Goal: Task Accomplishment & Management: Use online tool/utility

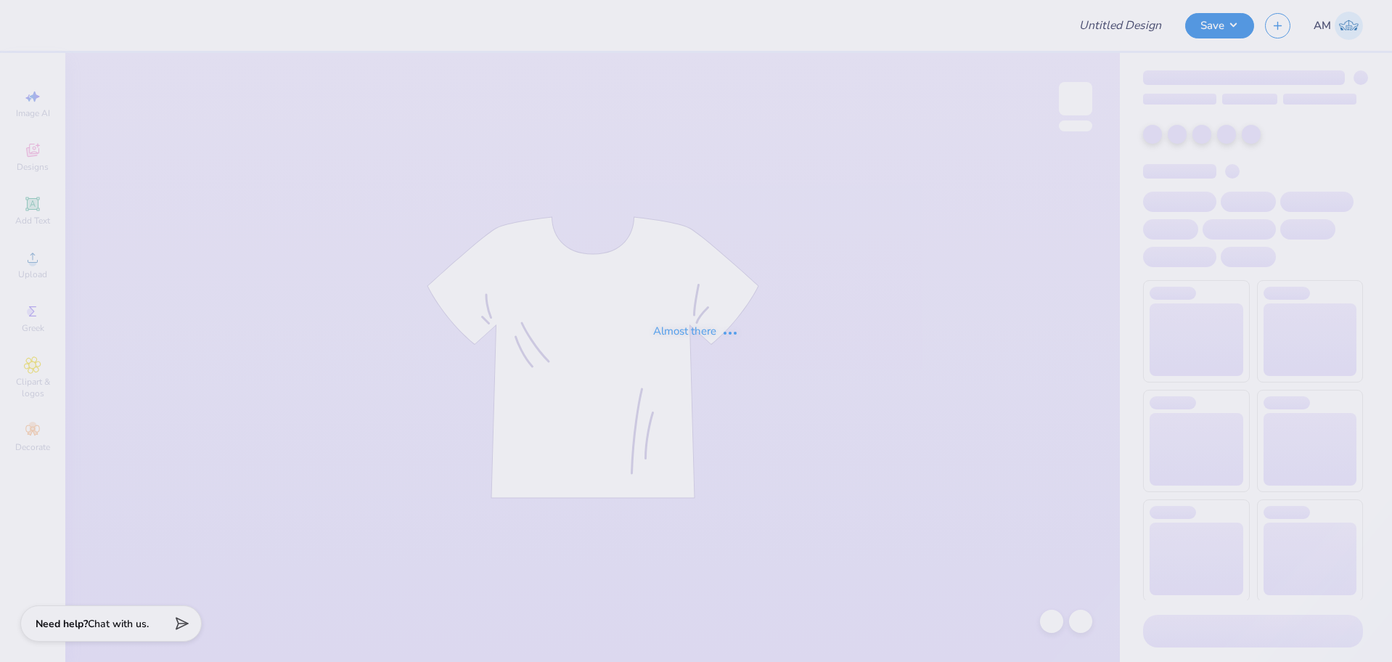
type input "Chi O Parents Wknd Henley"
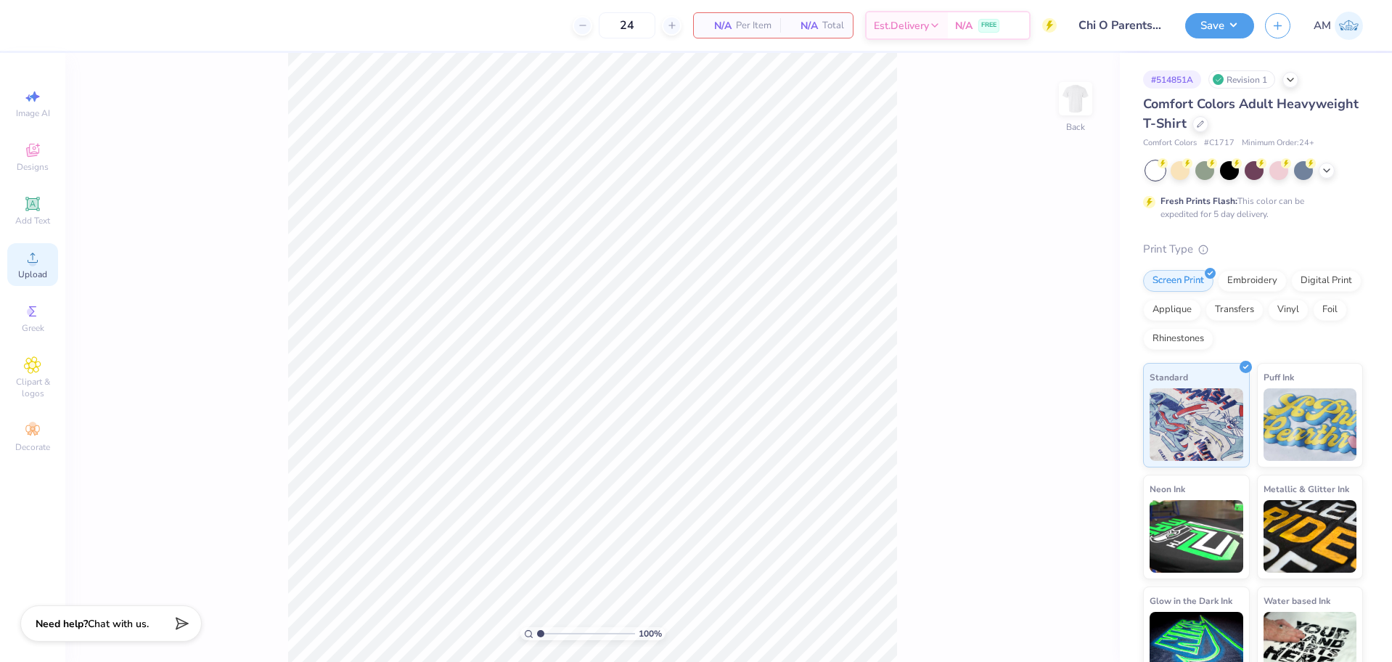
click at [27, 271] on span "Upload" at bounding box center [32, 275] width 29 height 12
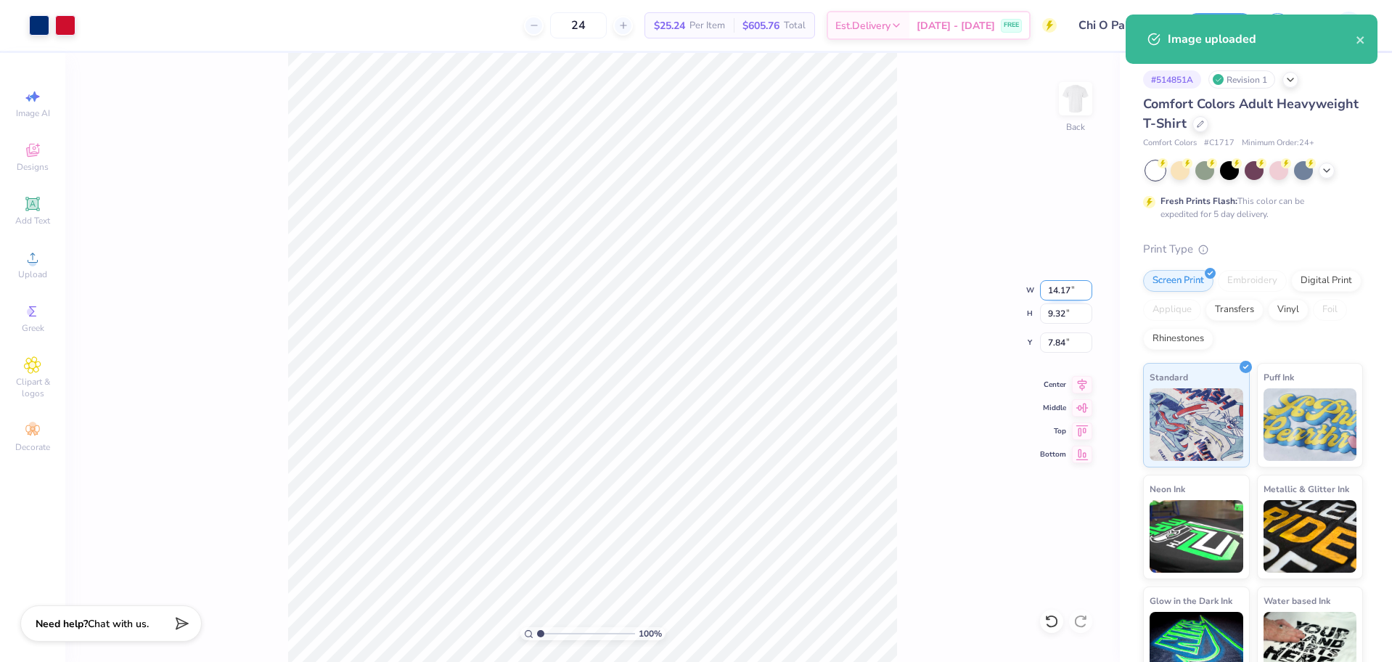
click at [1054, 290] on input "14.17" at bounding box center [1066, 290] width 52 height 20
type input "12.00"
type input "7.89"
click at [1053, 339] on input "8.56" at bounding box center [1066, 342] width 52 height 20
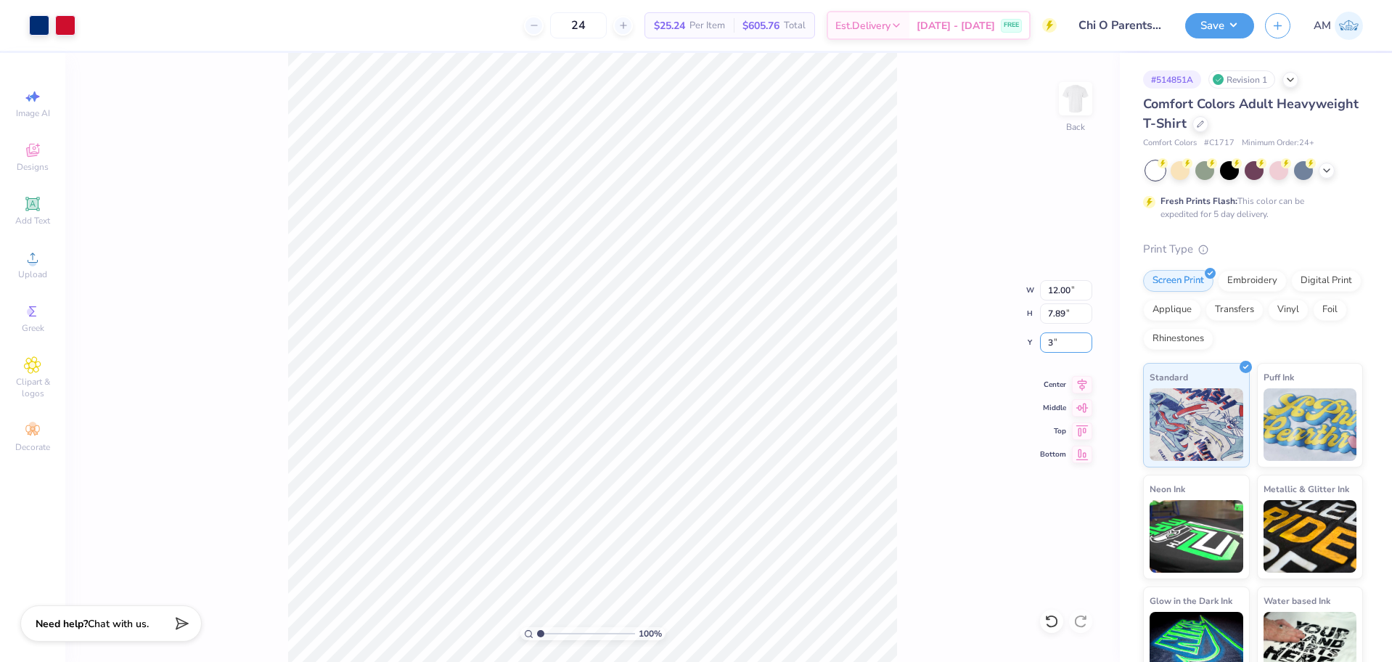
type input "3.00"
click at [1086, 380] on icon at bounding box center [1082, 382] width 20 height 17
click at [944, 321] on div "100 % Back W 12.00 12.00 " H 7.89 7.89 " Y 3.00 3.00 " Center Middle Top Bottom" at bounding box center [592, 357] width 1055 height 609
click at [1079, 115] on img at bounding box center [1076, 99] width 58 height 58
click at [14, 260] on div "Upload" at bounding box center [32, 264] width 51 height 43
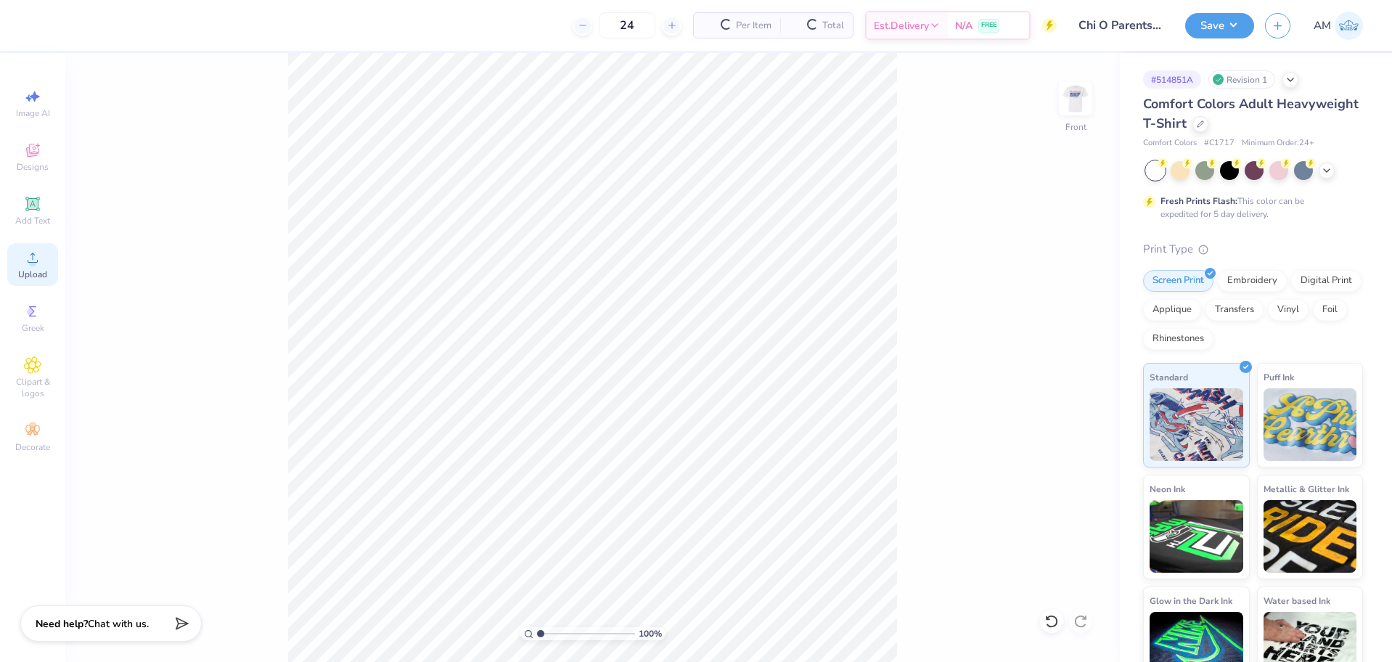
click at [38, 262] on icon at bounding box center [32, 257] width 17 height 17
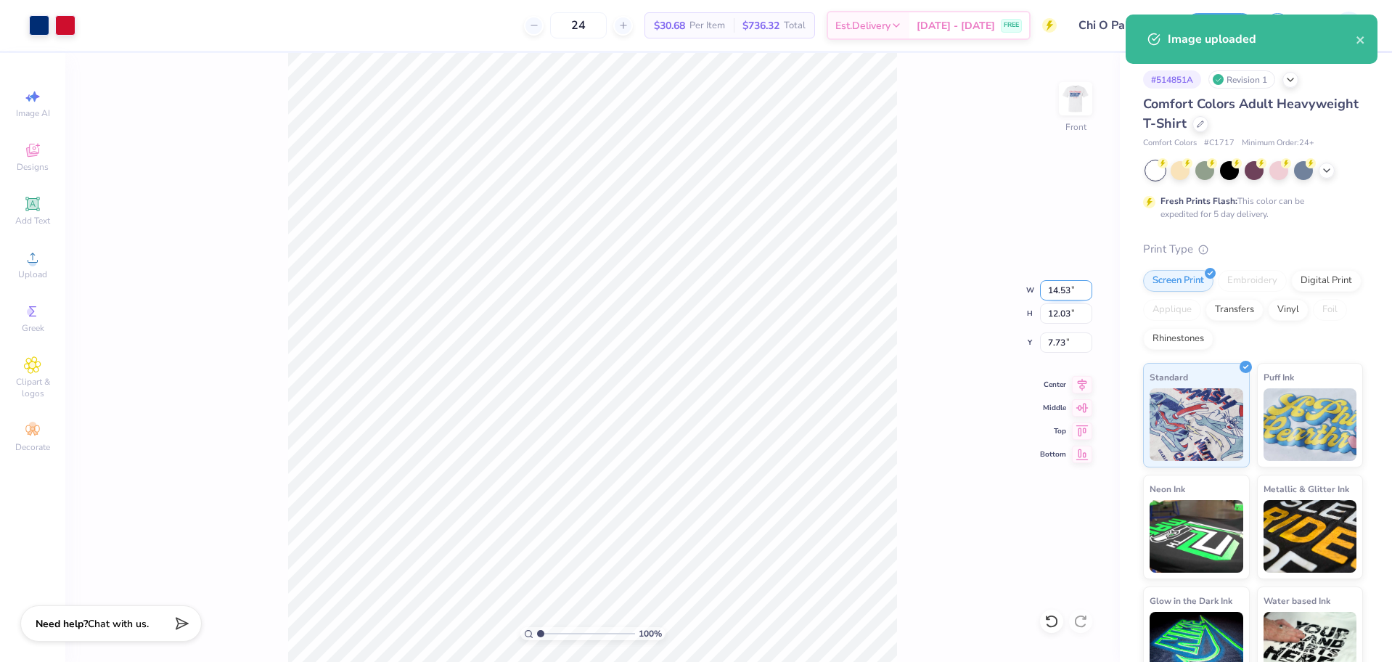
click at [1053, 290] on input "14.53" at bounding box center [1066, 290] width 52 height 20
type input "12.50"
type input "10.35"
click at [1053, 343] on input "8.57" at bounding box center [1066, 342] width 52 height 20
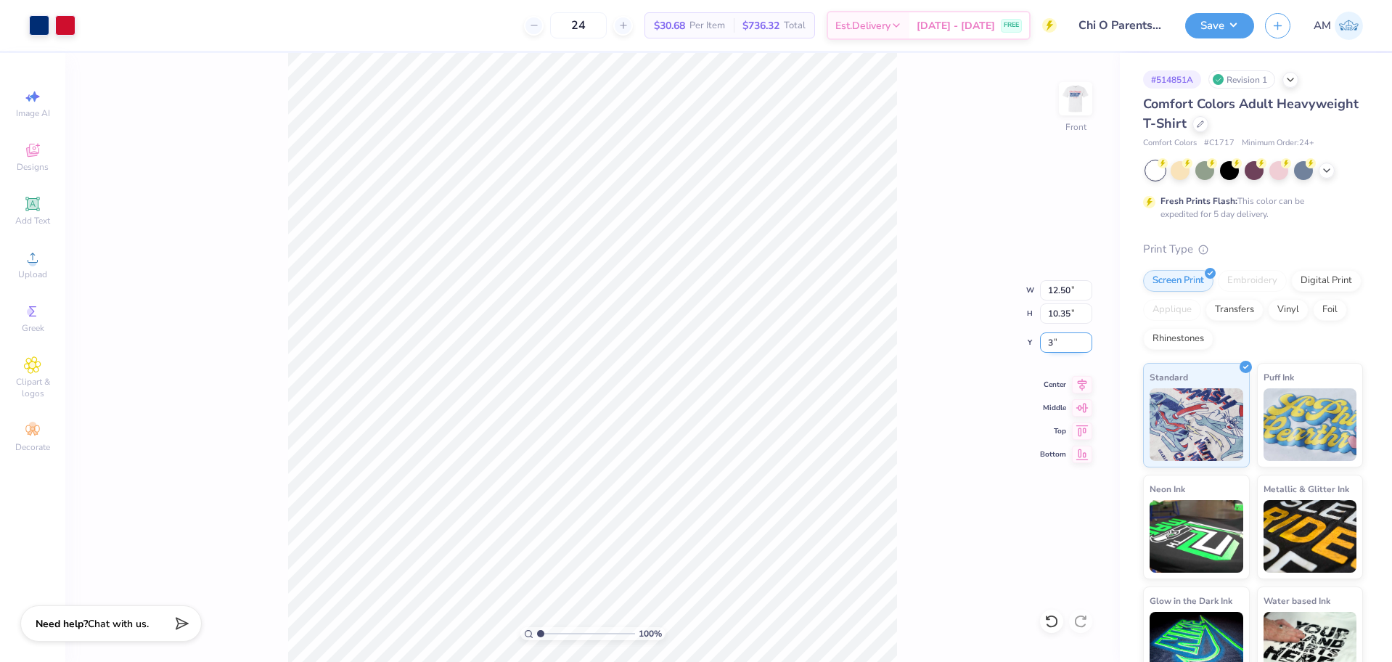
type input "3.00"
click at [1058, 293] on input "12.50" at bounding box center [1066, 290] width 52 height 20
type input "11.5"
click at [579, 482] on li "Ungroup" at bounding box center [596, 487] width 114 height 28
click at [669, 475] on li "Group" at bounding box center [693, 477] width 114 height 28
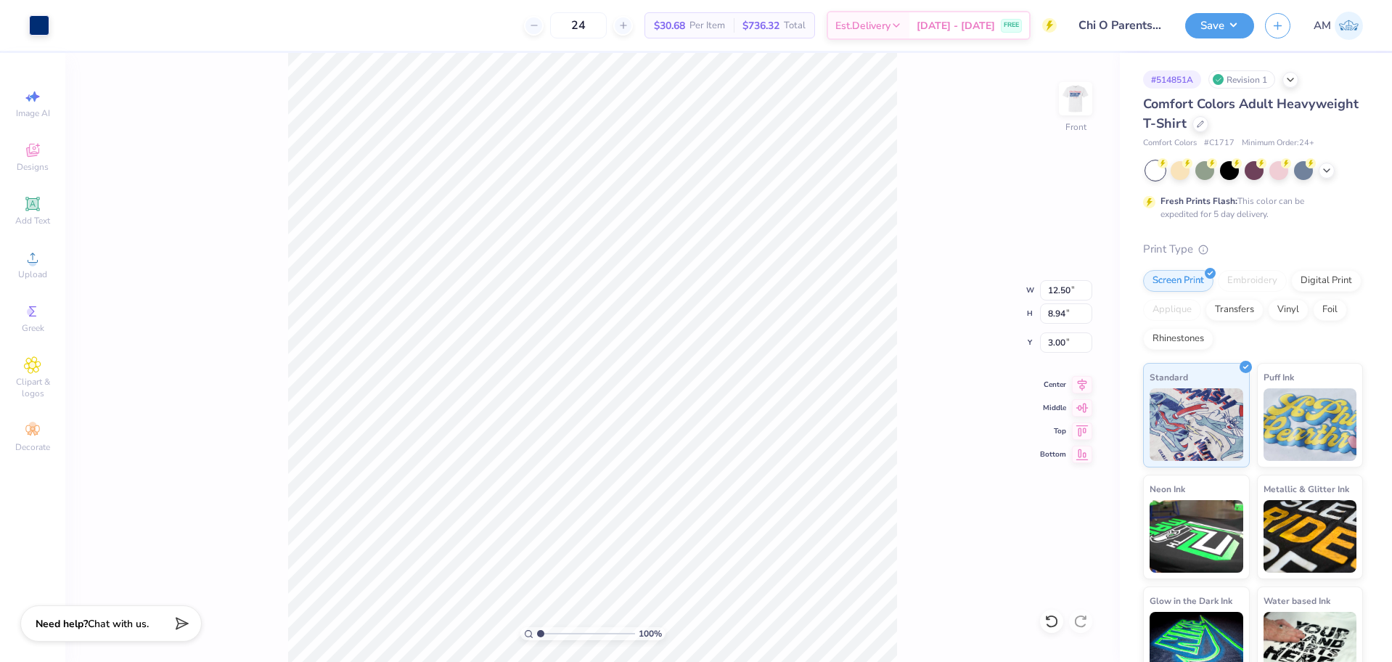
type input "10.46"
type input "7.48"
type input "4.46"
click at [1081, 384] on icon at bounding box center [1082, 383] width 9 height 12
click at [728, 497] on li "Group" at bounding box center [748, 503] width 114 height 28
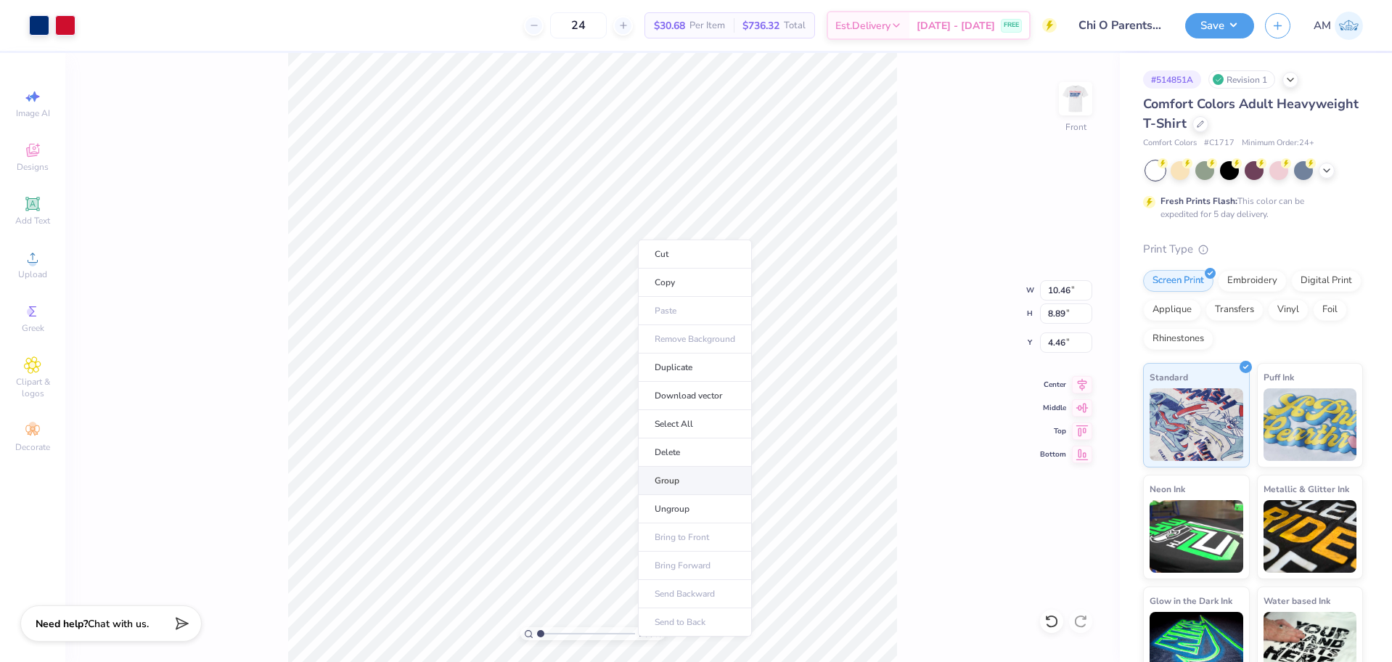
click at [670, 484] on li "Group" at bounding box center [695, 481] width 114 height 28
click at [1054, 293] on input "10.46" at bounding box center [1066, 290] width 52 height 20
click at [1063, 295] on input "10.46" at bounding box center [1066, 290] width 52 height 20
type input "10.50"
type input "8.93"
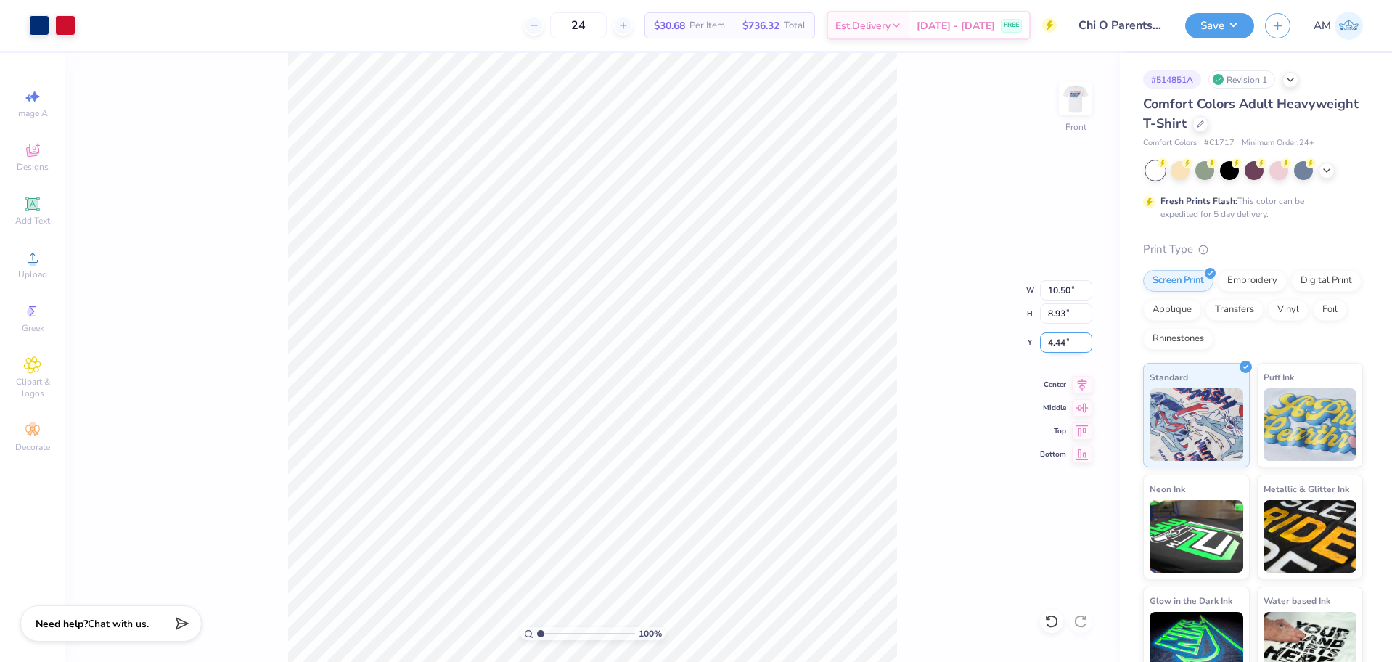
click at [1047, 346] on input "4.44" at bounding box center [1066, 342] width 52 height 20
type input "3.00"
click at [1090, 379] on icon at bounding box center [1082, 382] width 20 height 17
click at [690, 491] on li "Ungroup" at bounding box center [716, 494] width 114 height 28
click at [1051, 621] on icon at bounding box center [1052, 621] width 15 height 15
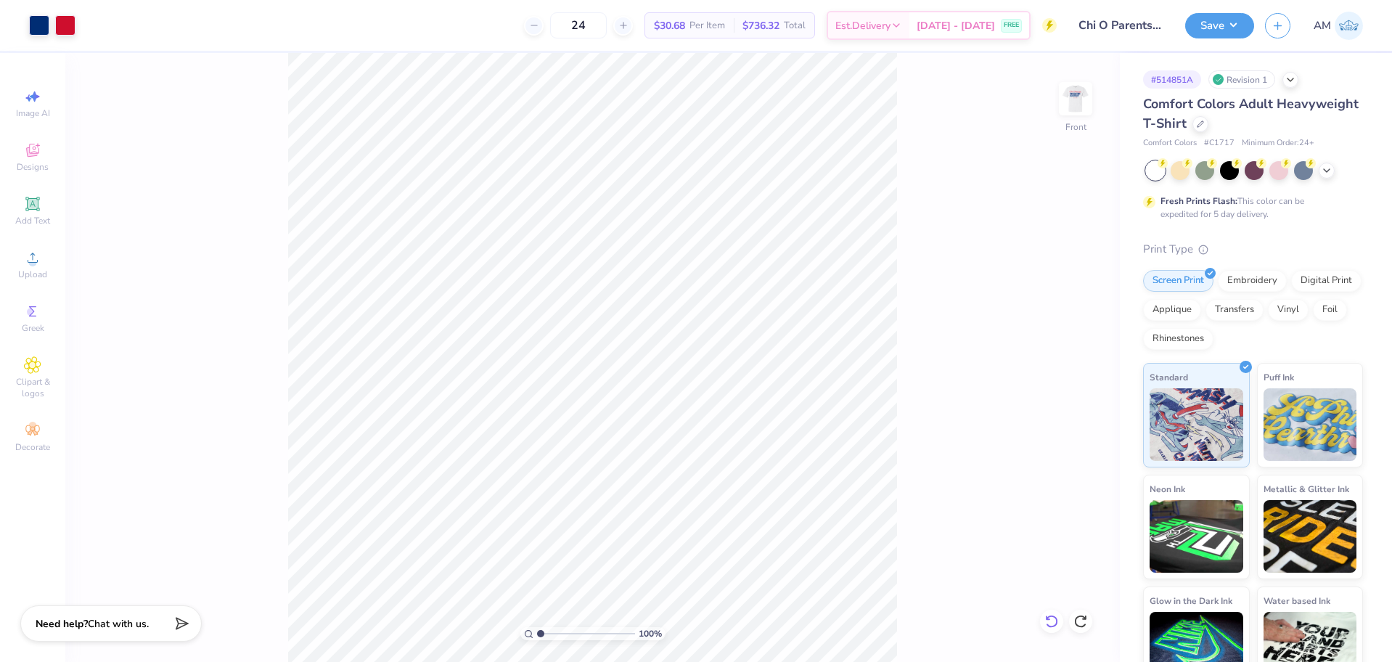
click at [1051, 621] on icon at bounding box center [1052, 621] width 15 height 15
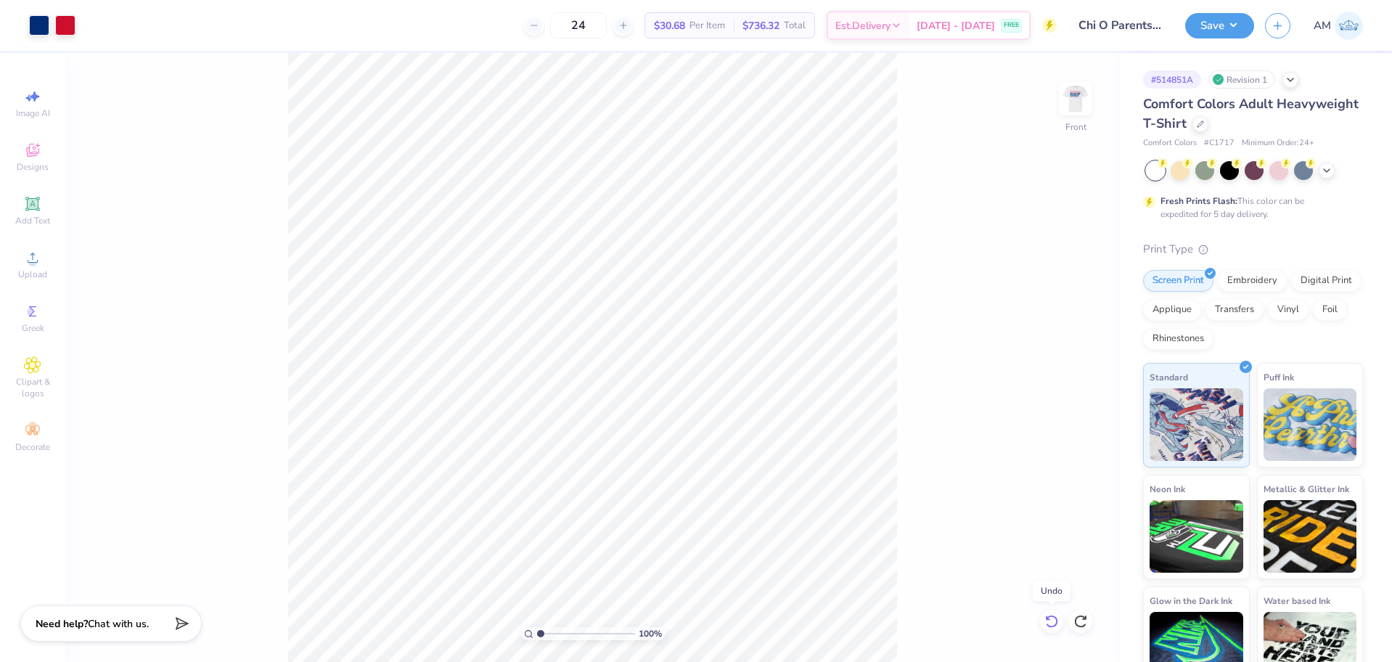
click at [1051, 621] on icon at bounding box center [1052, 621] width 15 height 15
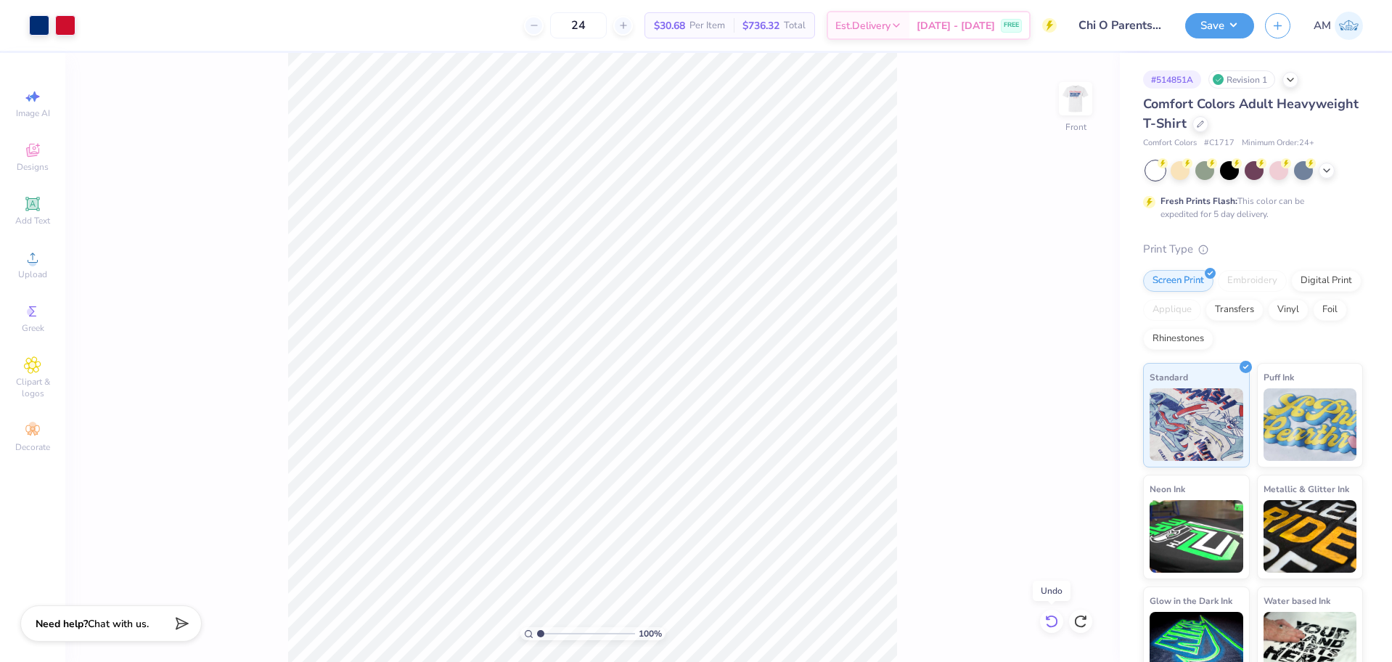
click at [1051, 621] on icon at bounding box center [1052, 621] width 15 height 15
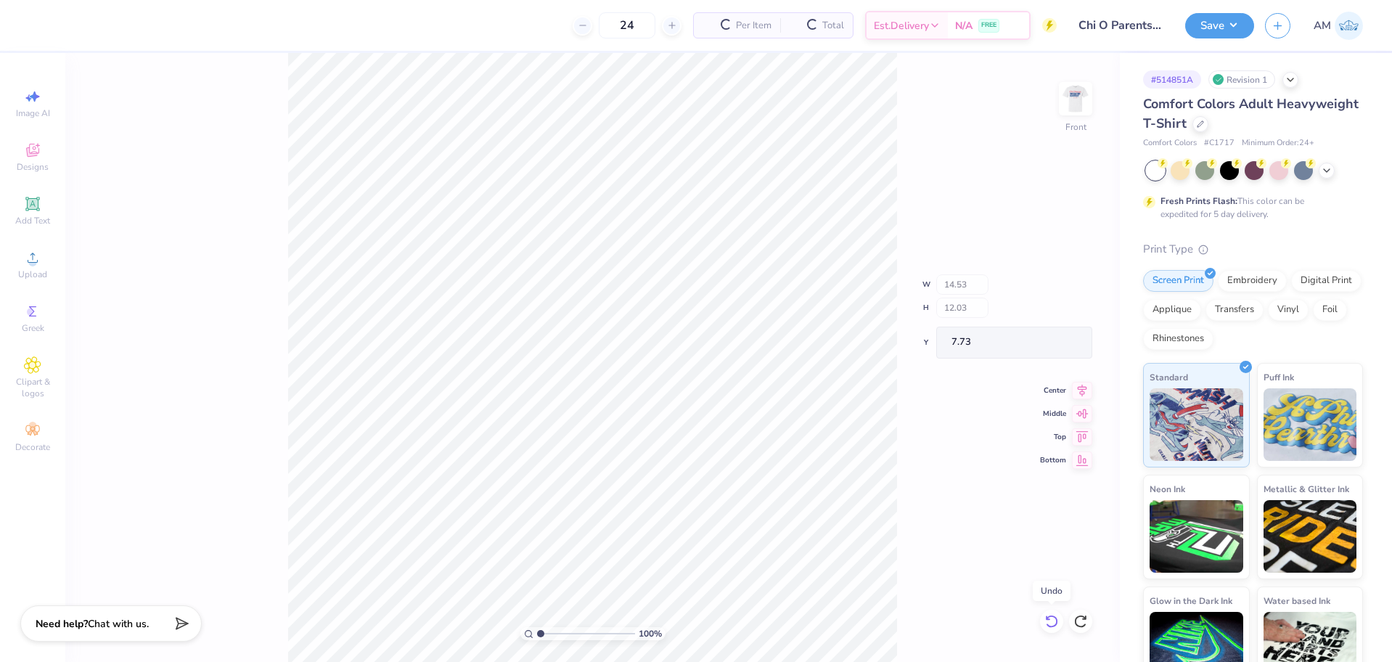
click at [1051, 621] on icon at bounding box center [1052, 621] width 15 height 15
type input "11.90"
type input "7.80"
click at [1051, 621] on icon at bounding box center [1052, 621] width 15 height 15
click at [1051, 621] on div "100 % Front W 14.53 H 11.90 Y 7.80 Center Middle Top Bottom" at bounding box center [592, 357] width 1055 height 609
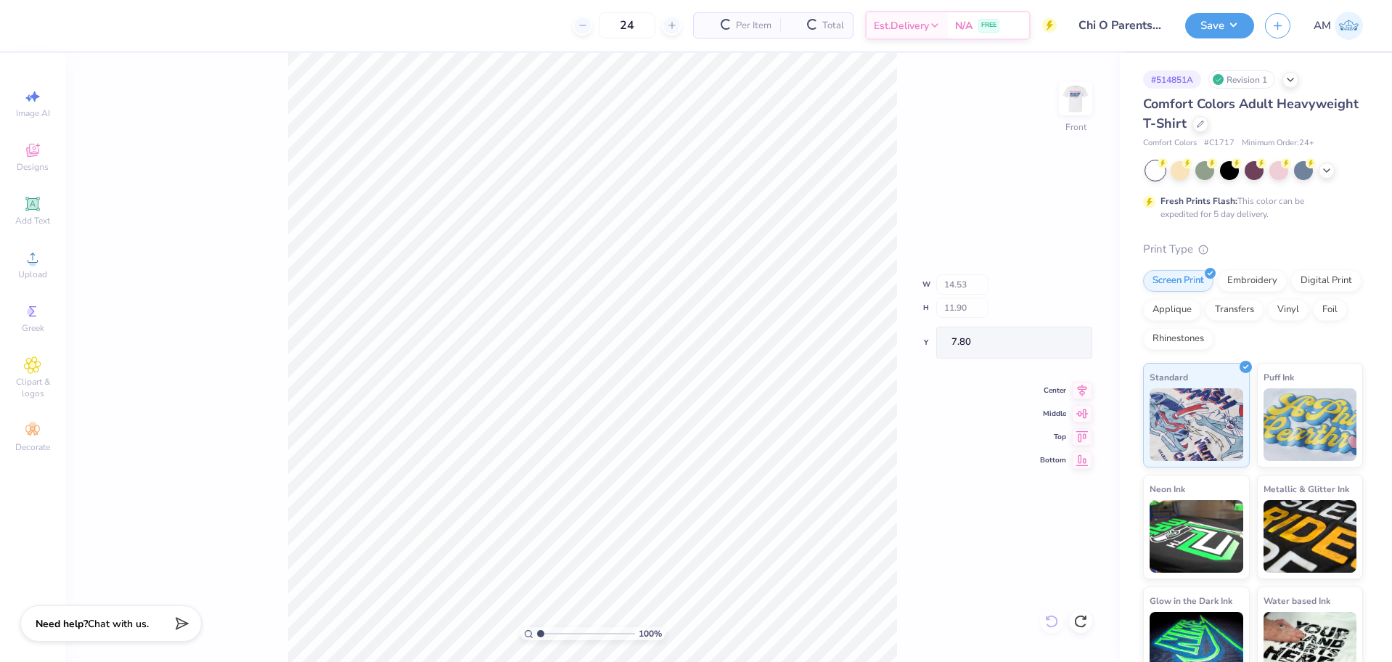
click at [1051, 621] on div "100 % Front W 14.53 H 11.90 Y 7.80 Center Middle Top Bottom" at bounding box center [592, 357] width 1055 height 609
click at [1051, 621] on div "100 % Front" at bounding box center [592, 357] width 1055 height 609
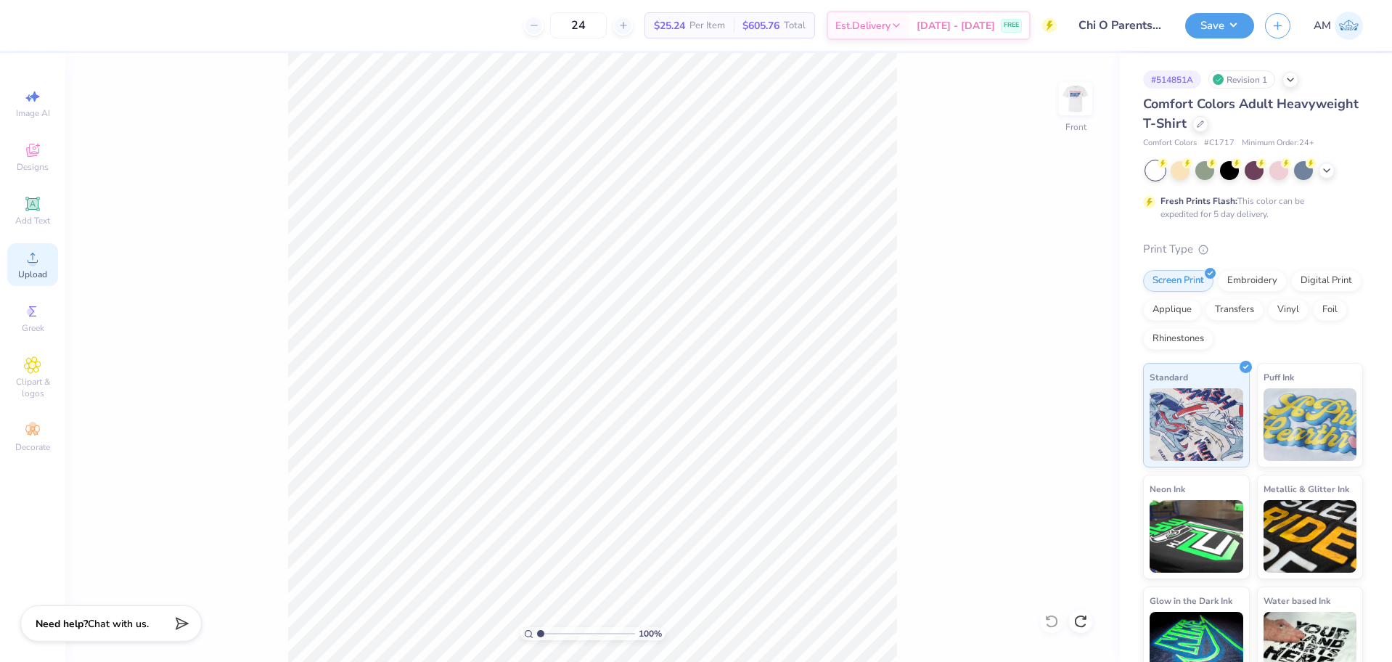
click at [10, 261] on div "Upload" at bounding box center [32, 264] width 51 height 43
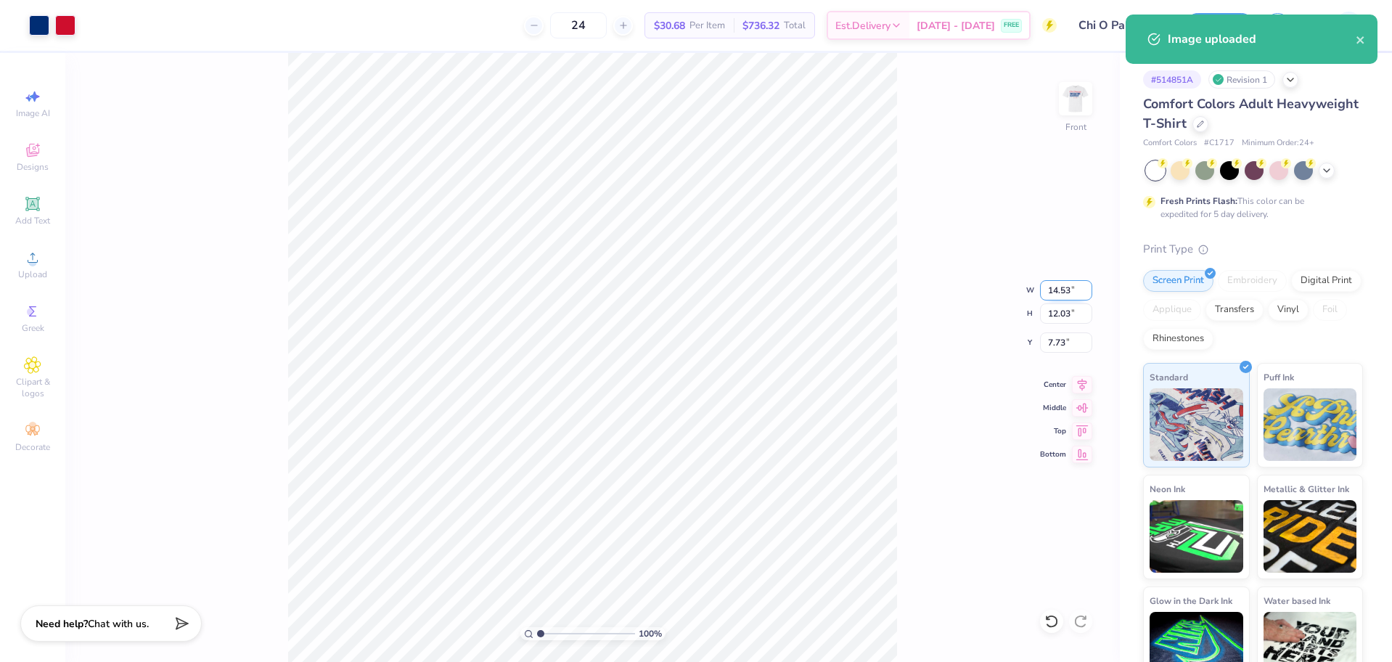
click at [1059, 291] on input "14.53" at bounding box center [1066, 290] width 52 height 20
type input "12.50"
type input "10.35"
type input "8.57"
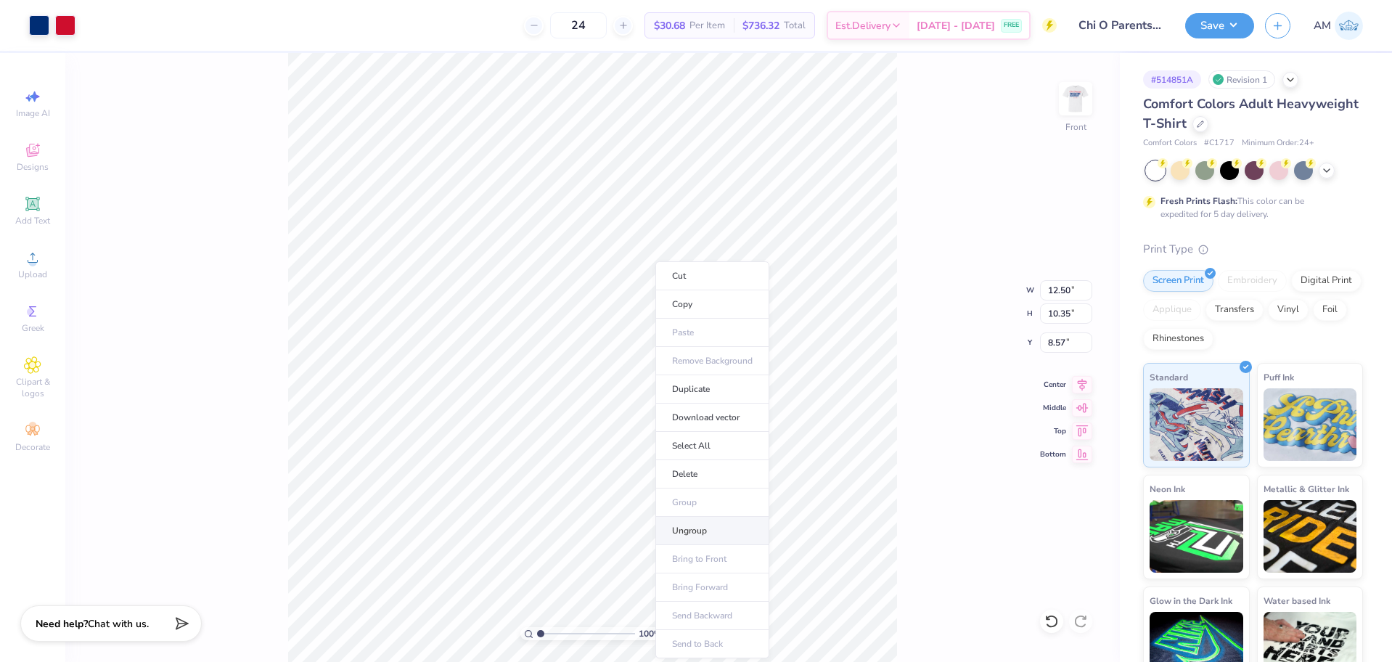
click at [729, 535] on li "Ungroup" at bounding box center [712, 531] width 114 height 28
click at [609, 495] on li "Group" at bounding box center [630, 503] width 114 height 28
type input "11.19"
type input "8.00"
type input "9.51"
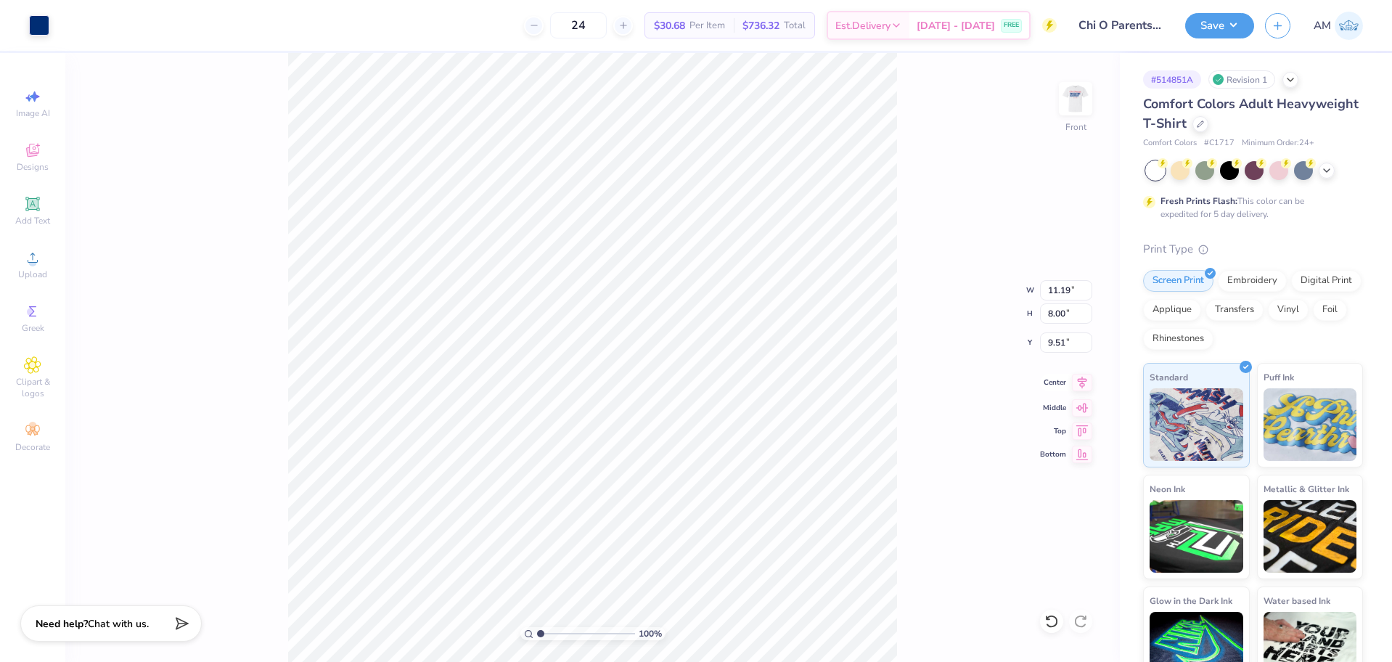
click at [1086, 383] on icon at bounding box center [1082, 382] width 20 height 17
click at [901, 478] on div "100 % Front W 11.19 11.19 " H 8.00 8.00 " Y 9.51 9.51 " Center Middle Top Bottom" at bounding box center [592, 357] width 1055 height 609
click at [703, 491] on li "Group" at bounding box center [729, 503] width 114 height 28
type input "4.27"
type input "0.89"
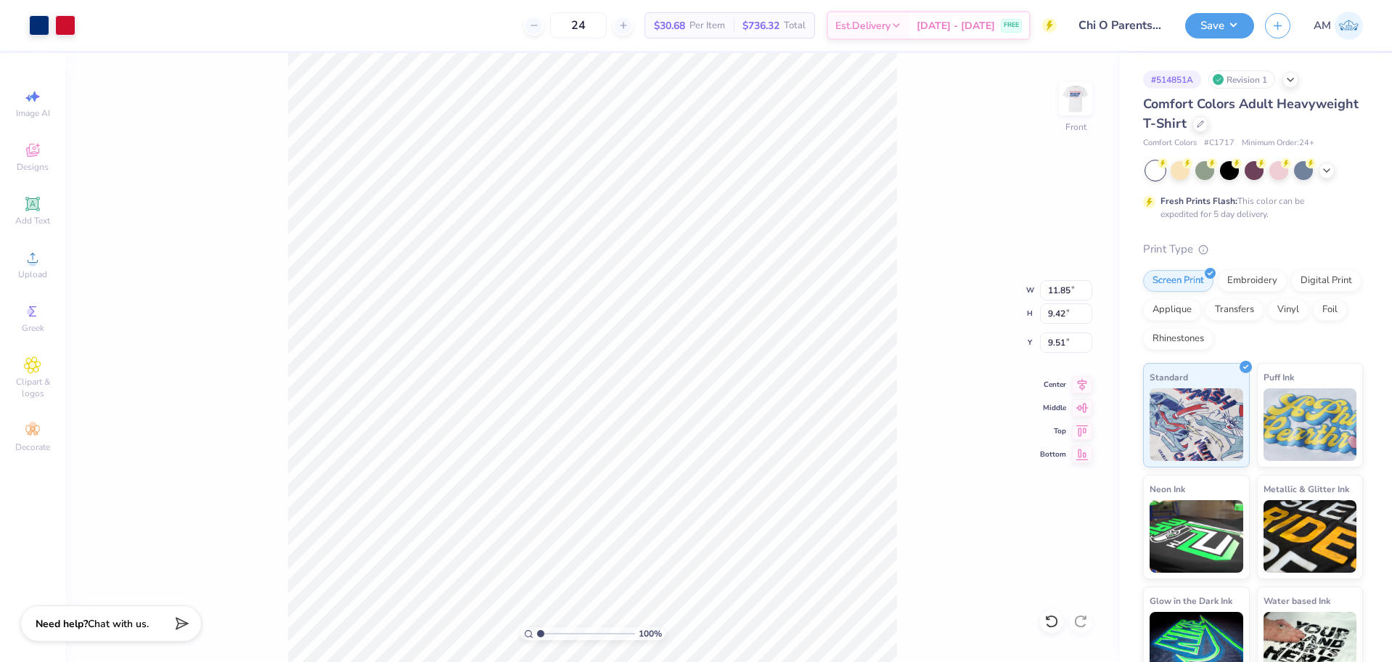
type input "18.04"
type input "11.19"
type input "9.42"
type input "9.51"
click at [688, 501] on li "Group" at bounding box center [703, 503] width 114 height 28
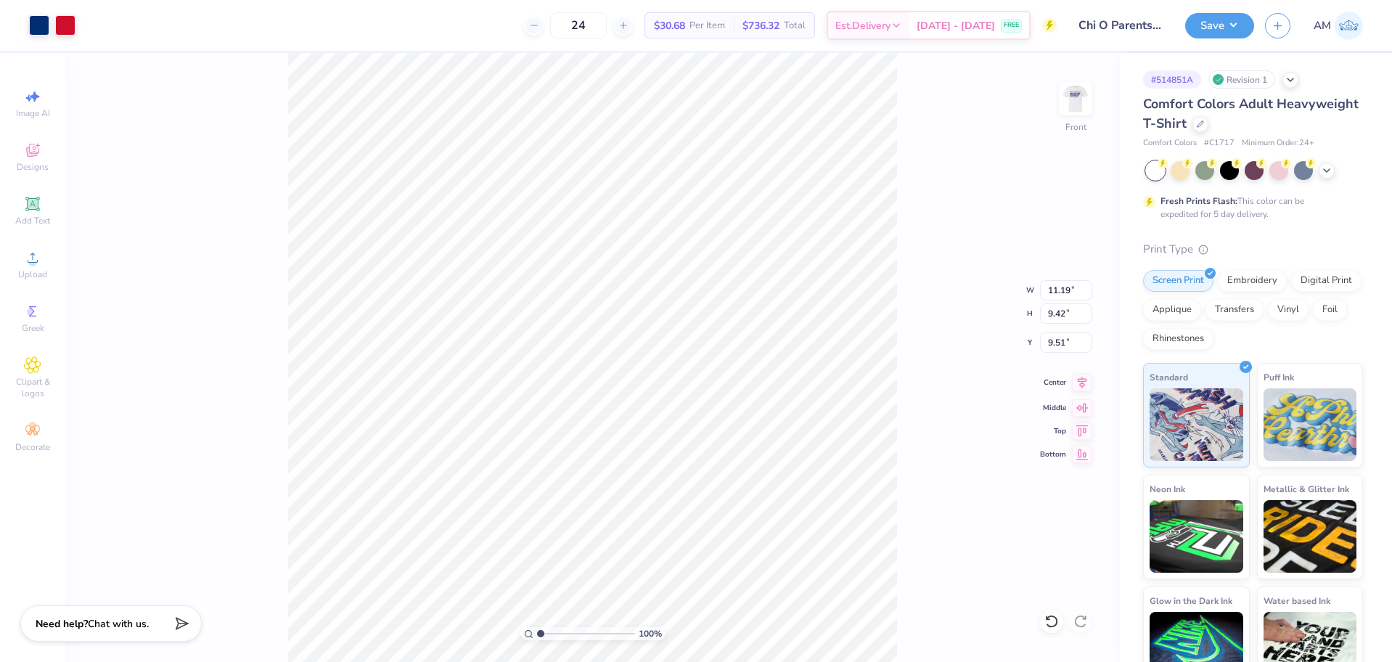
click at [1083, 385] on icon at bounding box center [1082, 382] width 20 height 17
type input "18.85"
type input "17.30"
click at [1059, 340] on input "-6.25" at bounding box center [1066, 342] width 52 height 20
type input "3"
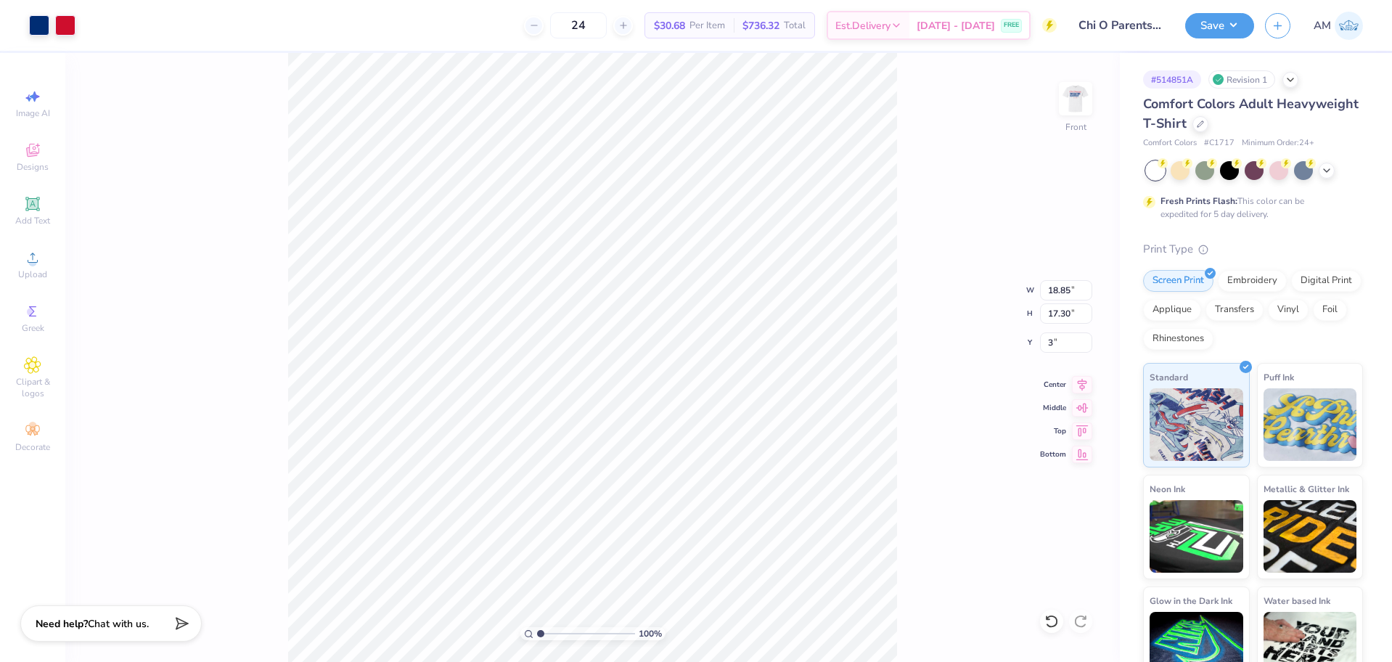
type input "14.59"
type input "13.54"
type input "5.86"
click at [1059, 620] on div at bounding box center [1051, 621] width 23 height 23
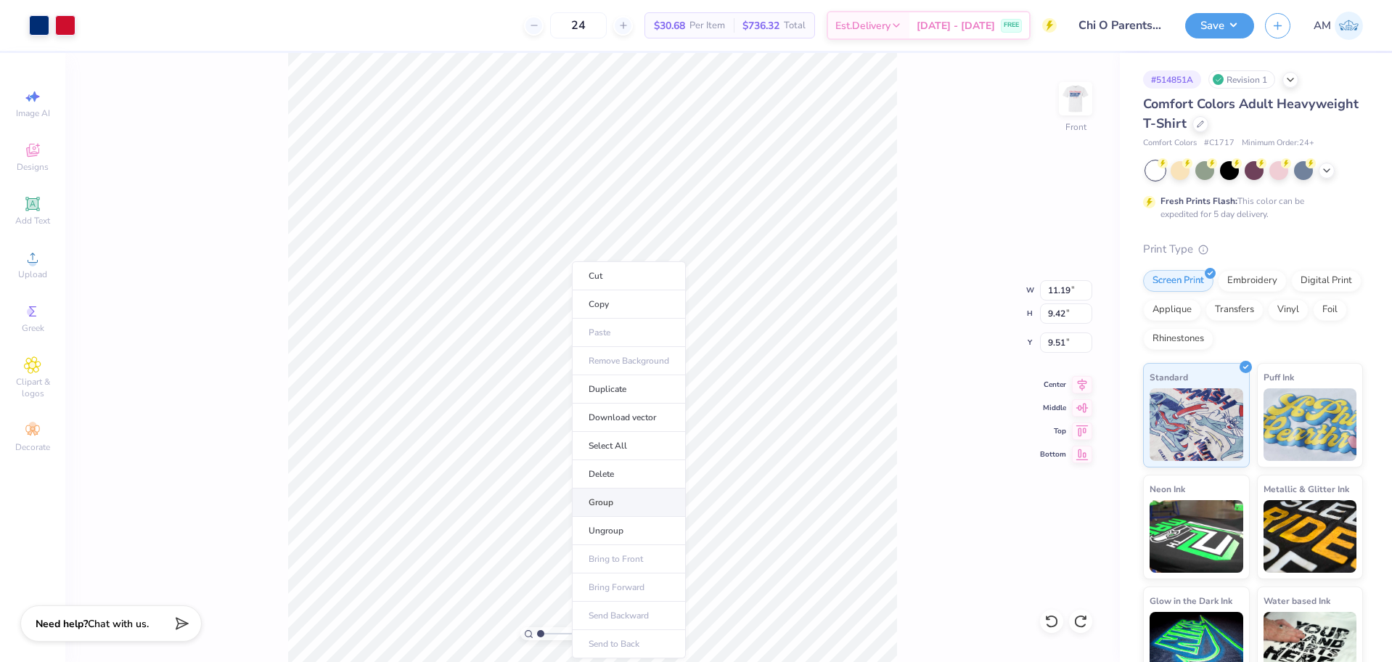
click at [611, 509] on li "Group" at bounding box center [629, 503] width 114 height 28
click at [1059, 289] on input "11.19" at bounding box center [1066, 290] width 52 height 20
click at [1061, 292] on input "11.5" at bounding box center [1066, 290] width 52 height 20
type input "11.50"
type input "9.68"
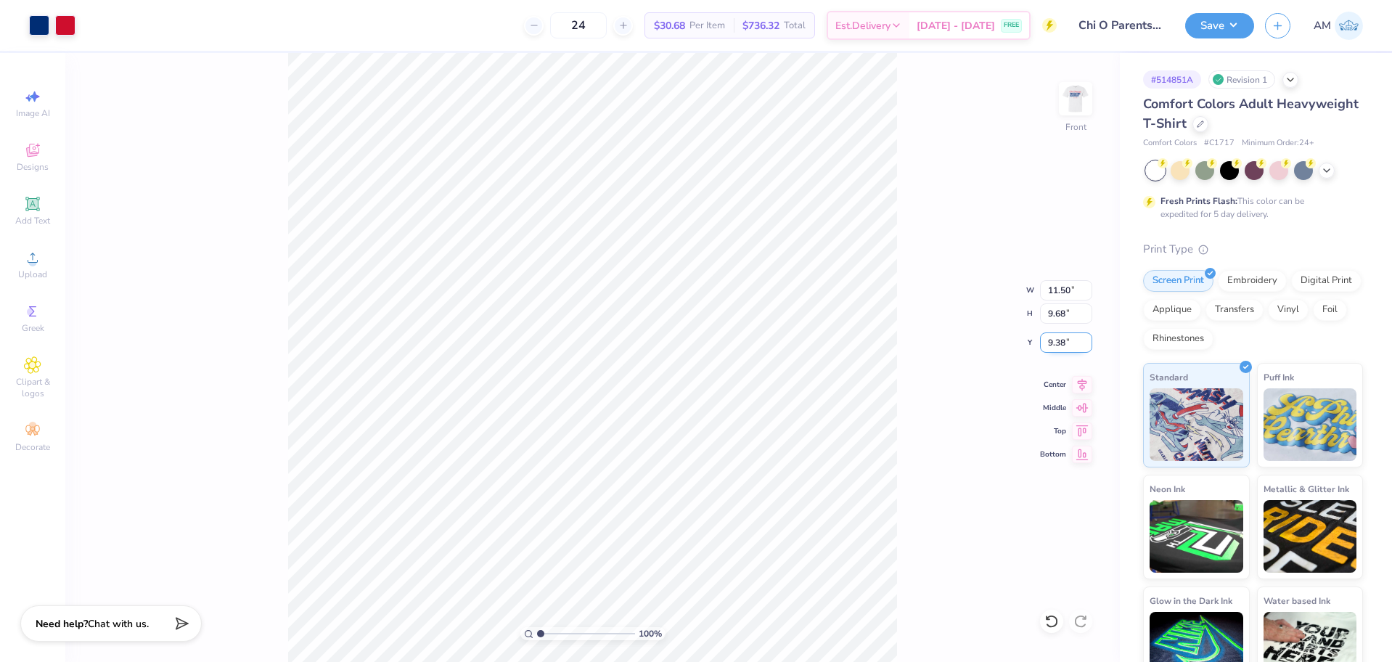
click at [1058, 344] on input "9.38" at bounding box center [1066, 342] width 52 height 20
type input "3.00"
click at [704, 526] on li "Ungroup" at bounding box center [729, 531] width 114 height 28
click at [606, 455] on li "Group" at bounding box center [624, 453] width 114 height 28
click at [1063, 293] on input "11.50" at bounding box center [1066, 290] width 52 height 20
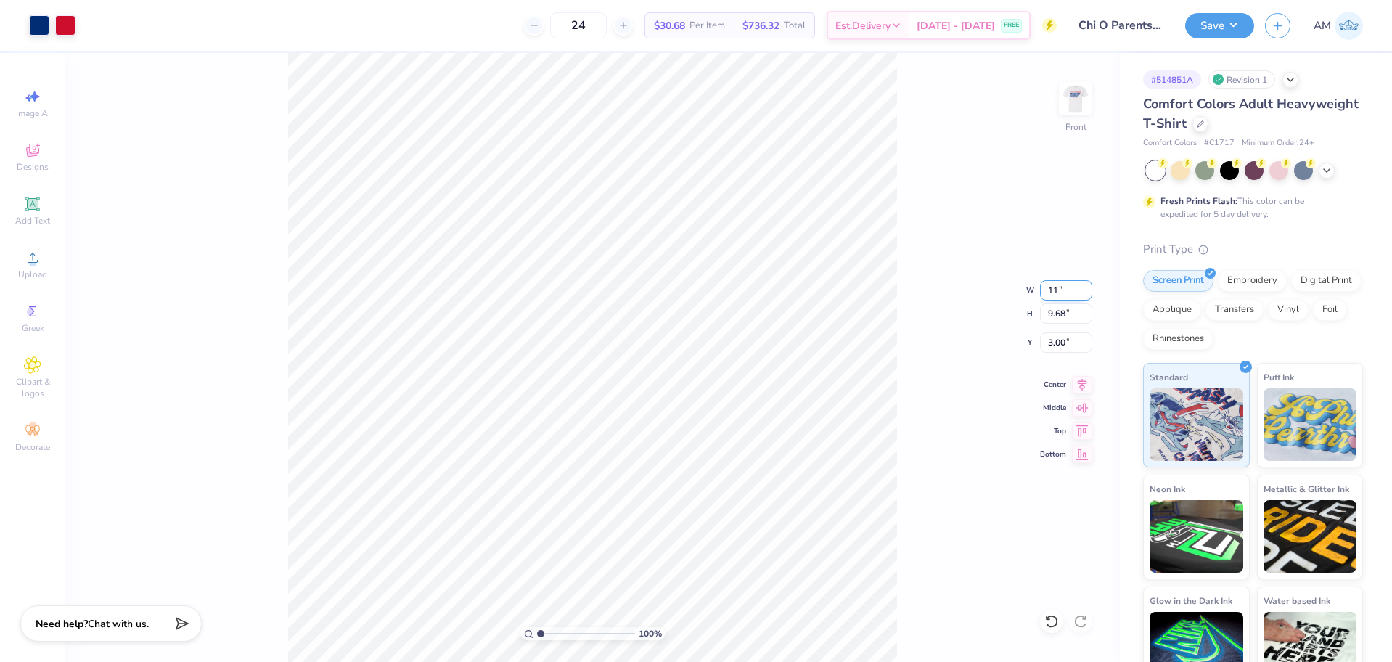
type input "11.00"
type input "9.26"
click at [1050, 341] on input "3.21" at bounding box center [1066, 342] width 52 height 20
type input "3.00"
click at [1084, 383] on icon at bounding box center [1082, 383] width 9 height 12
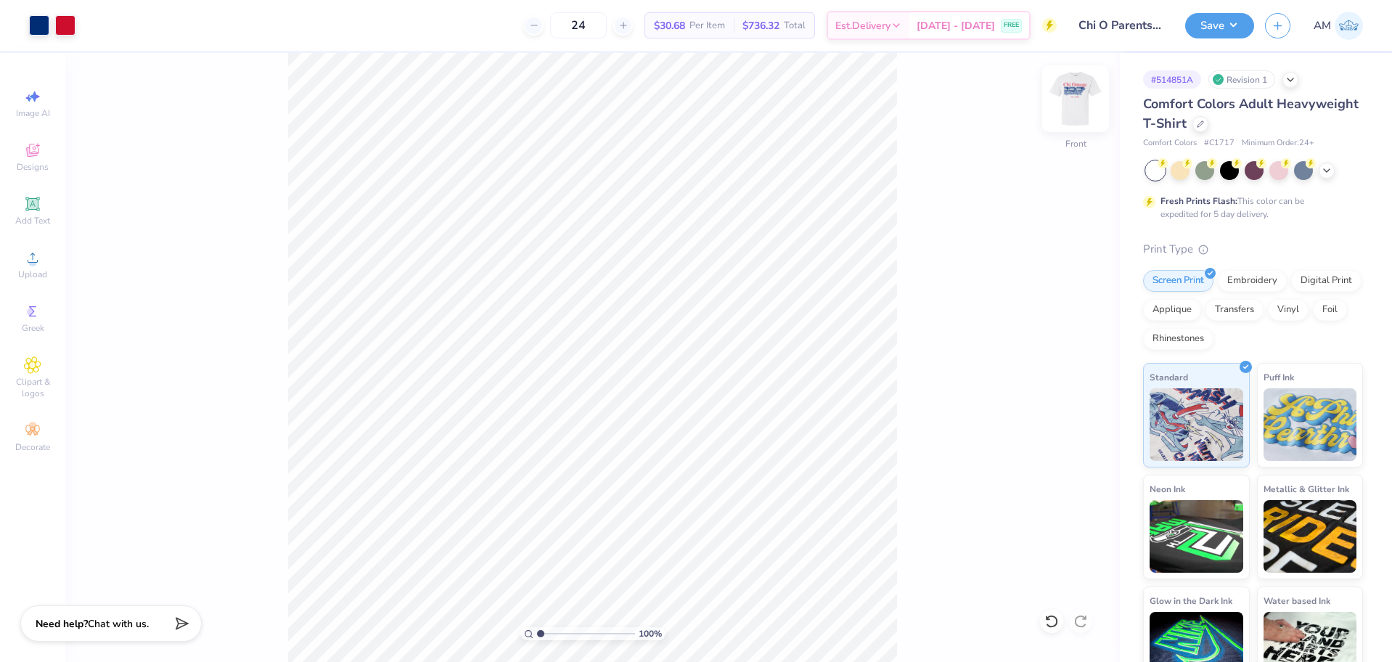
click at [1067, 113] on img at bounding box center [1076, 99] width 58 height 58
click at [1226, 32] on button "Save" at bounding box center [1219, 23] width 69 height 25
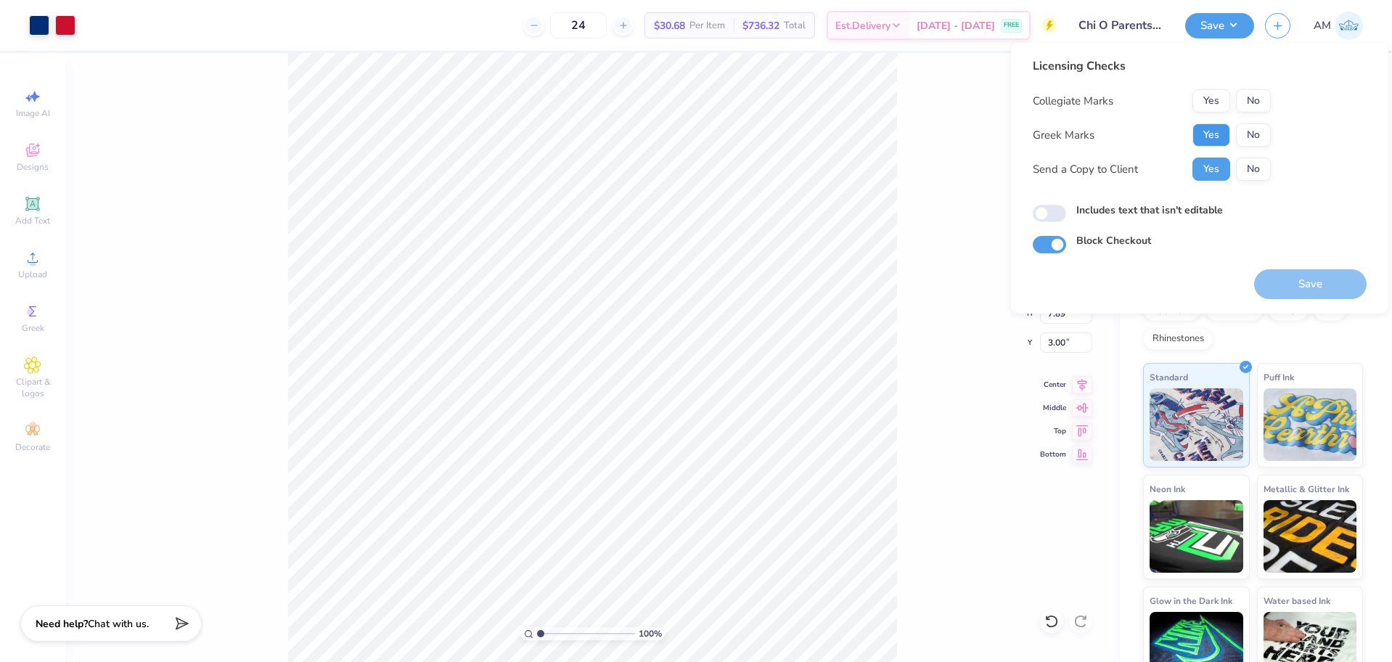
click at [1223, 136] on button "Yes" at bounding box center [1212, 134] width 38 height 23
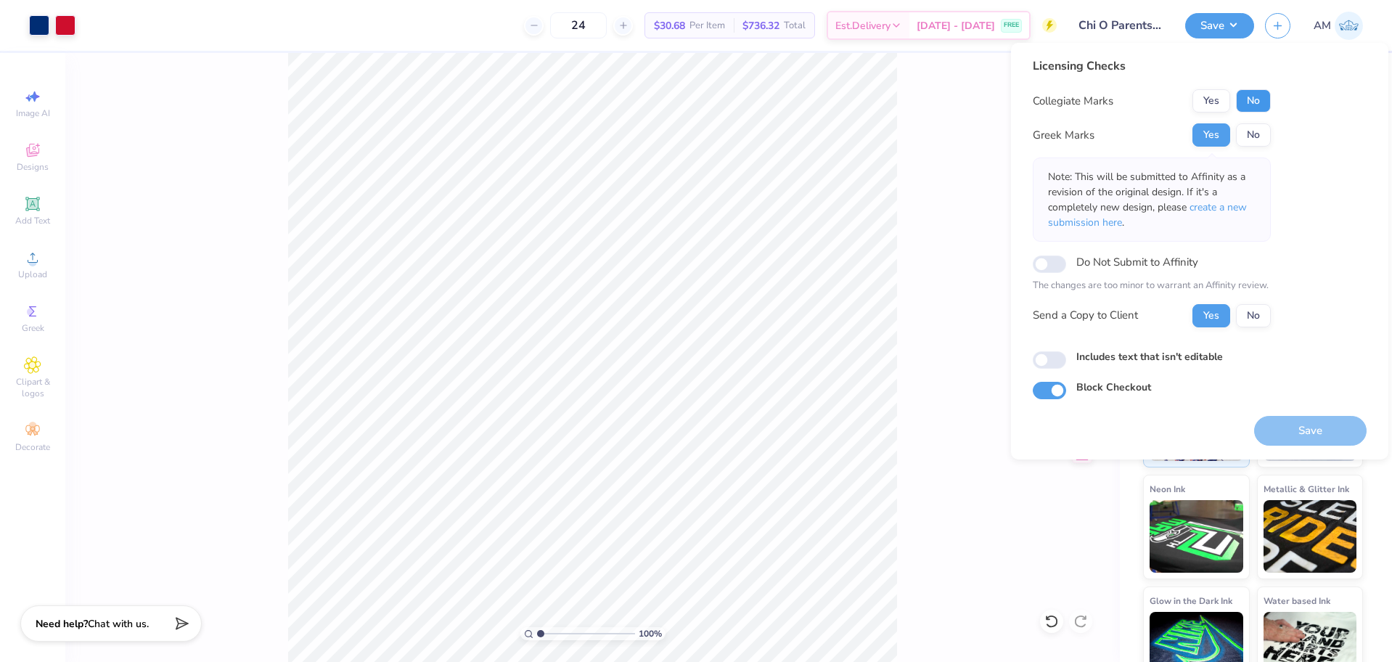
click at [1254, 100] on button "No" at bounding box center [1253, 100] width 35 height 23
click at [1054, 360] on input "Includes text that isn't editable" at bounding box center [1049, 359] width 33 height 17
checkbox input "true"
click at [1340, 432] on button "Save" at bounding box center [1310, 431] width 113 height 30
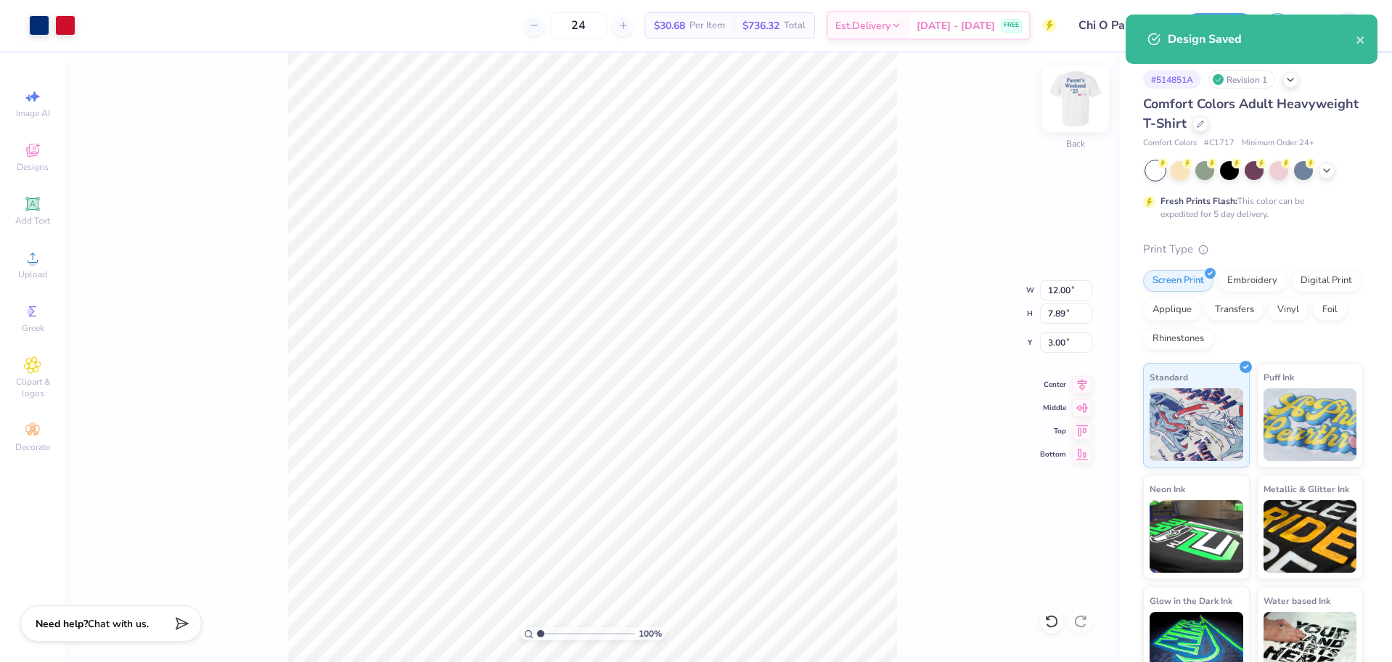
click at [1069, 106] on img at bounding box center [1076, 99] width 58 height 58
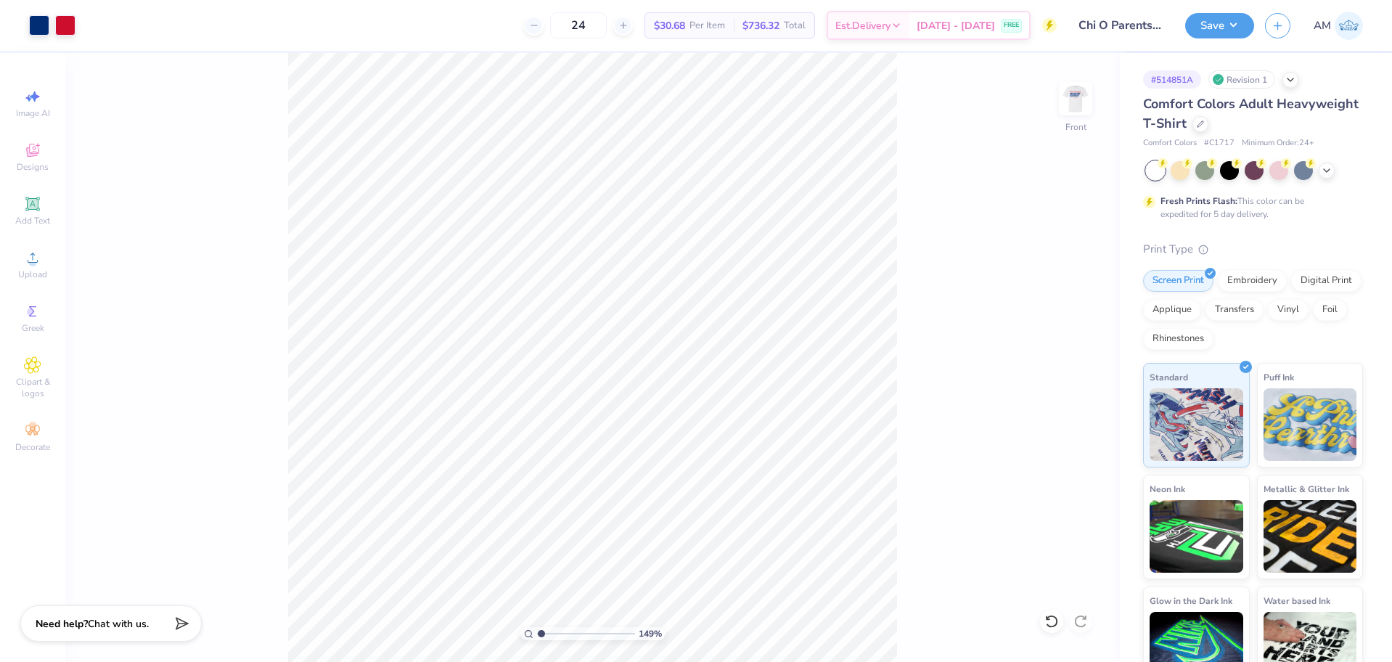
type input "1"
click at [1073, 105] on img at bounding box center [1076, 99] width 58 height 58
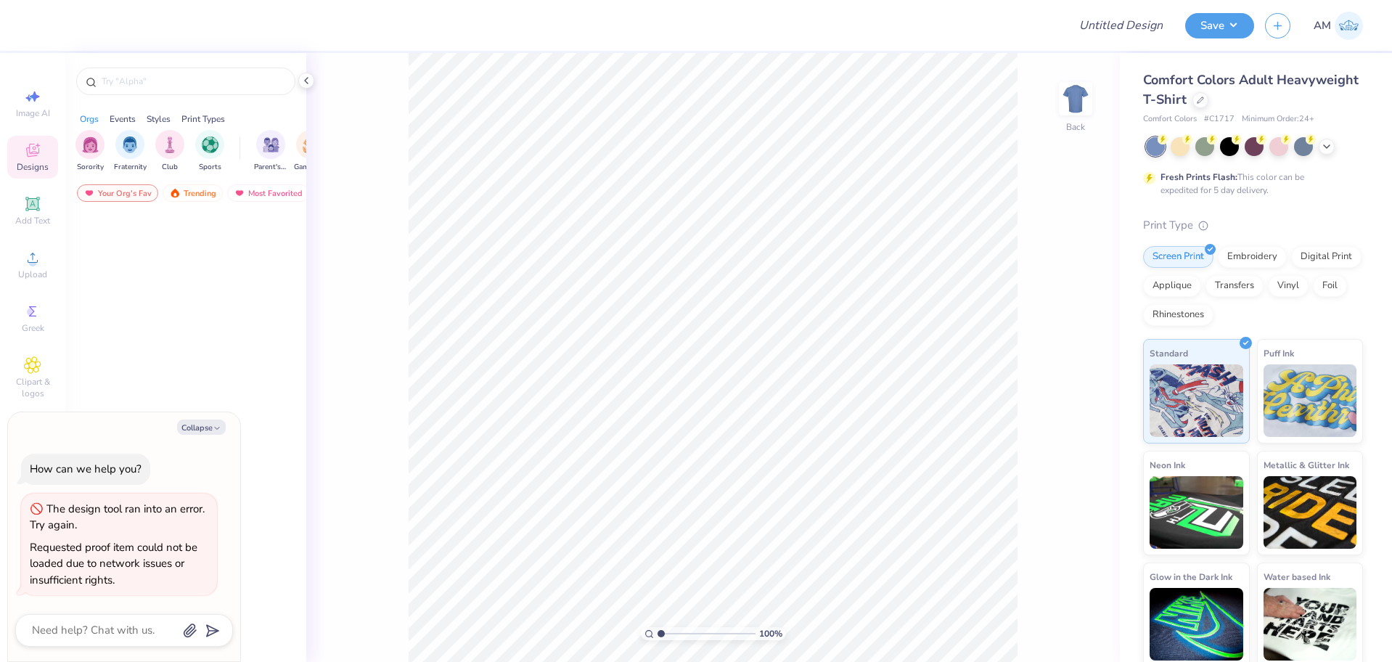
type textarea "x"
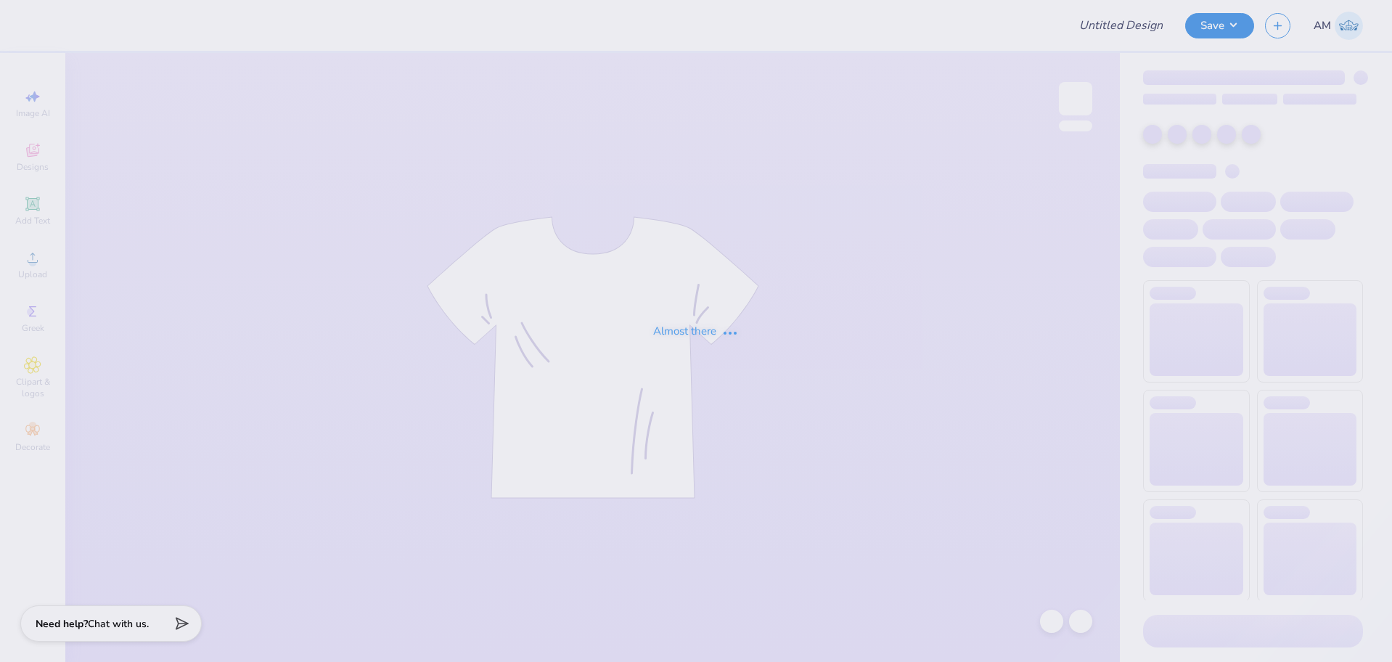
type input "FIJI Fall Rush 25"
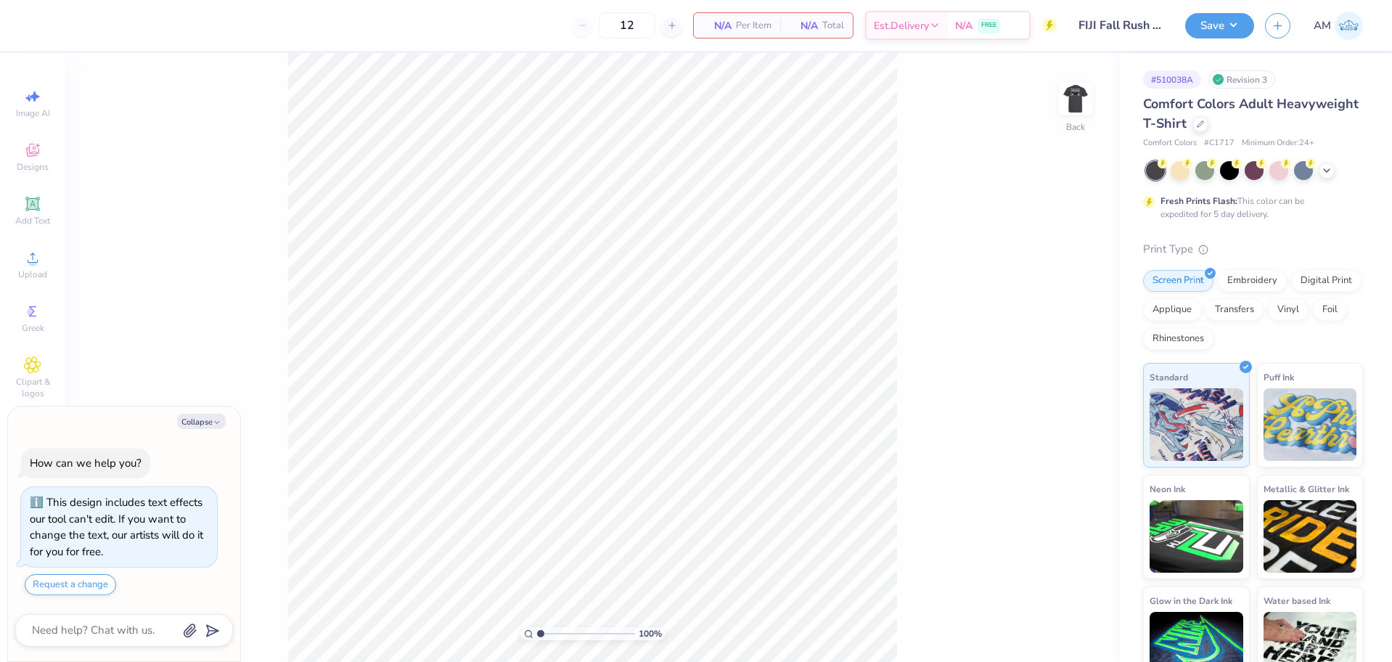
type textarea "x"
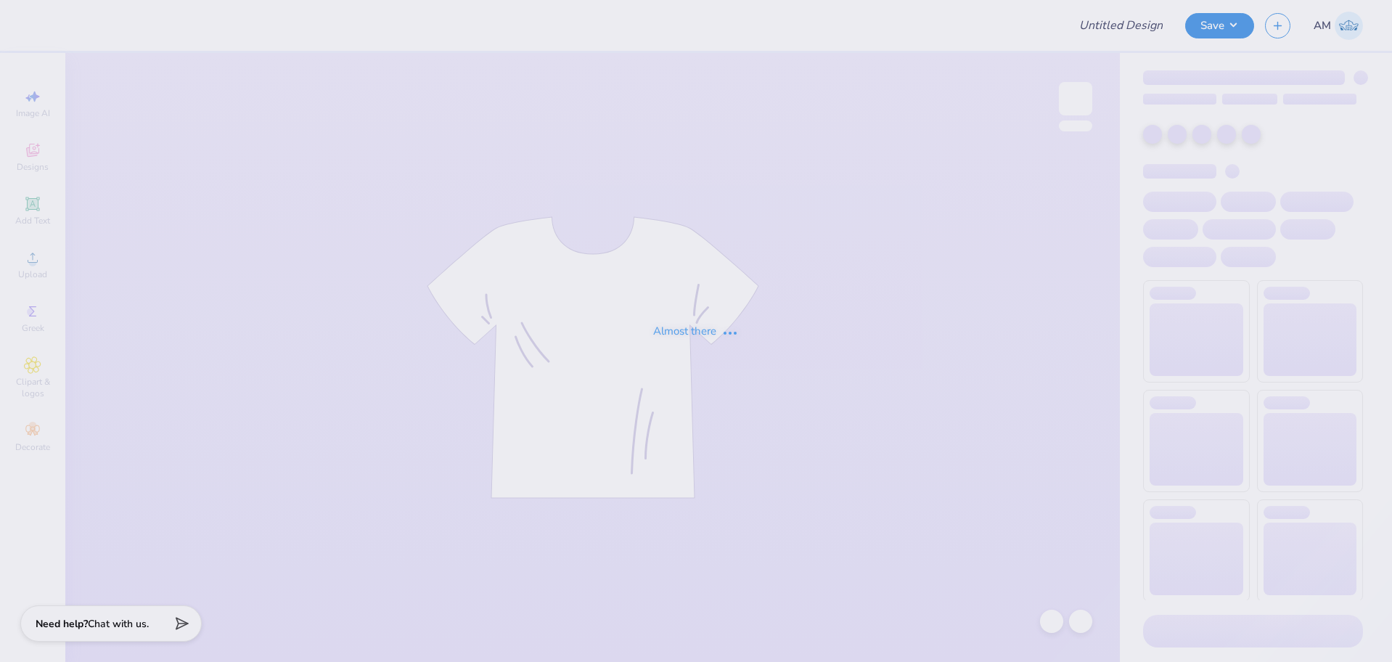
type input "Kappa Delta Homecoming shirt"
type input "Merch for Alpha Kappa Psi"
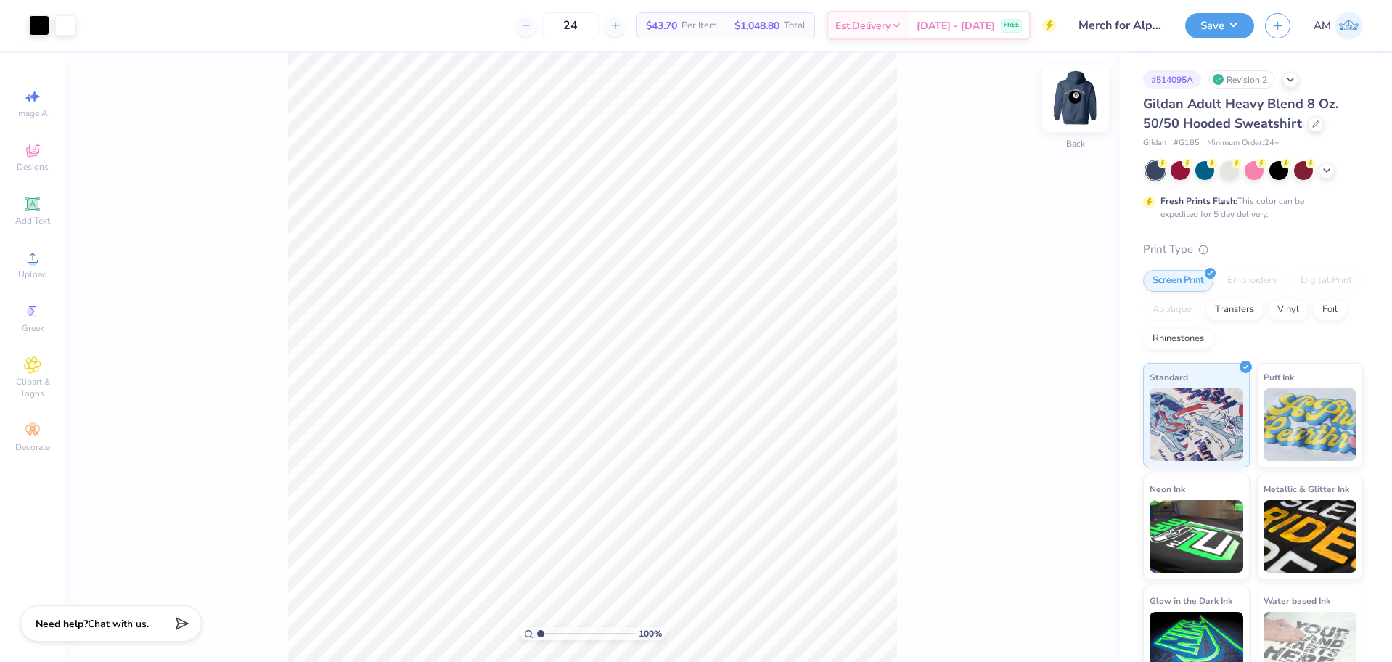
click at [1079, 85] on img at bounding box center [1076, 99] width 58 height 58
click at [1058, 100] on div "100 % Front W 12.50 12.50 " H 8.80 8.80 " Y 6.00 6.00 " Center Middle Top Bottom" at bounding box center [592, 357] width 1055 height 609
click at [1071, 97] on img at bounding box center [1076, 99] width 58 height 58
click at [719, 528] on li "Ungroup" at bounding box center [739, 531] width 114 height 28
click at [694, 499] on li "Group" at bounding box center [708, 503] width 114 height 28
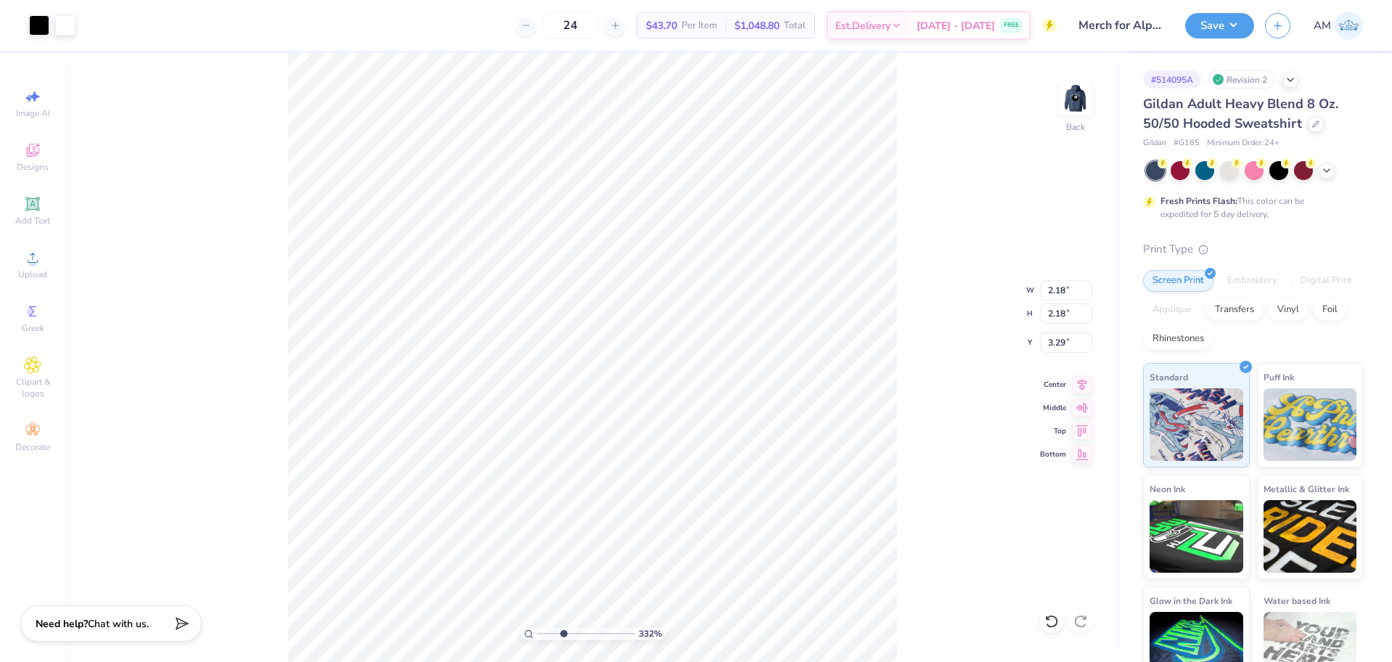
type input "3.32211092047231"
type input "3.50"
type input "2.47"
type input "3.00"
click at [751, 494] on li "Group" at bounding box center [776, 497] width 114 height 28
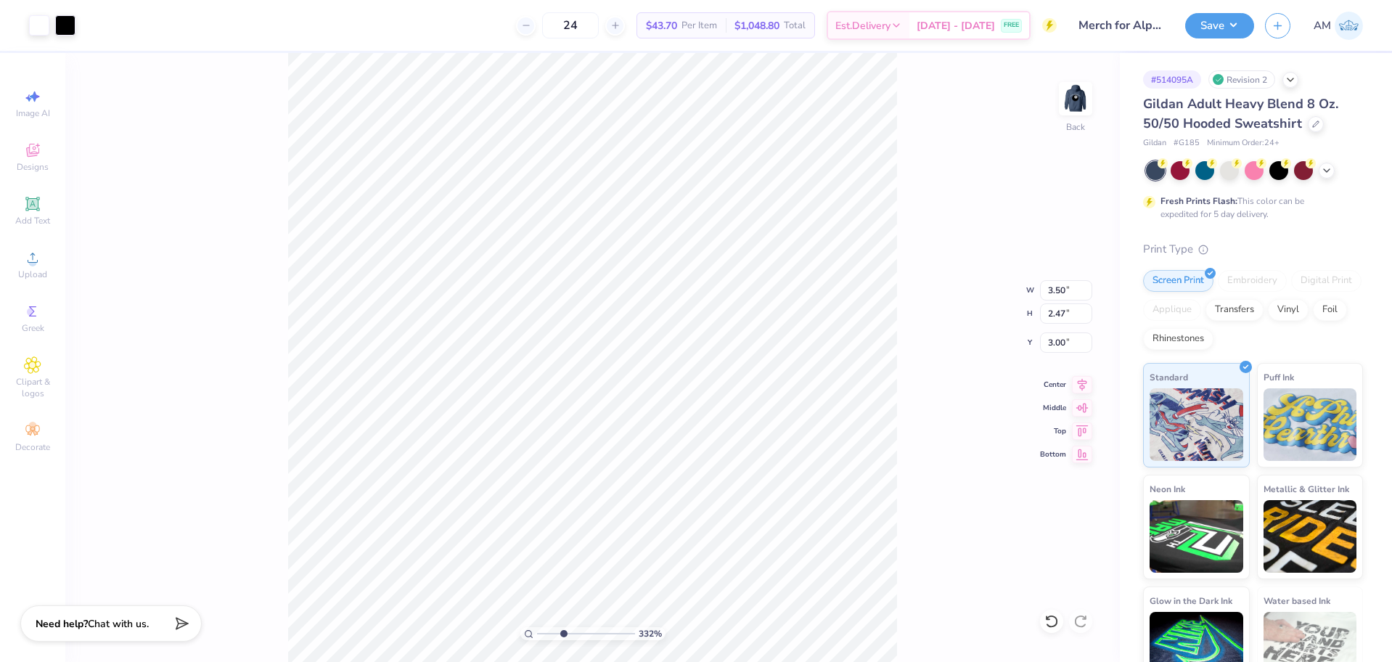
type input "3.32211092047231"
type input "2.18"
type input "3.29"
type input "3.32211092047231"
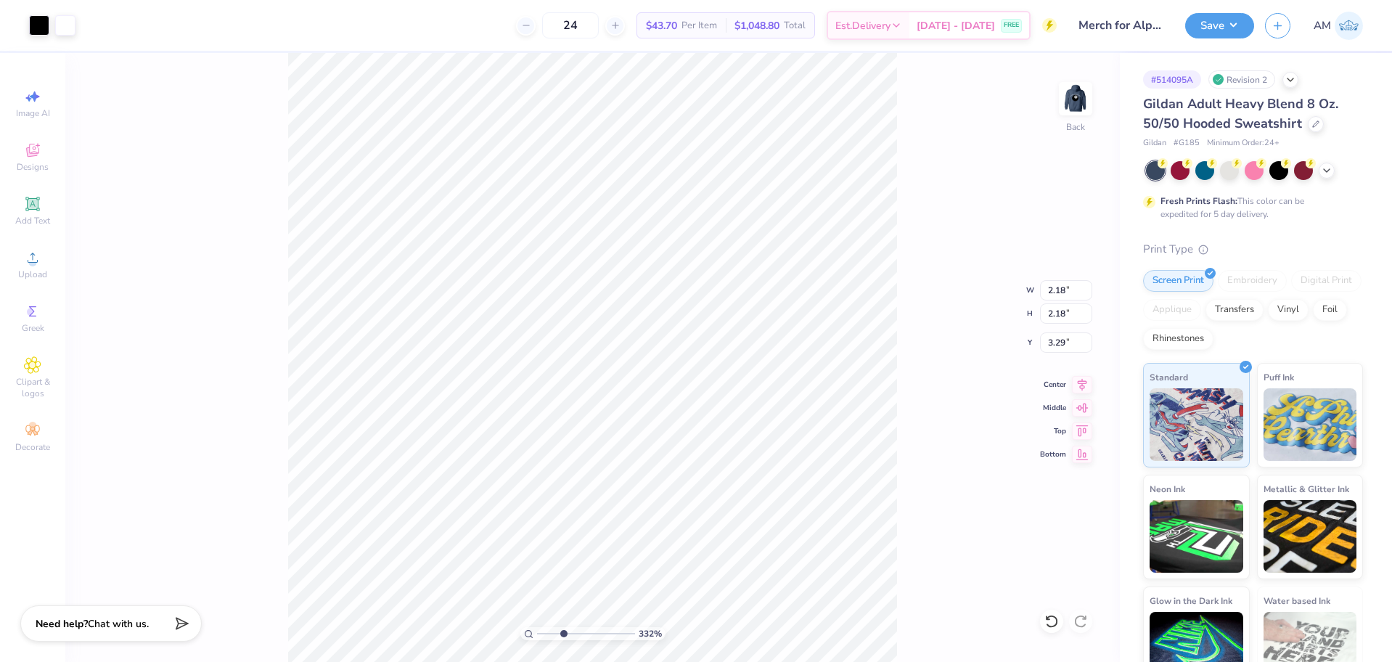
type input "3.44"
type input "3.32211092047231"
type input "3.50"
type input "0.88"
type input "3.00"
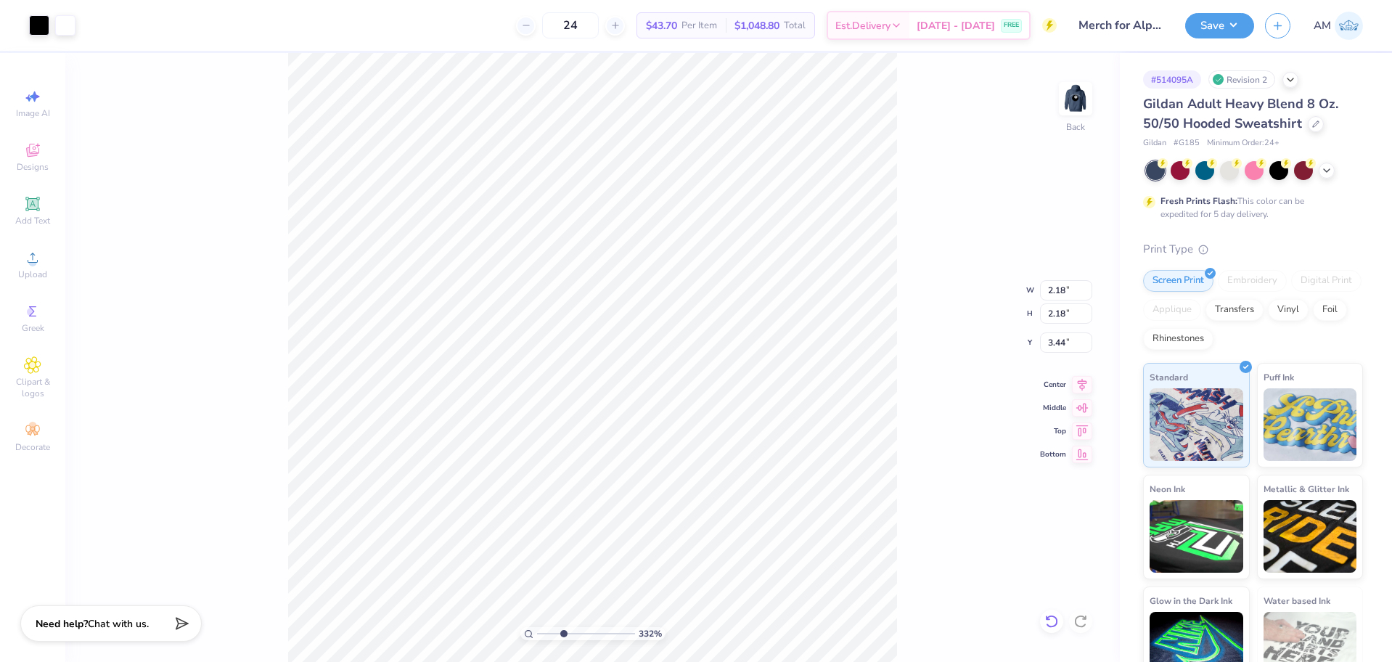
click at [1051, 616] on icon at bounding box center [1051, 621] width 12 height 13
type input "3.32211092047231"
type input "3.29"
type input "3.32211092047231"
type input "3.50"
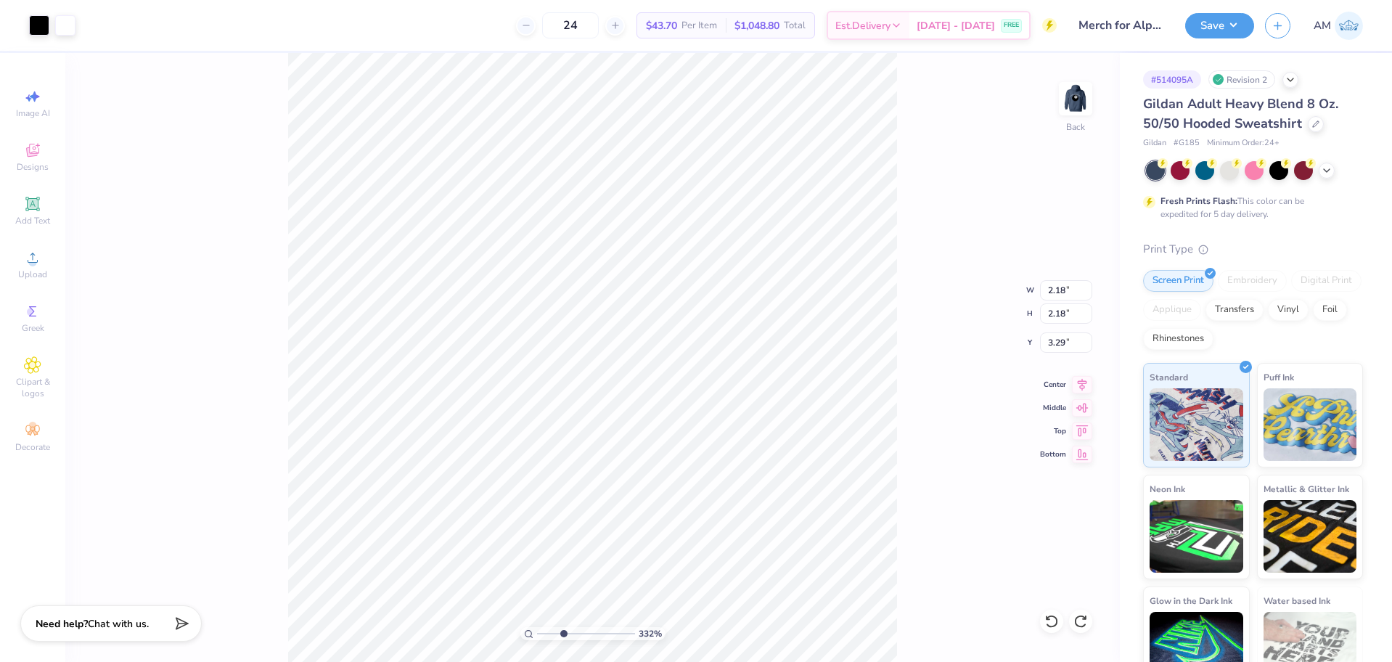
type input "2.47"
type input "3.00"
click at [1079, 102] on img at bounding box center [1076, 99] width 58 height 58
click at [1079, 102] on img at bounding box center [1075, 98] width 29 height 29
click at [1067, 89] on img at bounding box center [1076, 99] width 58 height 58
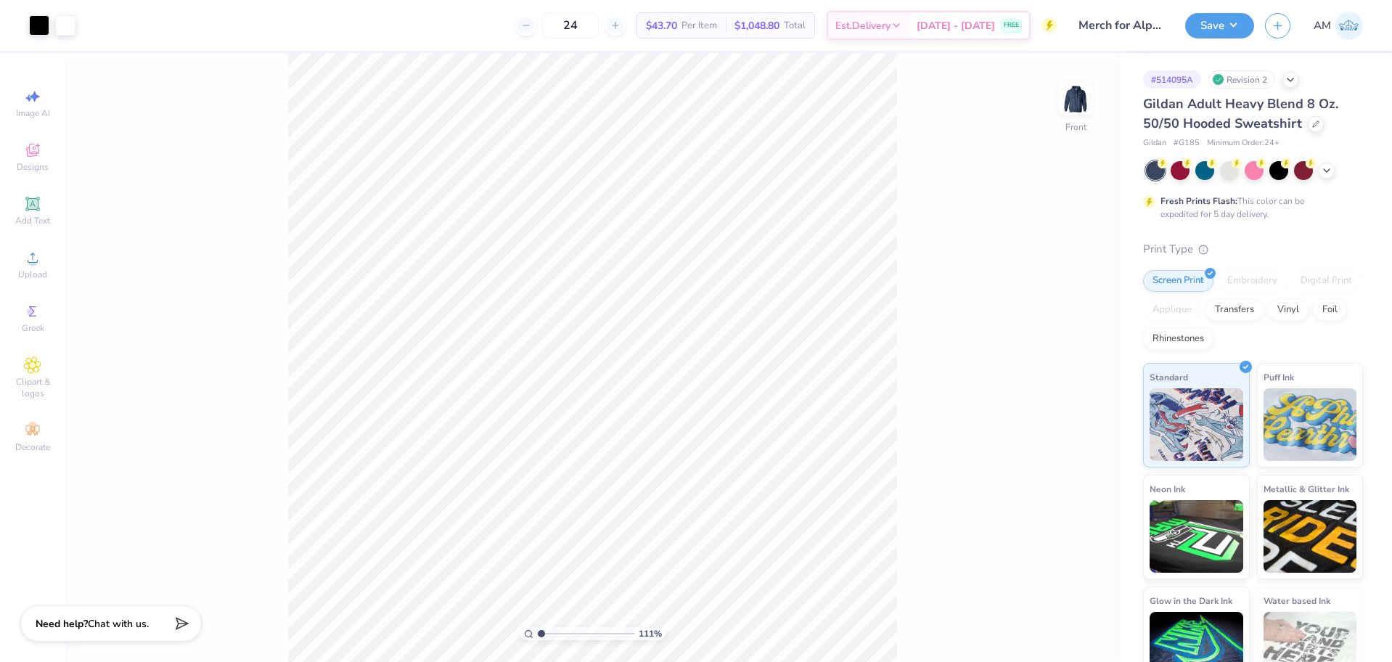
type input "1"
click at [704, 535] on li "Ungroup" at bounding box center [723, 531] width 114 height 28
click at [629, 504] on li "Group" at bounding box center [657, 503] width 114 height 28
click at [1077, 383] on icon at bounding box center [1082, 382] width 20 height 17
click at [665, 492] on li "Group" at bounding box center [686, 503] width 114 height 28
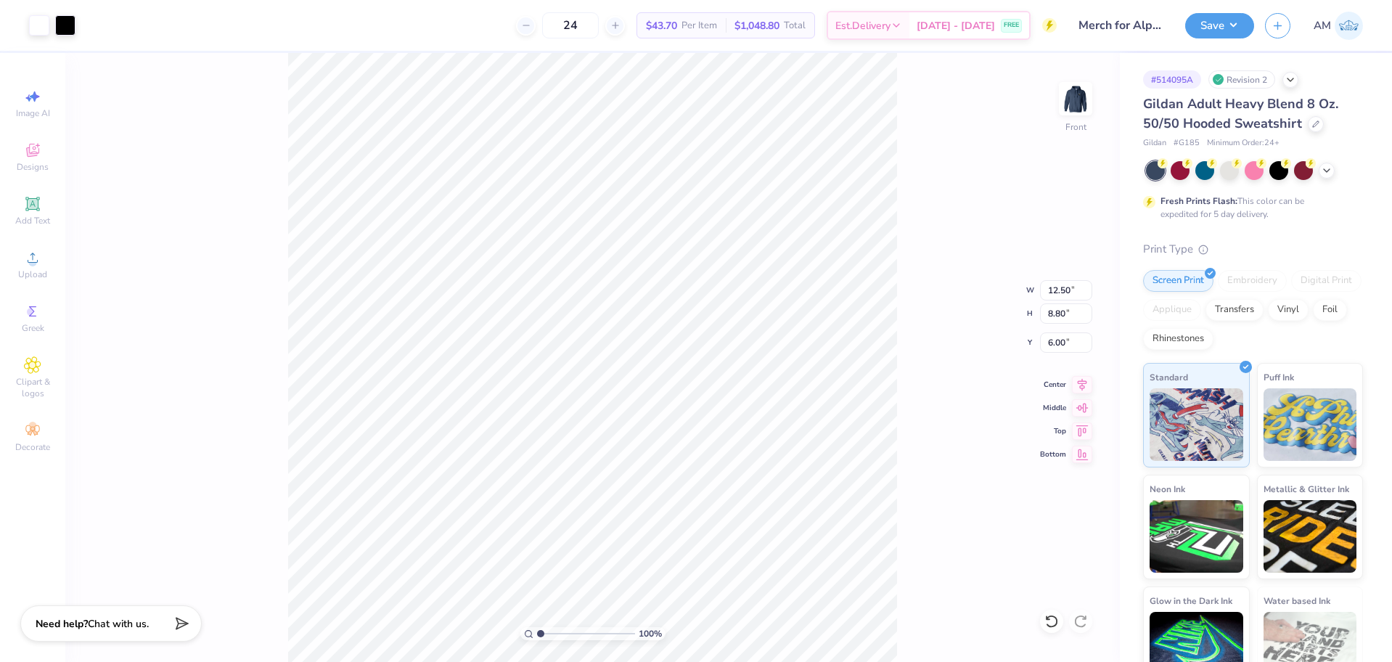
type input "3.14"
type input "13.63"
type input "3.42"
type input "14.89"
type input "3.74"
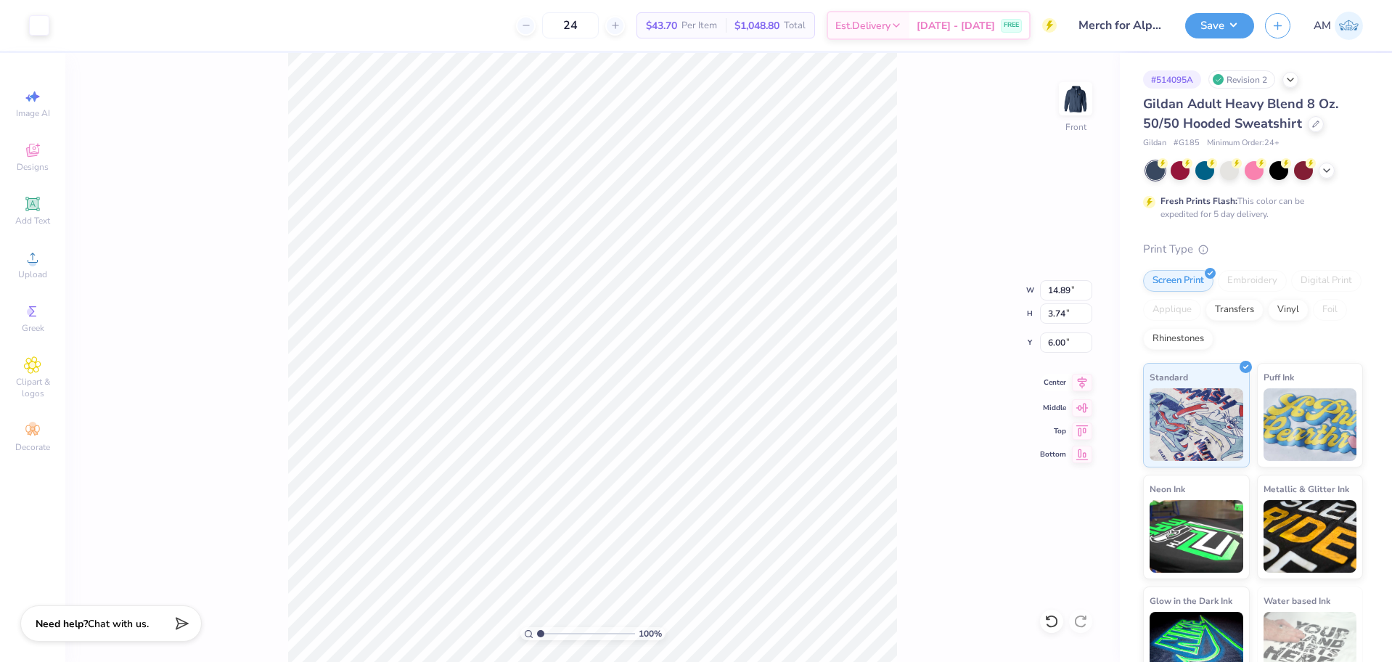
click at [1082, 380] on icon at bounding box center [1082, 382] width 20 height 17
type input "7.77"
type input "7.46"
click at [681, 499] on li "Group" at bounding box center [689, 503] width 114 height 28
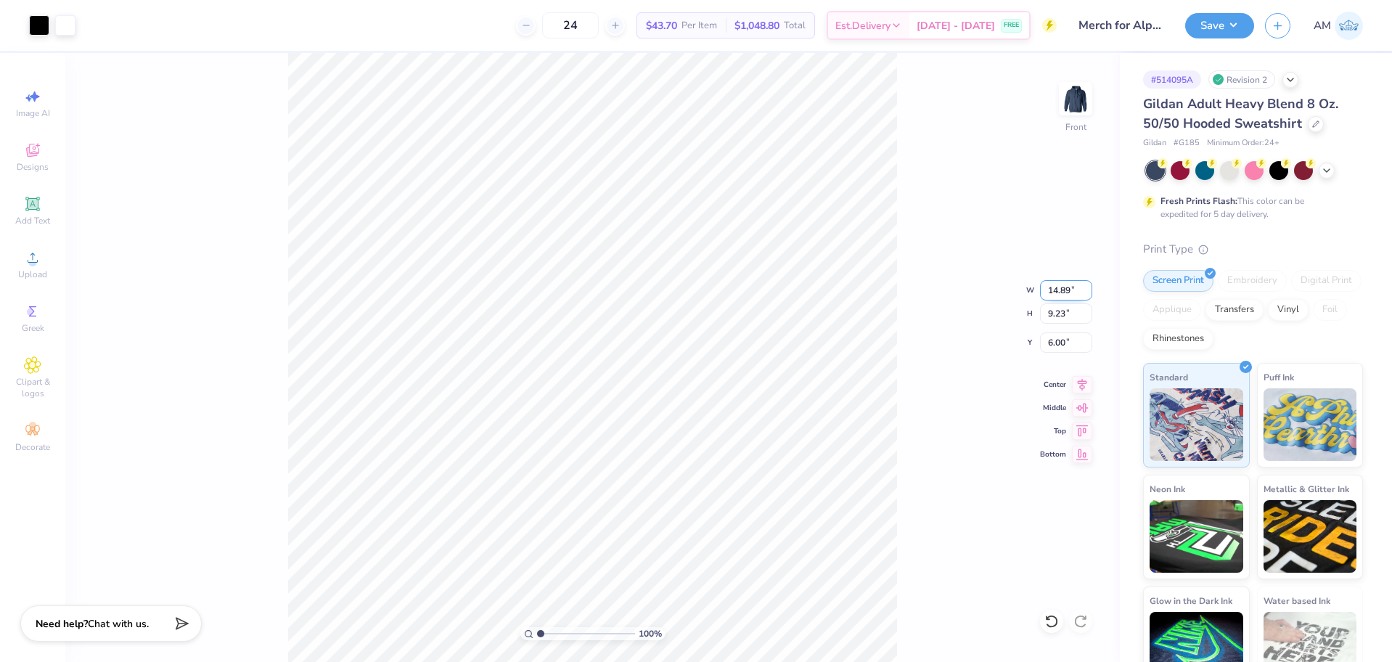
click at [1062, 294] on input "14.89" at bounding box center [1066, 290] width 52 height 20
type input "12.50"
type input "7.75"
click at [1061, 349] on input "6.74" at bounding box center [1066, 342] width 52 height 20
type input "6.00"
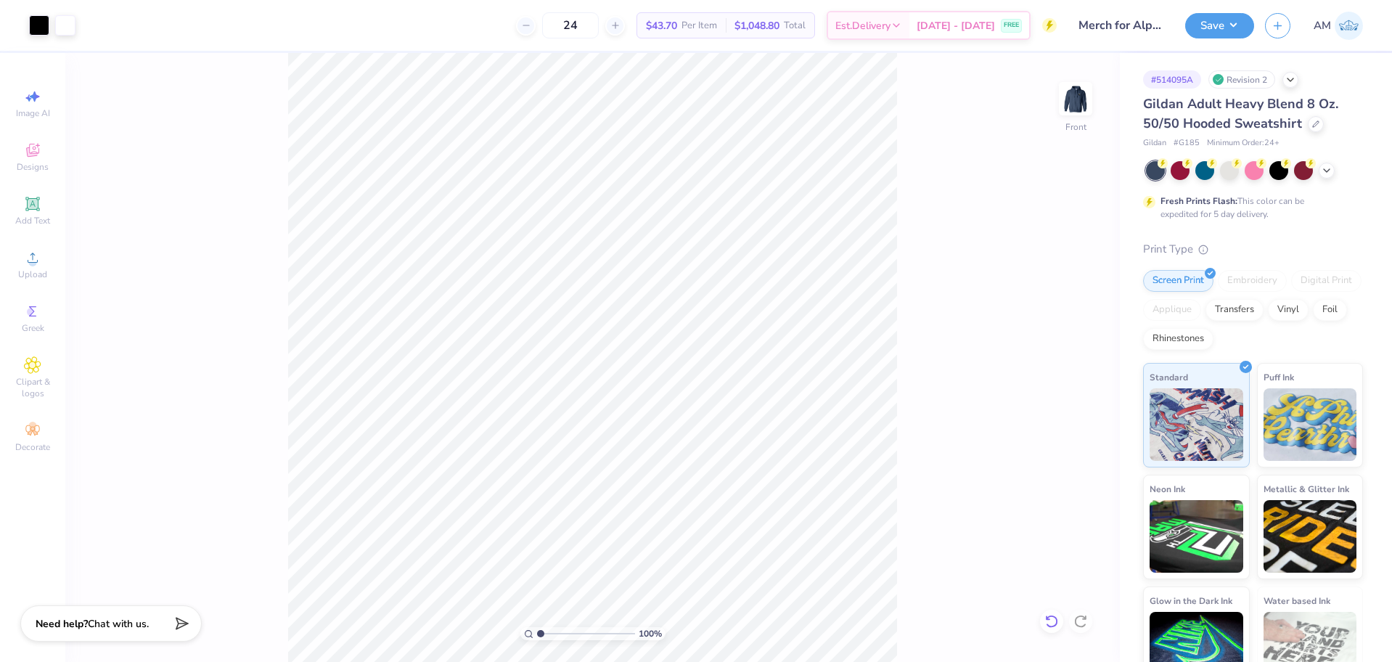
click at [1058, 616] on icon at bounding box center [1052, 621] width 15 height 15
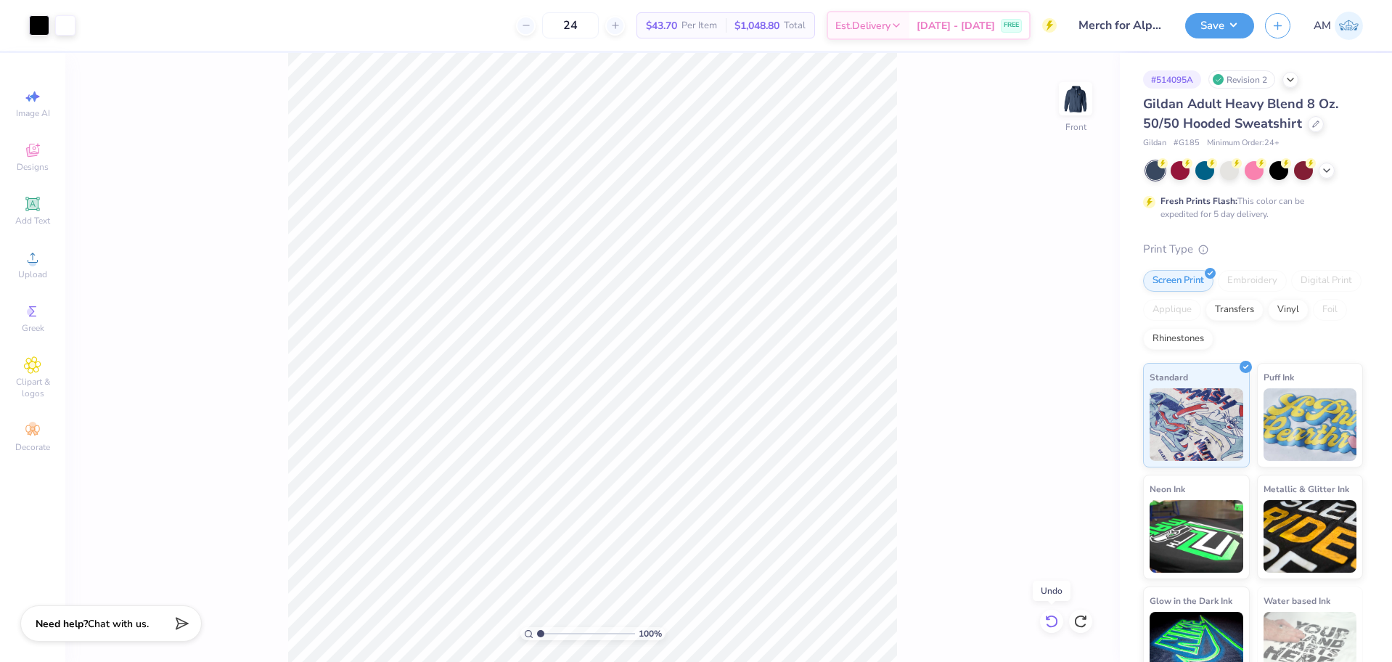
click at [1058, 616] on icon at bounding box center [1052, 621] width 15 height 15
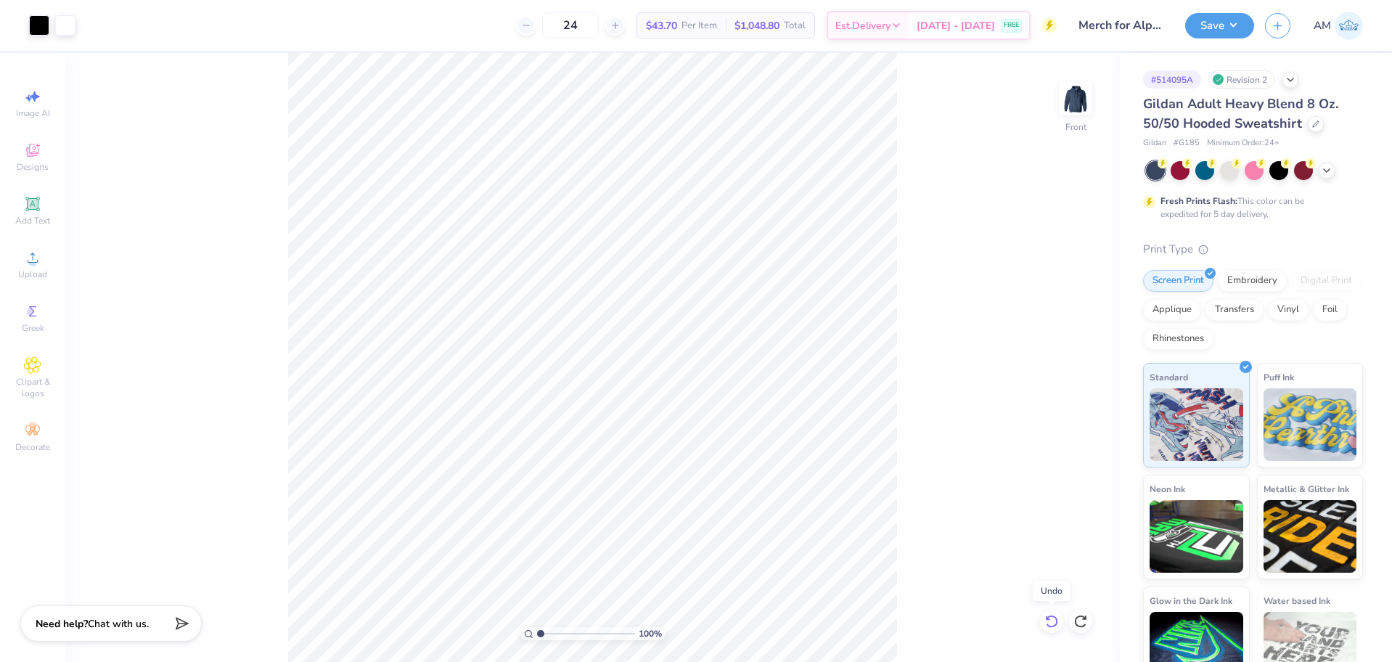
click at [1058, 616] on icon at bounding box center [1052, 621] width 15 height 15
click at [1058, 616] on div "100 % Front" at bounding box center [592, 357] width 1055 height 609
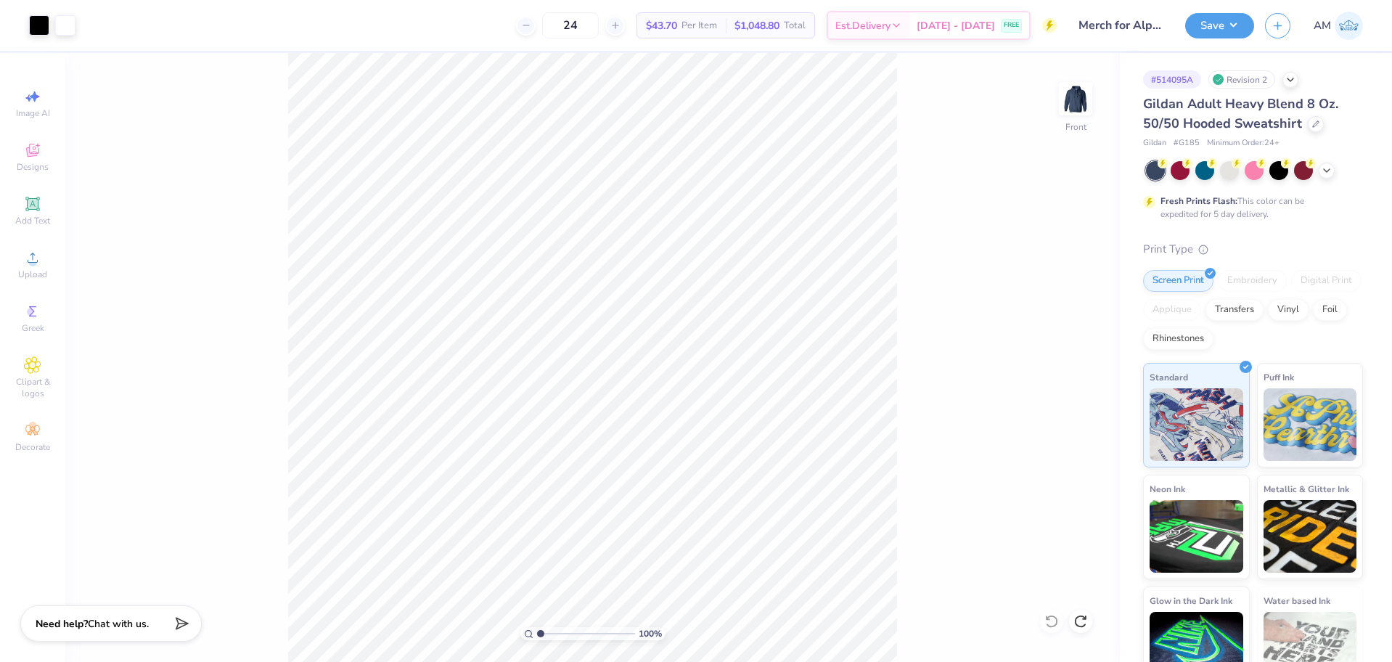
click at [1058, 616] on div "100 % Front" at bounding box center [592, 357] width 1055 height 609
click at [1084, 621] on body "Art colors 24 $43.70 Per Item $1,048.80 Total Est. Delivery Sep 15 - 18 FREE De…" at bounding box center [696, 331] width 1392 height 662
click at [1084, 621] on icon at bounding box center [1081, 621] width 15 height 15
click at [1083, 621] on icon at bounding box center [1081, 621] width 15 height 15
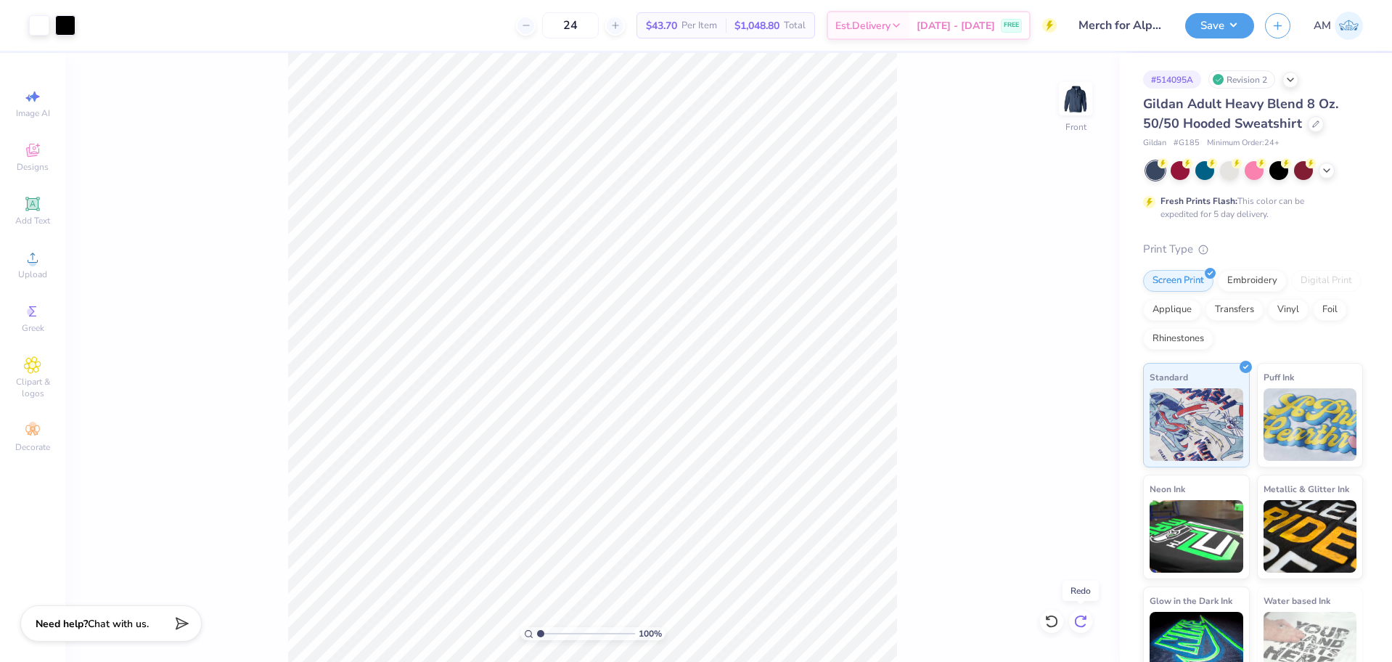
click at [1083, 621] on icon at bounding box center [1081, 621] width 15 height 15
click at [1080, 623] on icon at bounding box center [1081, 621] width 15 height 15
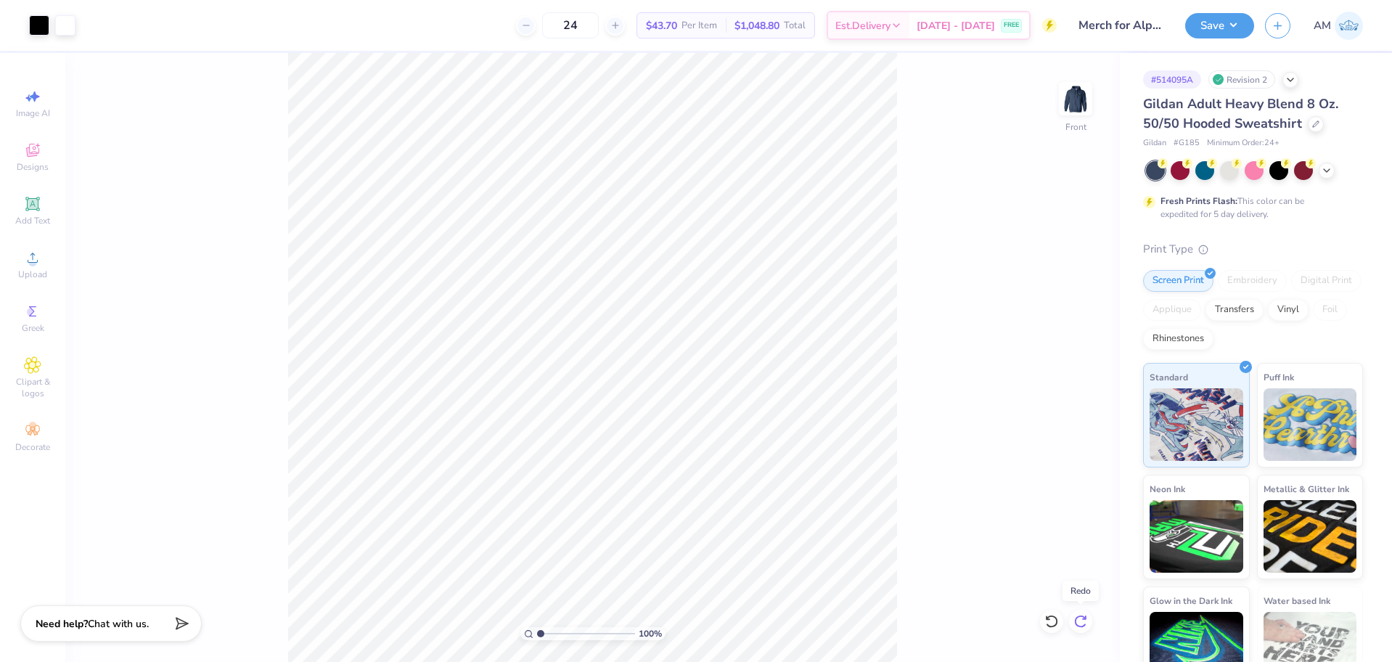
click at [1080, 623] on icon at bounding box center [1081, 621] width 15 height 15
click at [1080, 623] on div "100 % Front" at bounding box center [592, 357] width 1055 height 609
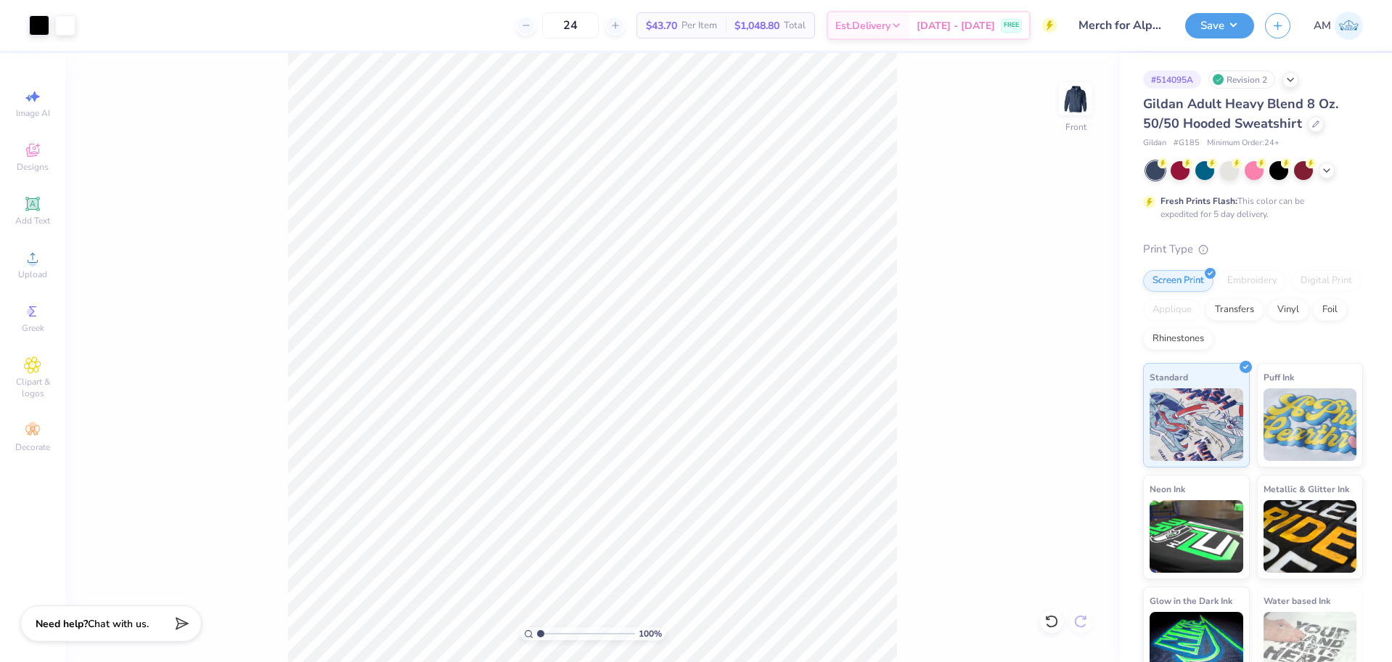
click at [1080, 623] on div "100 % Front" at bounding box center [592, 357] width 1055 height 609
click at [701, 528] on li "Ungroup" at bounding box center [725, 531] width 114 height 28
type input "3.14"
click at [41, 266] on div "Upload" at bounding box center [32, 264] width 51 height 43
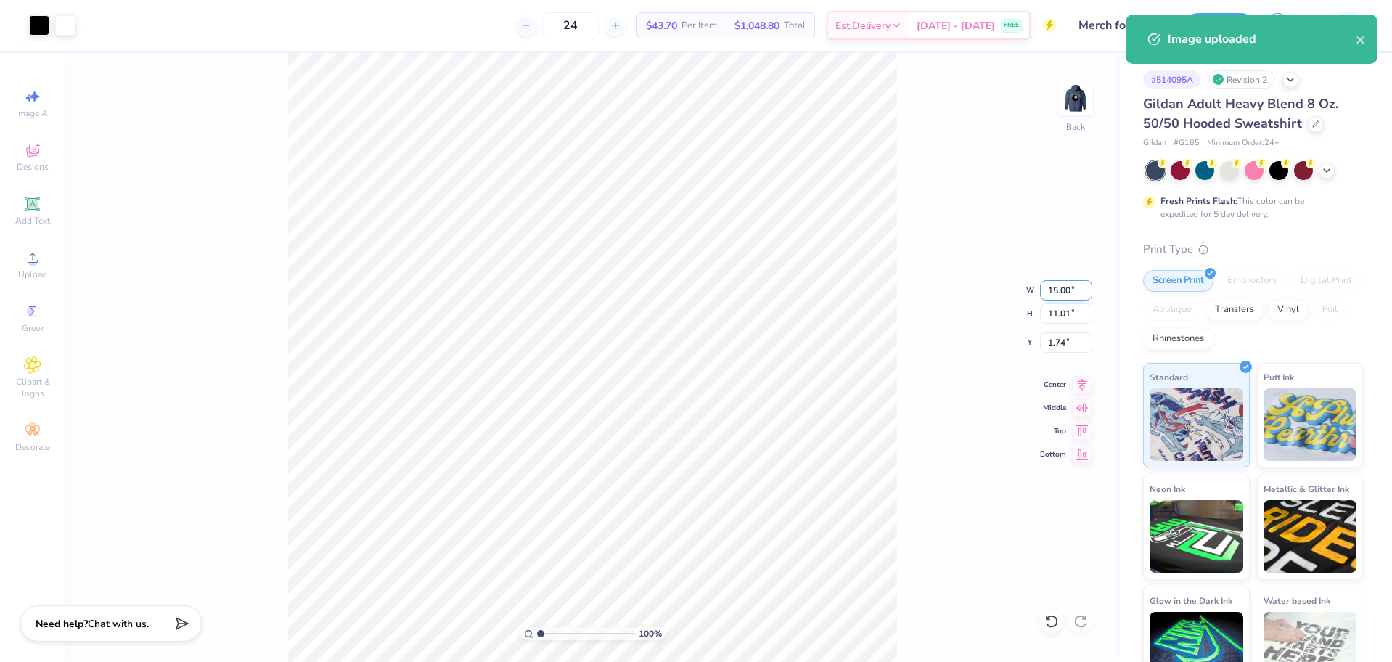
click at [1061, 290] on input "15.00" at bounding box center [1066, 290] width 52 height 20
type input "3.50"
type input "2.57"
click at [1065, 344] on input "5.96" at bounding box center [1066, 342] width 52 height 20
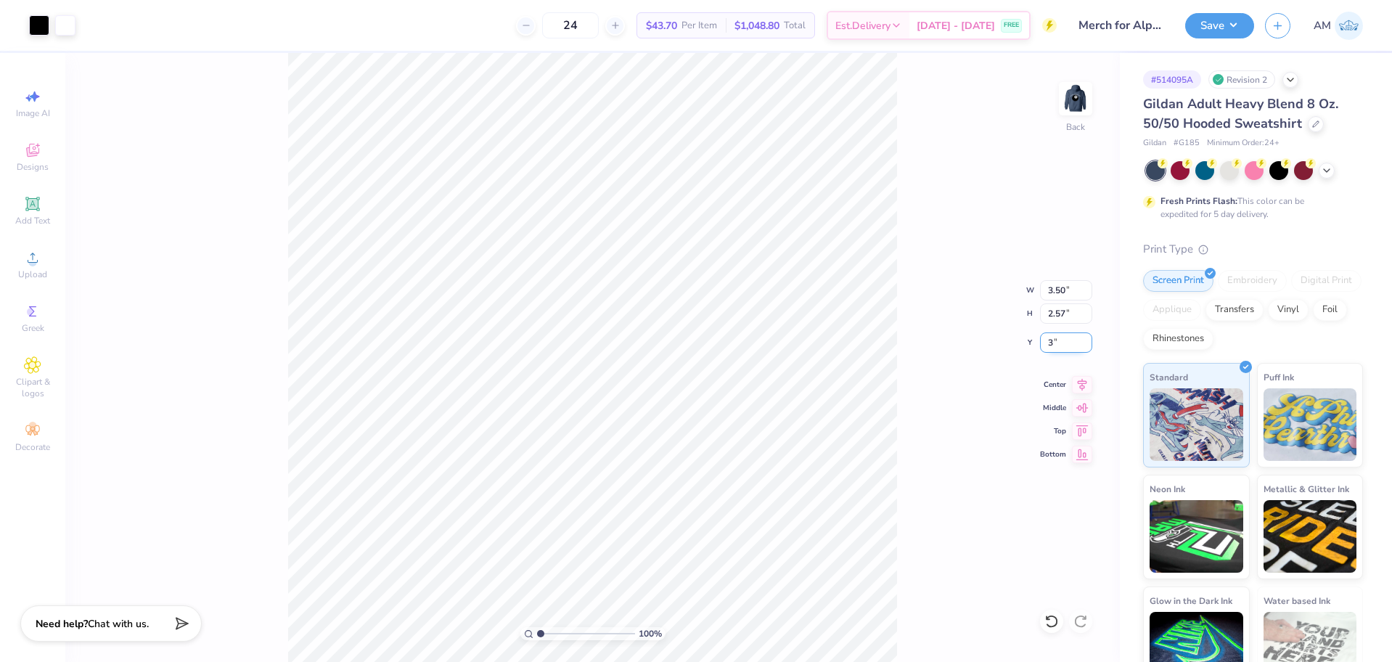
type input "3.00"
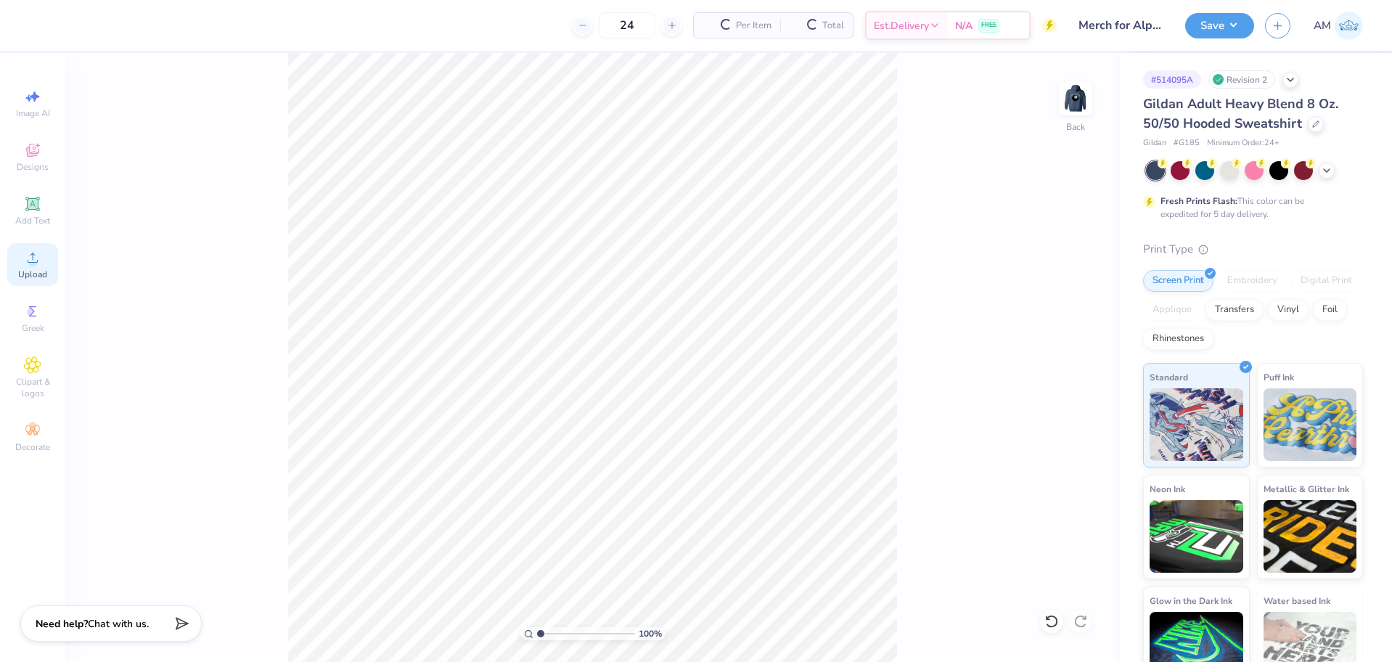
click at [42, 261] on div "Upload" at bounding box center [32, 264] width 51 height 43
click at [1044, 618] on div at bounding box center [1051, 621] width 23 height 23
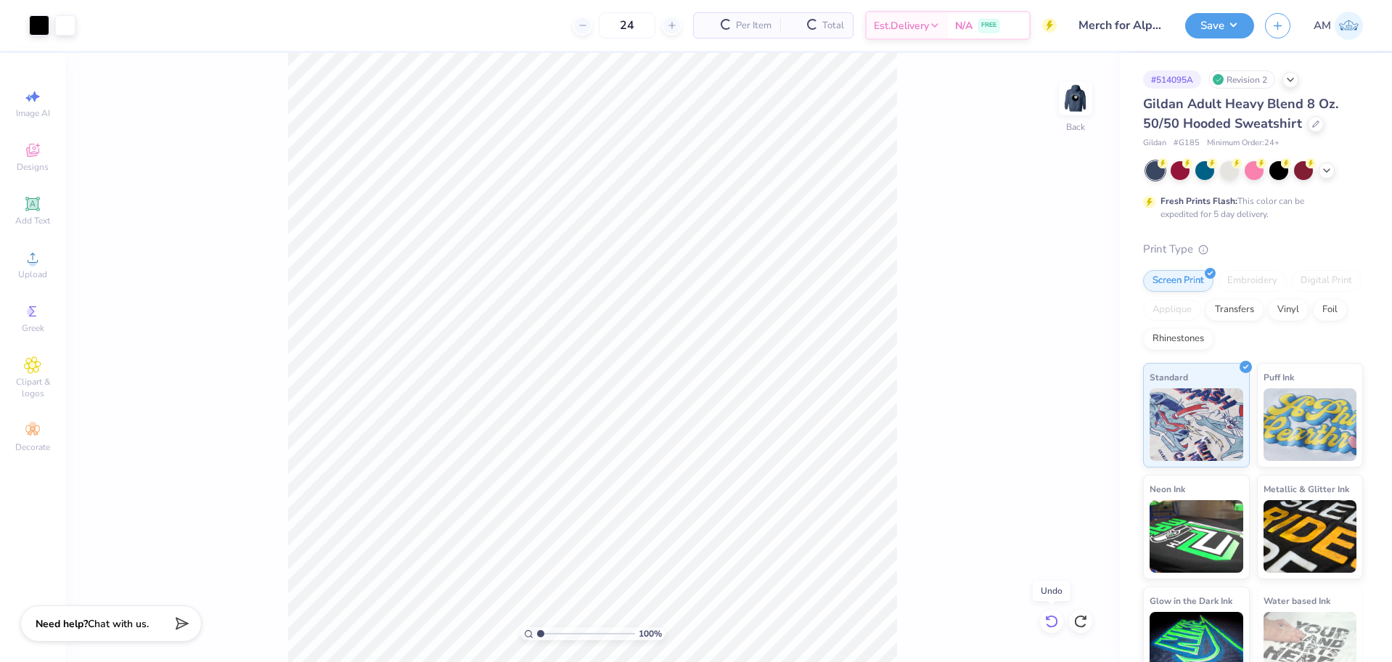
click at [1044, 618] on div at bounding box center [1051, 621] width 23 height 23
click at [1044, 618] on div "100 % Back" at bounding box center [592, 357] width 1055 height 609
click at [29, 272] on span "Upload" at bounding box center [32, 275] width 29 height 12
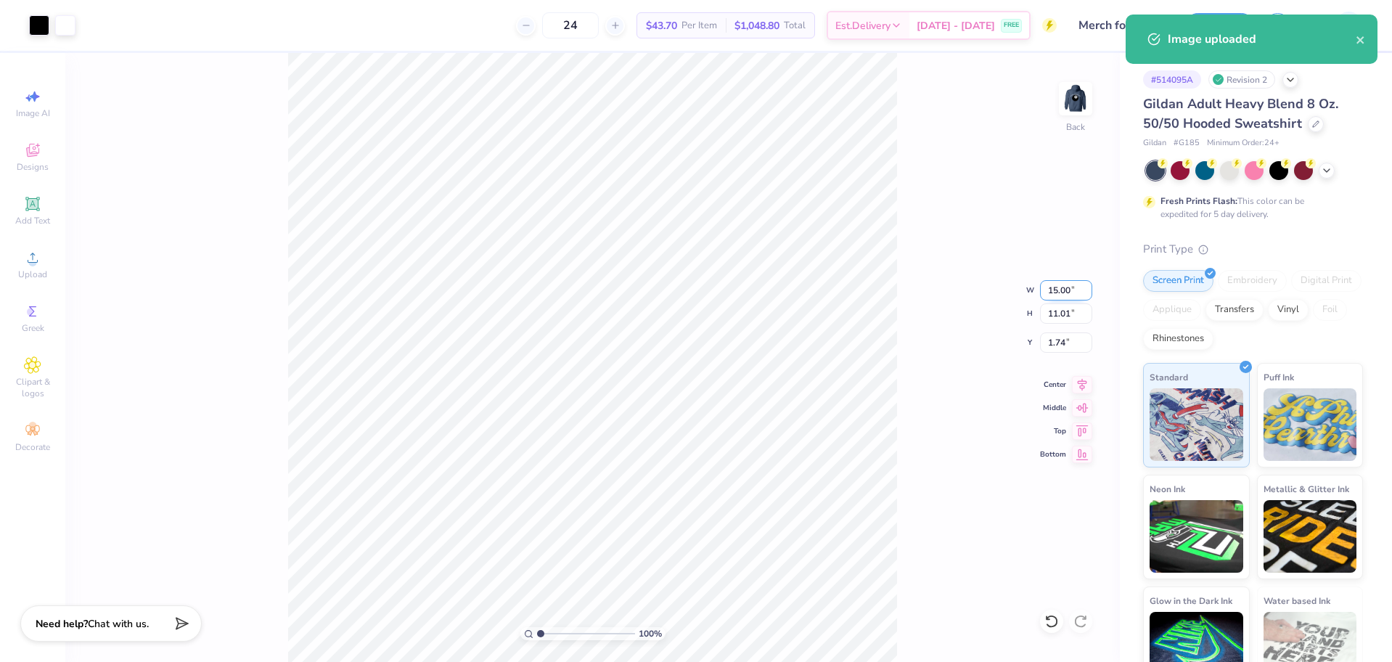
click at [1052, 288] on input "15.00" at bounding box center [1066, 290] width 52 height 20
type input "3.50"
type input "2.57"
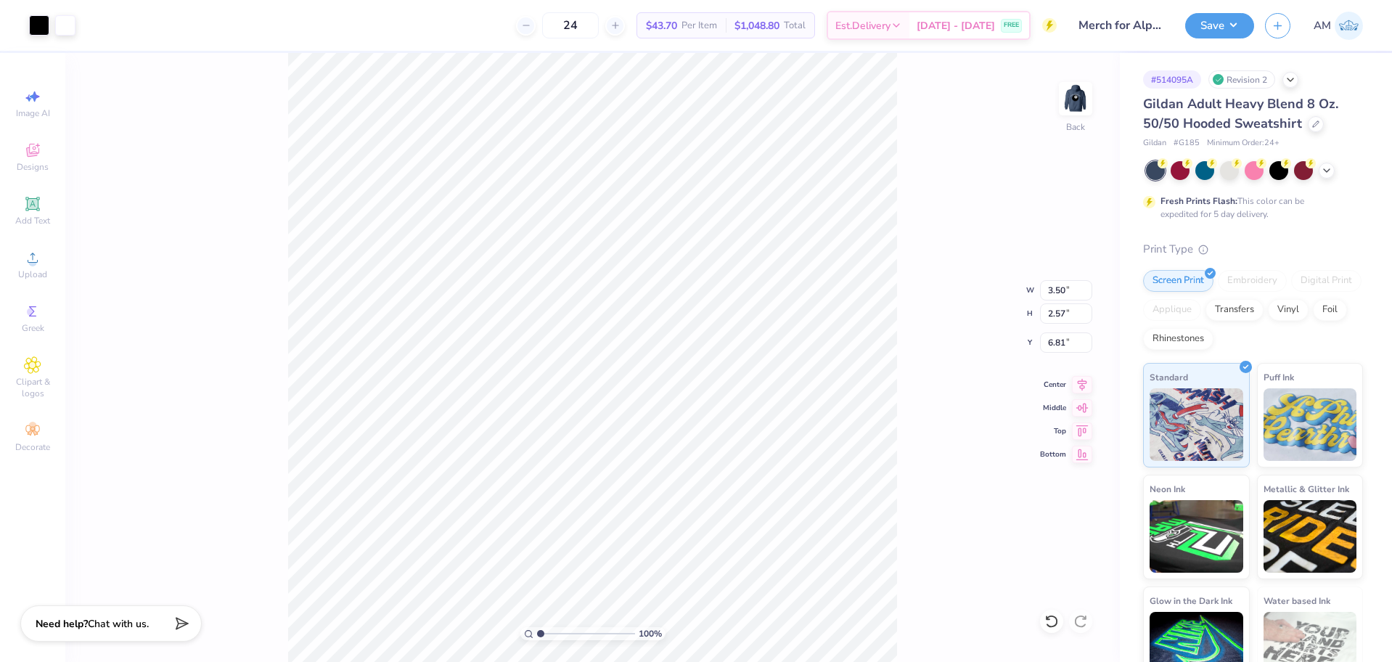
type input "5.96"
click at [1058, 345] on input "5.96" at bounding box center [1066, 342] width 52 height 20
type input "3.00"
type input "1"
click at [1071, 99] on img at bounding box center [1076, 99] width 58 height 58
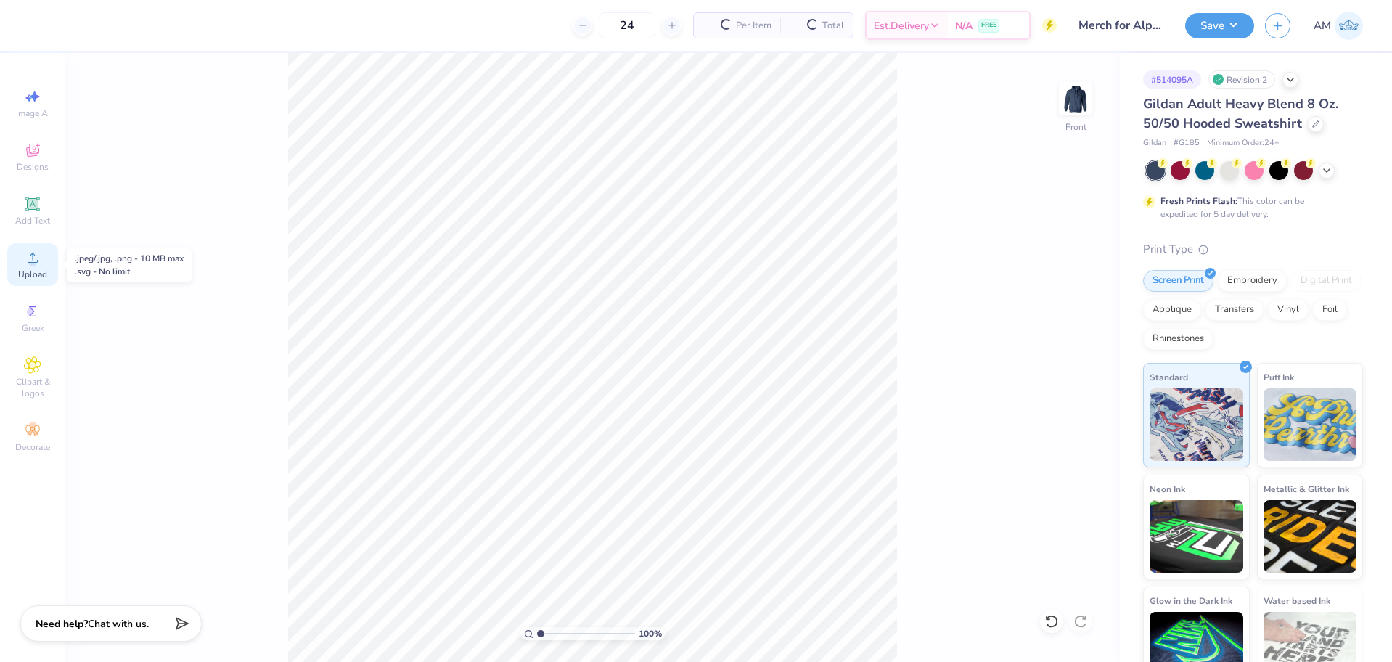
click at [33, 271] on span "Upload" at bounding box center [32, 275] width 29 height 12
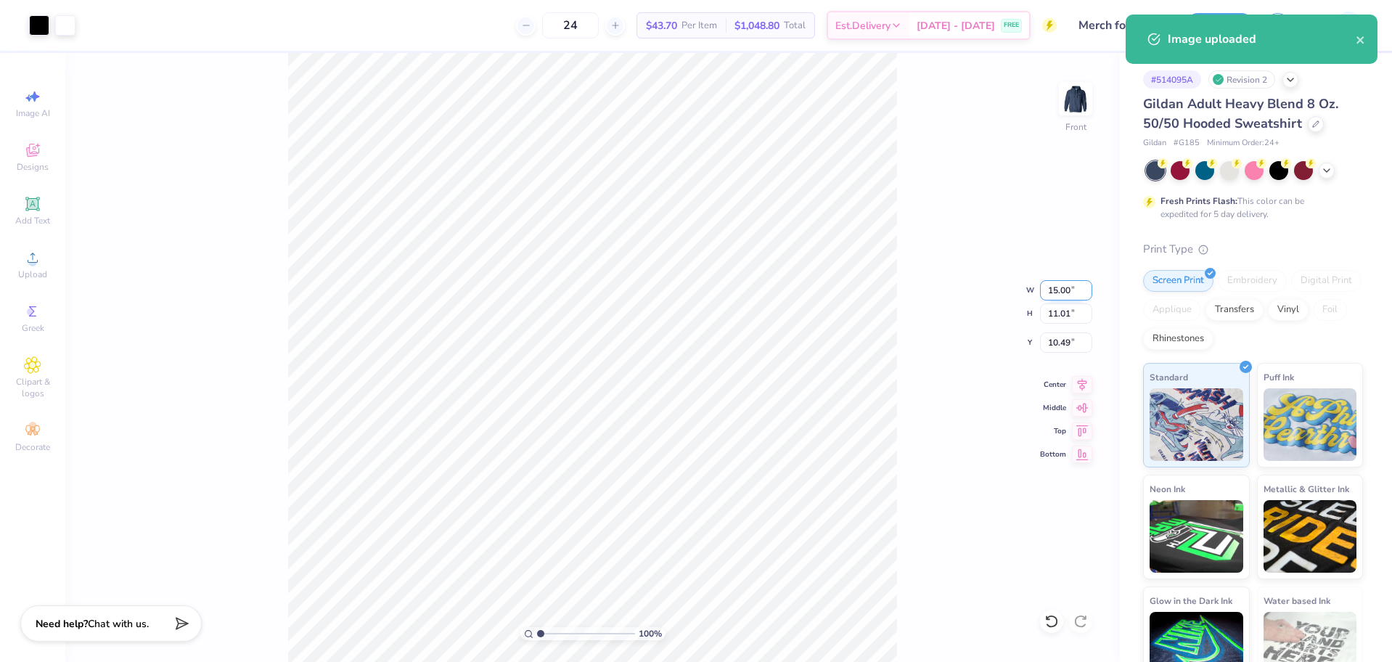
click at [1058, 290] on input "15.00" at bounding box center [1066, 290] width 52 height 20
type input "12.50"
type input "9.18"
click at [1058, 342] on input "11.41" at bounding box center [1066, 342] width 52 height 20
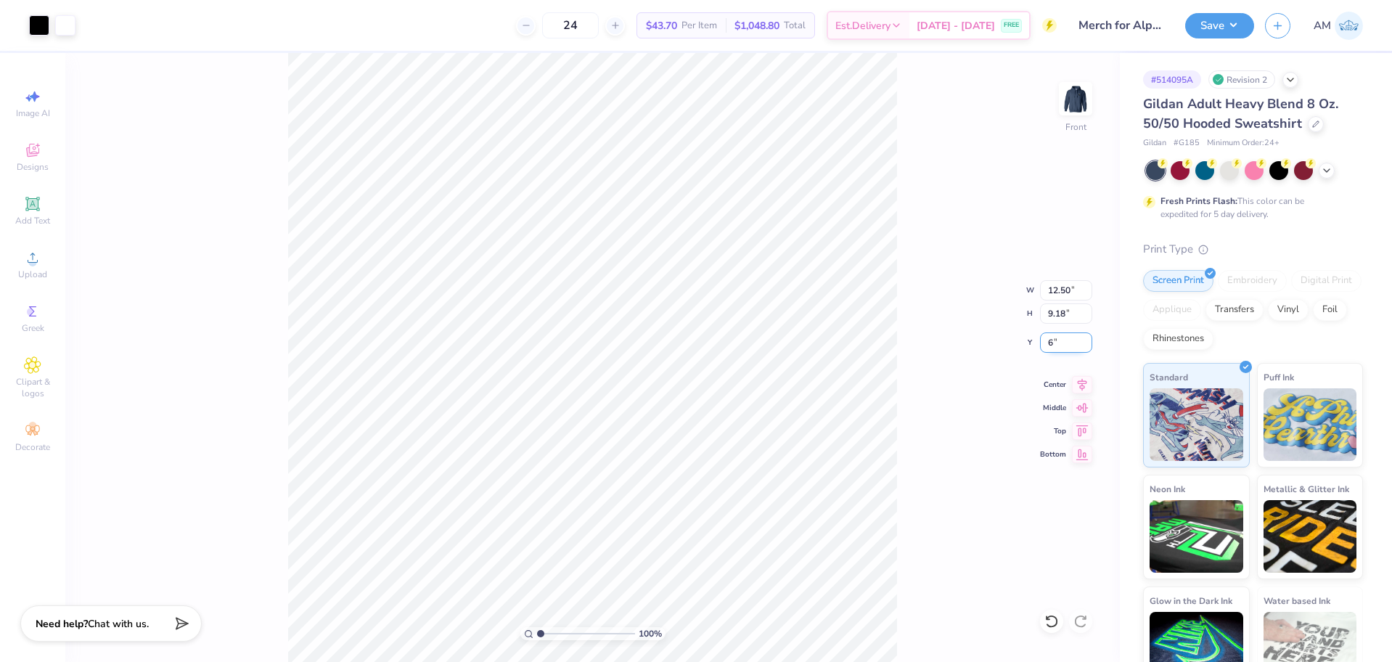
type input "6.00"
click at [1083, 384] on icon at bounding box center [1082, 383] width 9 height 12
click at [1063, 109] on img at bounding box center [1076, 99] width 58 height 58
click at [1077, 105] on img at bounding box center [1076, 99] width 58 height 58
click at [1219, 27] on button "Save" at bounding box center [1219, 23] width 69 height 25
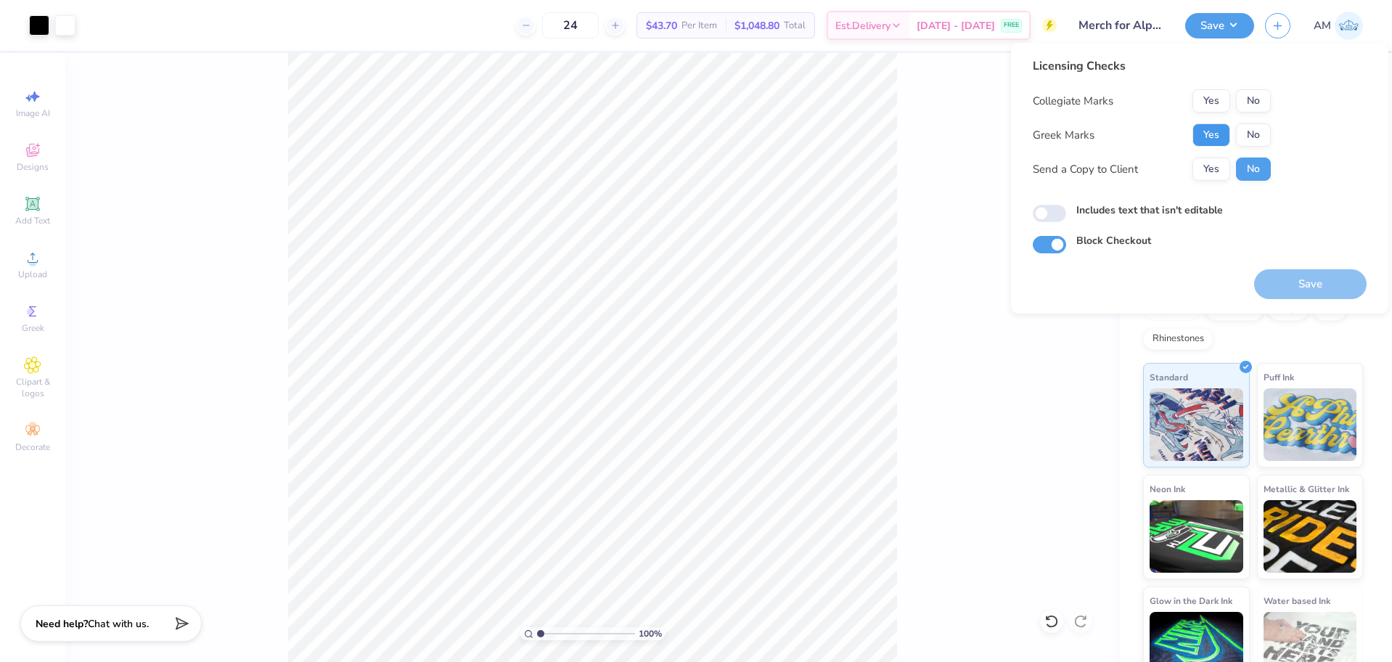
click at [1206, 138] on button "Yes" at bounding box center [1212, 134] width 38 height 23
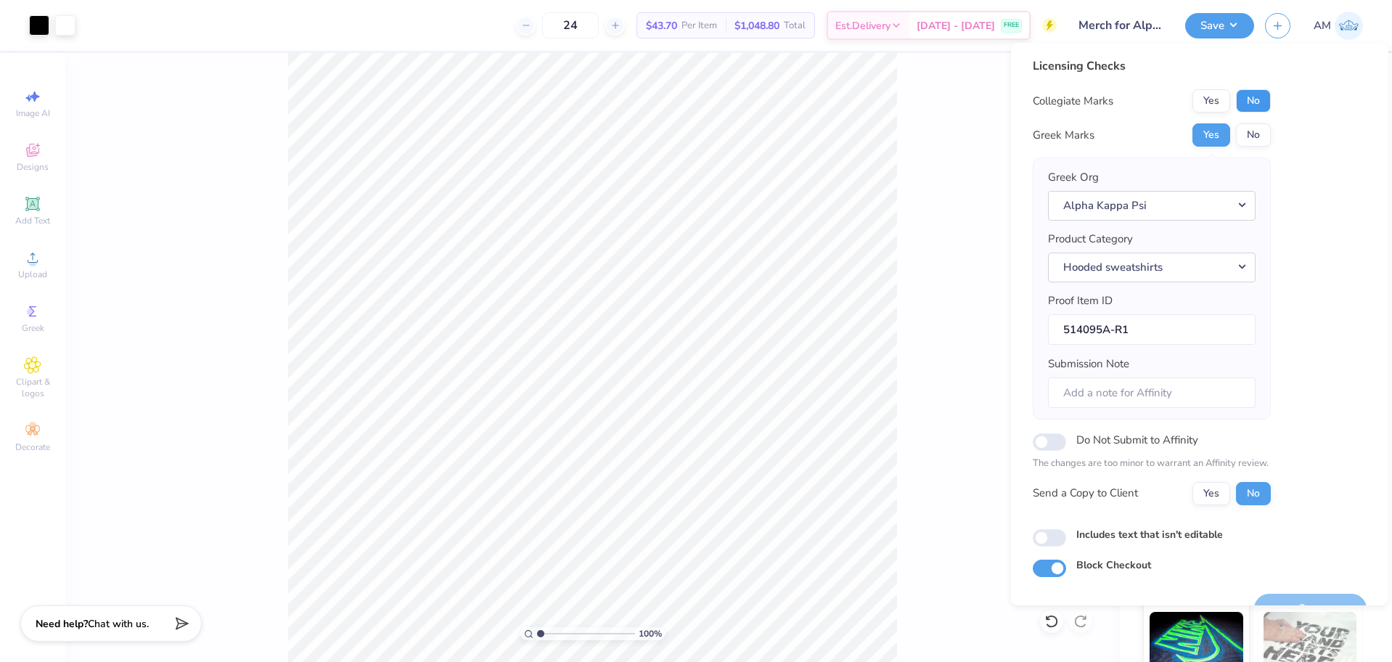
click at [1257, 100] on button "No" at bounding box center [1253, 100] width 35 height 23
click at [1203, 498] on button "Yes" at bounding box center [1212, 493] width 38 height 23
click at [1052, 538] on input "Includes text that isn't editable" at bounding box center [1049, 537] width 33 height 17
checkbox input "true"
click at [1213, 492] on button "Yes" at bounding box center [1212, 493] width 38 height 23
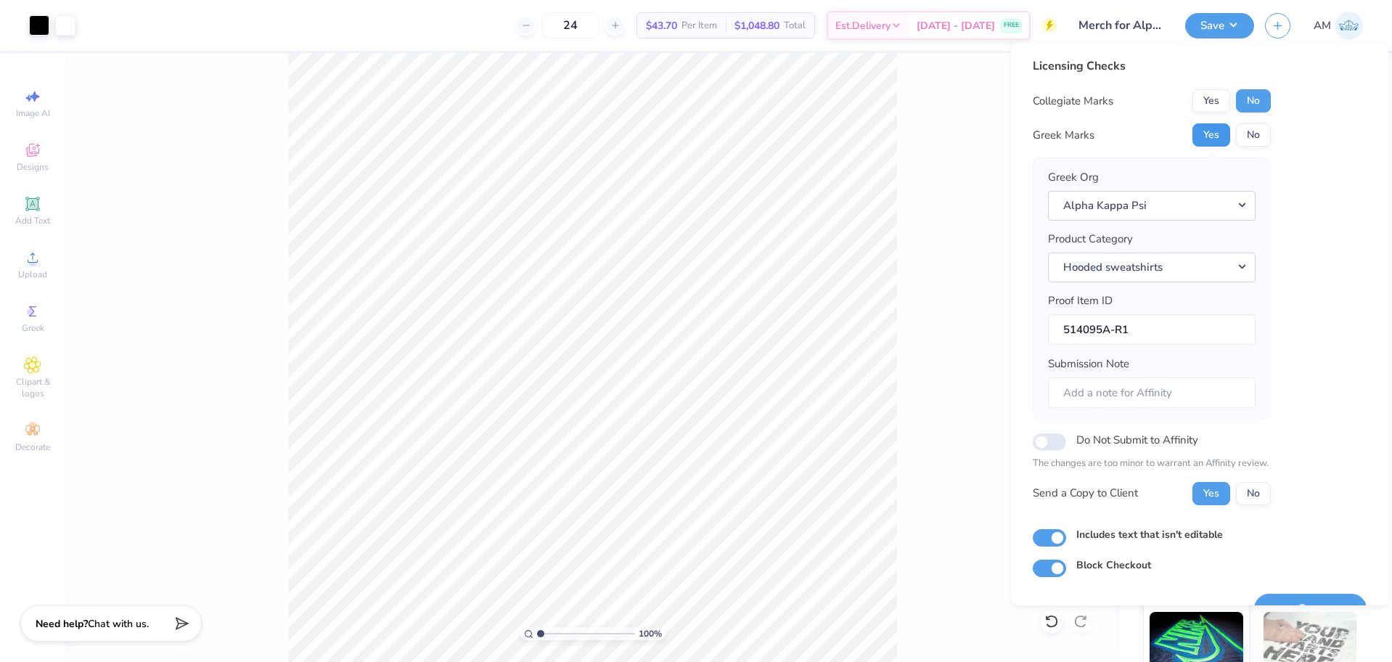
click at [1212, 136] on button "Yes" at bounding box center [1212, 134] width 38 height 23
click at [1254, 101] on button "No" at bounding box center [1253, 100] width 35 height 23
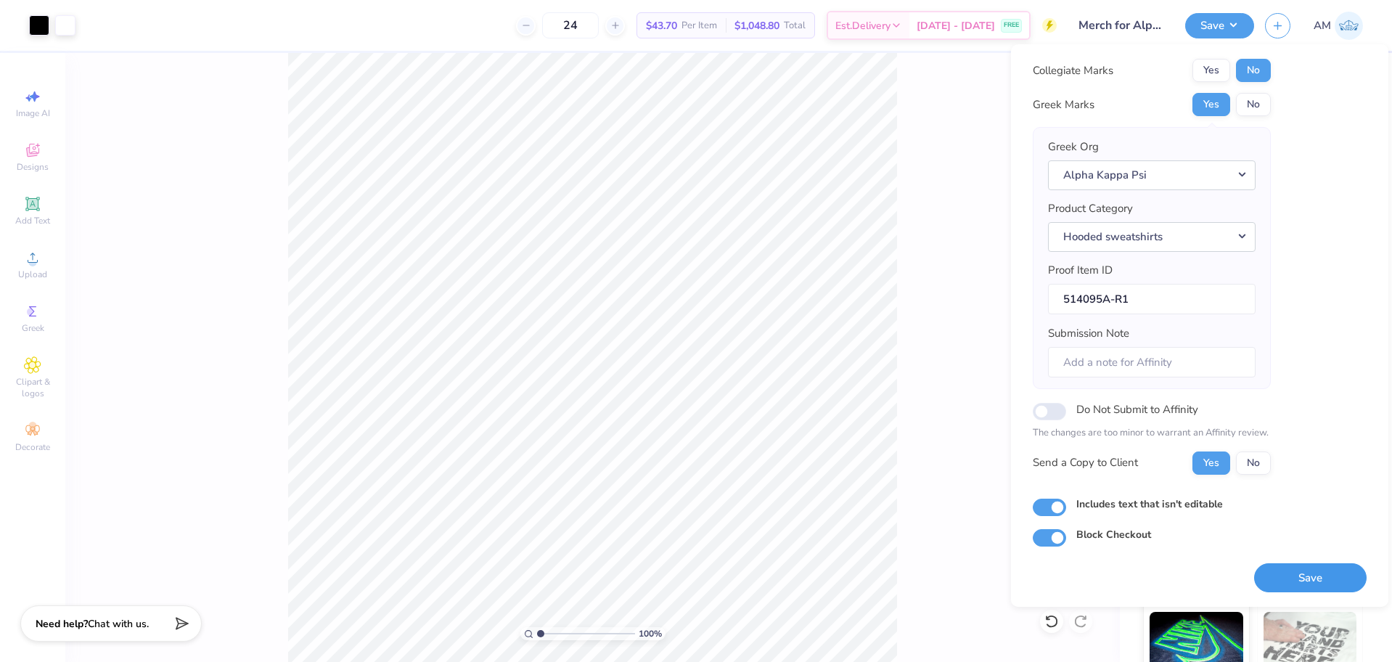
click at [1294, 579] on button "Save" at bounding box center [1310, 578] width 113 height 30
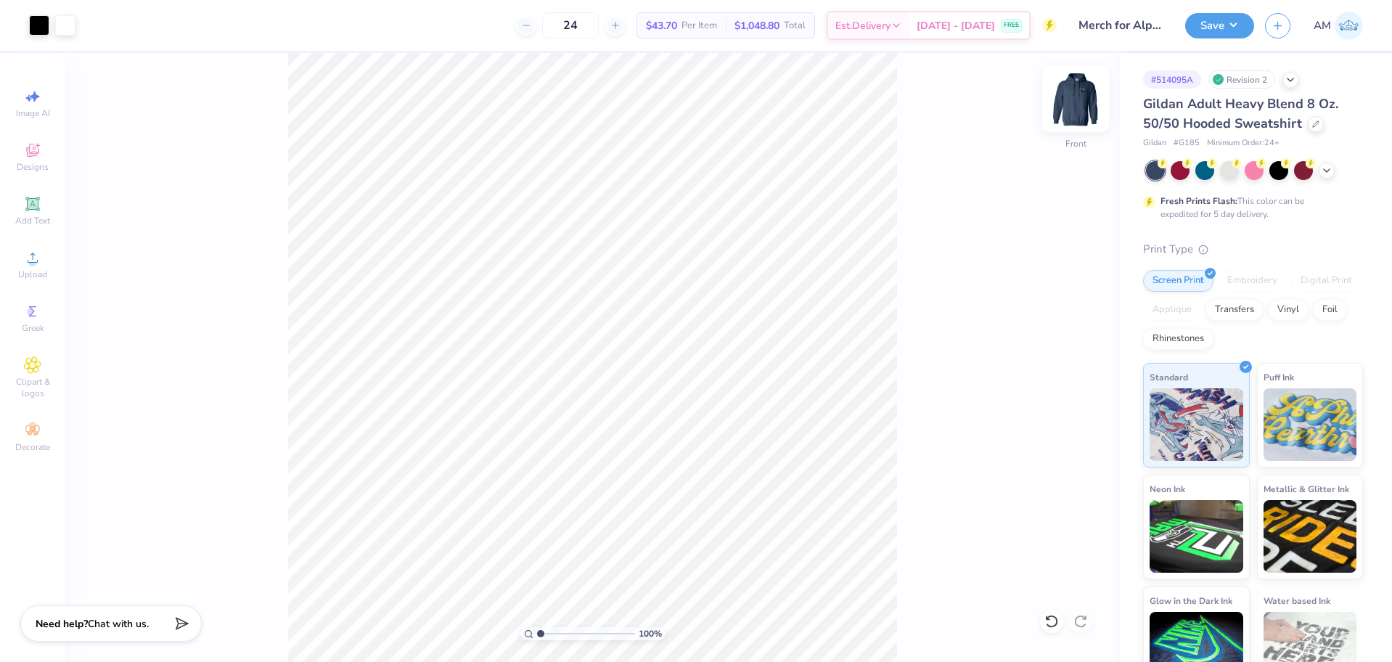
click at [1078, 96] on img at bounding box center [1076, 99] width 58 height 58
click at [1050, 295] on input "3.50" at bounding box center [1066, 290] width 52 height 20
type input "4.00"
type input "2.94"
click at [1062, 338] on input "2.82" at bounding box center [1066, 342] width 52 height 20
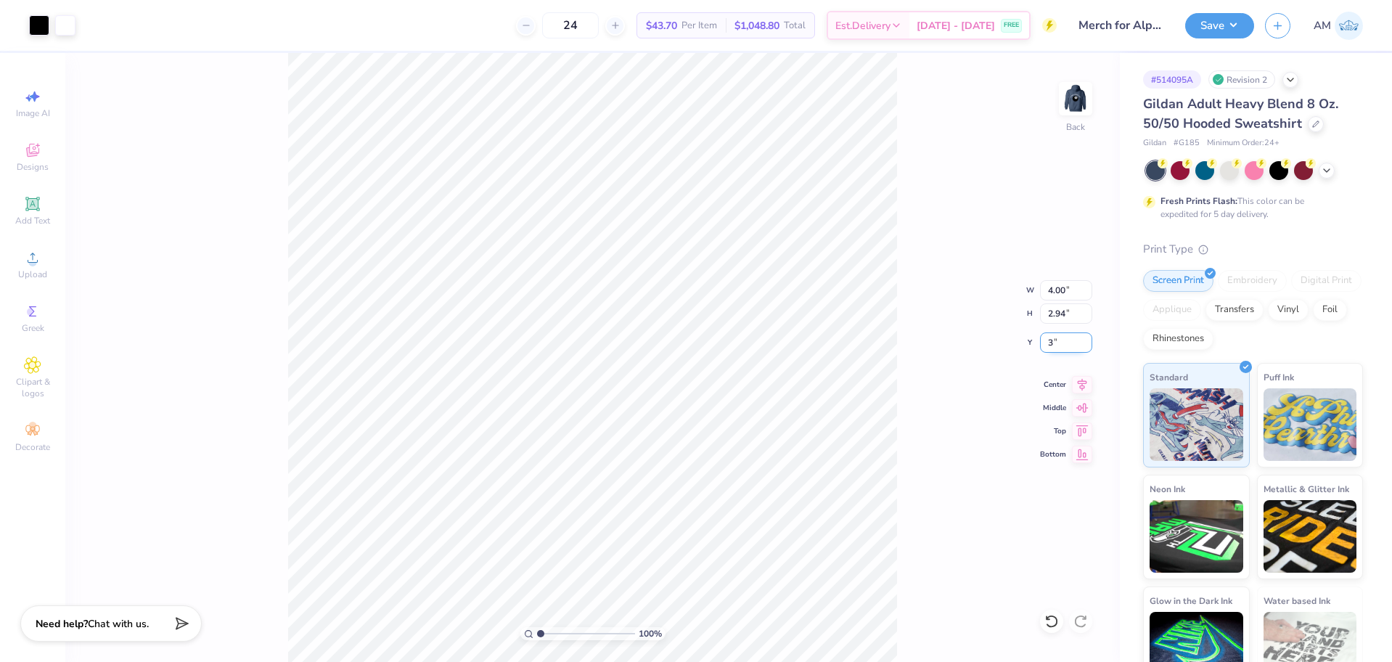
type input "3.00"
click at [1203, 16] on button "Save" at bounding box center [1219, 23] width 69 height 25
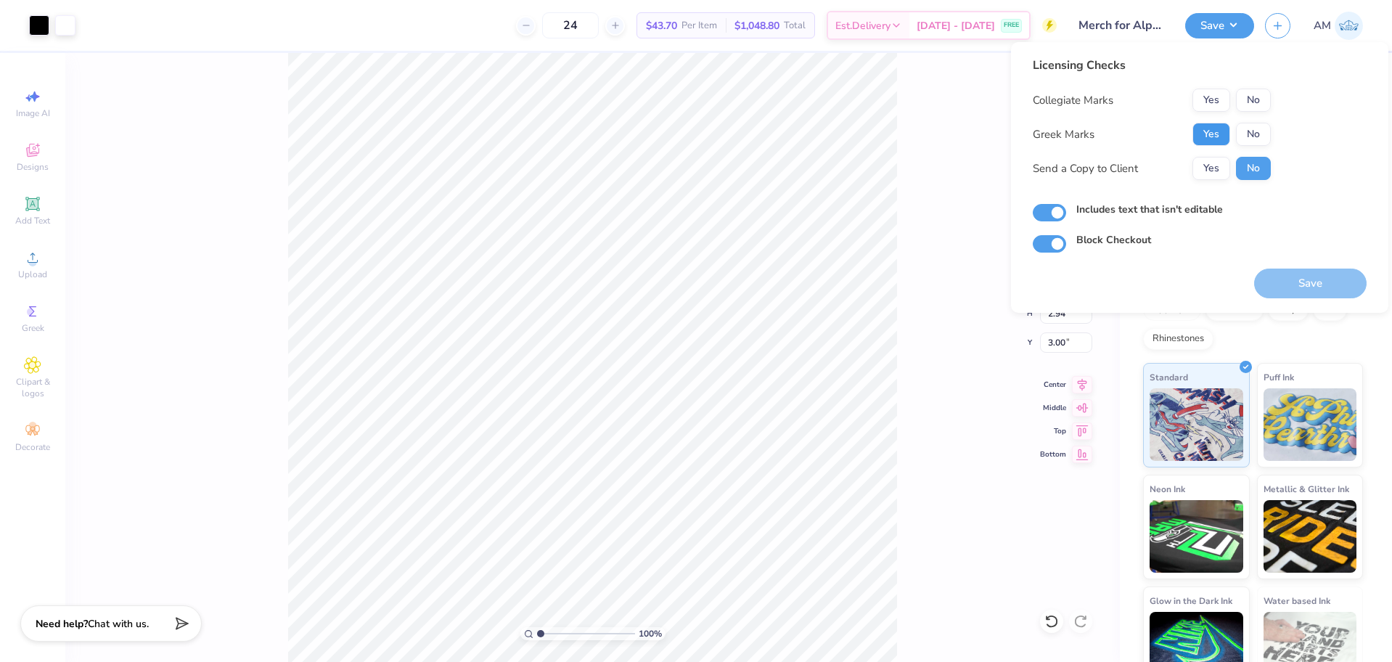
click at [1209, 129] on button "Yes" at bounding box center [1212, 134] width 38 height 23
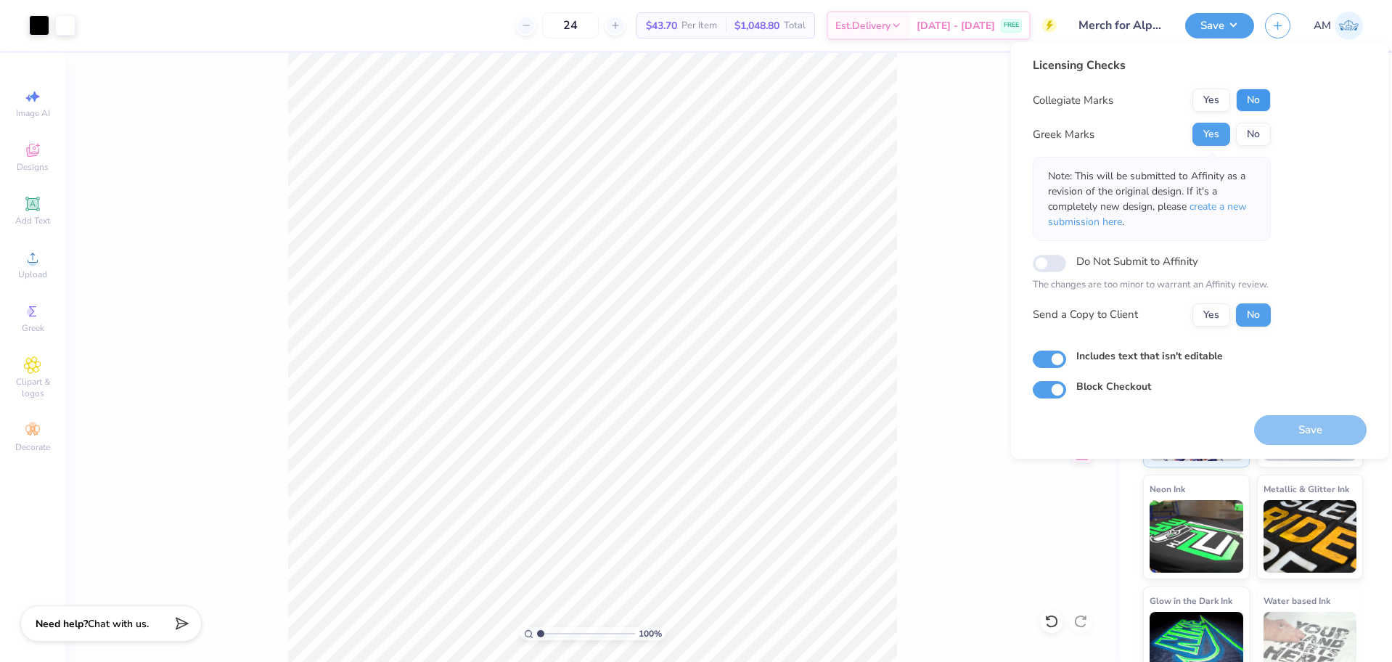
click at [1254, 102] on button "No" at bounding box center [1253, 100] width 35 height 23
click at [1204, 313] on button "Yes" at bounding box center [1212, 314] width 38 height 23
click at [1287, 430] on button "Save" at bounding box center [1310, 430] width 113 height 30
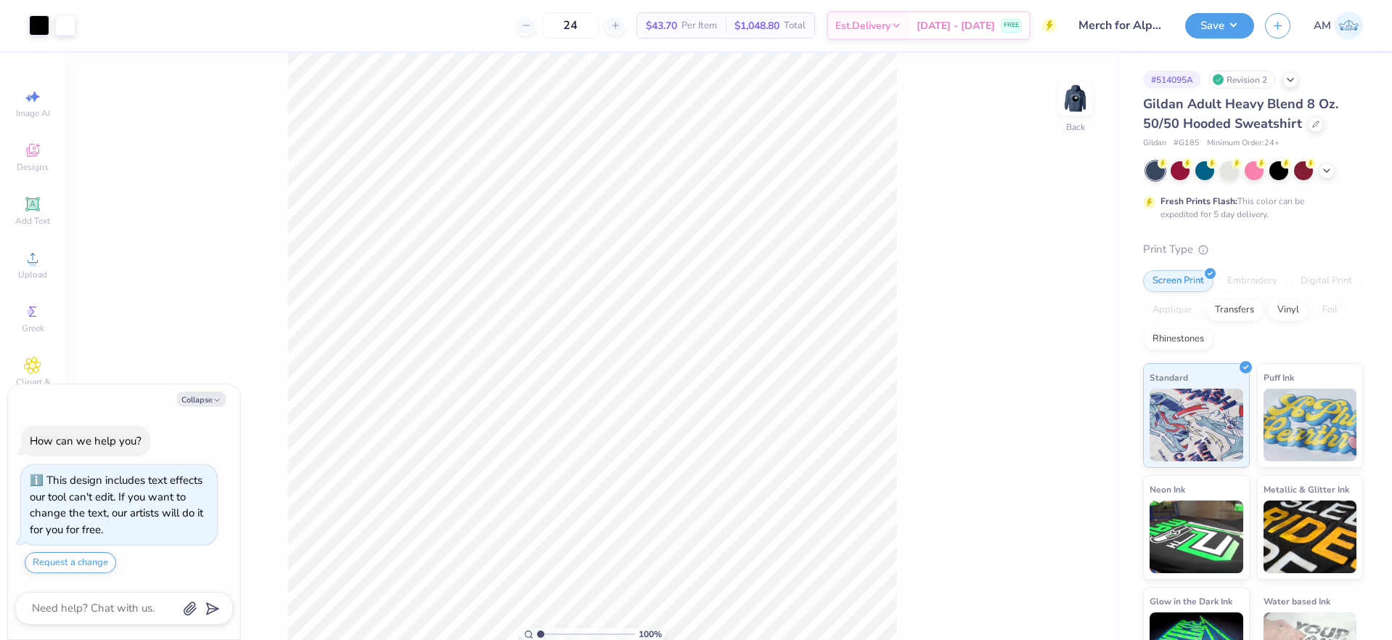
type textarea "x"
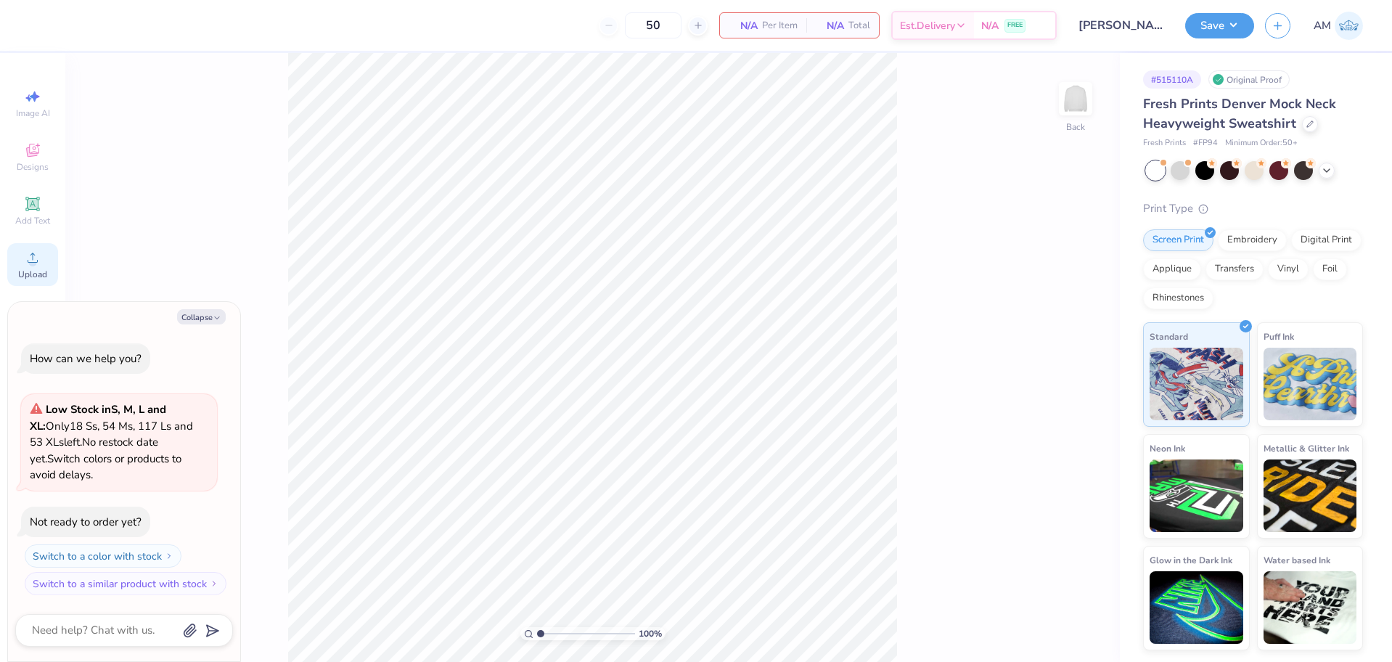
click at [28, 250] on icon at bounding box center [32, 257] width 17 height 17
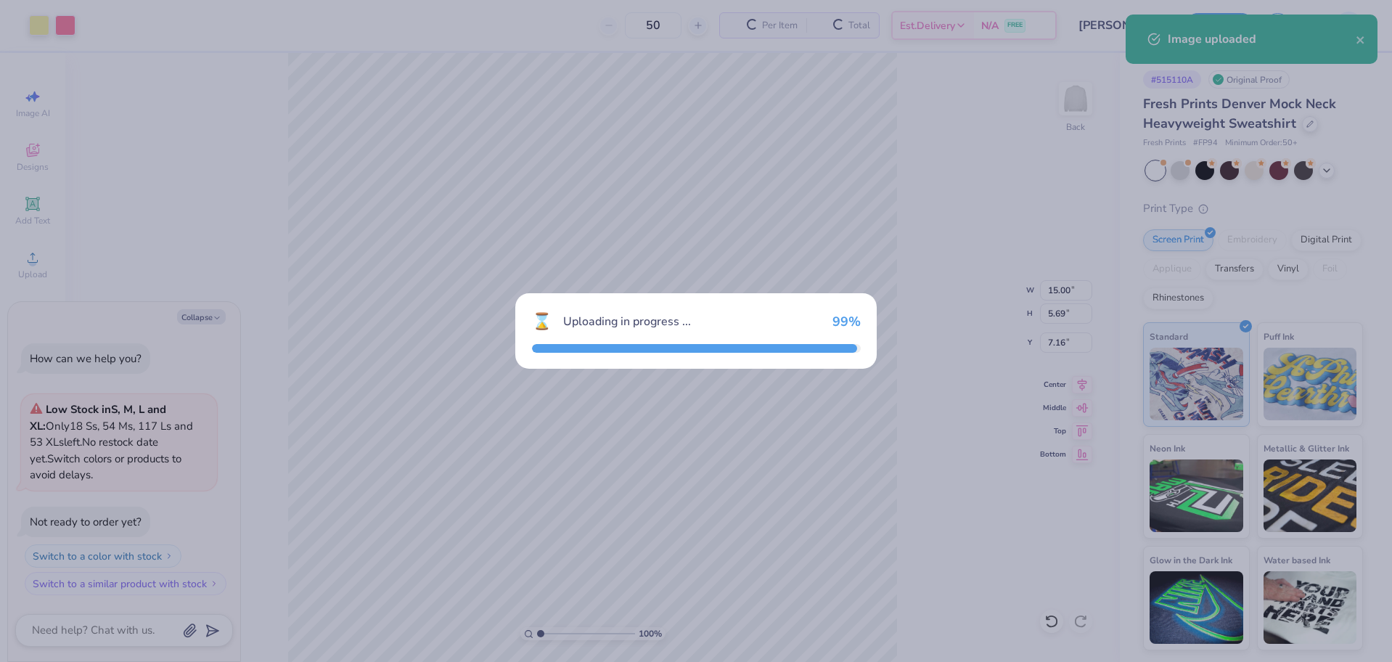
type textarea "x"
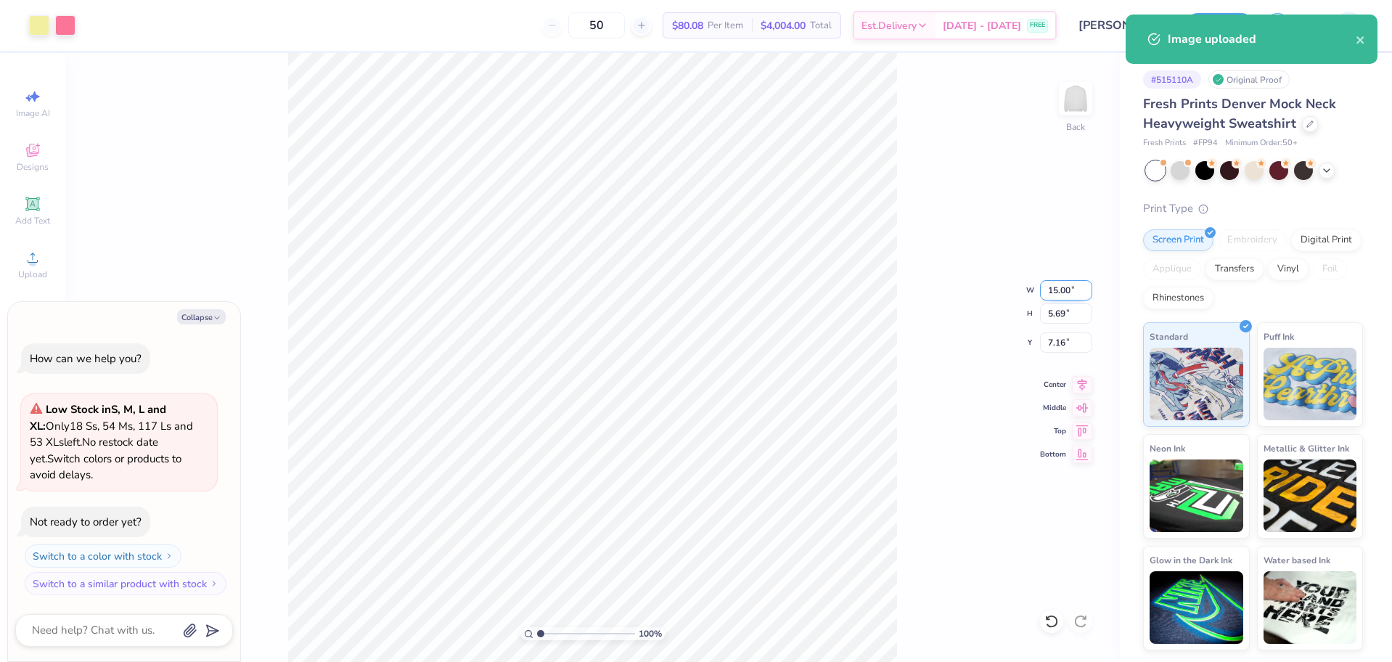
click at [1047, 287] on input "15.00" at bounding box center [1066, 290] width 52 height 20
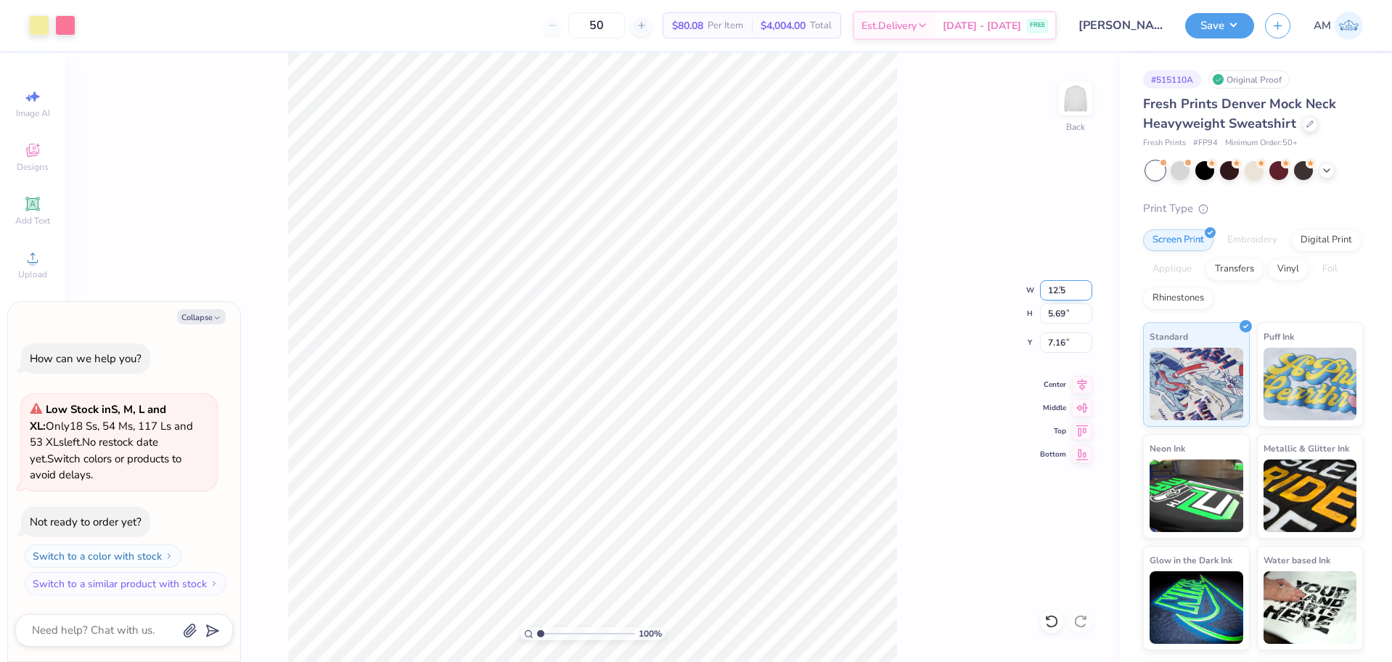
type input "12.5"
type textarea "x"
type input "12.50"
type input "4.74"
click at [1066, 338] on input "7.63" at bounding box center [1066, 342] width 52 height 20
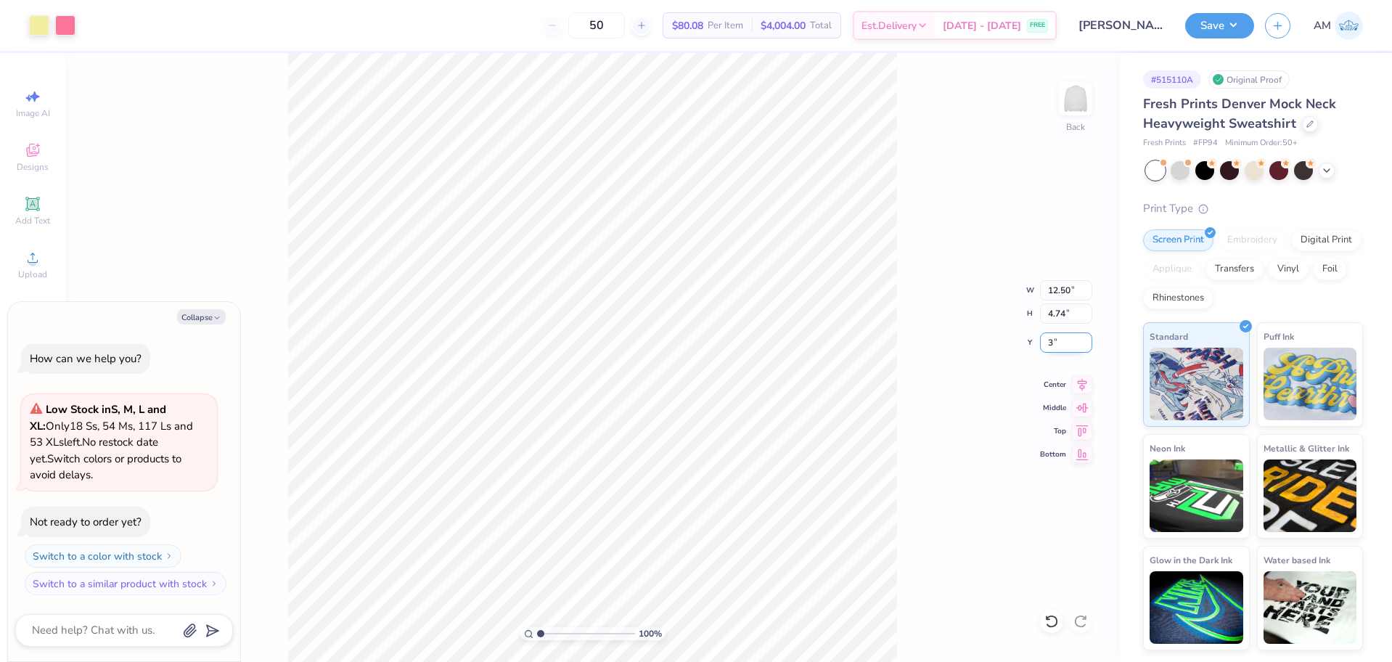
type input "3"
type textarea "x"
type input "3.00"
click at [1082, 383] on icon at bounding box center [1082, 383] width 9 height 12
click at [211, 319] on button "Collapse" at bounding box center [201, 316] width 49 height 15
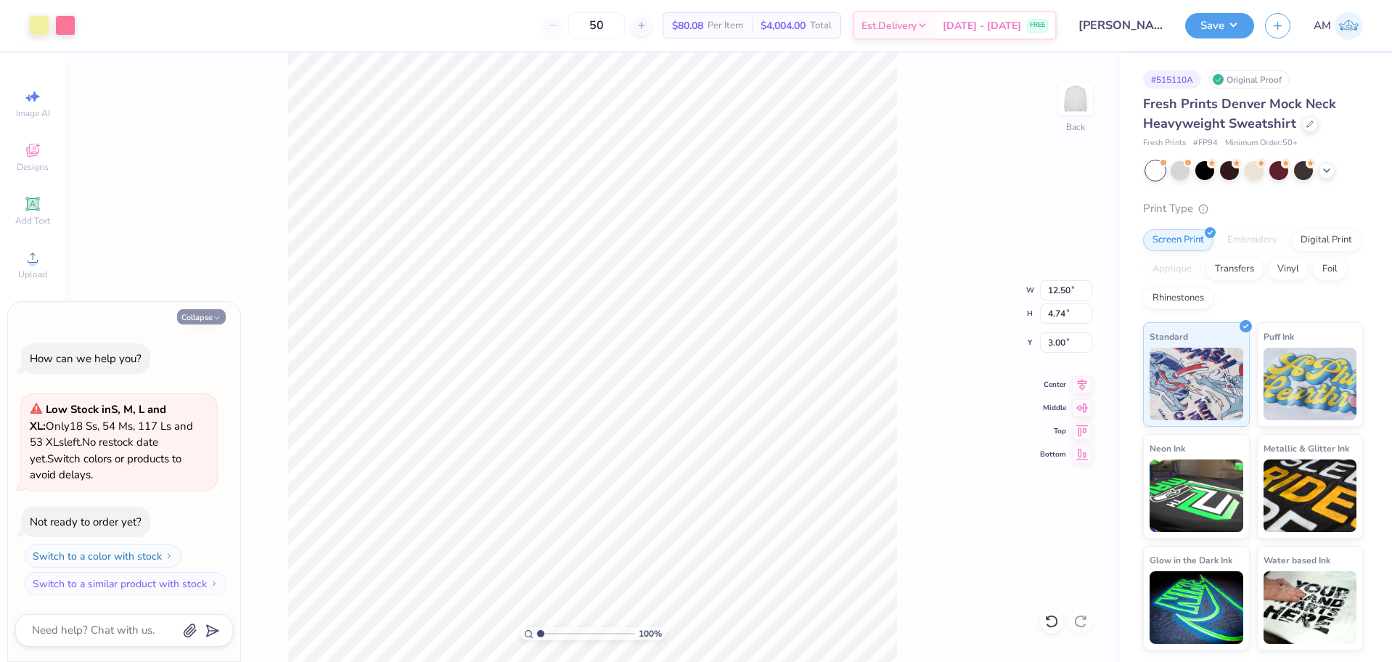
type textarea "x"
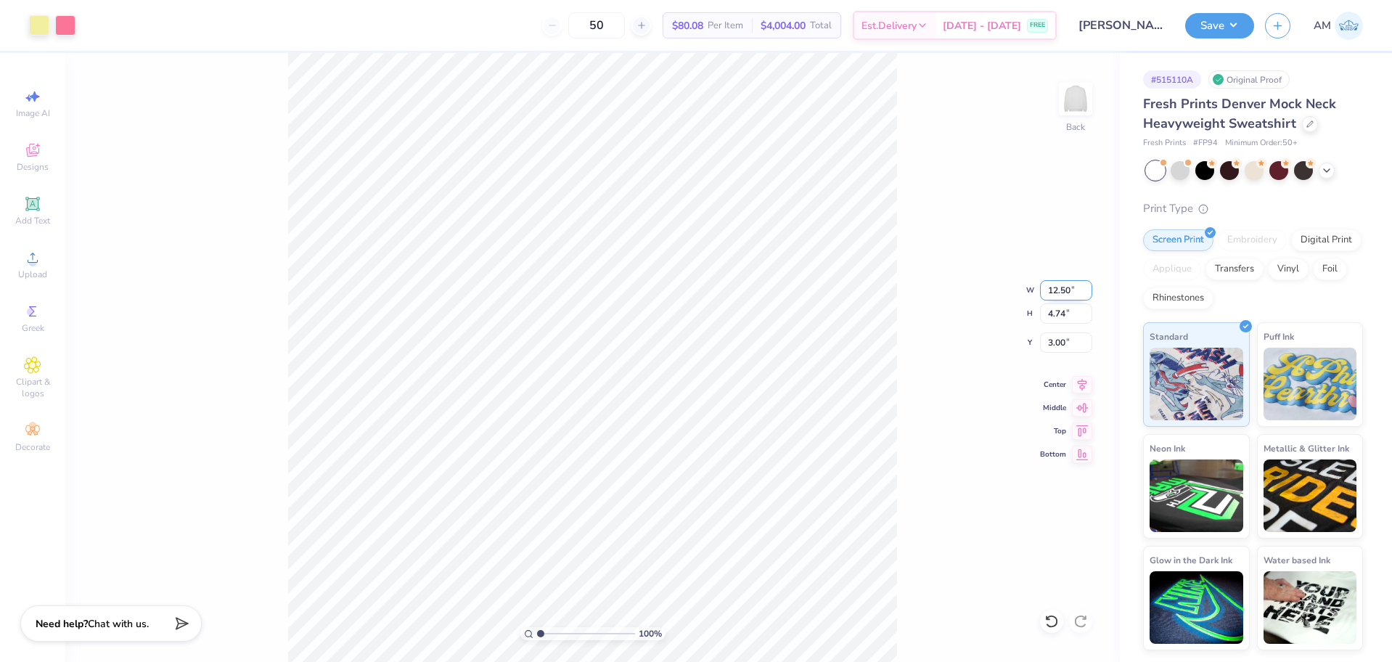
click at [1060, 287] on input "12.50" at bounding box center [1066, 290] width 52 height 20
type input "10.00"
type input "3.79"
click at [1062, 339] on input "3.47" at bounding box center [1066, 342] width 52 height 20
type input "3.00"
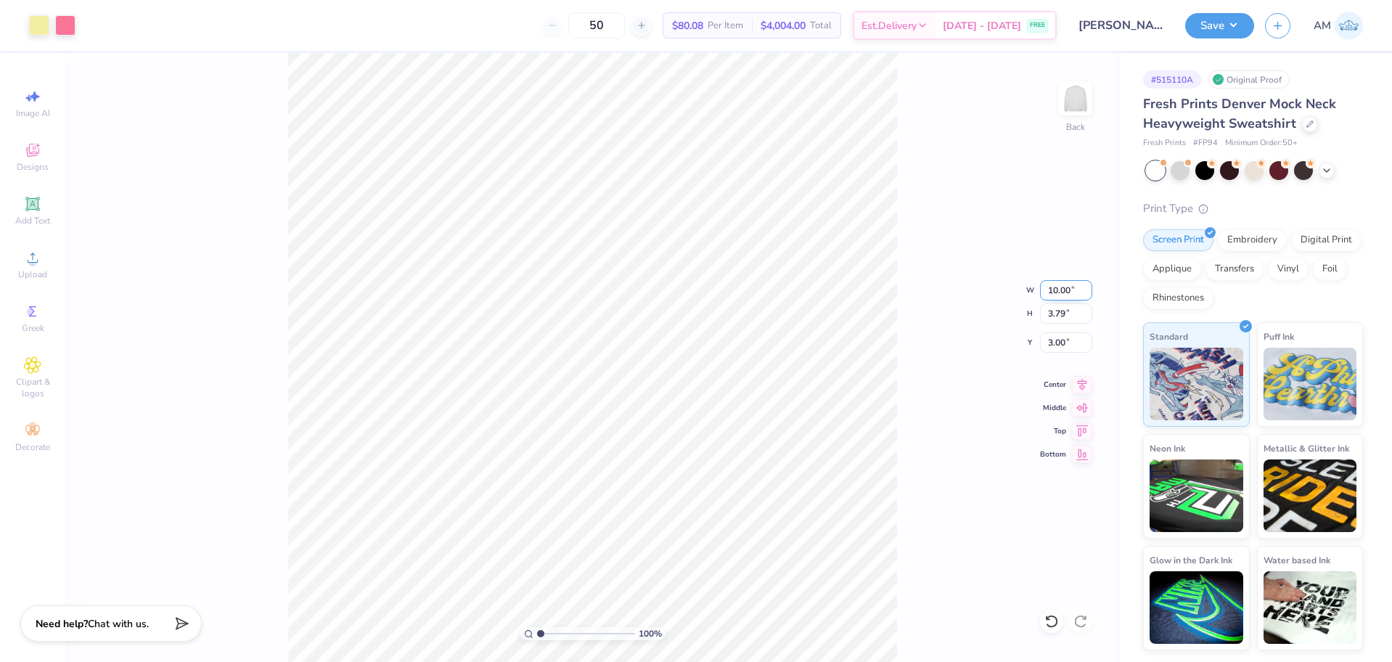
click at [1058, 288] on input "10.00" at bounding box center [1066, 290] width 52 height 20
type input "11.00"
type input "4.17"
click at [1056, 347] on input "2.81" at bounding box center [1066, 342] width 52 height 20
type input "3.00"
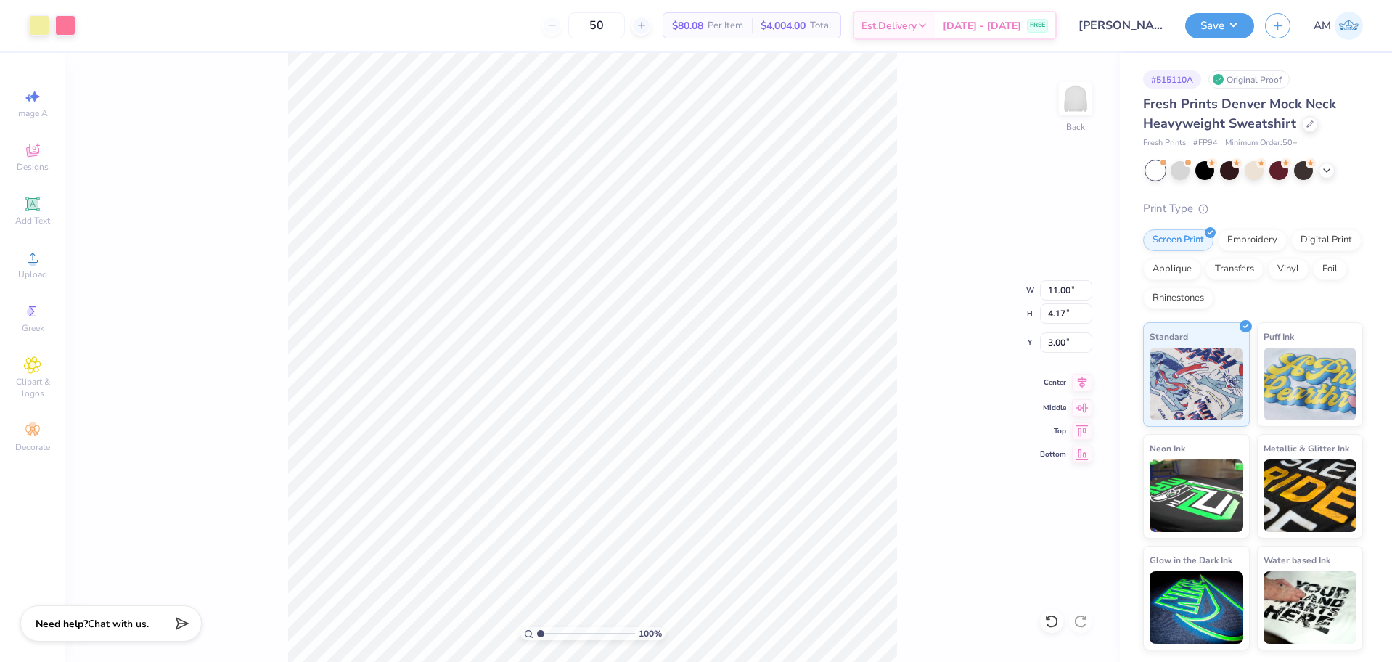
click at [1076, 386] on icon at bounding box center [1082, 382] width 20 height 17
click at [1049, 293] on input "11.00" at bounding box center [1066, 290] width 52 height 20
type input "12.50"
type input "4.74"
click at [1054, 348] on input "2.72" at bounding box center [1066, 342] width 52 height 20
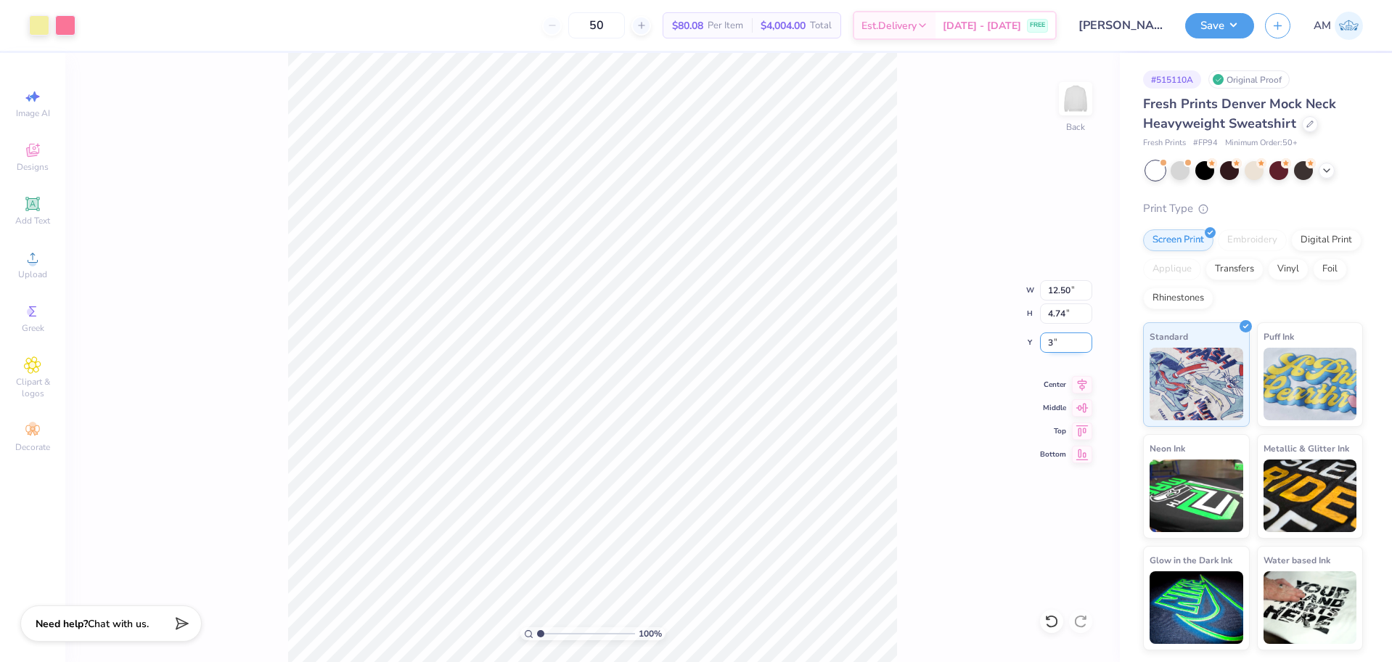
type input "3.00"
click at [1079, 387] on icon at bounding box center [1082, 382] width 20 height 17
click at [1222, 28] on button "Save" at bounding box center [1219, 23] width 69 height 25
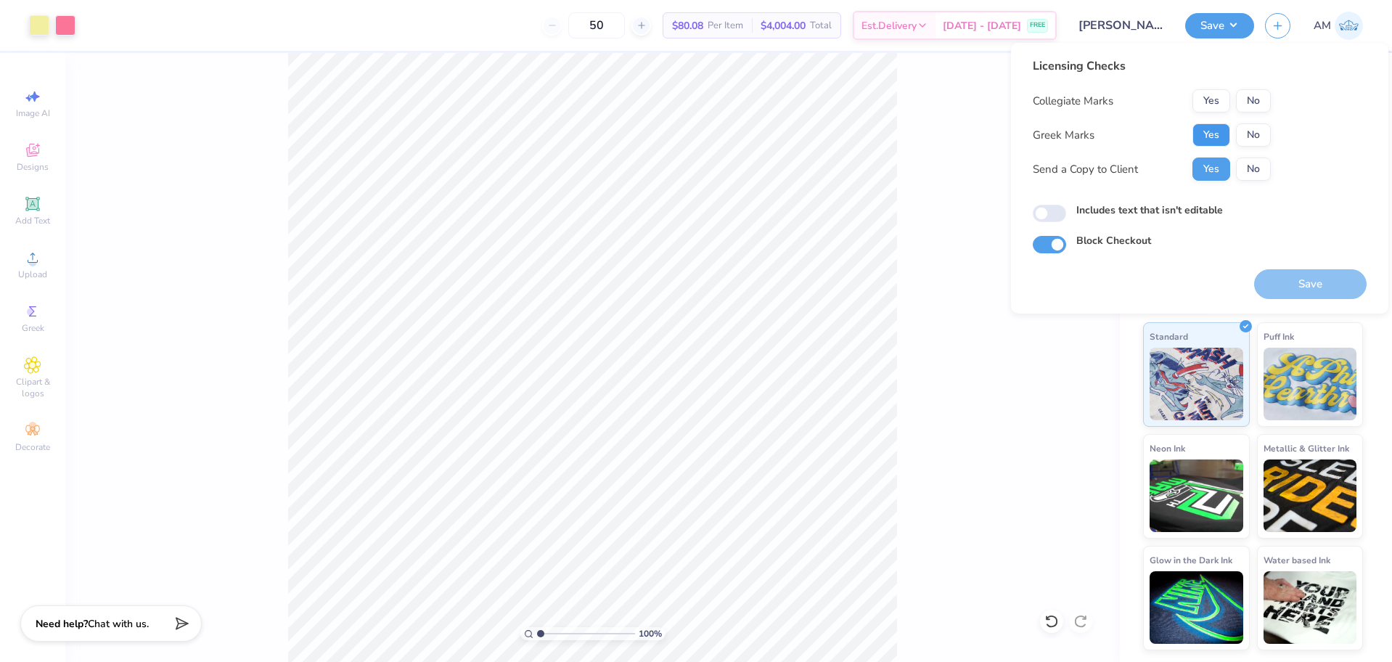
click at [1210, 131] on button "Yes" at bounding box center [1212, 134] width 38 height 23
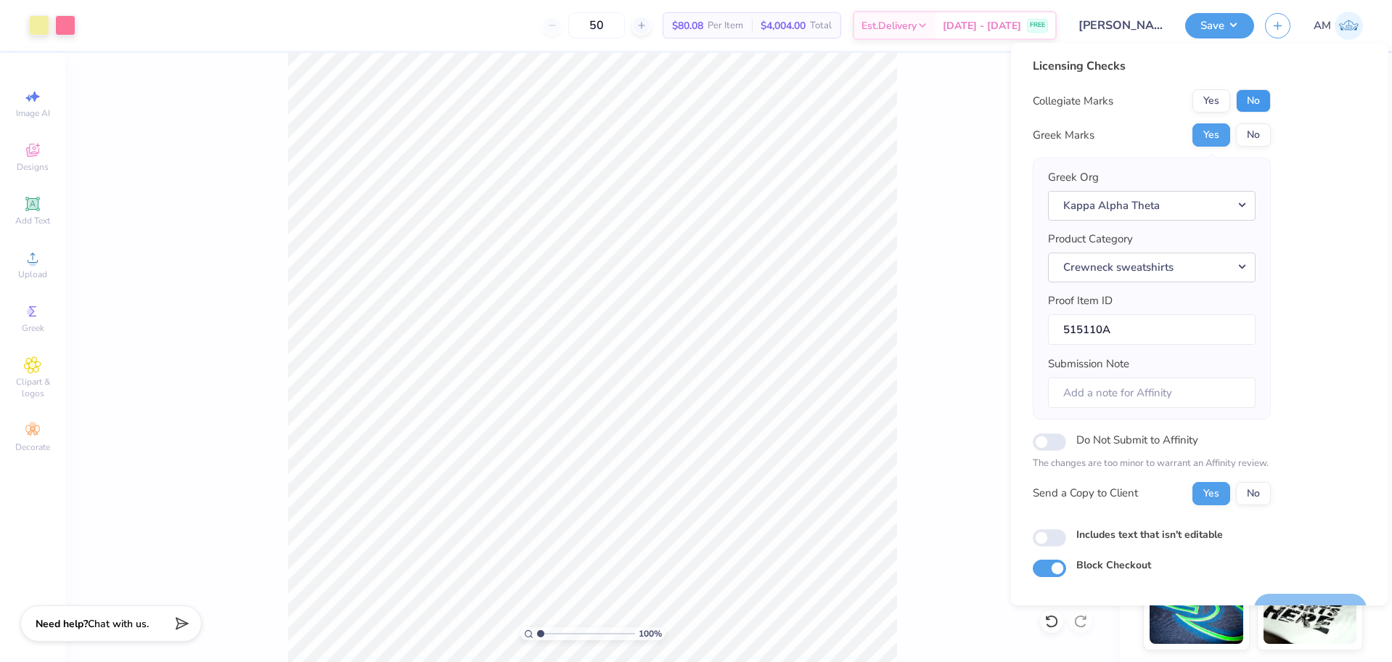
click at [1257, 103] on button "No" at bounding box center [1253, 100] width 35 height 23
click at [1049, 543] on input "Includes text that isn't editable" at bounding box center [1049, 537] width 33 height 17
click at [1043, 542] on input "Includes text that isn't editable" at bounding box center [1049, 537] width 33 height 17
click at [1044, 542] on input "Includes text that isn't editable" at bounding box center [1049, 537] width 33 height 17
checkbox input "true"
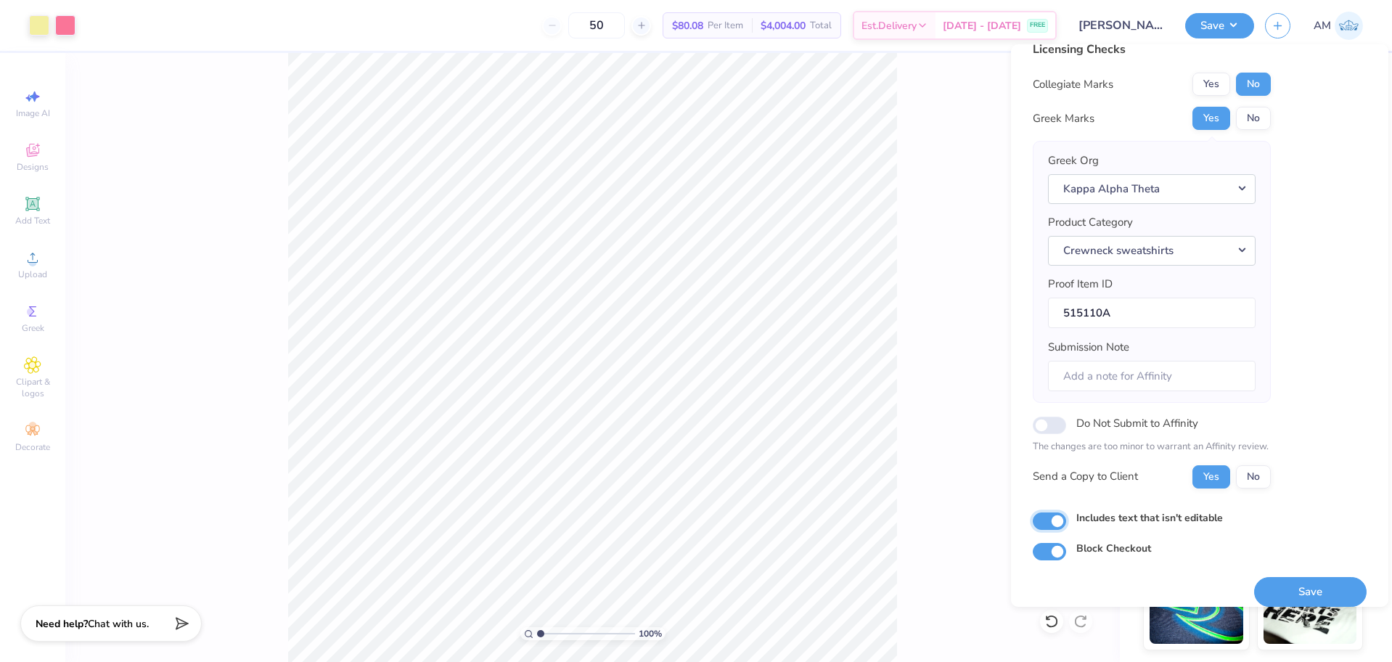
scroll to position [32, 0]
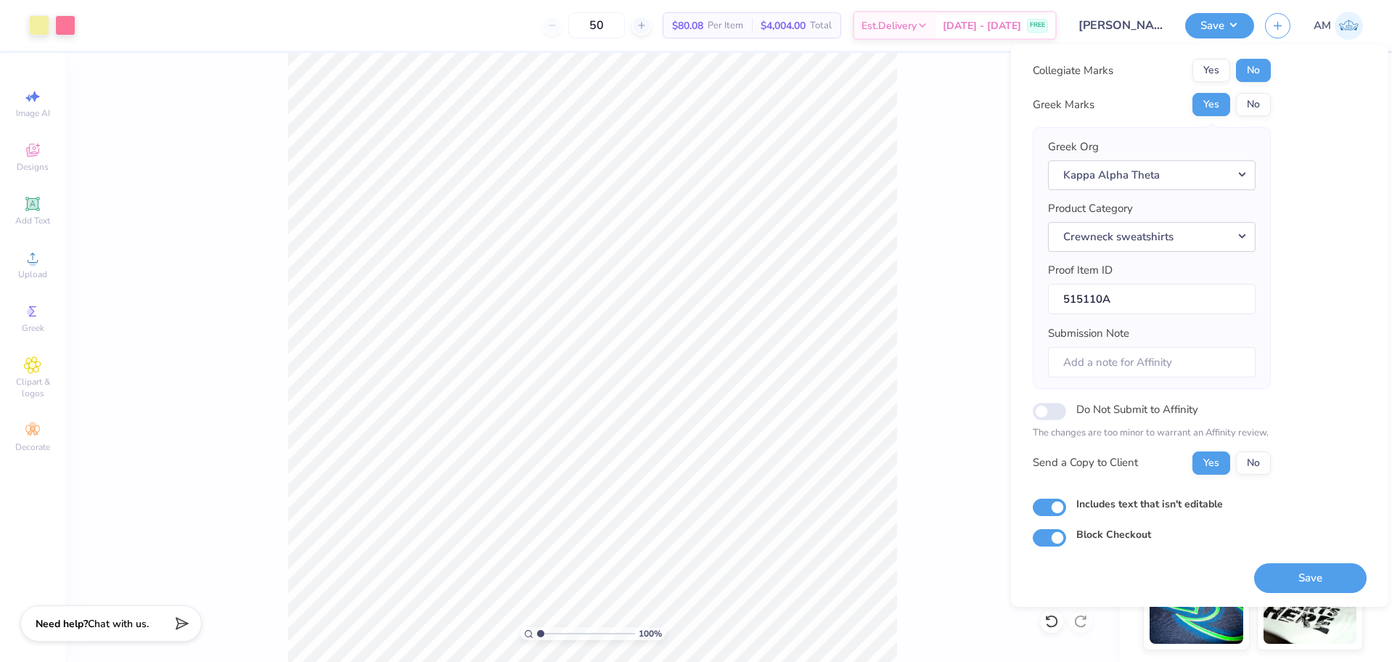
click at [1317, 562] on div "Save" at bounding box center [1310, 570] width 113 height 46
click at [1318, 574] on button "Save" at bounding box center [1310, 578] width 113 height 30
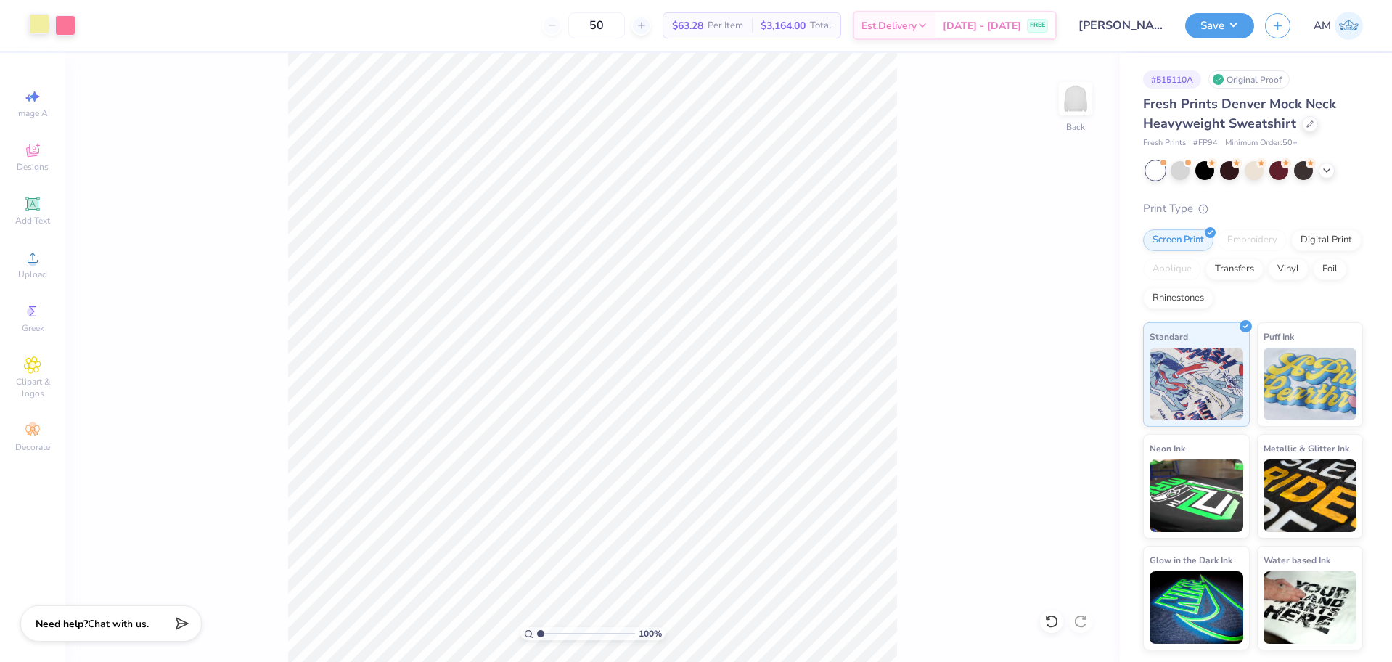
click at [46, 30] on div at bounding box center [39, 24] width 20 height 20
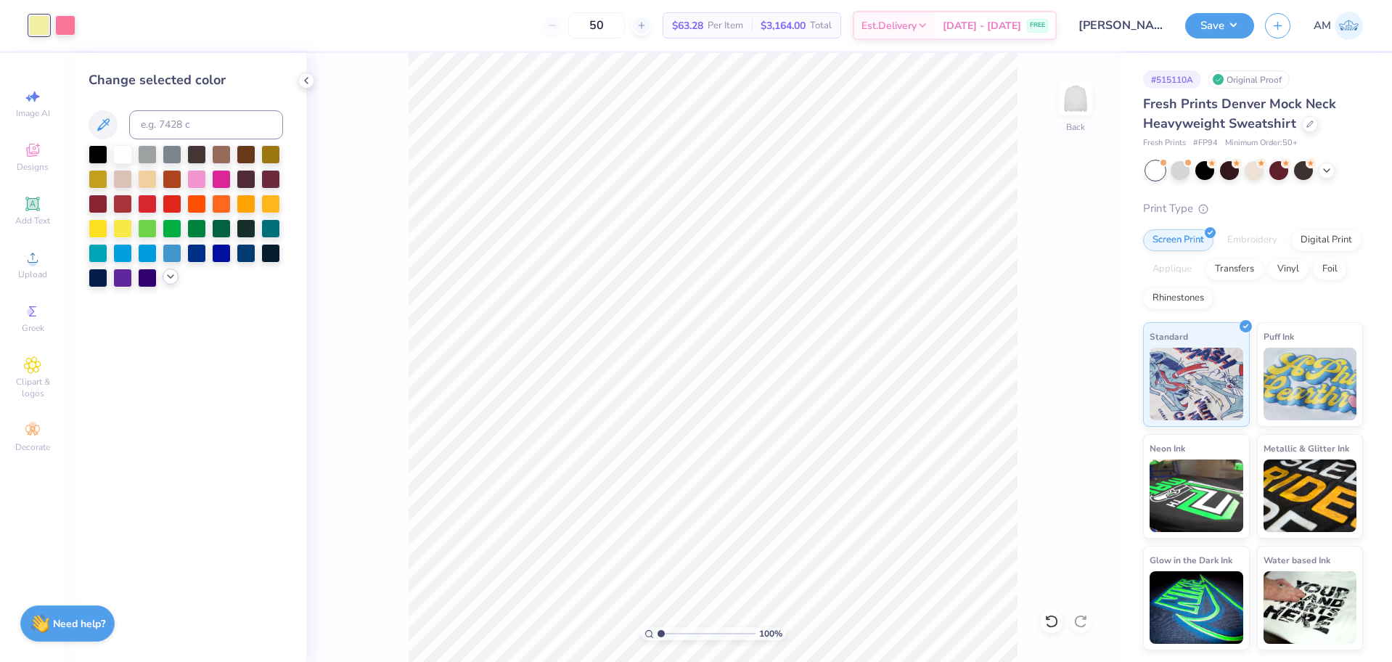
click at [173, 275] on icon at bounding box center [171, 277] width 12 height 12
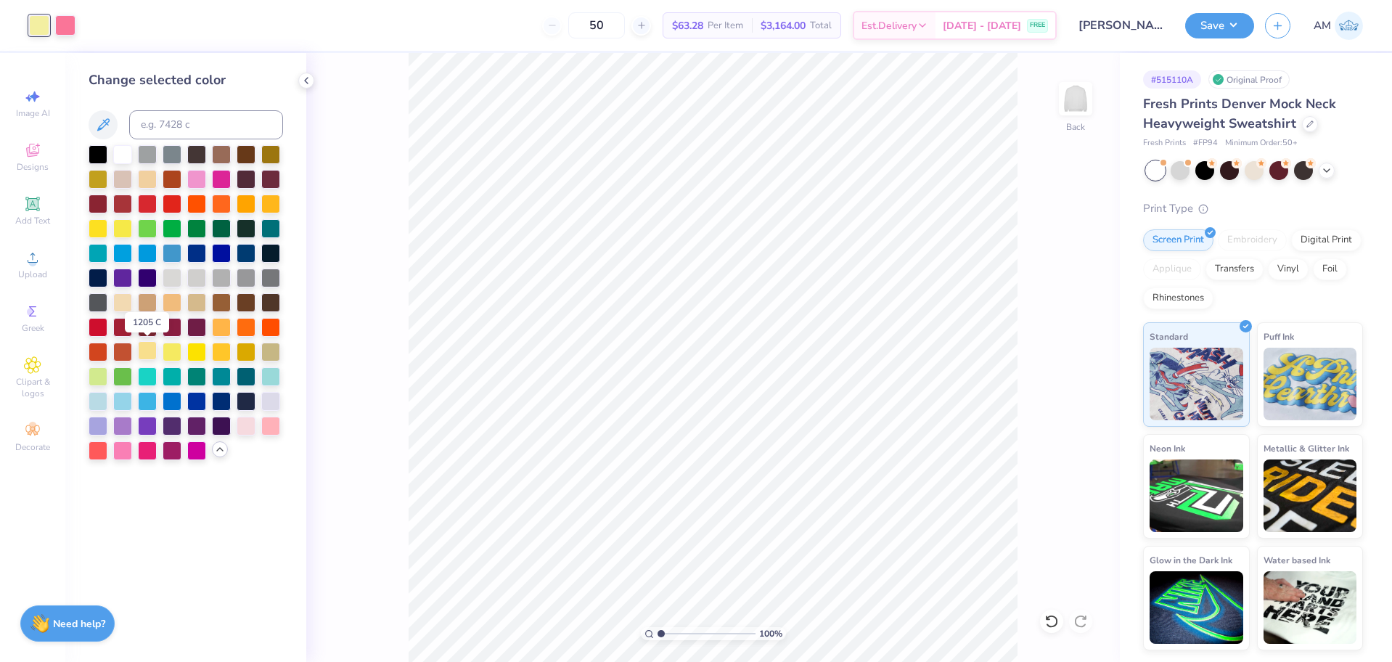
click at [144, 354] on div at bounding box center [147, 350] width 19 height 19
click at [1222, 18] on button "Save" at bounding box center [1219, 23] width 69 height 25
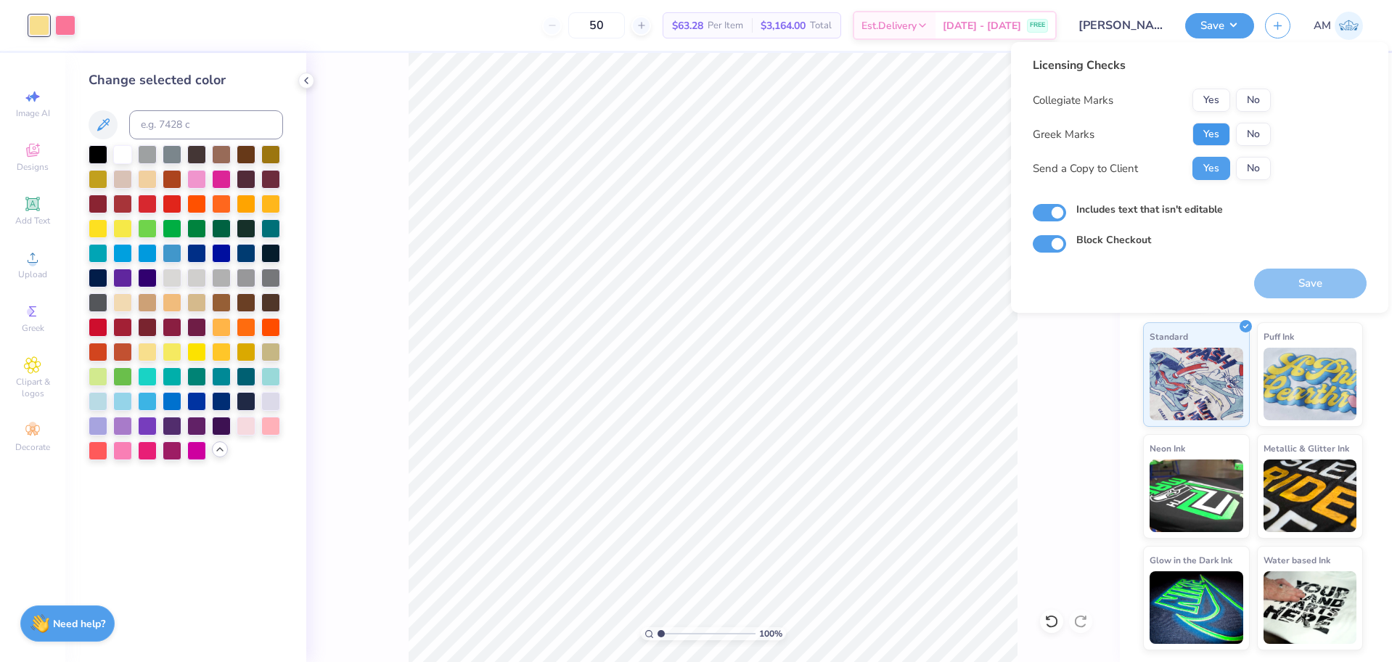
click at [1205, 132] on button "Yes" at bounding box center [1212, 134] width 38 height 23
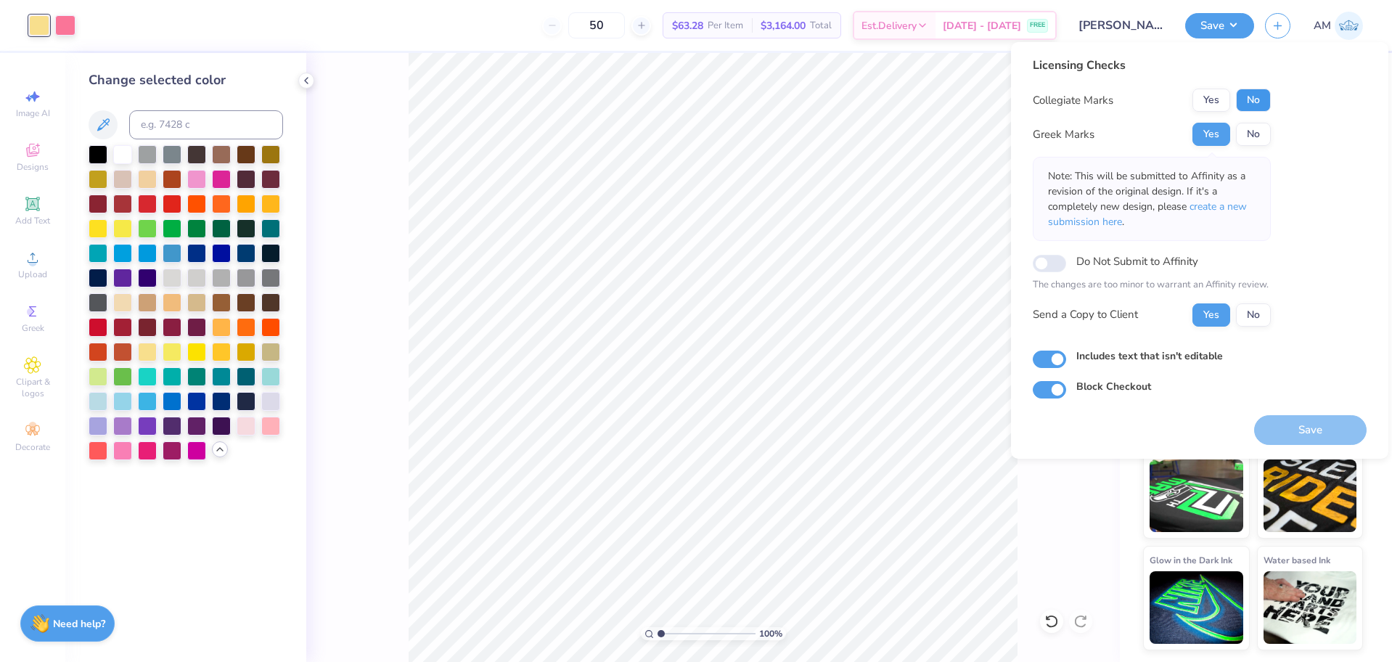
click at [1254, 101] on button "No" at bounding box center [1253, 100] width 35 height 23
click at [1220, 133] on button "Yes" at bounding box center [1212, 134] width 38 height 23
click at [1246, 99] on button "No" at bounding box center [1253, 100] width 35 height 23
click at [1318, 434] on button "Save" at bounding box center [1310, 430] width 113 height 30
click at [305, 81] on icon at bounding box center [307, 81] width 12 height 12
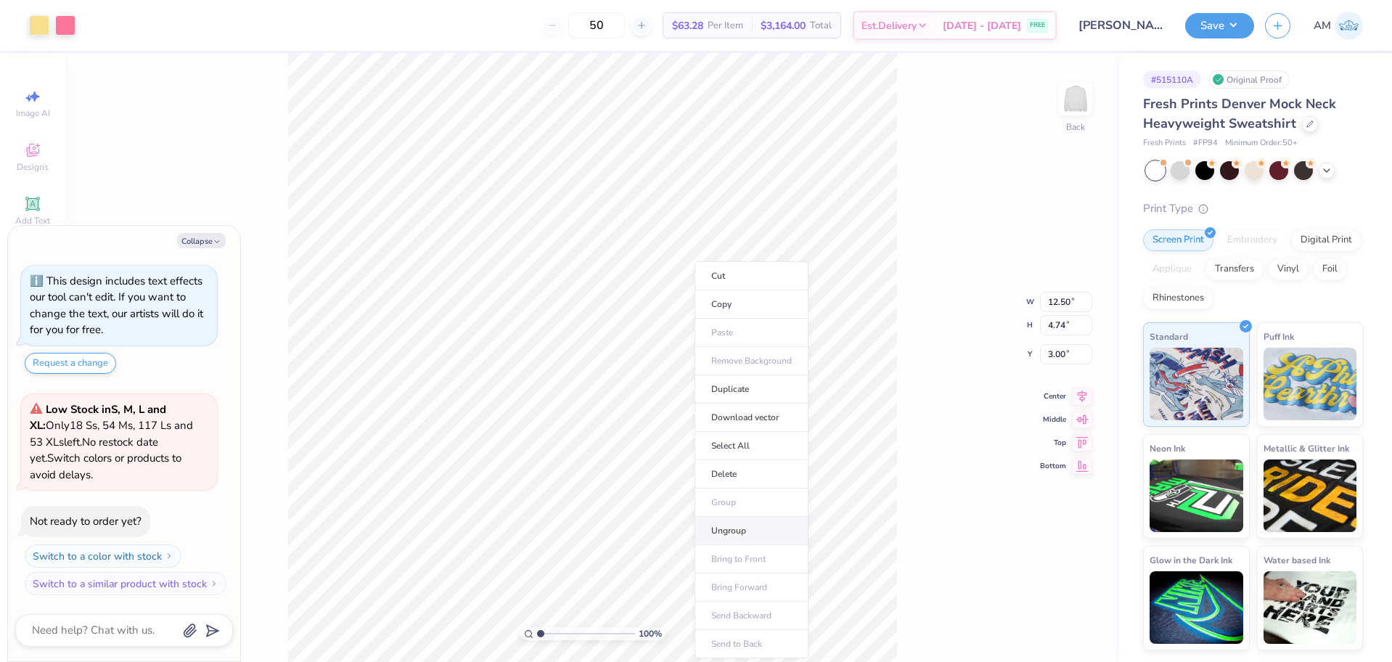
click at [747, 536] on li "Ungroup" at bounding box center [752, 531] width 114 height 28
type textarea "x"
type input "9.79"
type textarea "x"
type input "3.57"
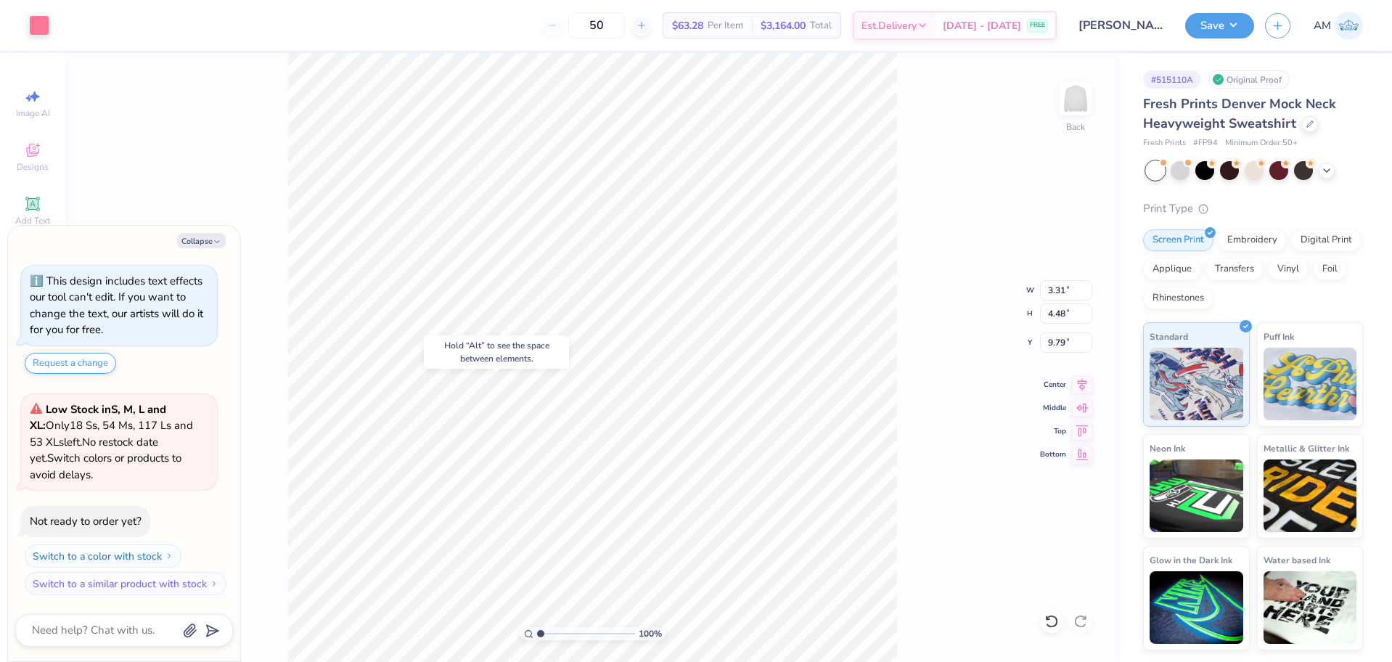
type input "4.74"
type input "3.00"
type textarea "x"
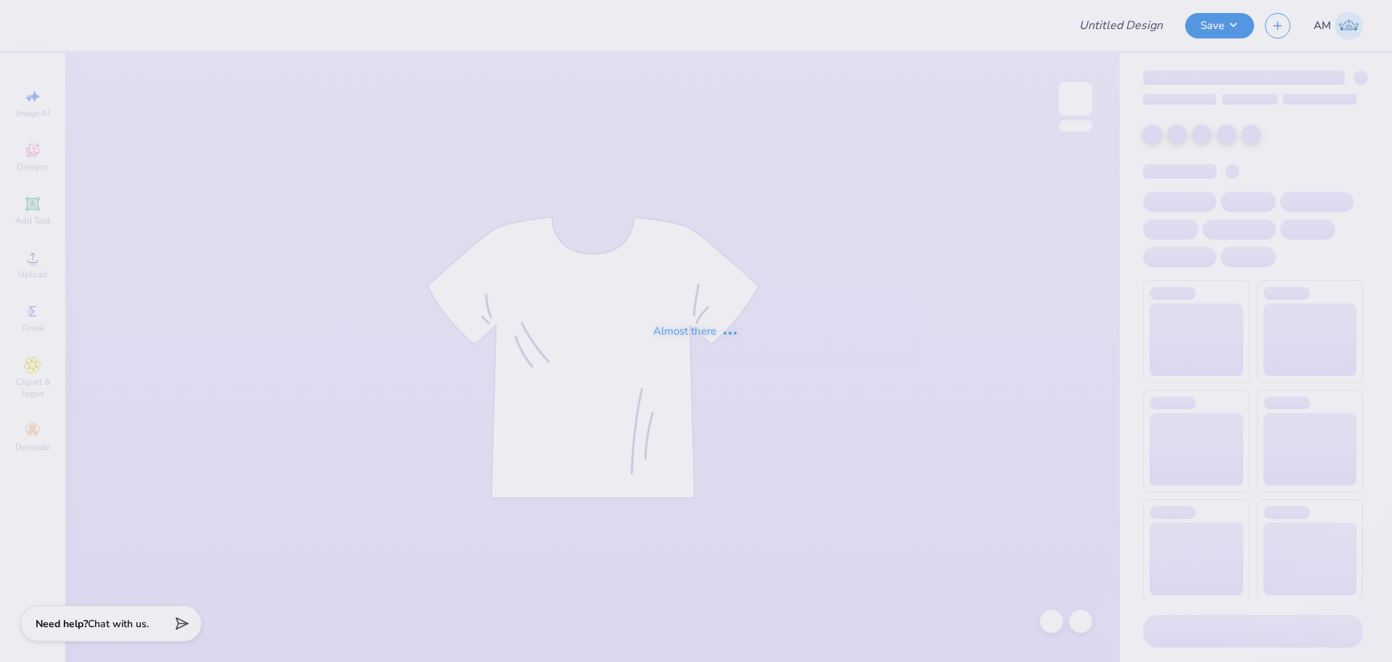
type input "[PERSON_NAME] : [GEOGRAPHIC_DATA]"
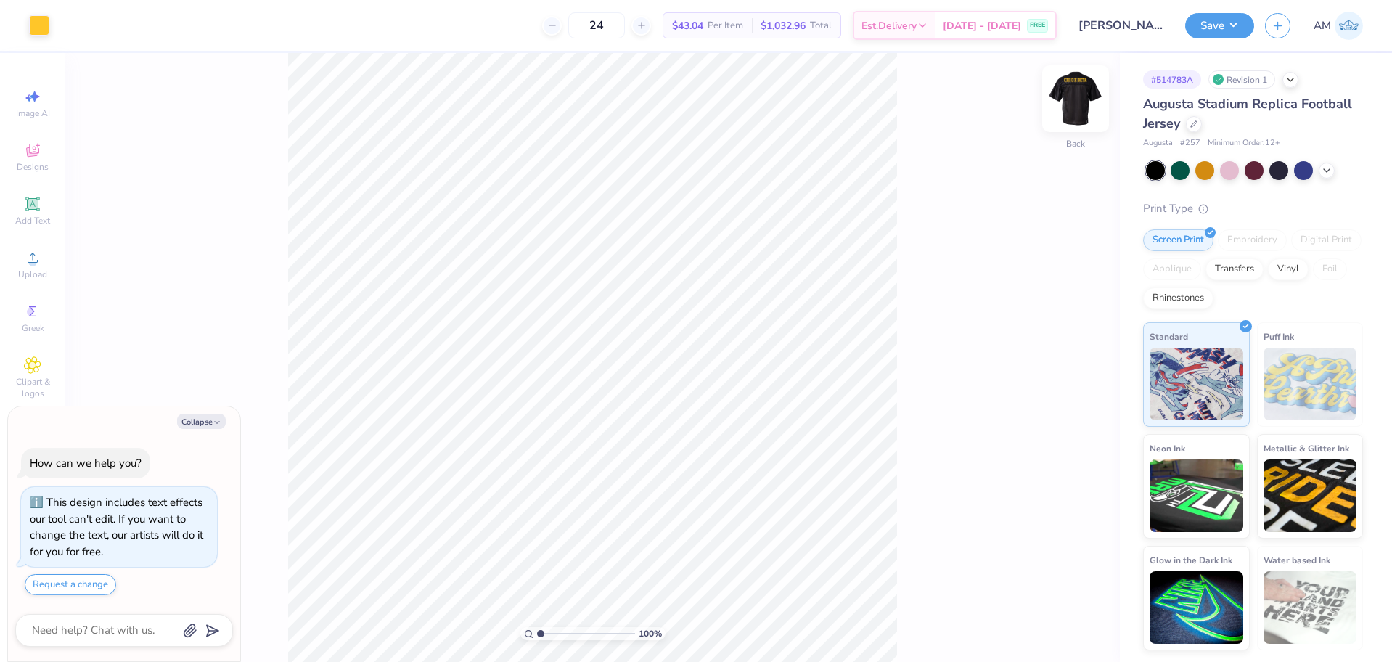
click at [1071, 104] on img at bounding box center [1076, 99] width 58 height 58
click at [1074, 99] on img at bounding box center [1076, 99] width 58 height 58
click at [1058, 103] on div "100 % Back W 10.69 10.69 " H 8.98 8.98 " Y 0.50 0.50 " Center Middle Top Bottom" at bounding box center [592, 357] width 1055 height 609
click at [1082, 105] on img at bounding box center [1076, 99] width 58 height 58
type textarea "x"
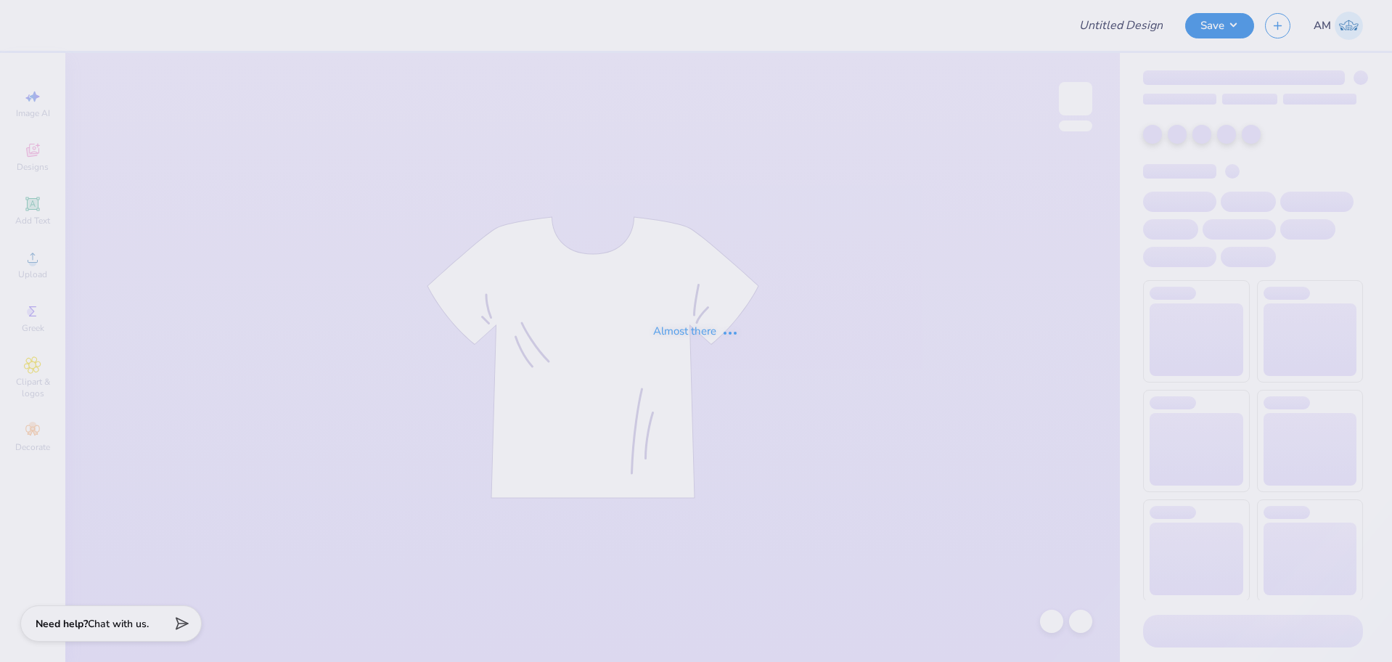
type input "[PERSON_NAME] : [GEOGRAPHIC_DATA]"
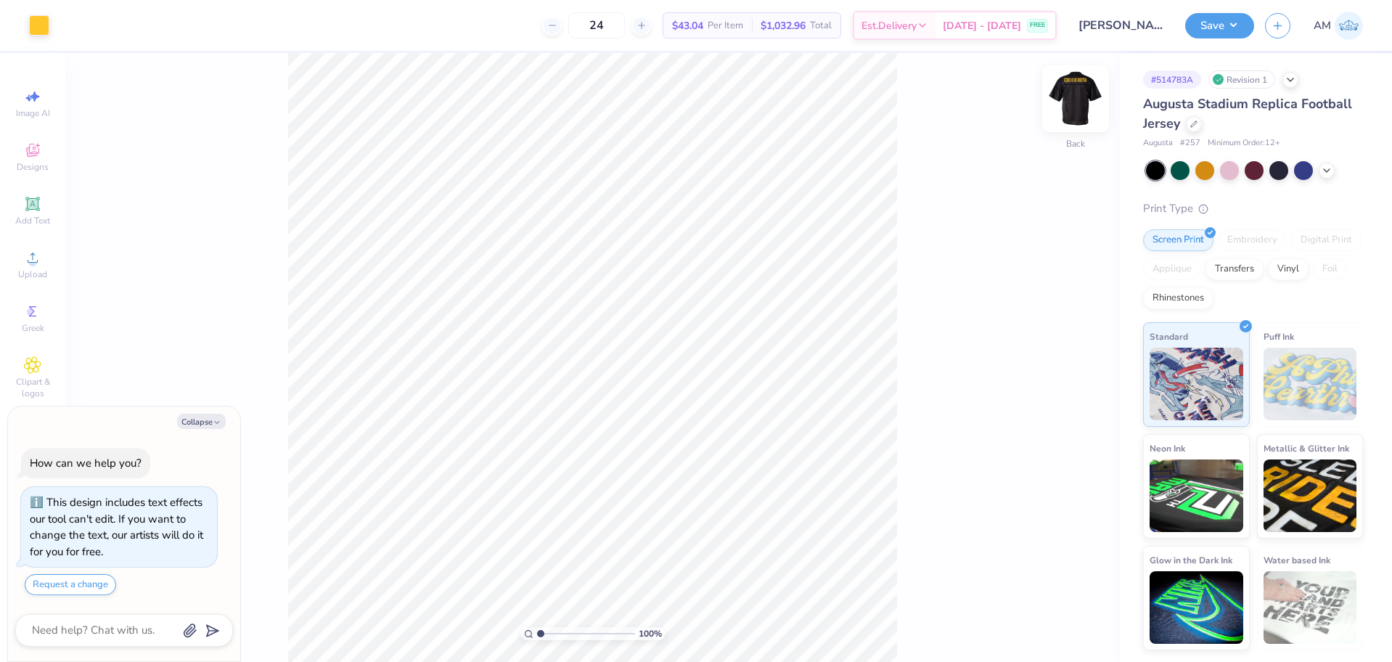
click at [1087, 97] on img at bounding box center [1076, 99] width 58 height 58
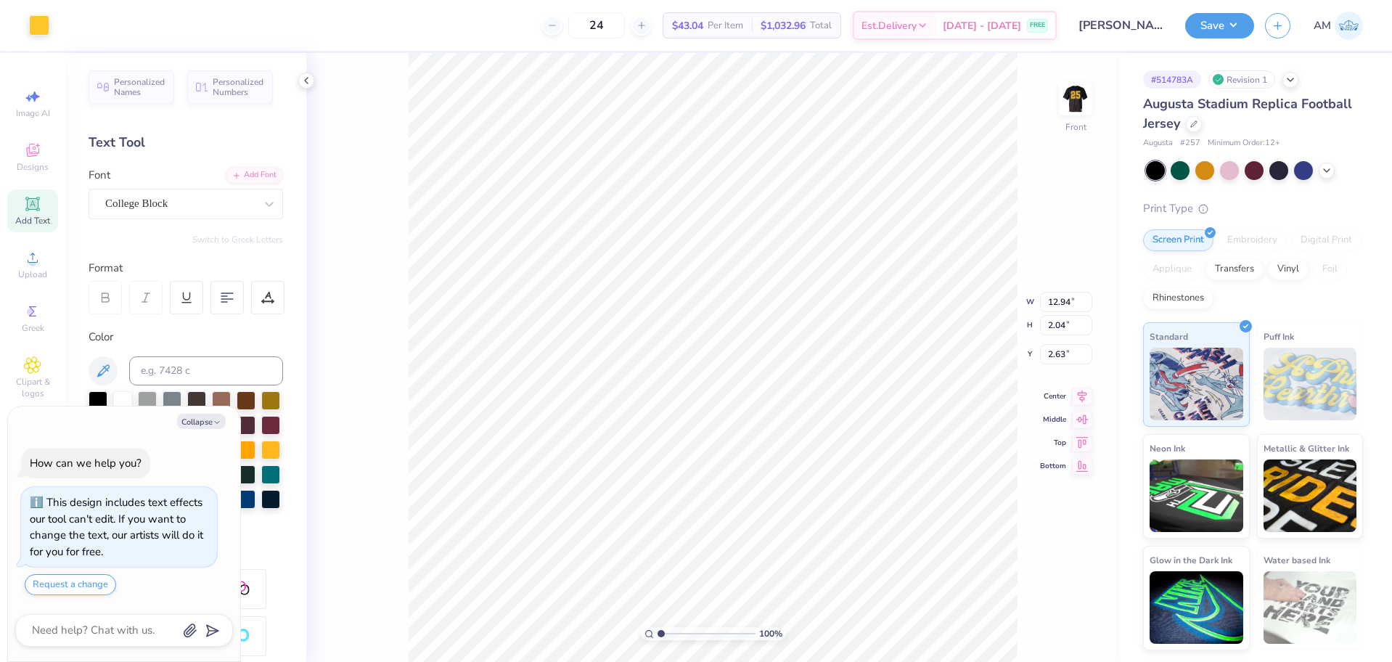
type textarea "x"
click at [1063, 306] on input "12.94" at bounding box center [1066, 302] width 52 height 20
type input "12.5"
type textarea "x"
type input "12.50"
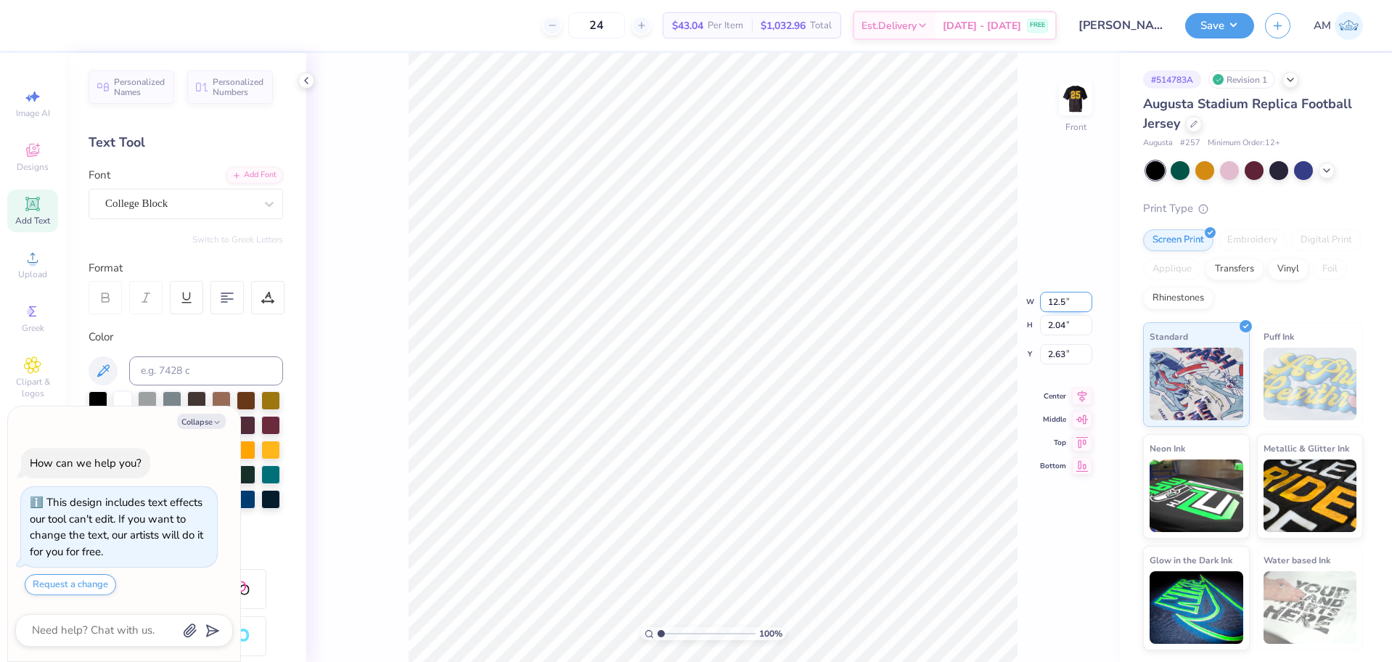
type input "1.97"
click at [1066, 342] on input "2.67" at bounding box center [1066, 342] width 52 height 20
type input "3"
type textarea "x"
type input "3.00"
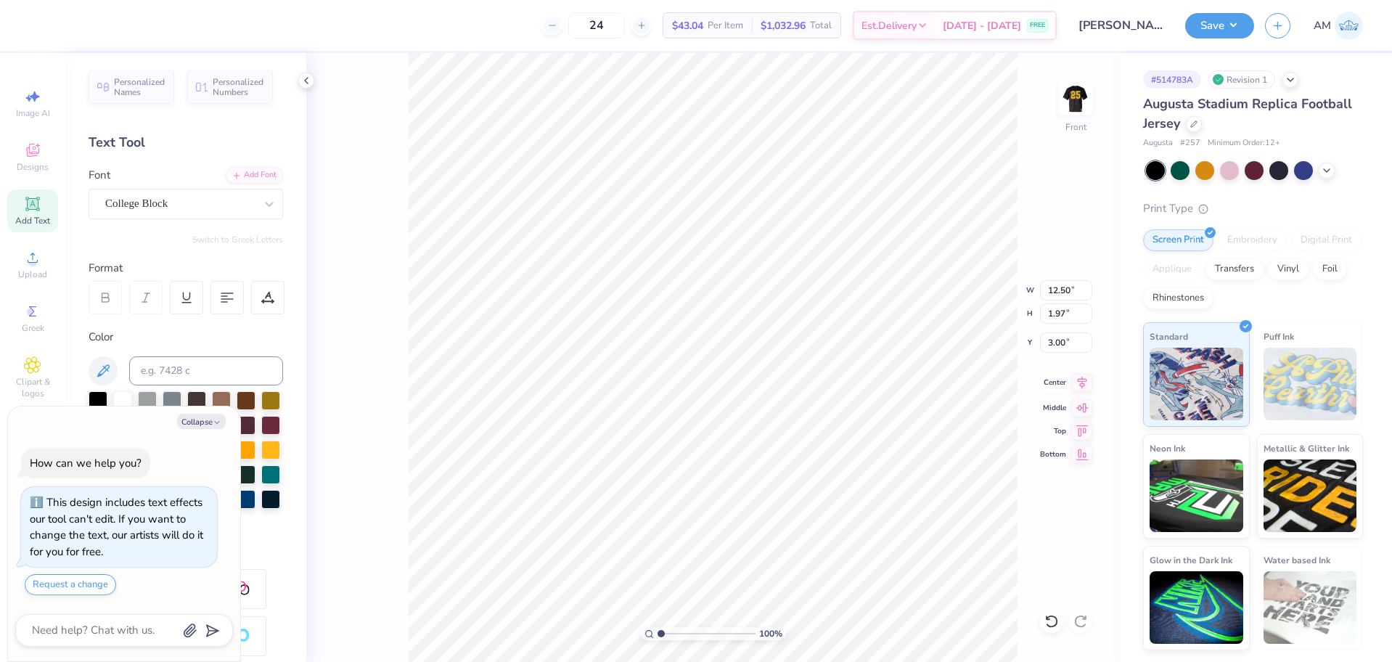
click at [1080, 383] on icon at bounding box center [1082, 382] width 20 height 17
click at [299, 78] on div at bounding box center [306, 81] width 16 height 16
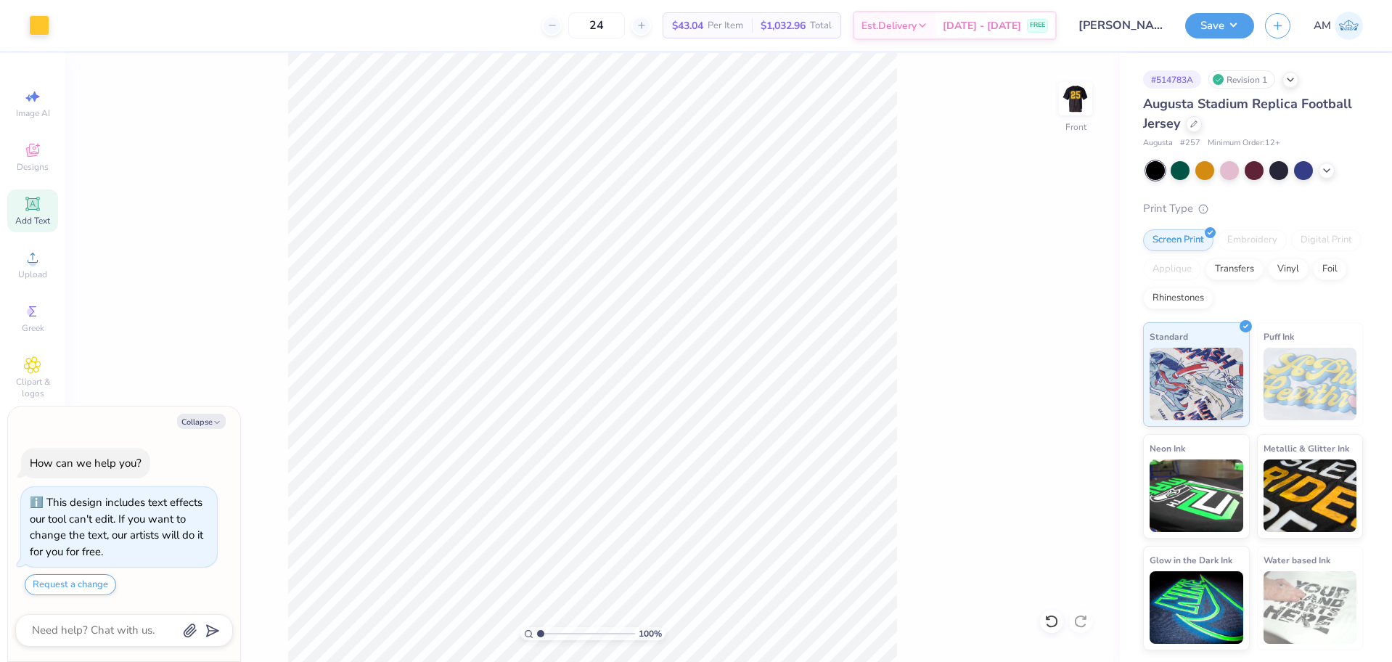
click at [301, 31] on div "Art colors 24 $43.04 Per Item $1,032.96 Total Est. Delivery [DATE] - [DATE] FRE…" at bounding box center [696, 331] width 1392 height 662
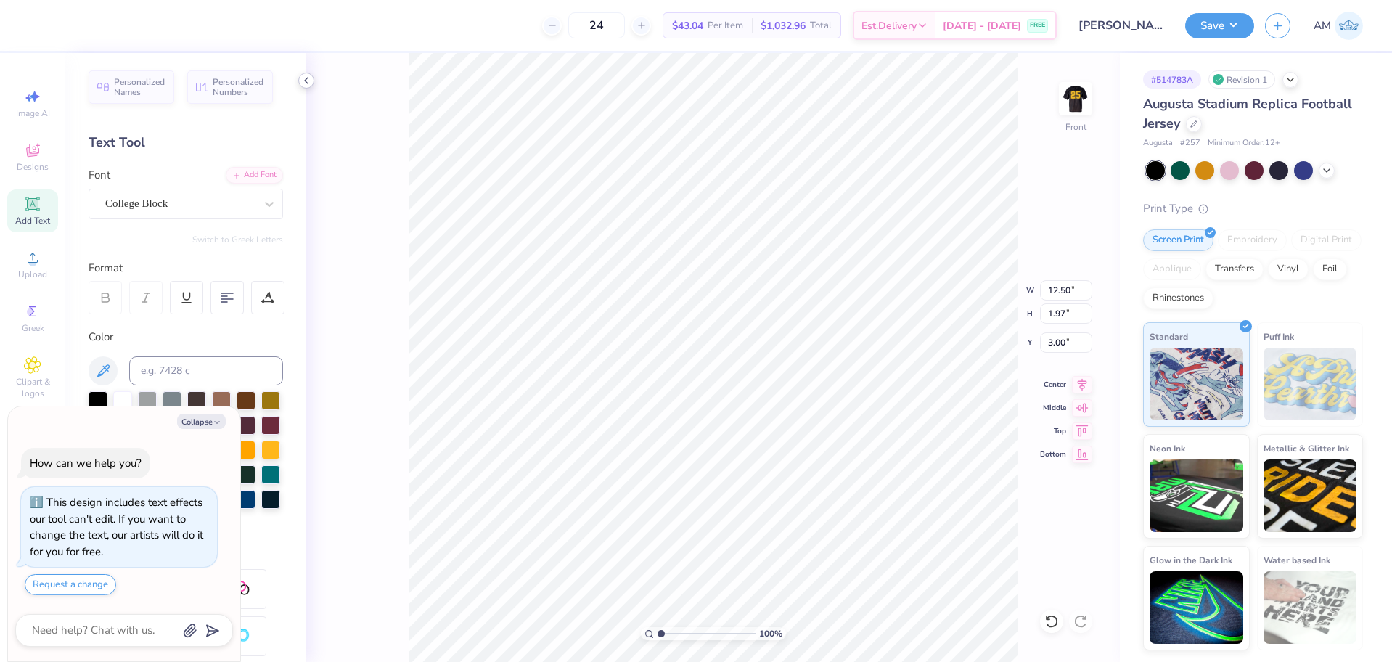
click at [303, 81] on icon at bounding box center [307, 81] width 12 height 12
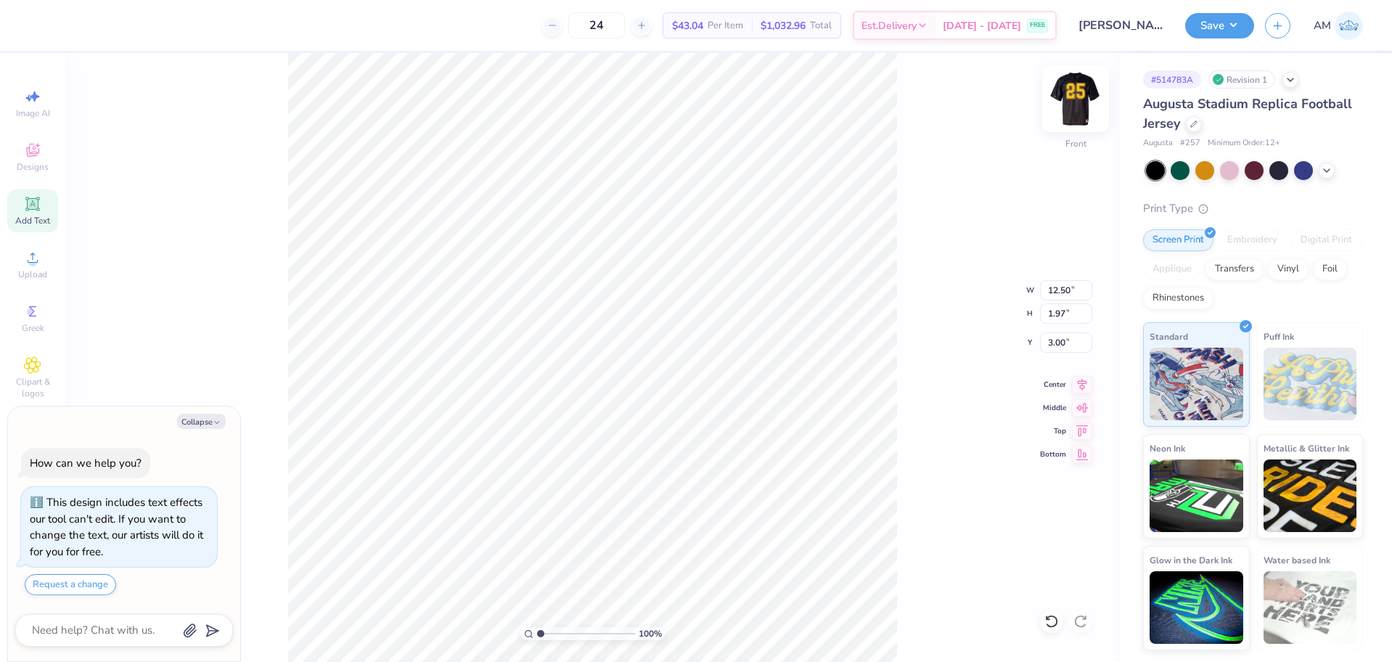
click at [1069, 94] on img at bounding box center [1076, 99] width 58 height 58
click at [1079, 392] on icon at bounding box center [1082, 393] width 20 height 17
type textarea "x"
click at [1058, 289] on input "10.69" at bounding box center [1066, 290] width 52 height 20
type input "10.5"
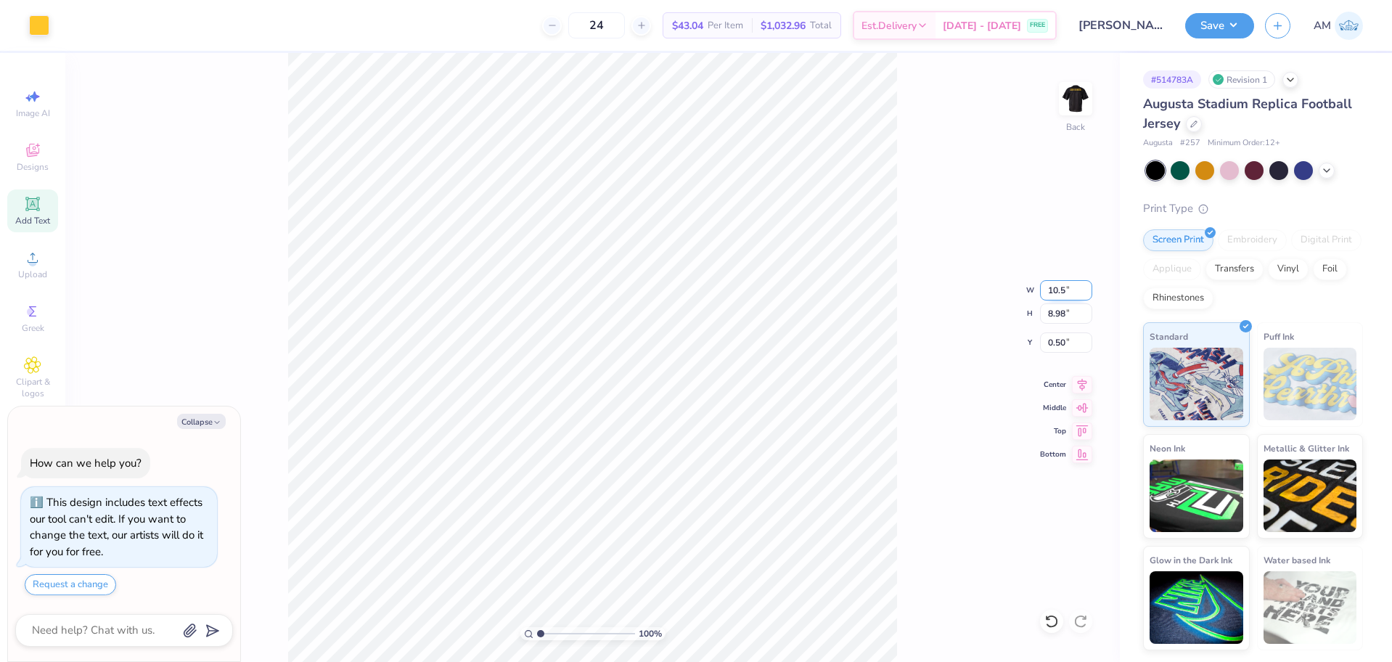
type textarea "x"
type input "10.50"
type input "8.81"
click at [1053, 346] on input "0.58" at bounding box center [1066, 342] width 52 height 20
type input "1"
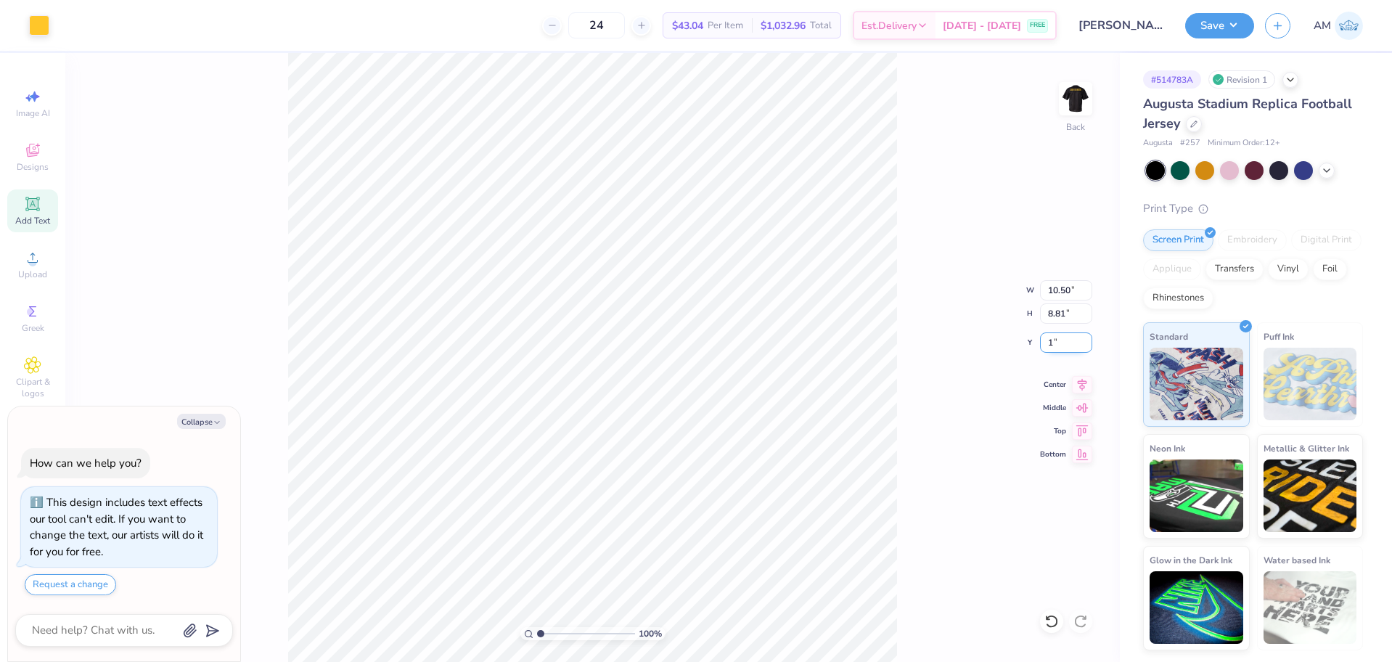
type textarea "x"
type input "1.00"
click at [1085, 376] on icon at bounding box center [1082, 382] width 20 height 17
type textarea "x"
type input "7.05"
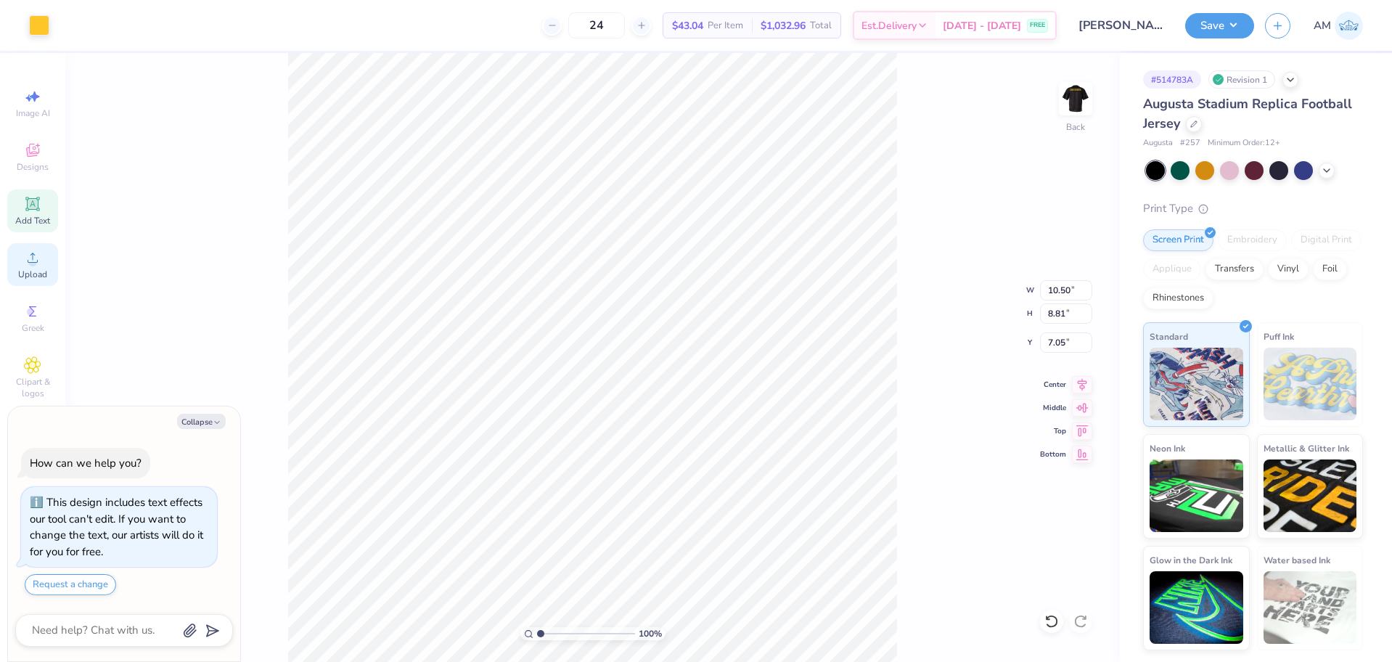
click at [29, 266] on icon at bounding box center [32, 257] width 17 height 17
type textarea "x"
type input "14.90"
type input "6.89"
type input "8.56"
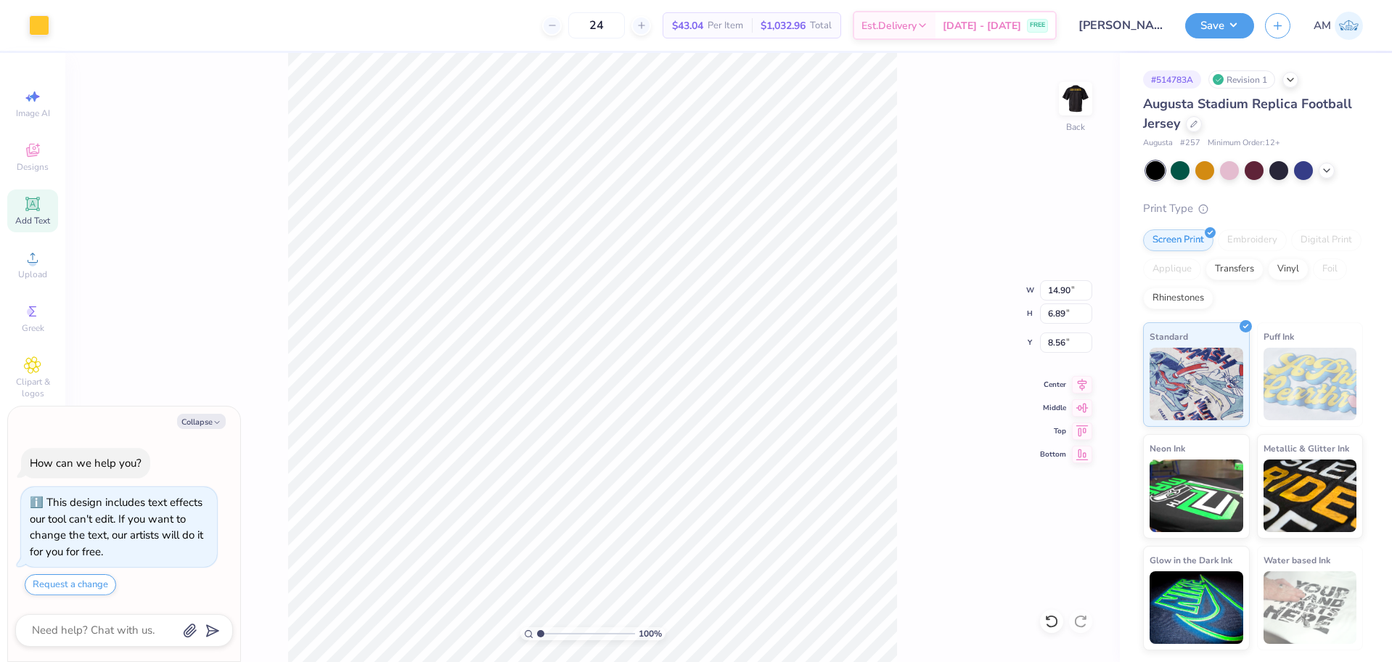
type textarea "x"
type input "8.28"
type input "3.83"
type input "11.61"
type textarea "x"
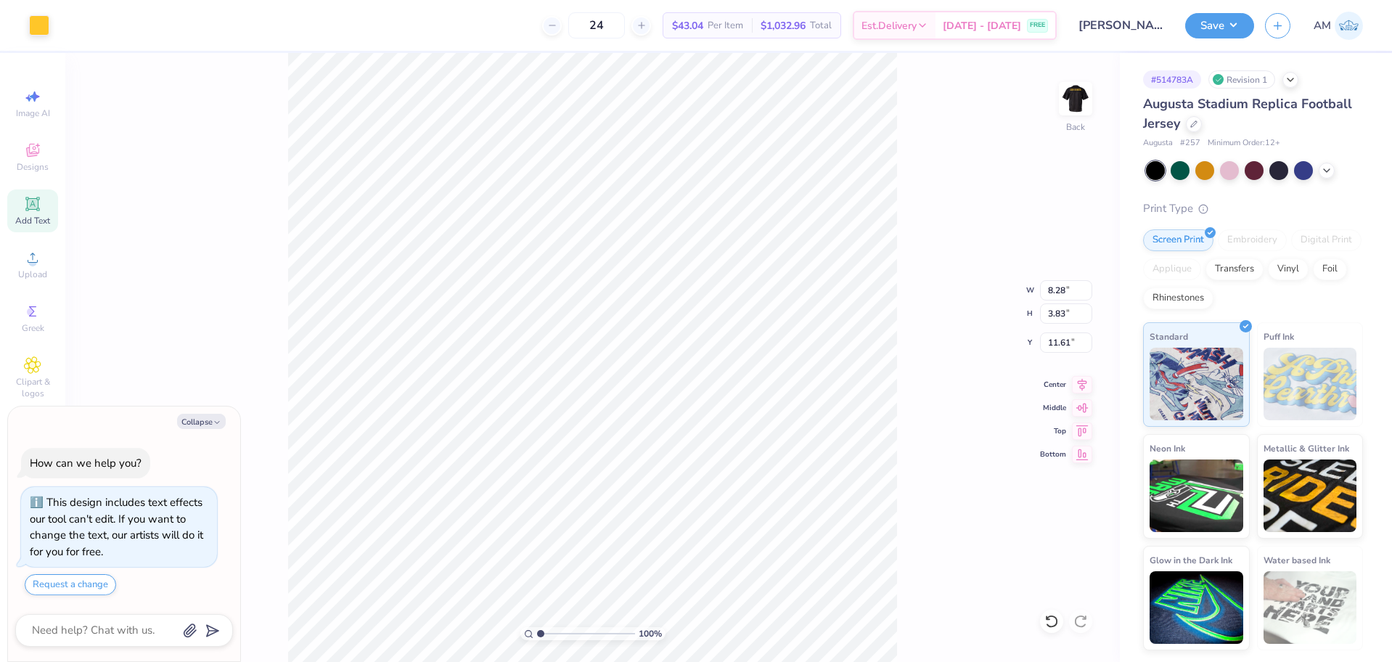
type input "1.88"
type textarea "x"
type input "10.50"
type input "8.81"
type input "7.05"
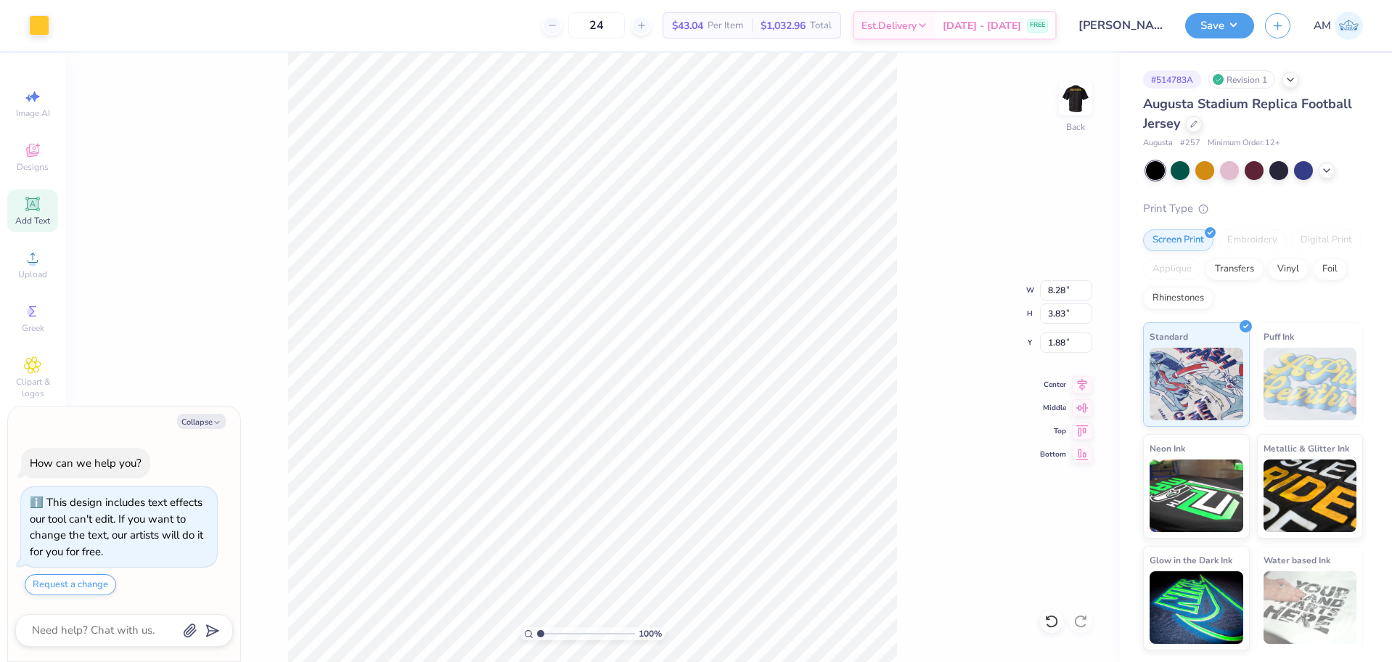
type textarea "x"
type input "10.50"
type input "8.81"
type input "7.05"
type textarea "x"
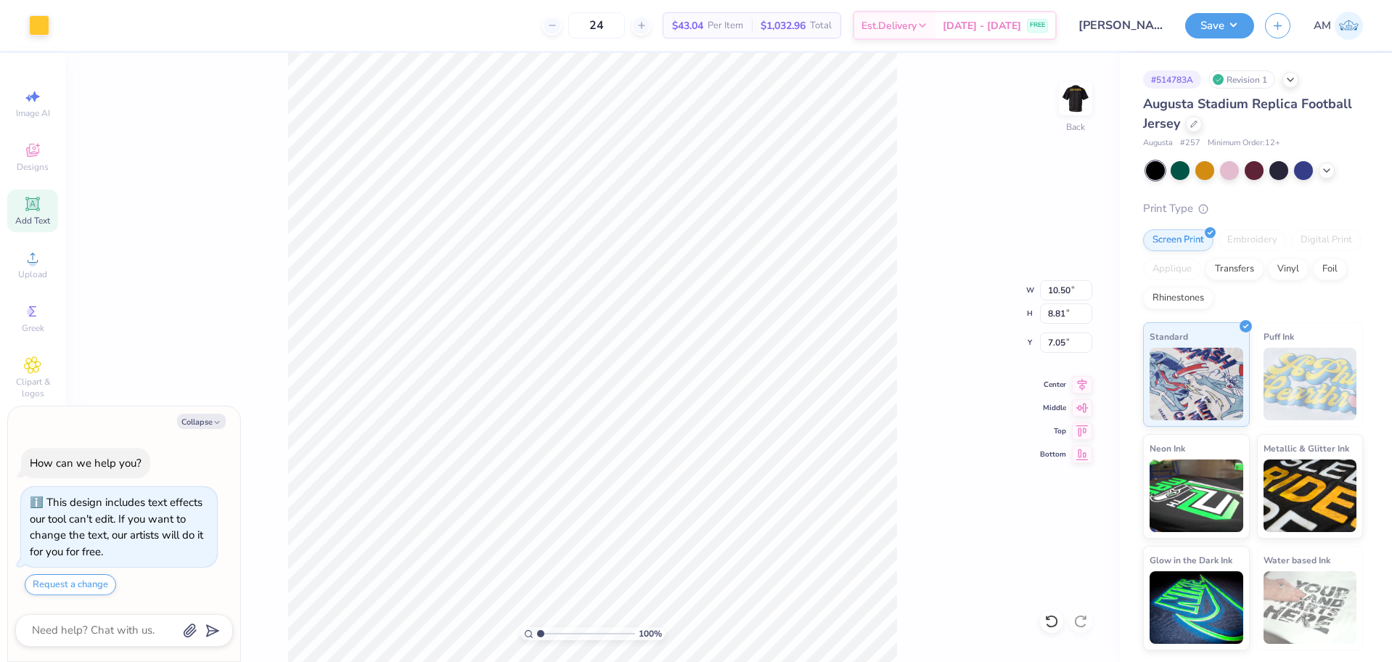
type input "8.28"
type input "3.83"
type input "1.88"
click at [38, 269] on span "Upload" at bounding box center [32, 275] width 29 height 12
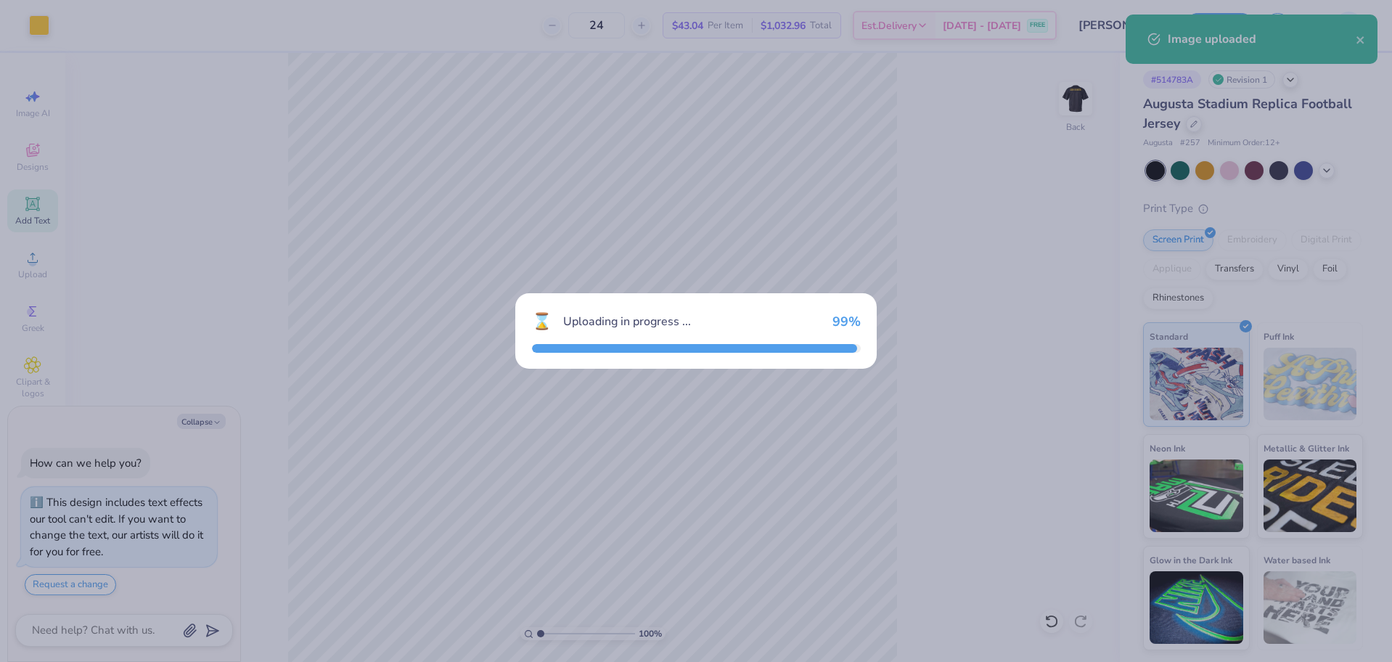
type textarea "x"
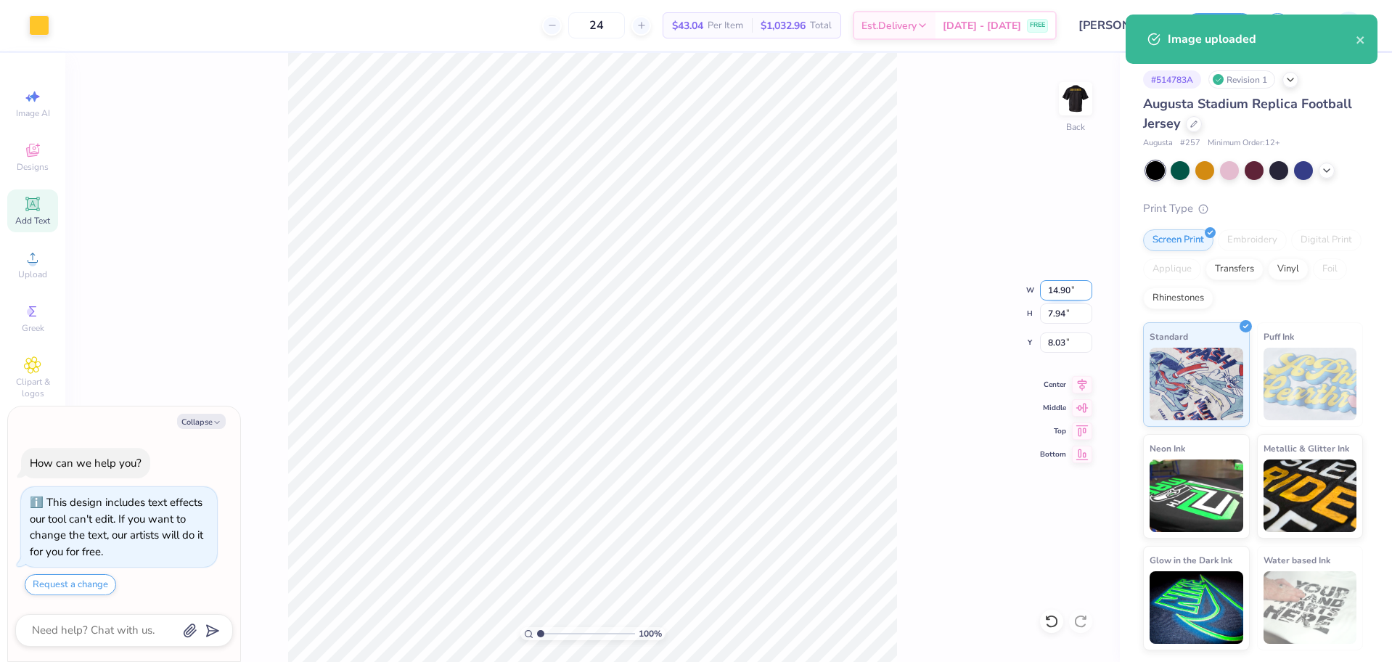
click at [1065, 293] on input "14.90" at bounding box center [1066, 290] width 52 height 20
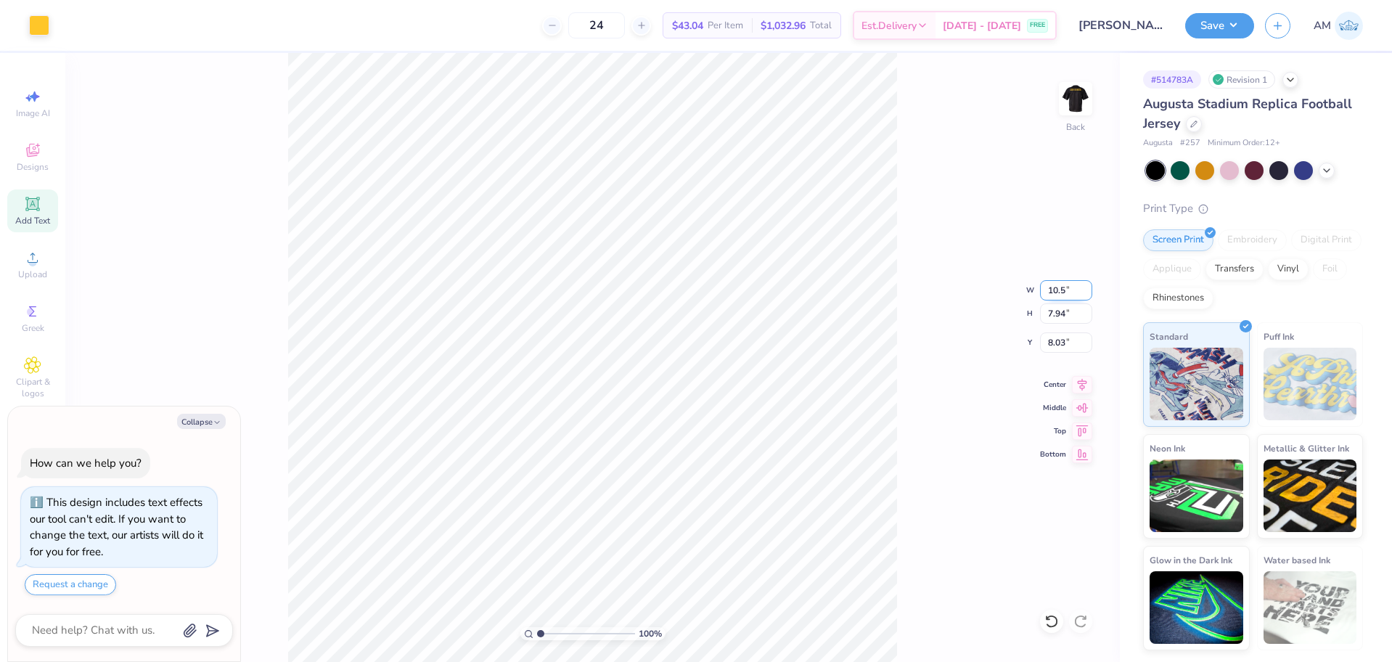
type input "10.5"
type textarea "x"
type input "10.50"
type input "5.59"
type input "9.20"
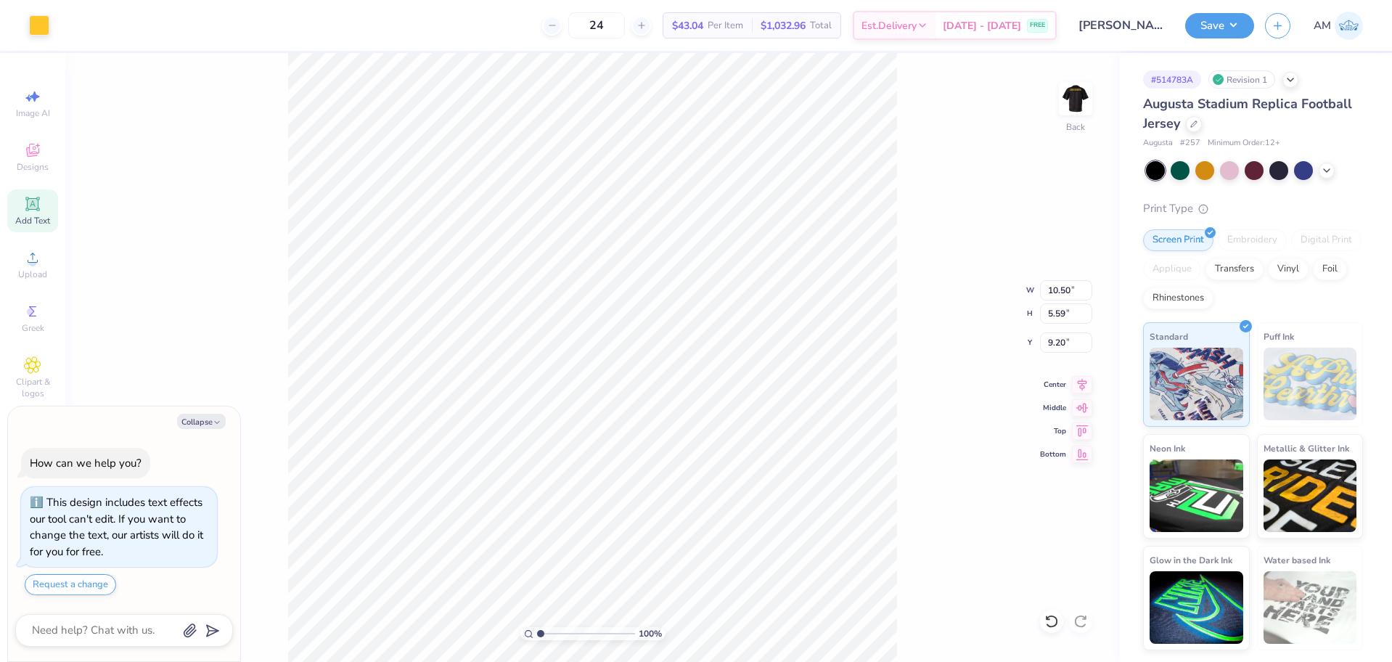
type textarea "x"
type input "0.98"
type textarea "x"
type input "1.82266588284093"
type textarea "x"
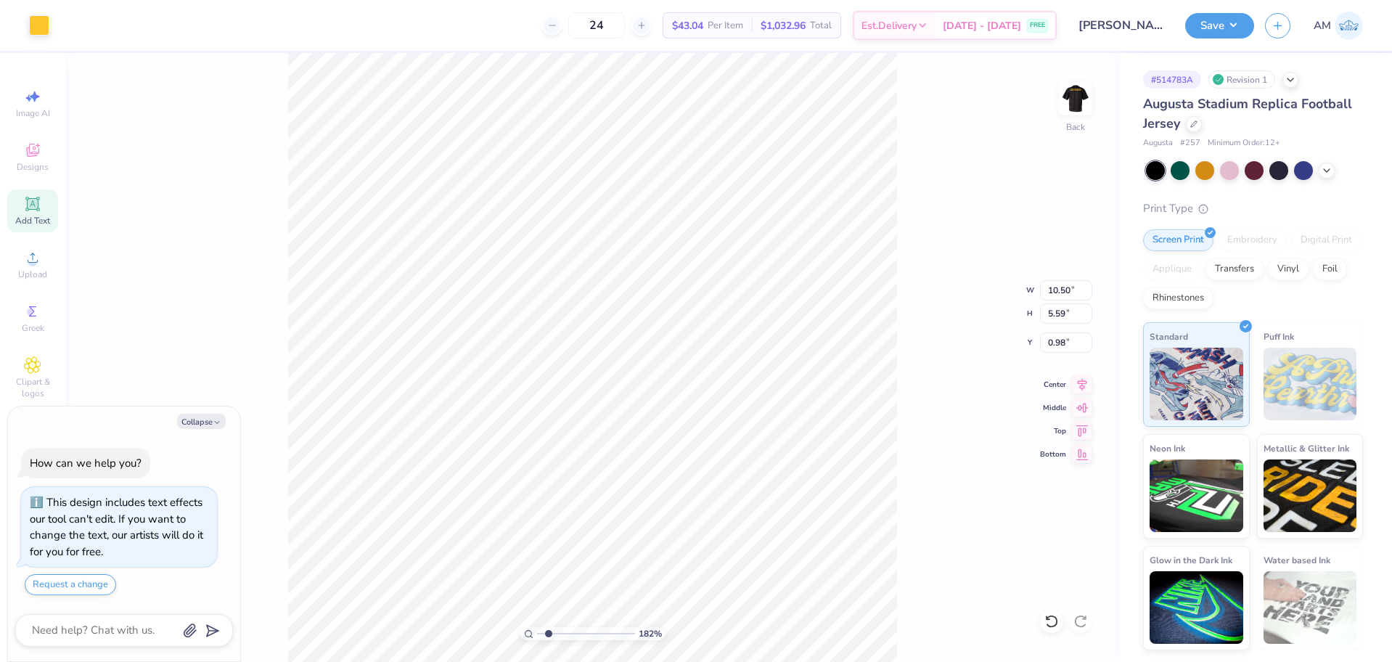
type input "1.82266588284093"
type input "8.81"
type input "7.05"
type textarea "x"
type input "1.82266588284093"
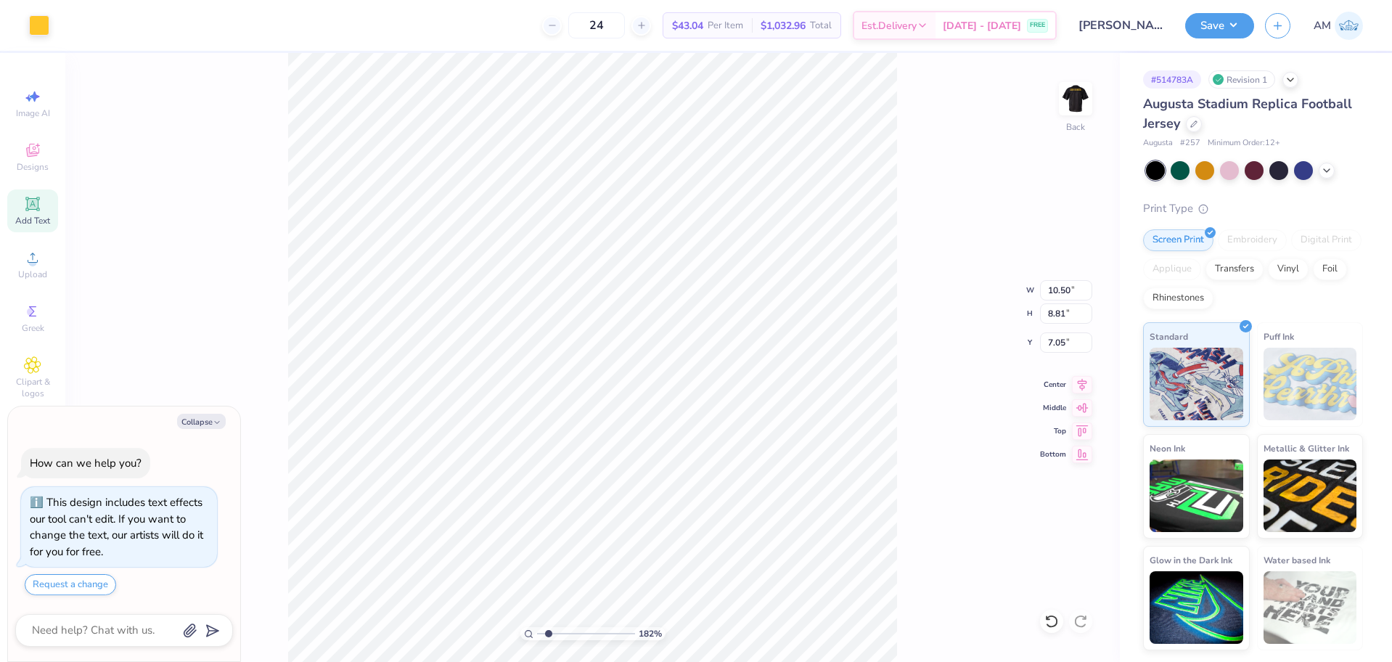
type textarea "x"
type input "1.82266588284093"
type textarea "x"
type input "1.82266588284093"
type input "9.27"
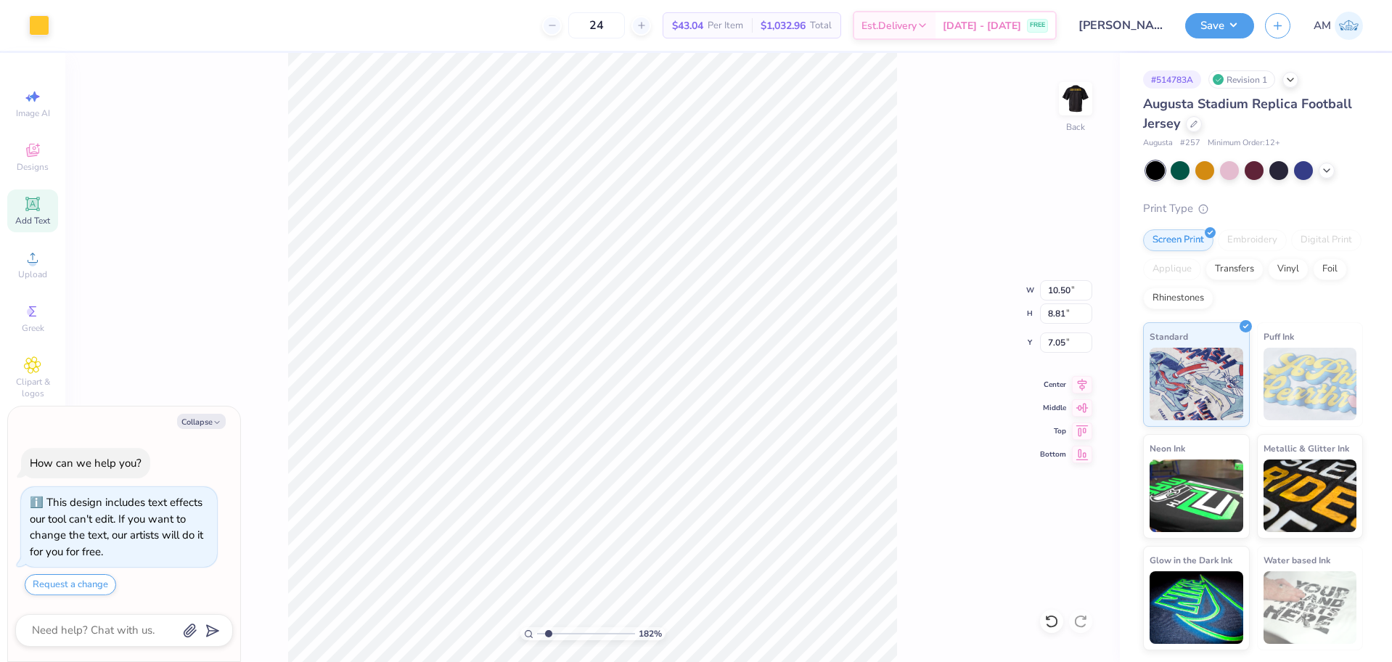
type input "7.78"
type textarea "x"
type input "1.82266588284093"
type textarea "x"
type input "1.82266588284093"
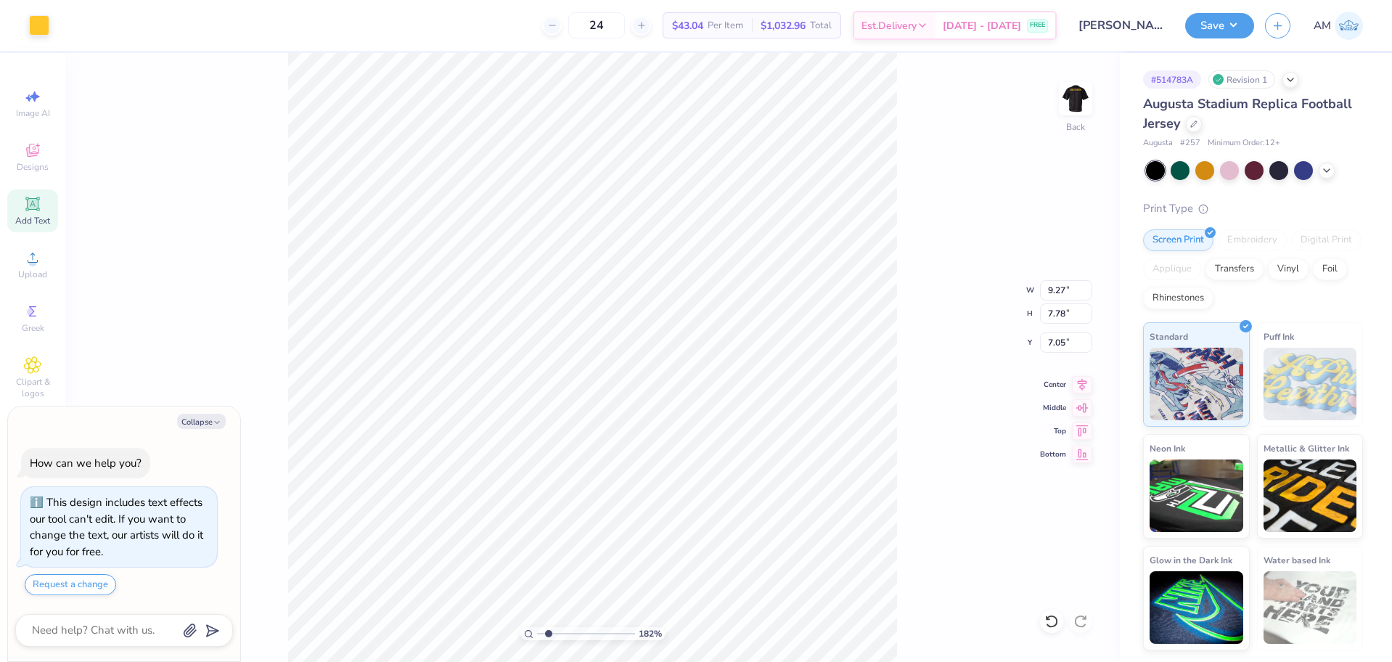
type input "6.73"
type textarea "x"
type input "1.82266588284093"
type textarea "x"
type input "1.82266588284093"
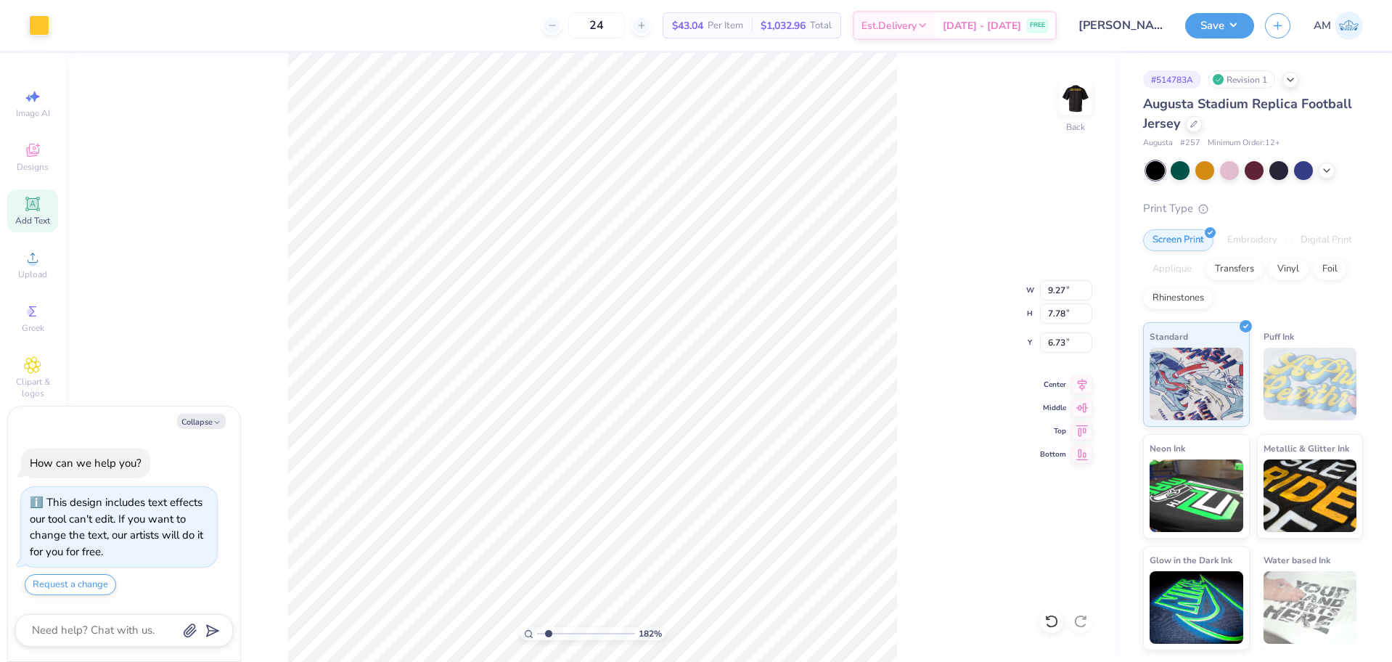
type textarea "x"
type input "1.82266588284093"
type input "10.42"
type input "8.75"
click at [930, 337] on div "182 % Back W 10.42 10.42 " H 8.75 8.75 " Y 6.73 6.73 " Center Middle Top Bottom" at bounding box center [592, 357] width 1055 height 609
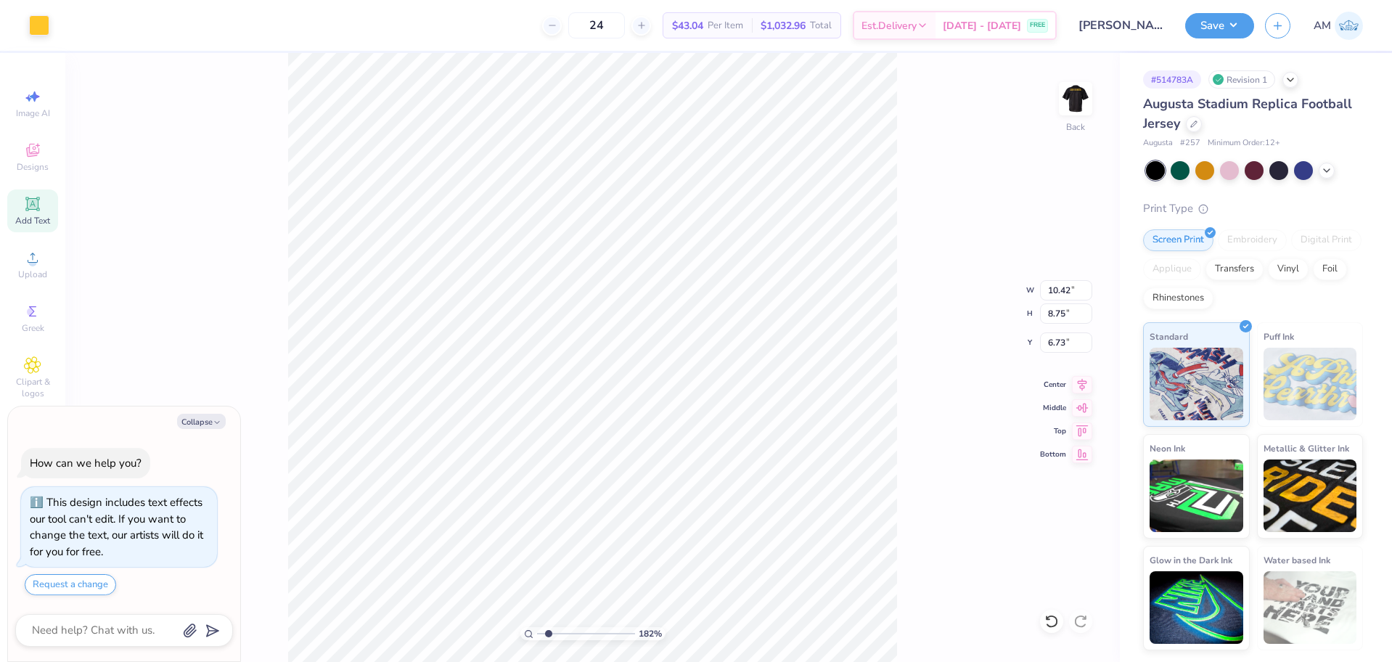
type textarea "x"
type input "1.82266588284093"
type textarea "x"
type input "1.82266588284093"
type textarea "x"
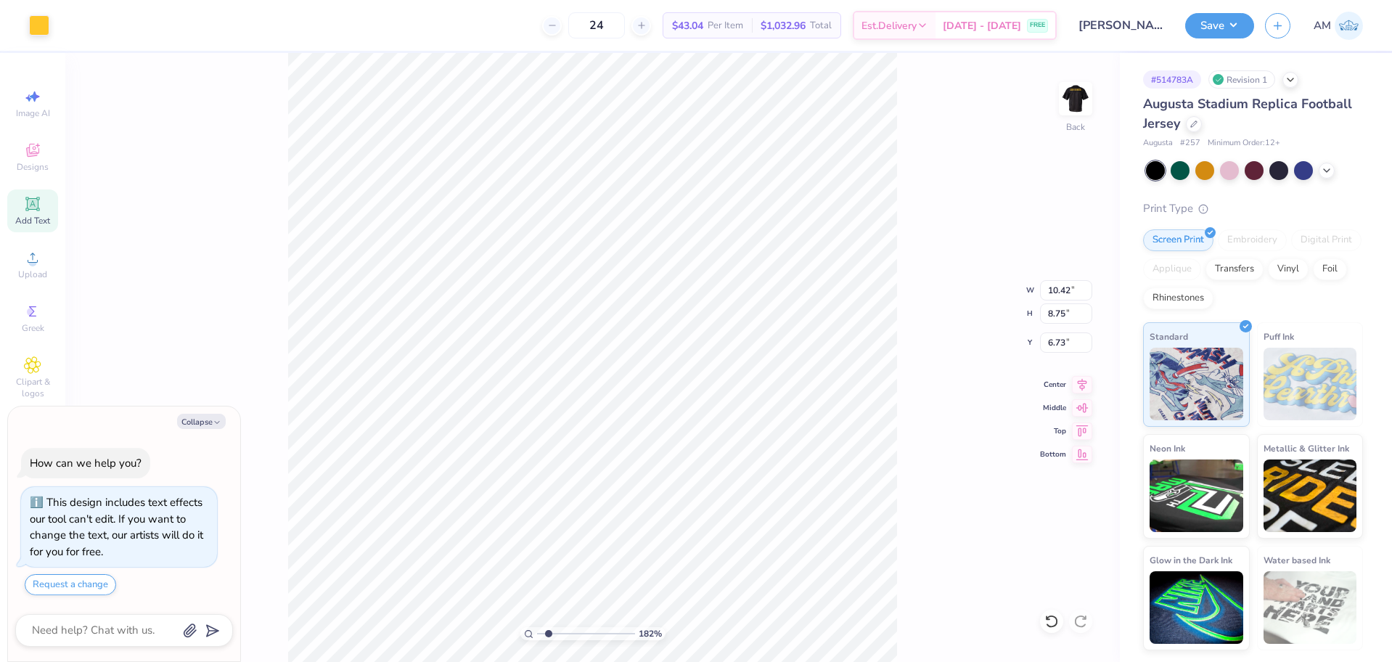
type input "1.82266588284093"
type textarea "x"
type input "1.82266588284093"
type input "8.01"
type textarea "x"
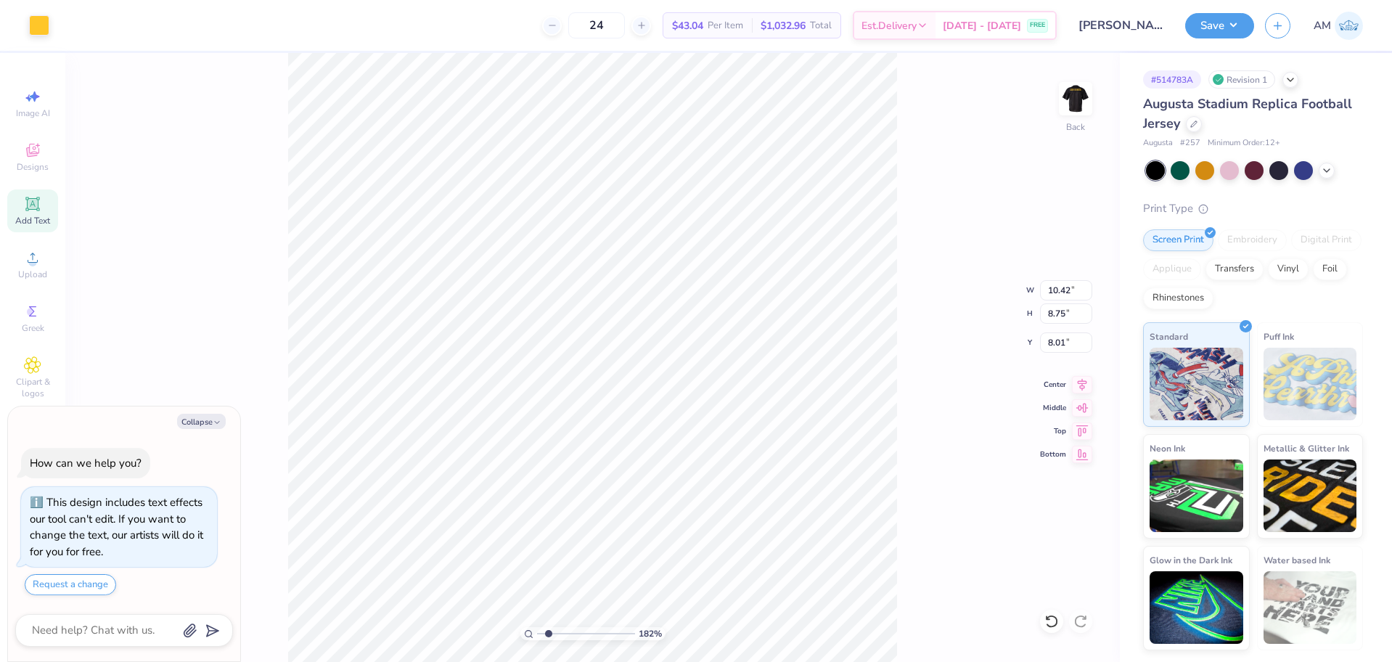
type input "1.82266588284093"
type textarea "x"
type input "1.82266588284093"
type textarea "x"
type input "1.82266588284093"
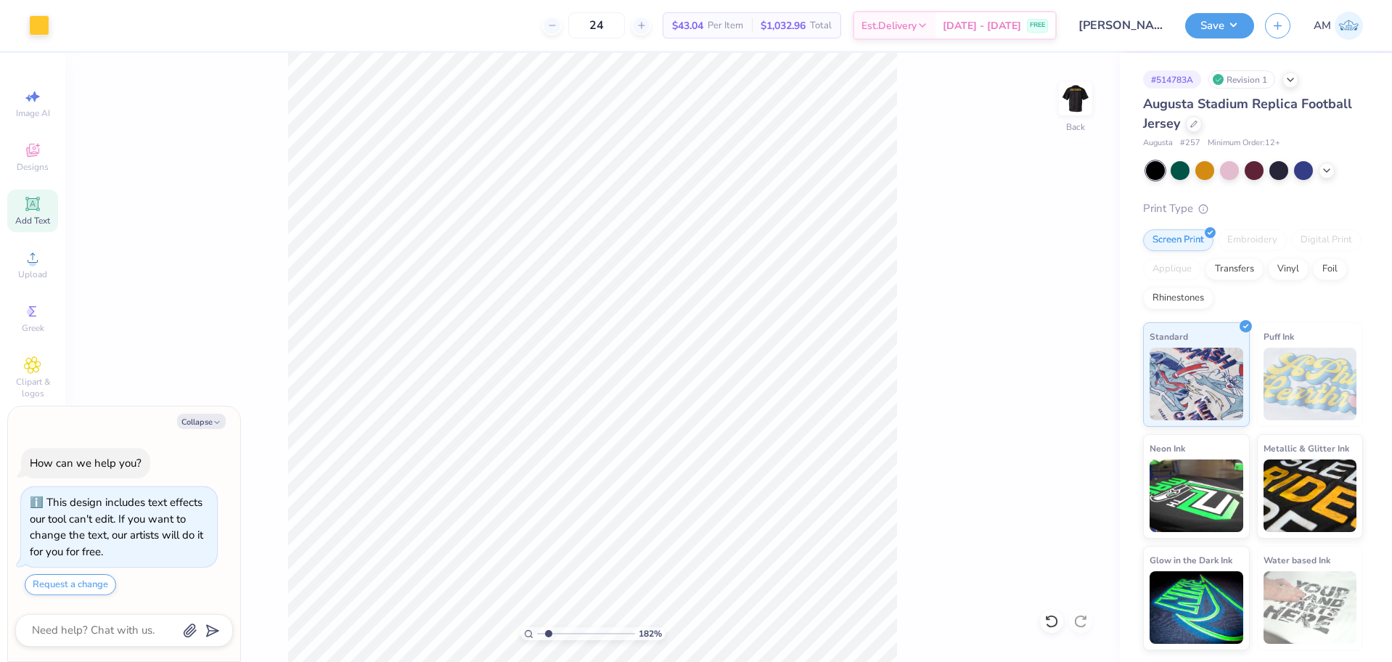
type textarea "x"
type input "1.82266588284093"
type textarea "x"
type input "1.82266588284093"
type textarea "x"
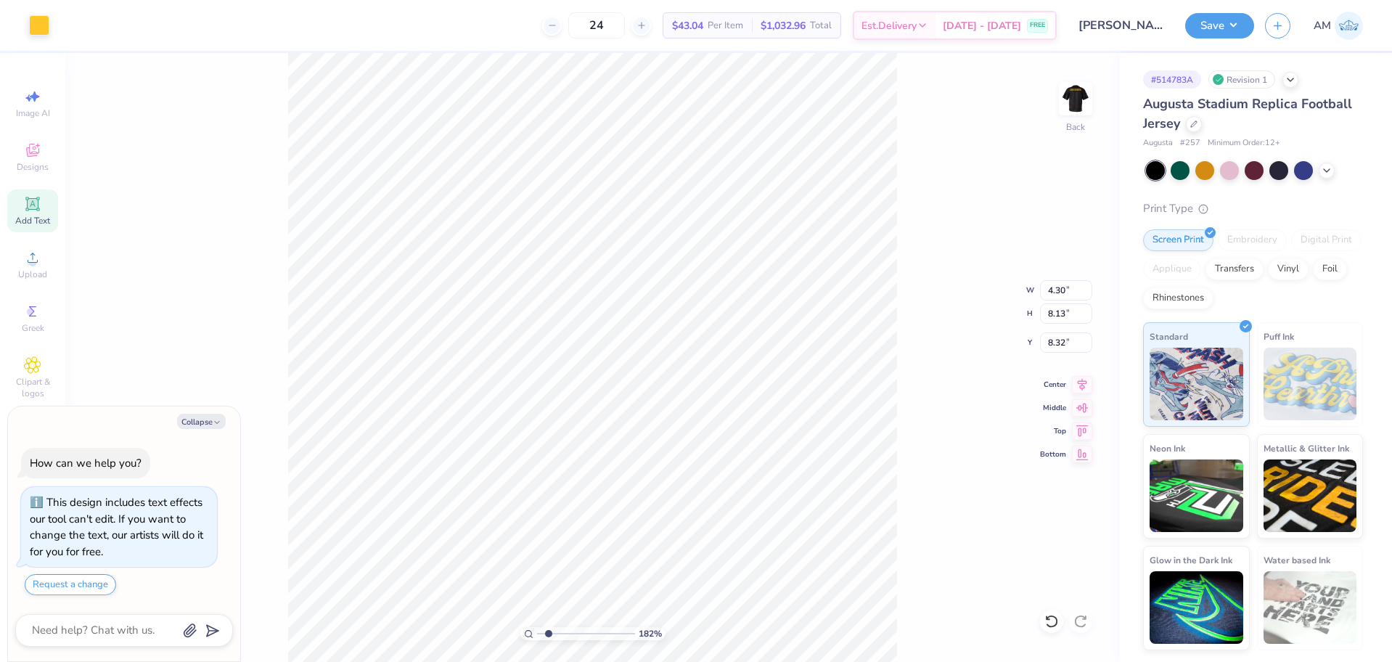
type input "1.82266588284093"
type input "8.44"
type textarea "x"
type input "1.82266588284093"
type textarea "x"
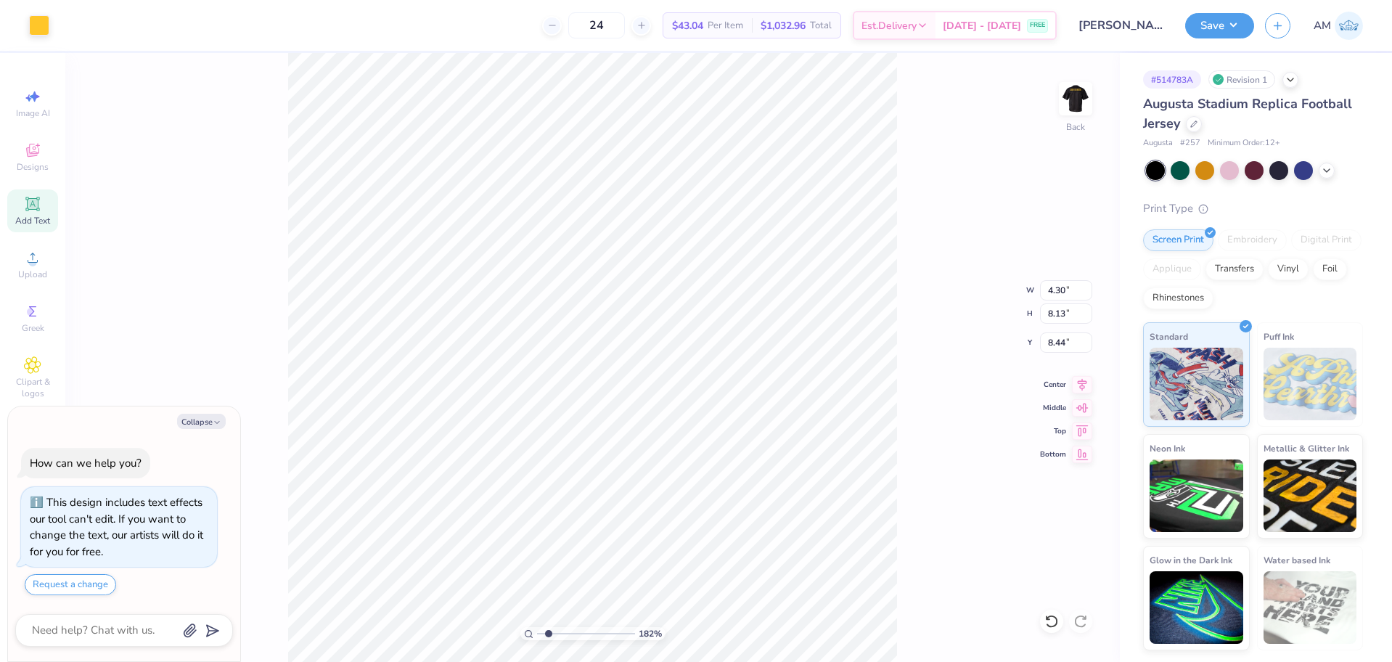
type input "1.82266588284093"
type textarea "x"
type input "1.10522621487156"
type textarea "x"
type input "1.10522621487156"
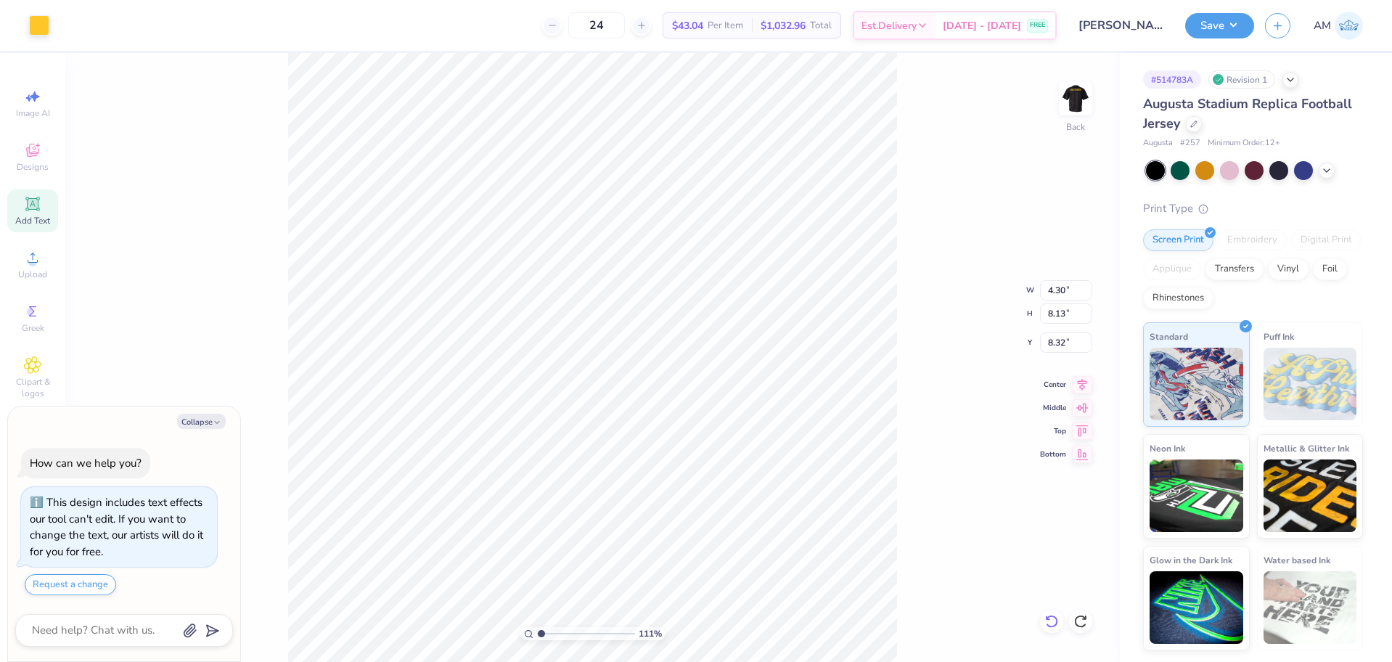
click at [1054, 622] on icon at bounding box center [1052, 621] width 15 height 15
type textarea "x"
type input "1.10522621487156"
click at [1054, 622] on icon at bounding box center [1052, 621] width 15 height 15
type textarea "x"
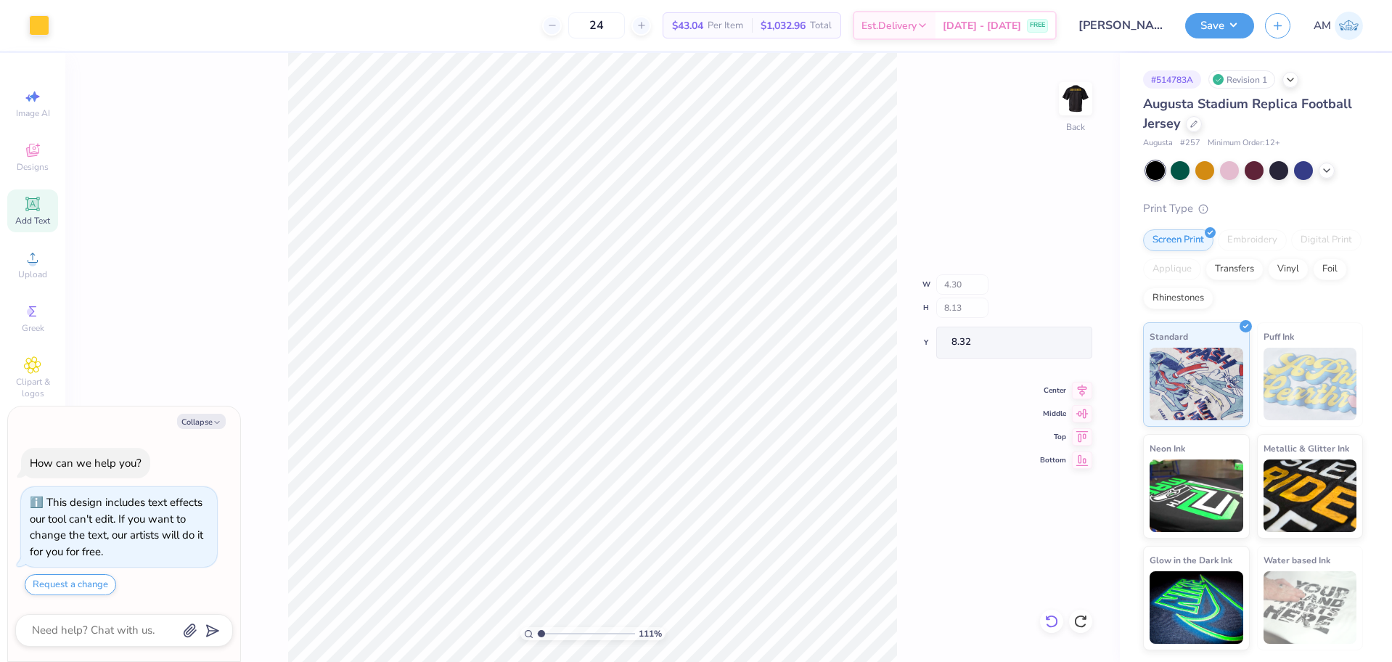
type input "1.10522621487156"
click at [1054, 622] on icon at bounding box center [1052, 621] width 15 height 15
type textarea "x"
type input "1.10522621487156"
click at [1054, 622] on icon at bounding box center [1052, 621] width 15 height 15
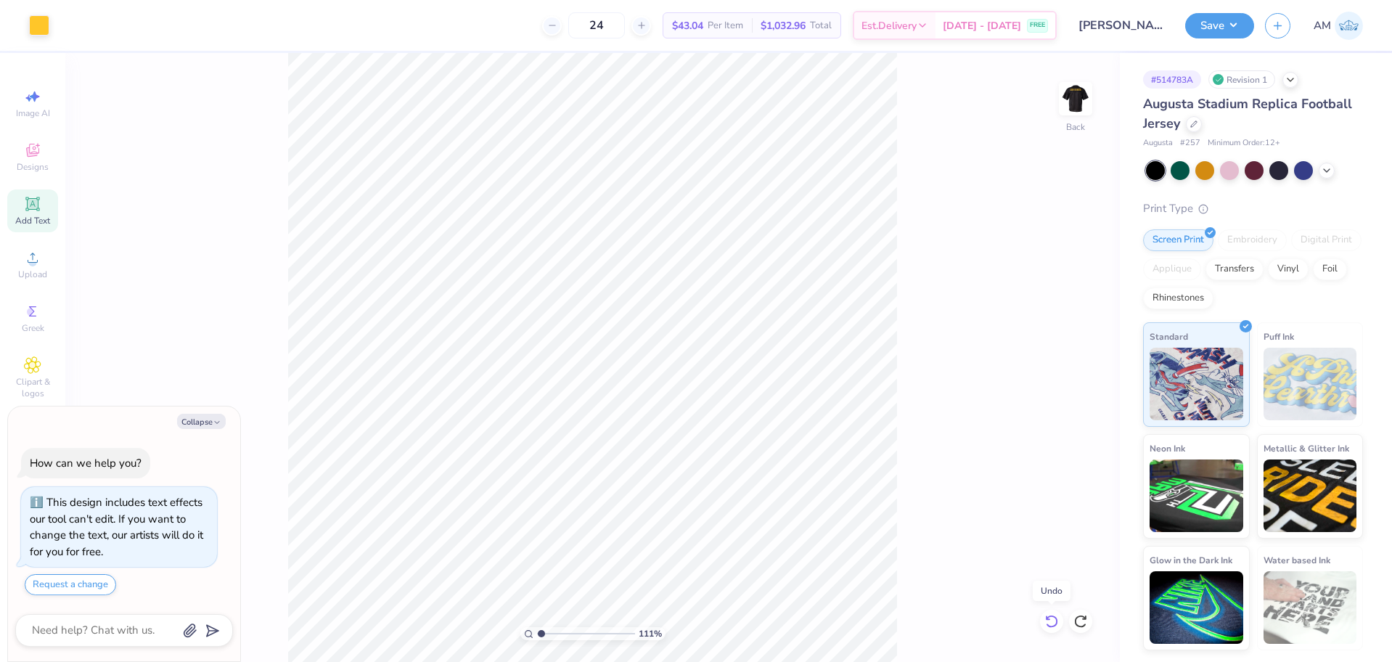
type textarea "x"
type input "1.10522621487156"
click at [1054, 622] on icon at bounding box center [1052, 621] width 15 height 15
type textarea "x"
type input "1.10522621487156"
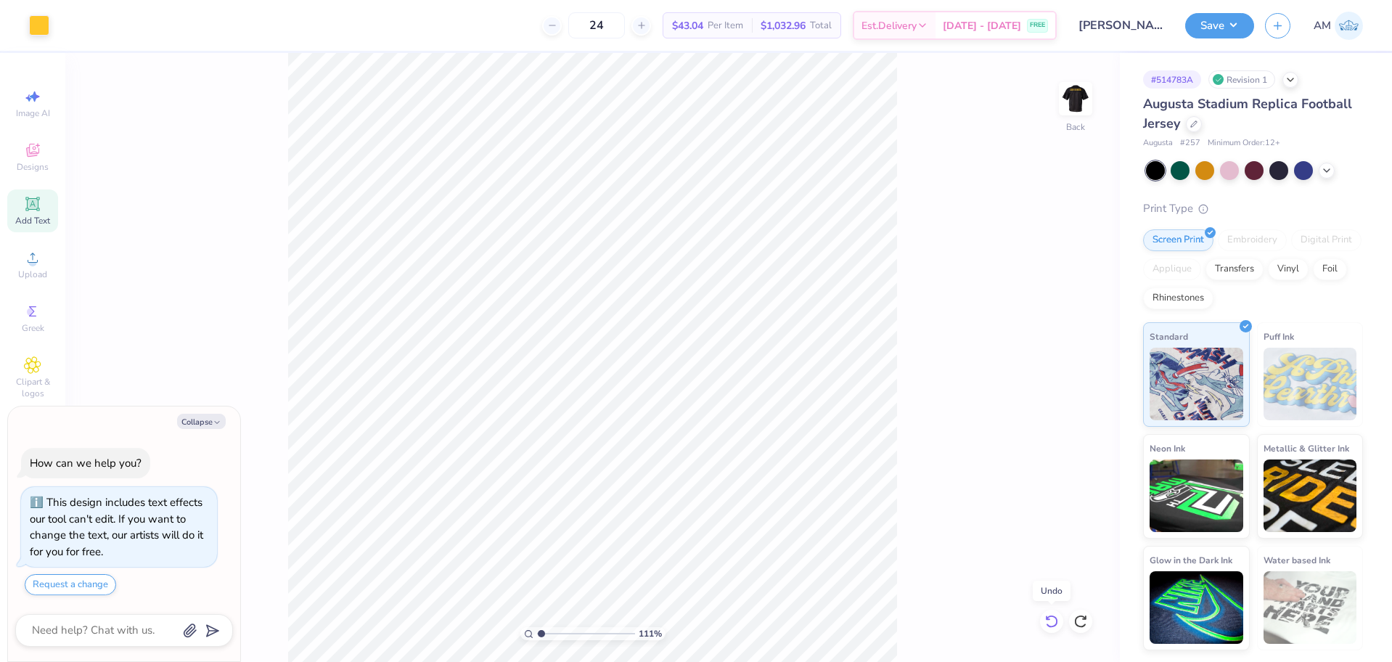
click at [1054, 622] on icon at bounding box center [1052, 621] width 15 height 15
type textarea "x"
type input "1.10522621487156"
click at [1054, 622] on icon at bounding box center [1052, 621] width 15 height 15
type textarea "x"
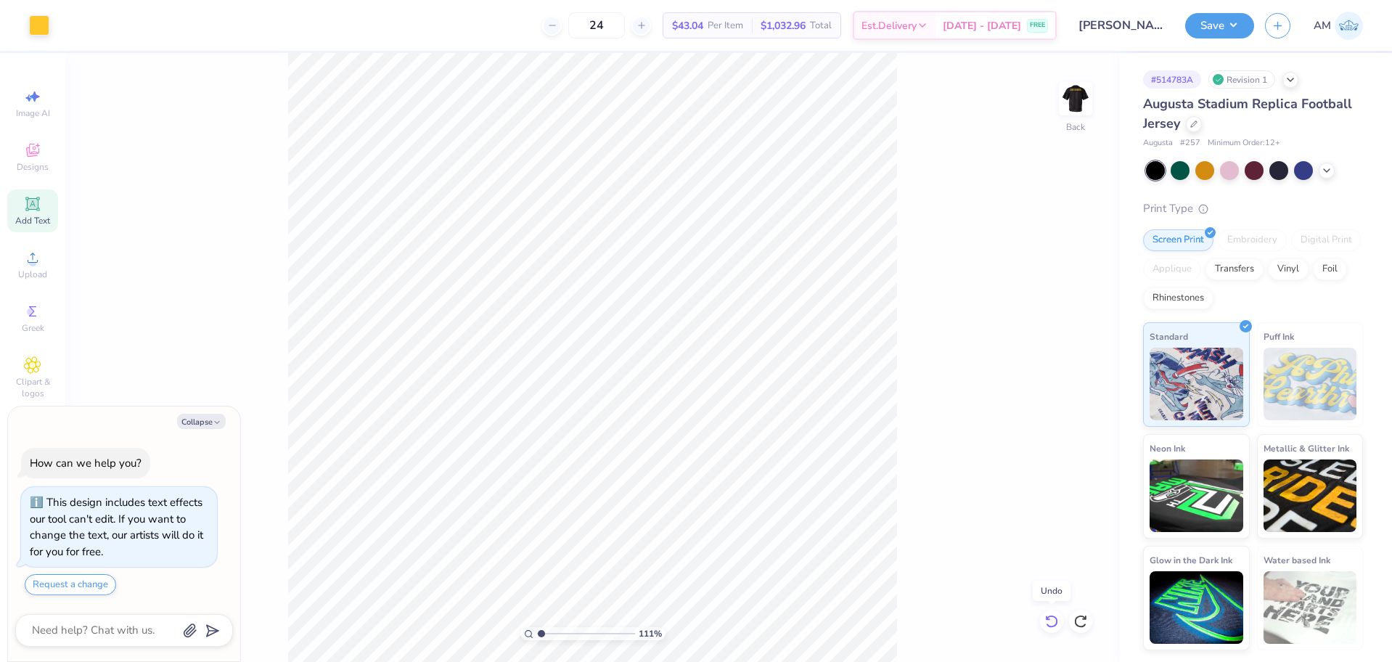
type input "1.10522621487156"
click at [1054, 622] on icon at bounding box center [1052, 621] width 15 height 15
type textarea "x"
type input "1.10522621487156"
click at [1054, 622] on icon at bounding box center [1052, 621] width 15 height 15
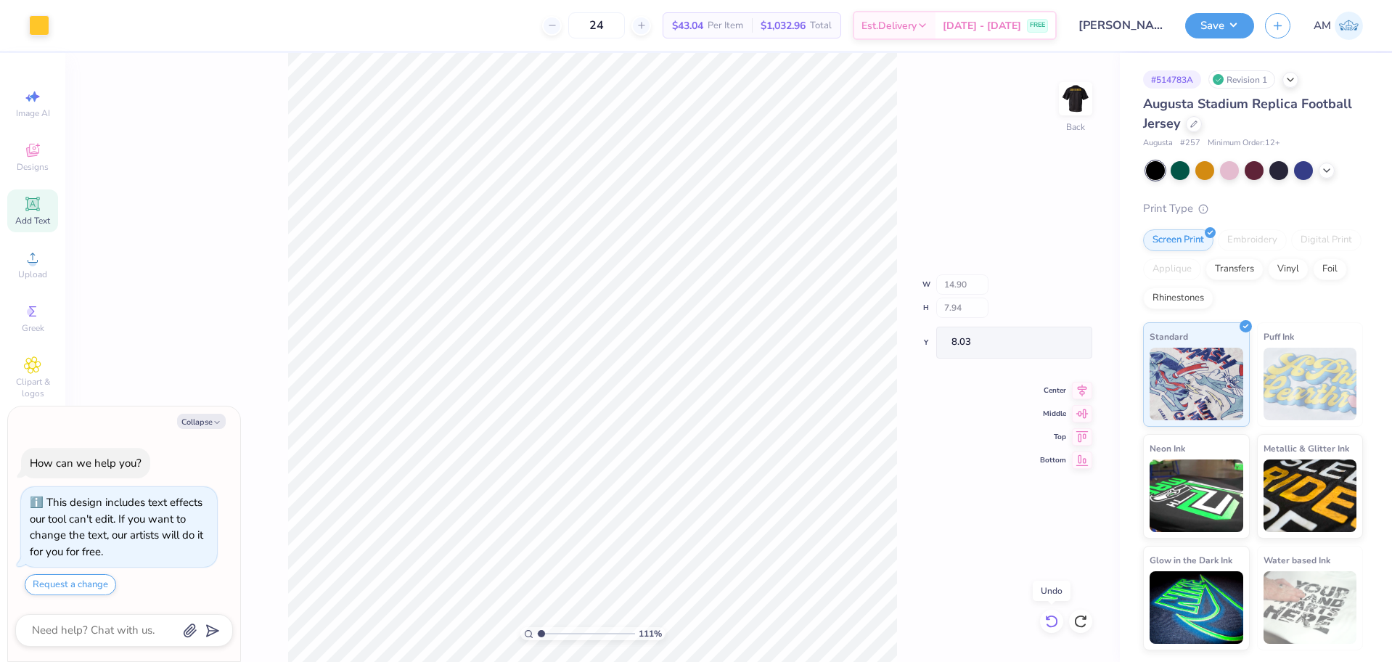
type textarea "x"
type input "1.10522621487156"
click at [1054, 622] on icon at bounding box center [1052, 621] width 15 height 15
type textarea "x"
type input "1.10522621487156"
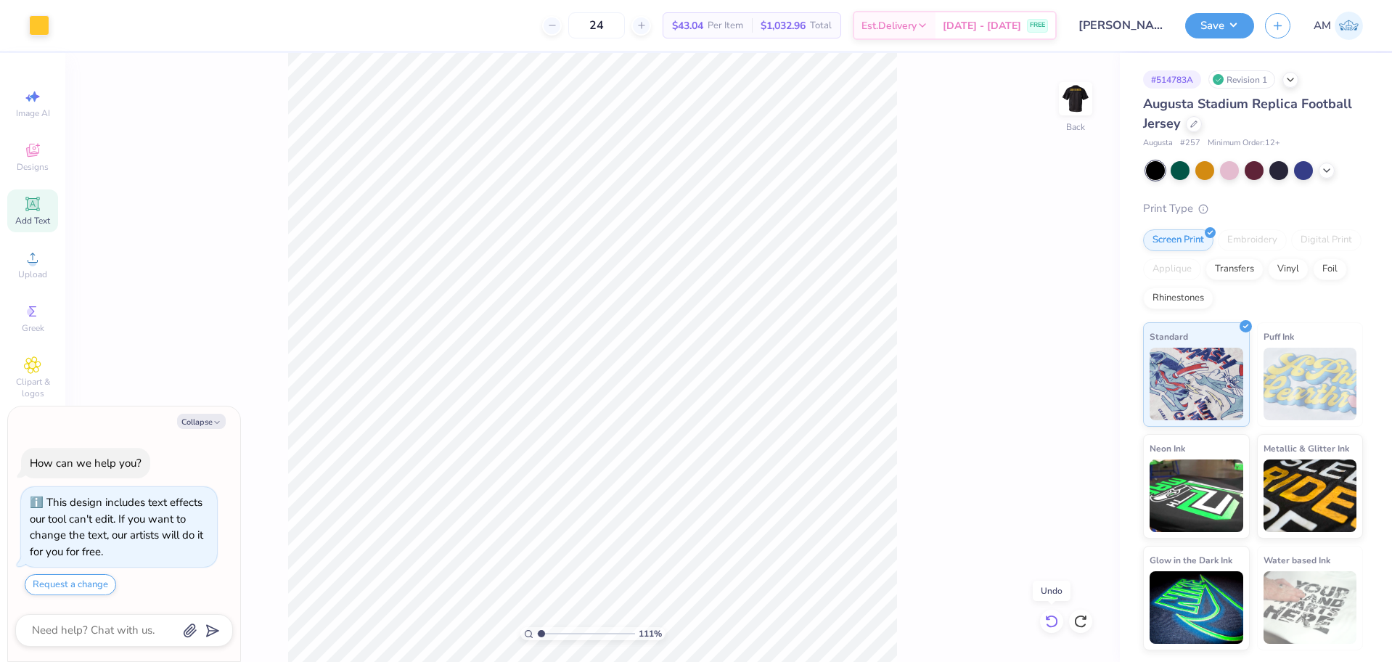
click at [1054, 622] on icon at bounding box center [1052, 621] width 15 height 15
type textarea "x"
type input "1.10522621487156"
click at [1054, 622] on icon at bounding box center [1052, 621] width 15 height 15
type textarea "x"
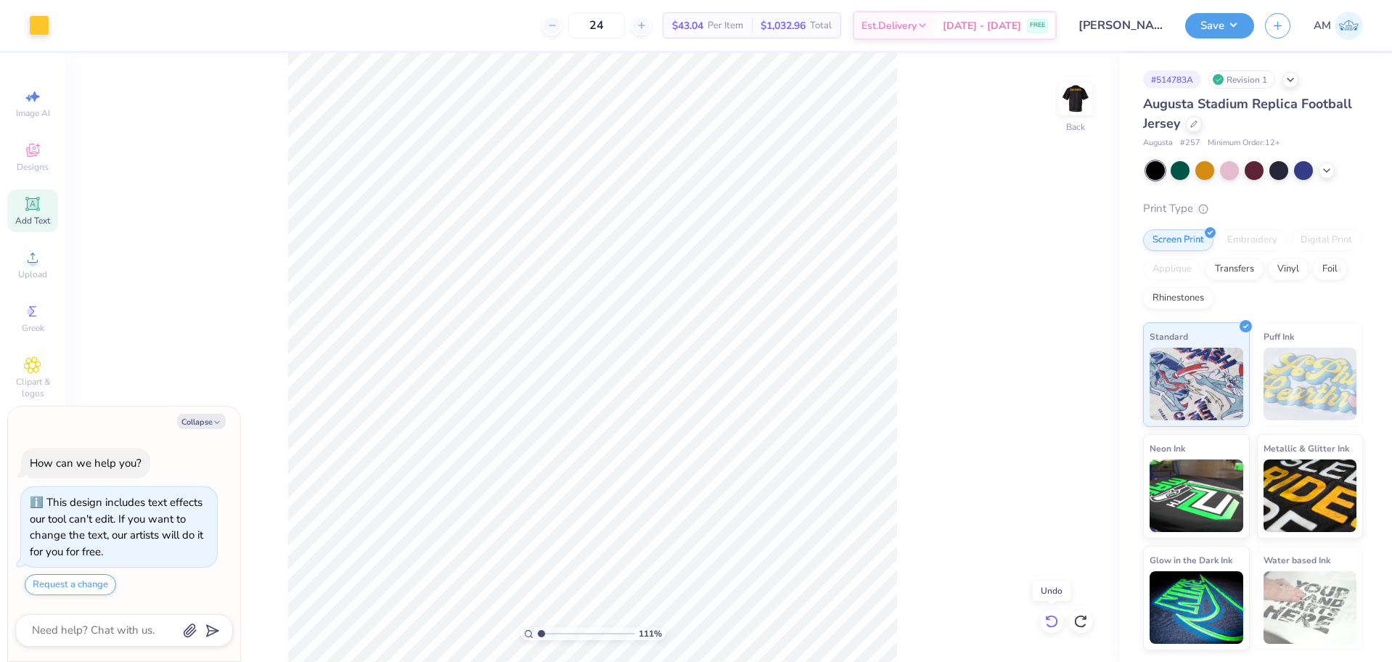
type input "1.10522621487156"
click at [1054, 622] on icon at bounding box center [1052, 621] width 15 height 15
type textarea "x"
type input "1.10522621487156"
click at [1054, 622] on icon at bounding box center [1052, 621] width 15 height 15
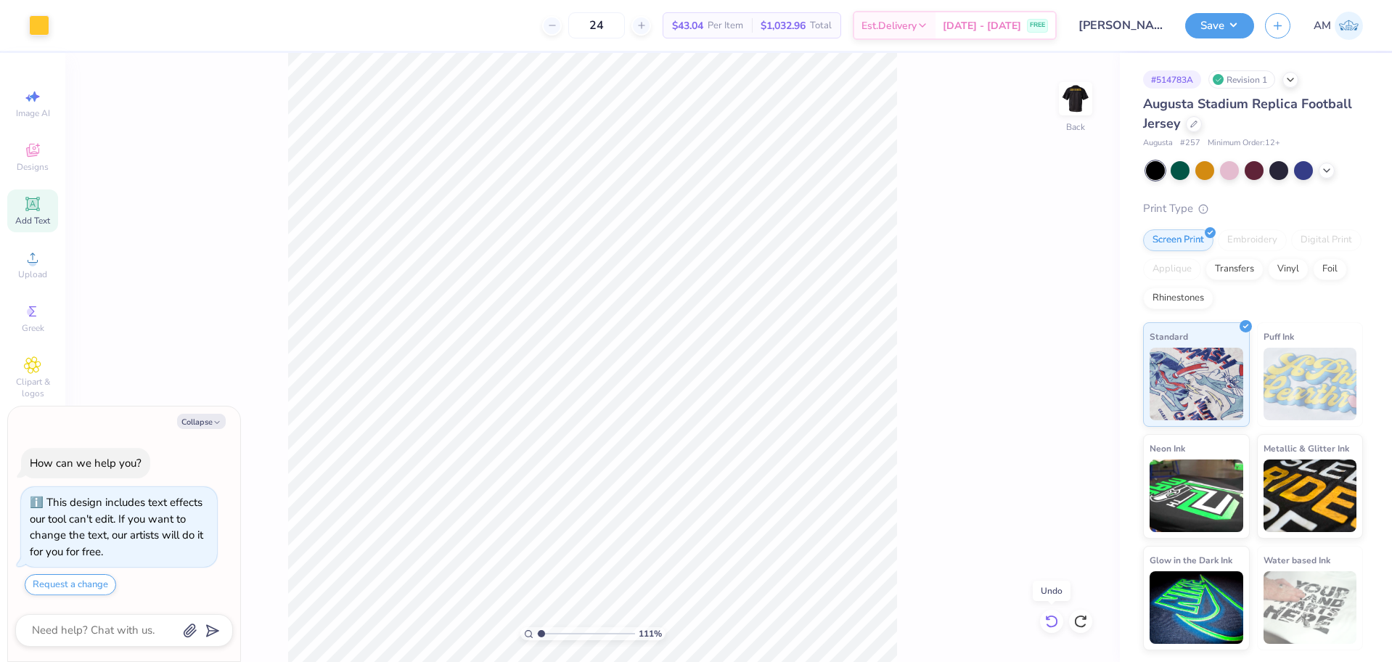
type textarea "x"
type input "1.10522621487156"
click at [1054, 622] on icon at bounding box center [1052, 621] width 15 height 15
type textarea "x"
type input "1.10522621487156"
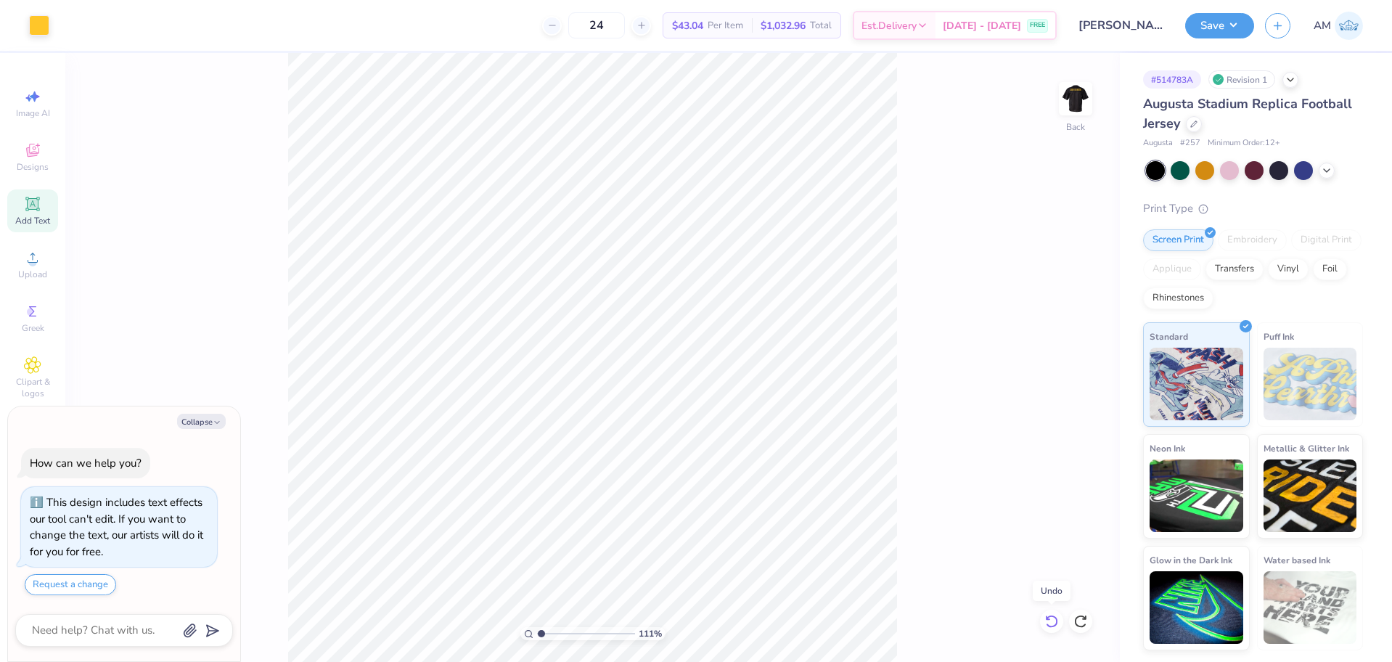
click at [1054, 622] on icon at bounding box center [1052, 621] width 15 height 15
type textarea "x"
type input "1.10522621487156"
click at [1054, 622] on div "111 % Back" at bounding box center [592, 357] width 1055 height 609
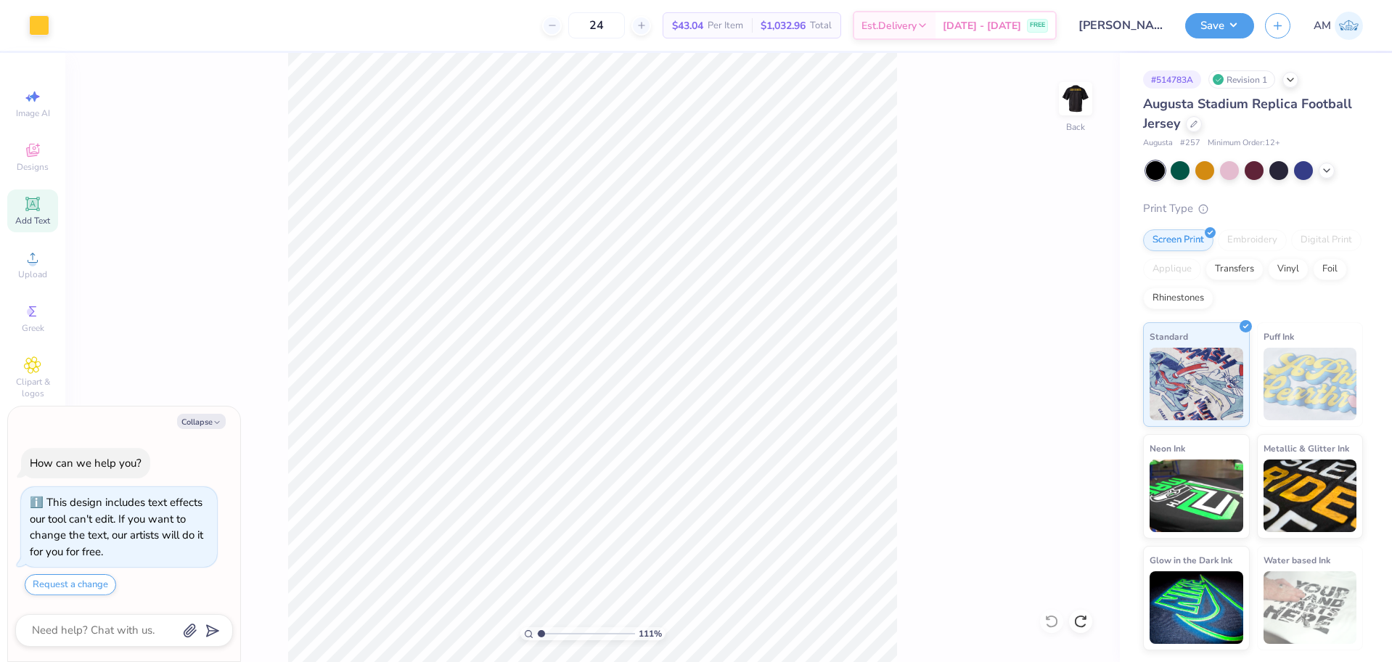
click at [1054, 622] on div "111 % Back" at bounding box center [592, 357] width 1055 height 609
type textarea "x"
type input "1.10522621487156"
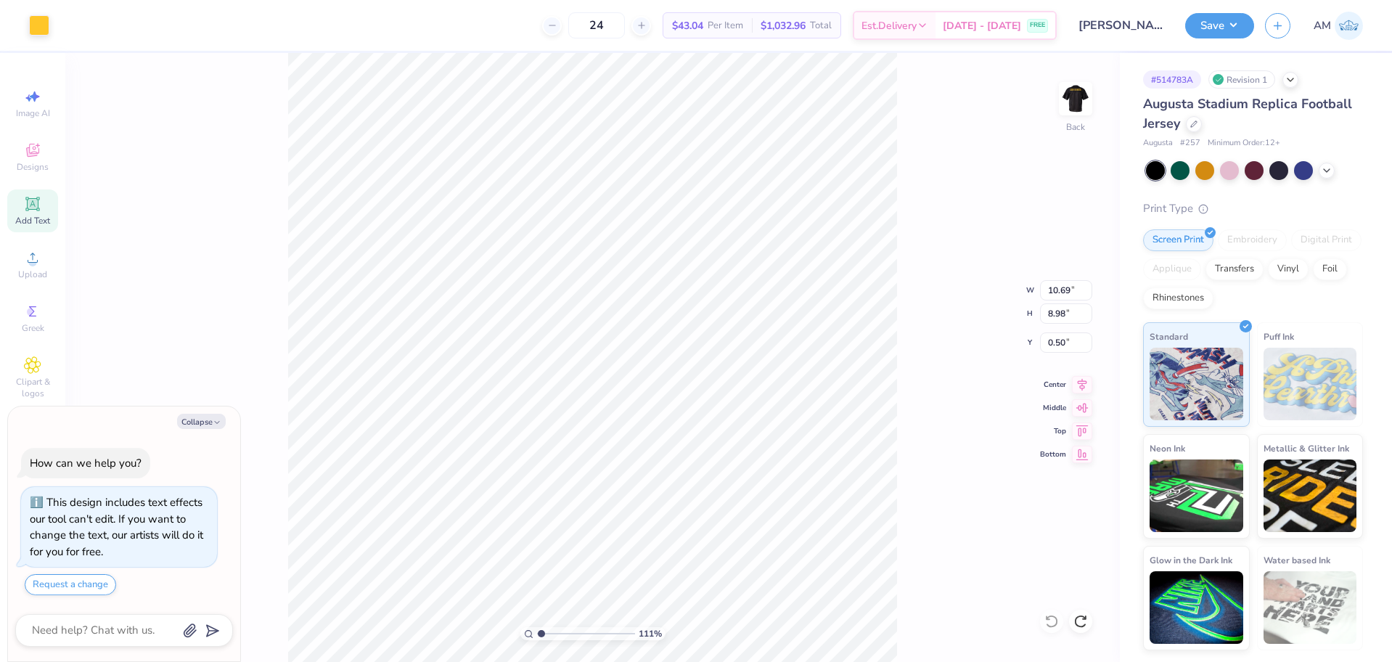
type textarea "x"
type input "1.10522621487156"
type textarea "x"
type input "1.10522621487156"
type input "6.64"
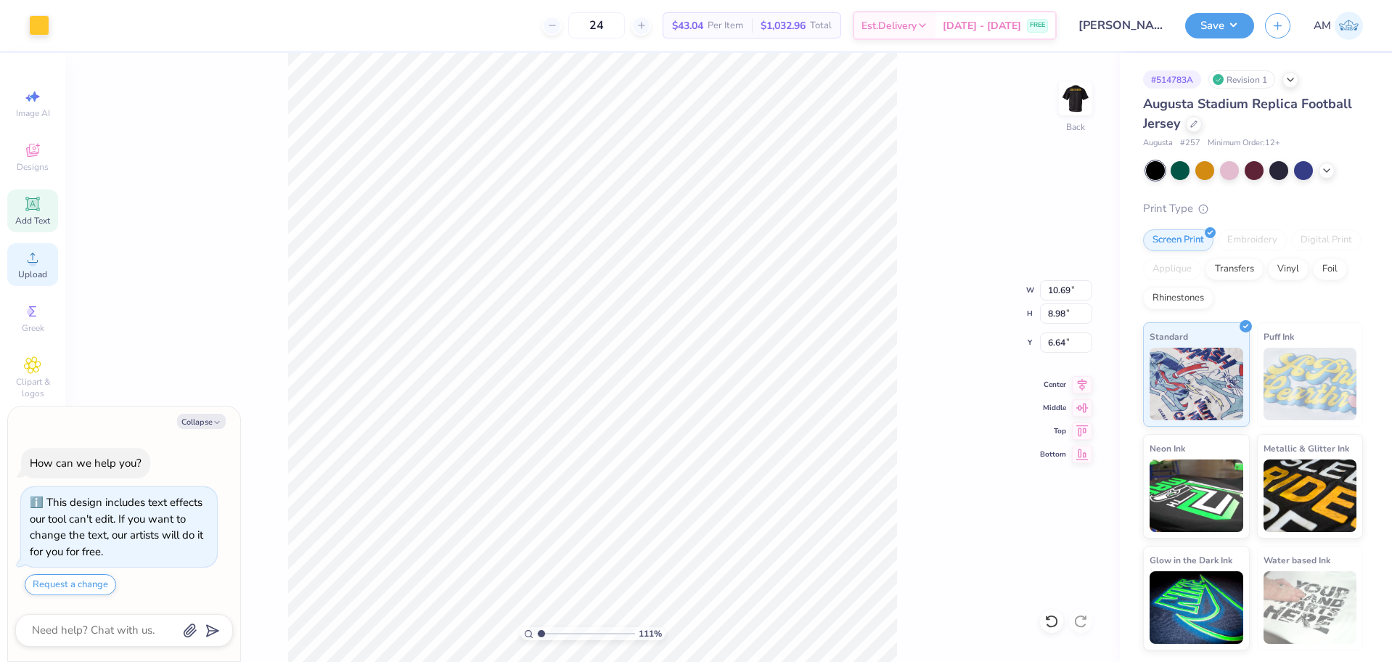
click at [32, 253] on icon at bounding box center [33, 258] width 10 height 10
type textarea "x"
type input "1.10522621487156"
type textarea "x"
type input "1.10522621487156"
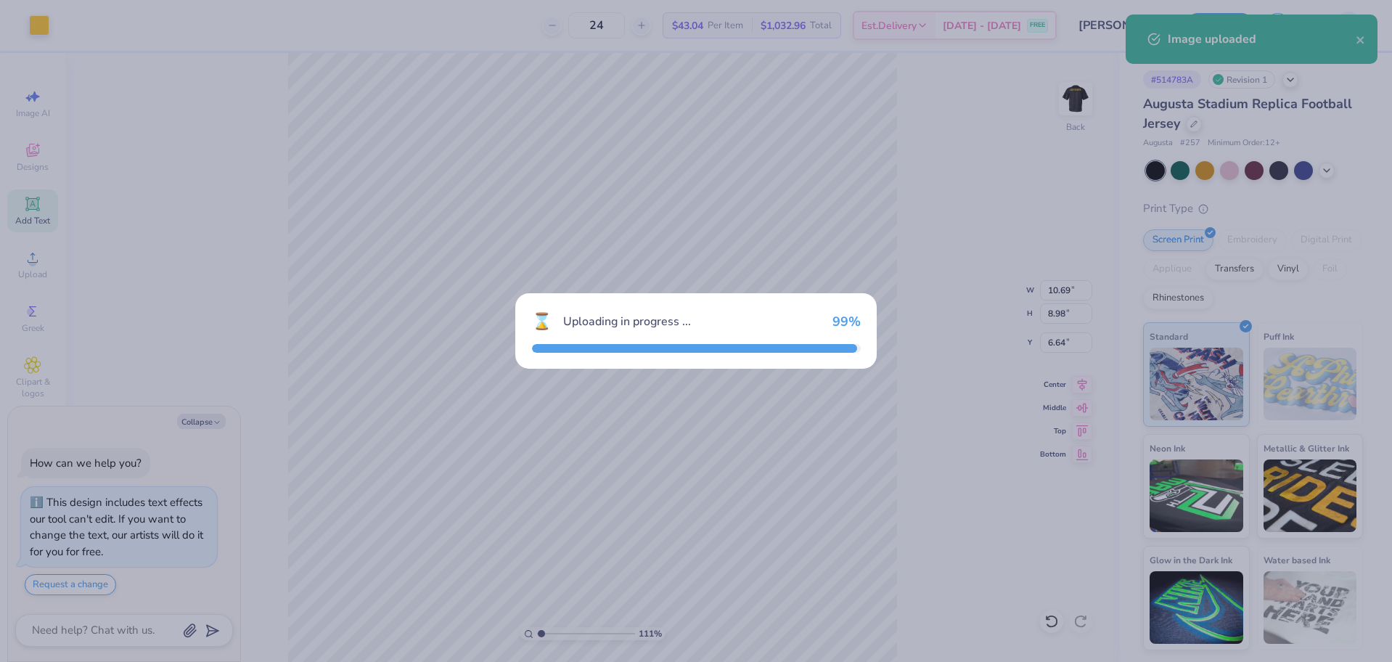
type textarea "x"
type input "1.10522621487156"
type textarea "x"
type input "1.10522621487156"
type input "14.90"
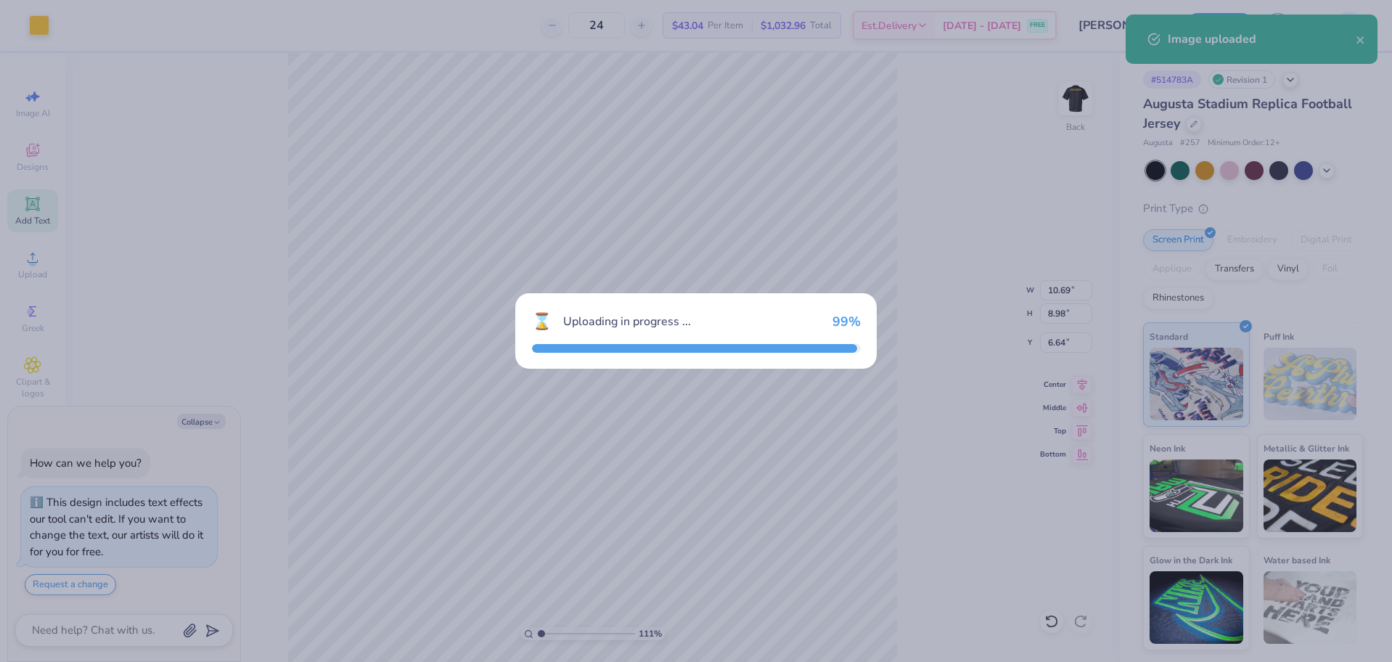
type input "7.94"
type input "8.03"
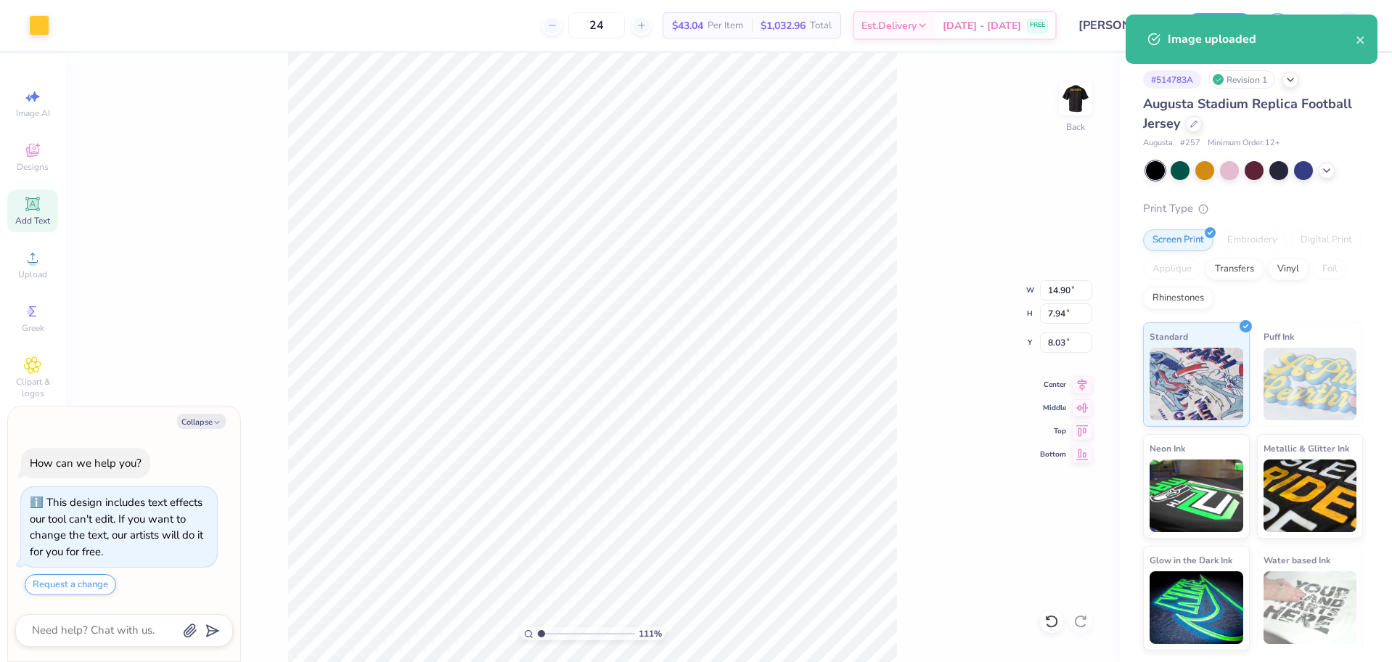
type textarea "x"
type input "1.10522621487156"
type textarea "x"
type input "1.10522621487156"
click at [1060, 285] on input "14.90" at bounding box center [1066, 290] width 52 height 20
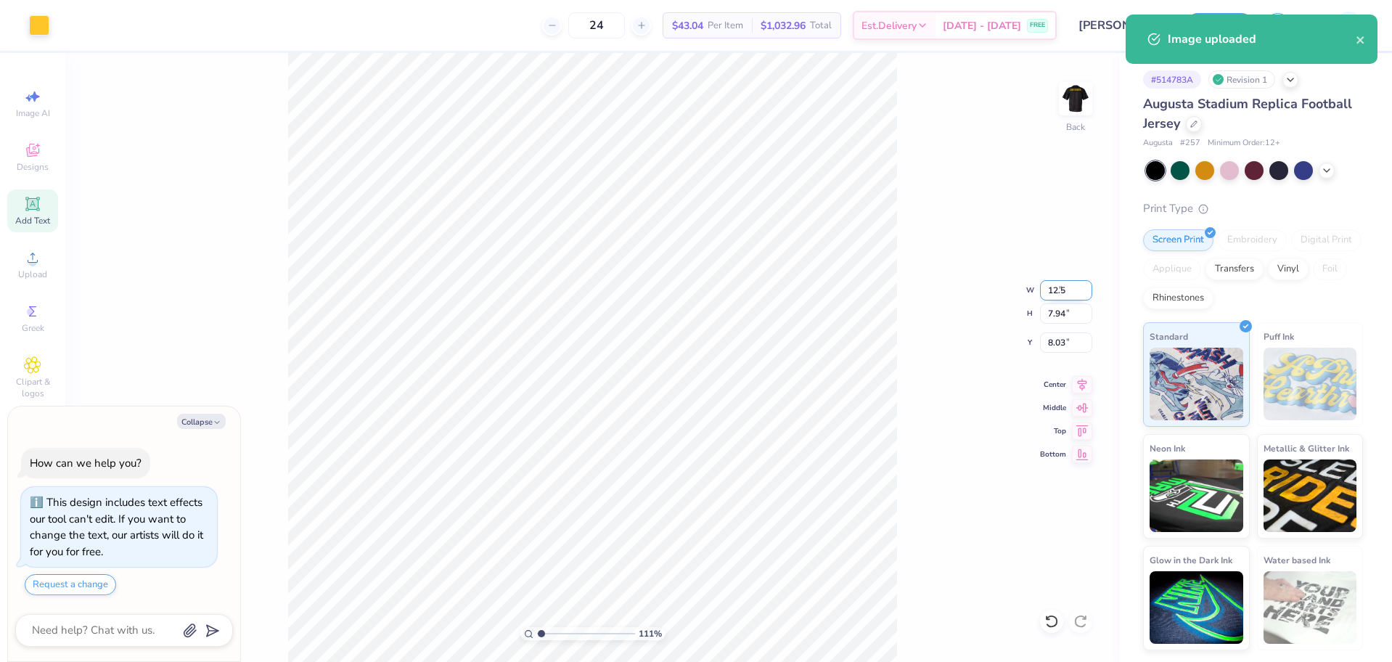
type input "12.5"
type textarea "x"
type input "1.10522621487156"
type input "12.50"
type input "6.66"
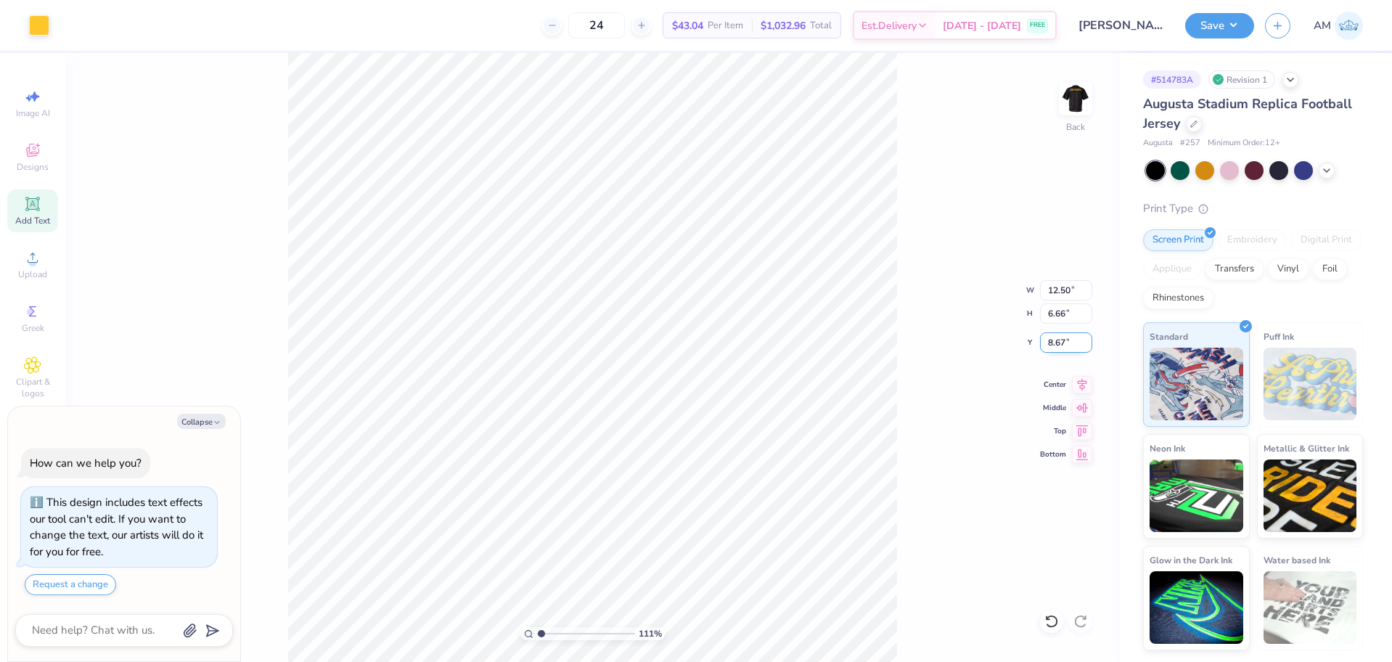
click at [1058, 343] on input "8.67" at bounding box center [1066, 342] width 52 height 20
type input "3"
type textarea "x"
type input "1.10522621487156"
type input "3.00"
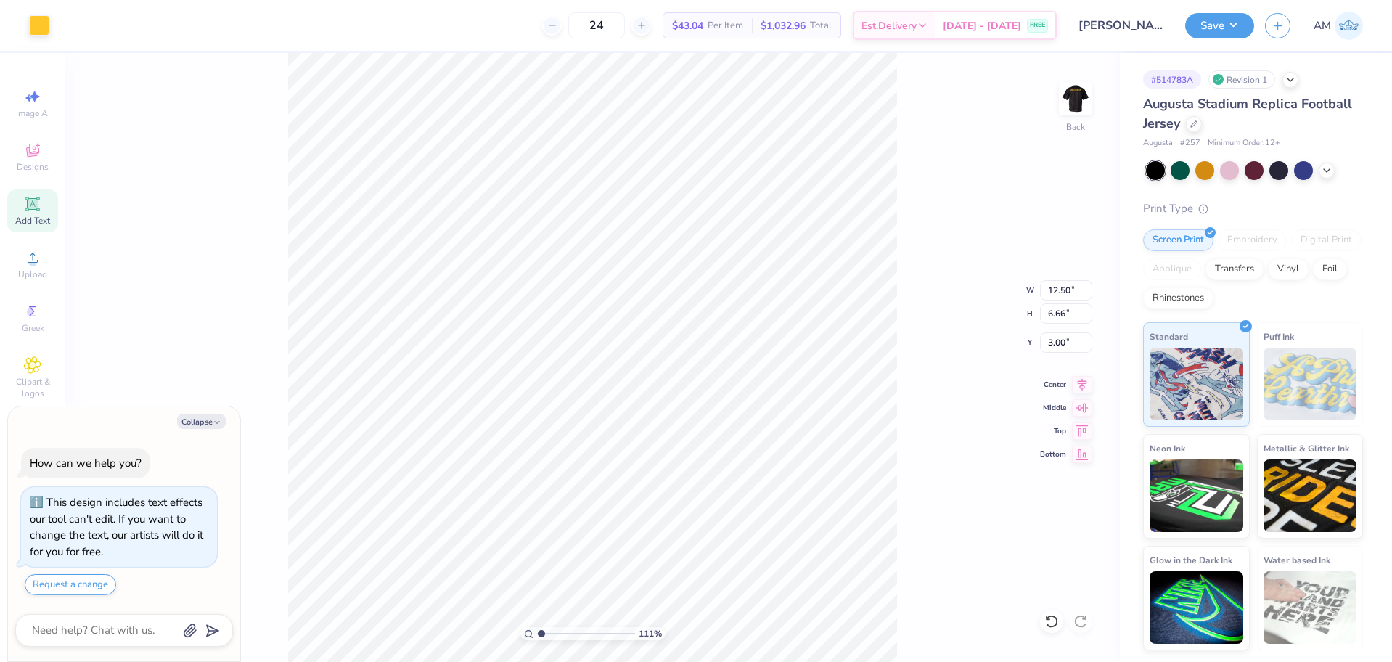
type textarea "x"
type input "1.10522621487156"
type textarea "x"
type input "1.10522621487156"
type textarea "x"
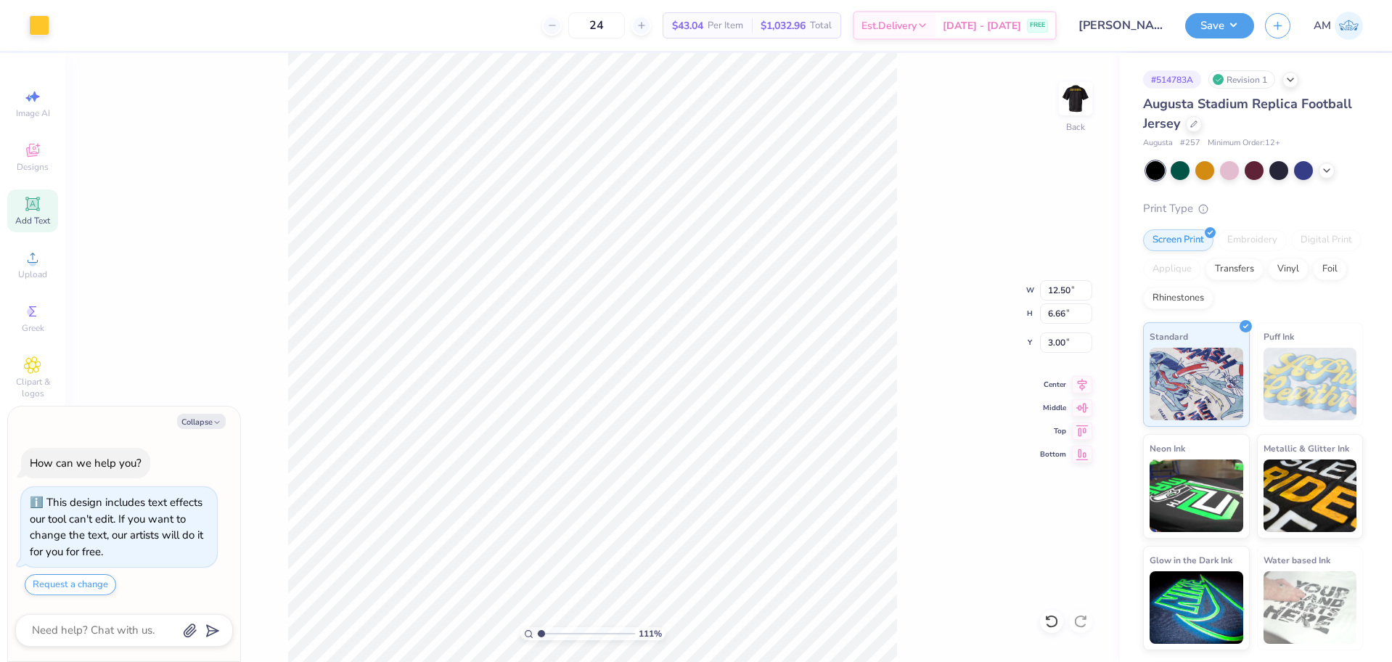
type input "1.10522621487156"
type input "6.97"
type input "3.72"
type textarea "x"
type input "1.10522621487156"
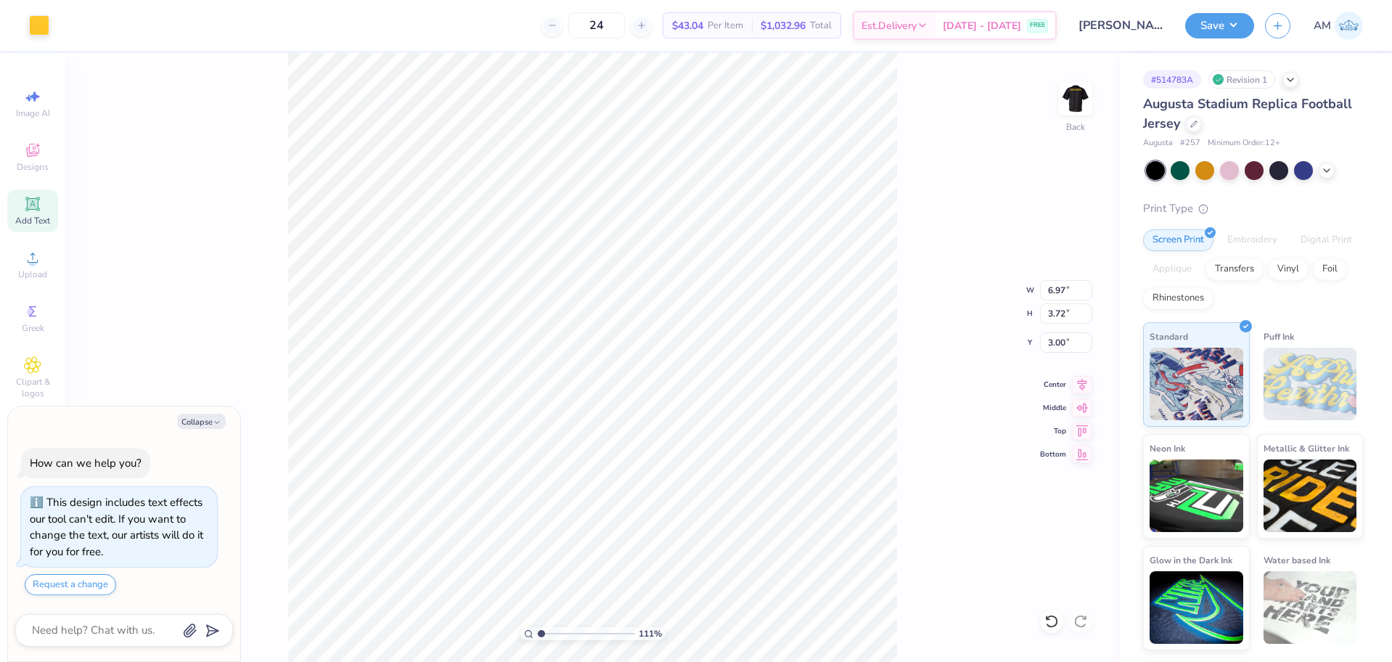
type textarea "x"
type input "1.10522621487156"
type input "1.53"
type textarea "x"
type input "1.10522621487156"
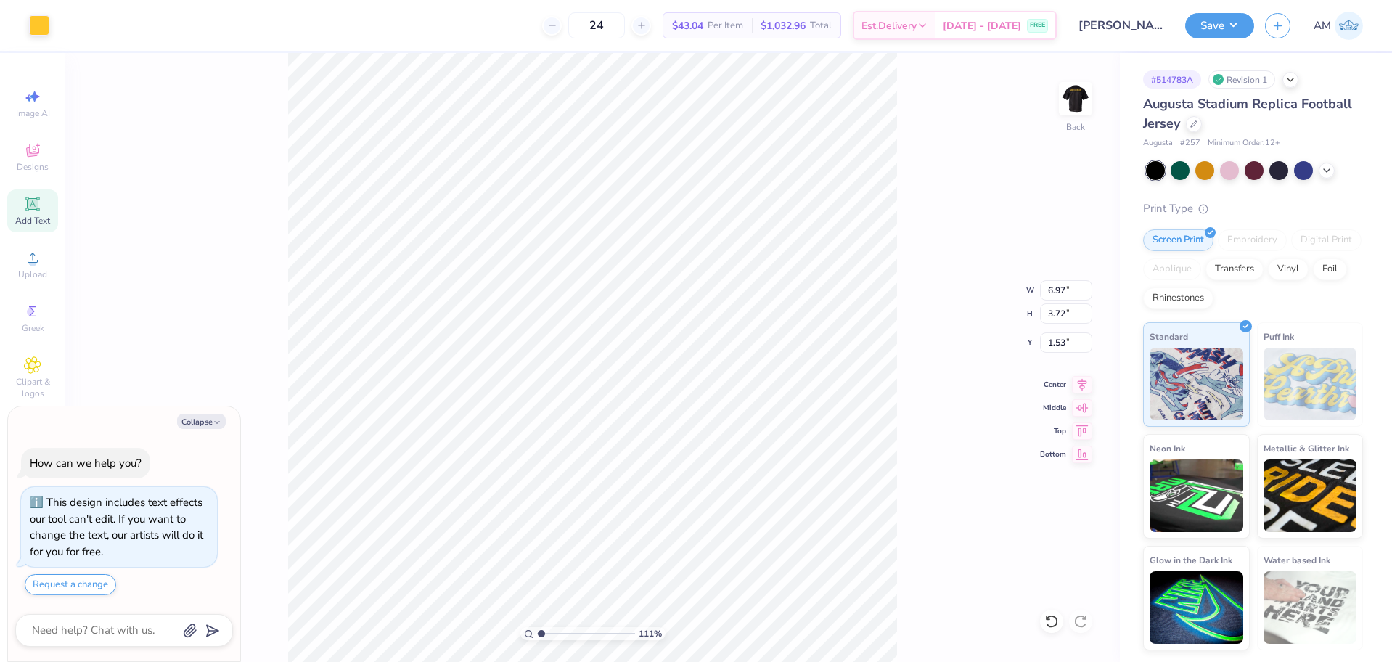
type textarea "x"
type input "1.10522621487156"
type textarea "x"
type input "1.10522621487156"
type input "8.94"
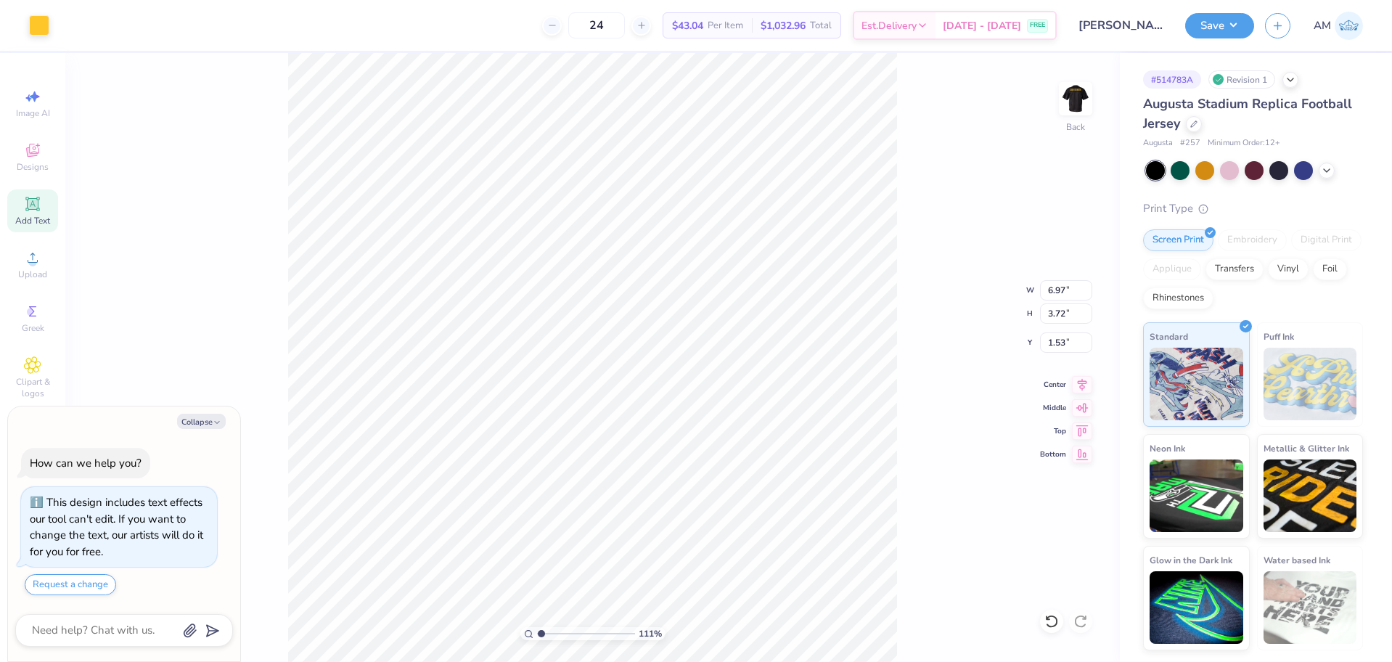
type input "4.76"
click at [1051, 292] on input "8.94" at bounding box center [1066, 290] width 52 height 20
type input "12.50"
type textarea "x"
type input "1.10522621487156"
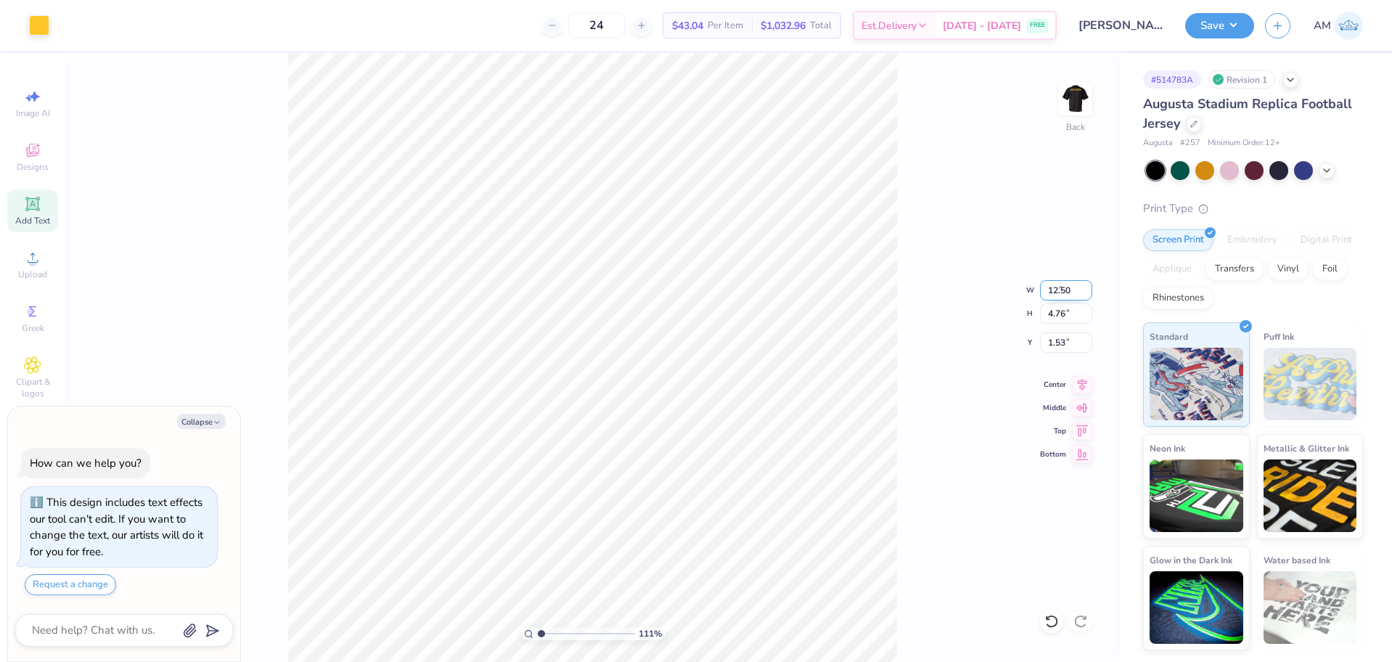
type input "6.66"
type input "0.58"
type textarea "x"
type input "1.10522621487156"
type textarea "x"
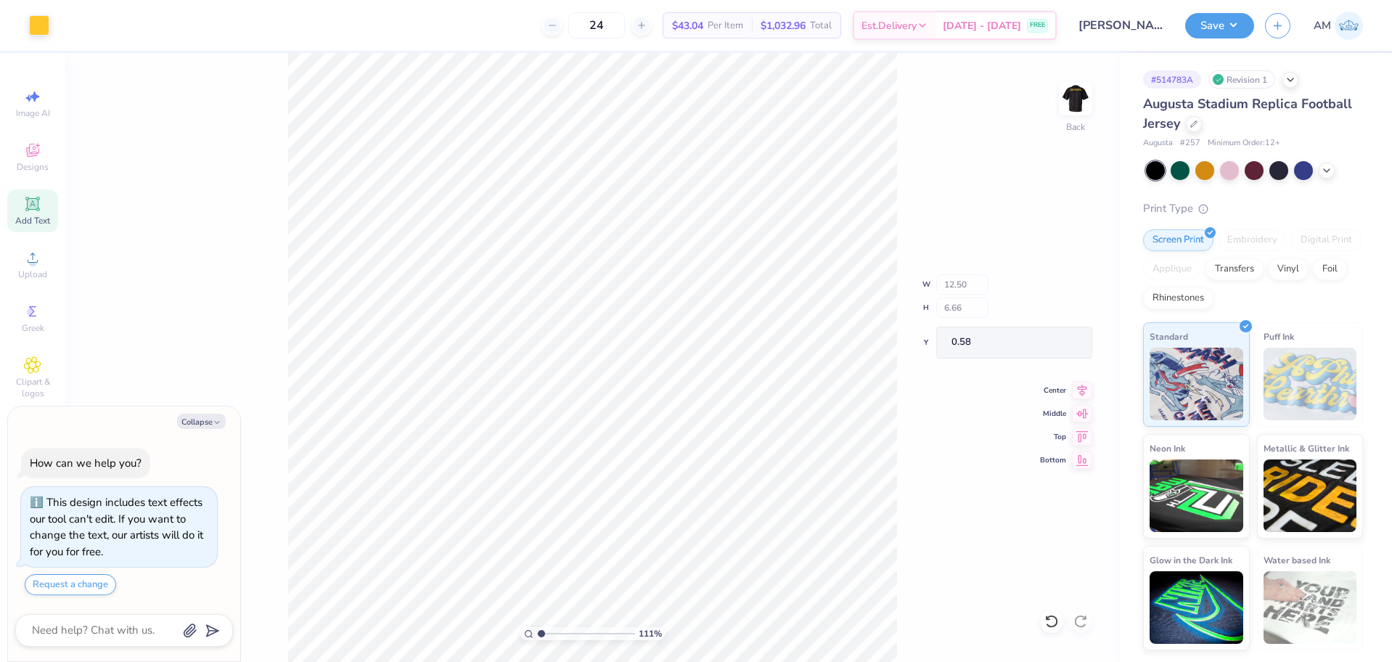
type input "1.10522621487156"
click at [1063, 293] on input "10.69" at bounding box center [1066, 290] width 52 height 20
type input "12.5"
click at [1085, 383] on icon at bounding box center [1082, 382] width 20 height 17
click at [655, 481] on li "Group" at bounding box center [683, 481] width 114 height 28
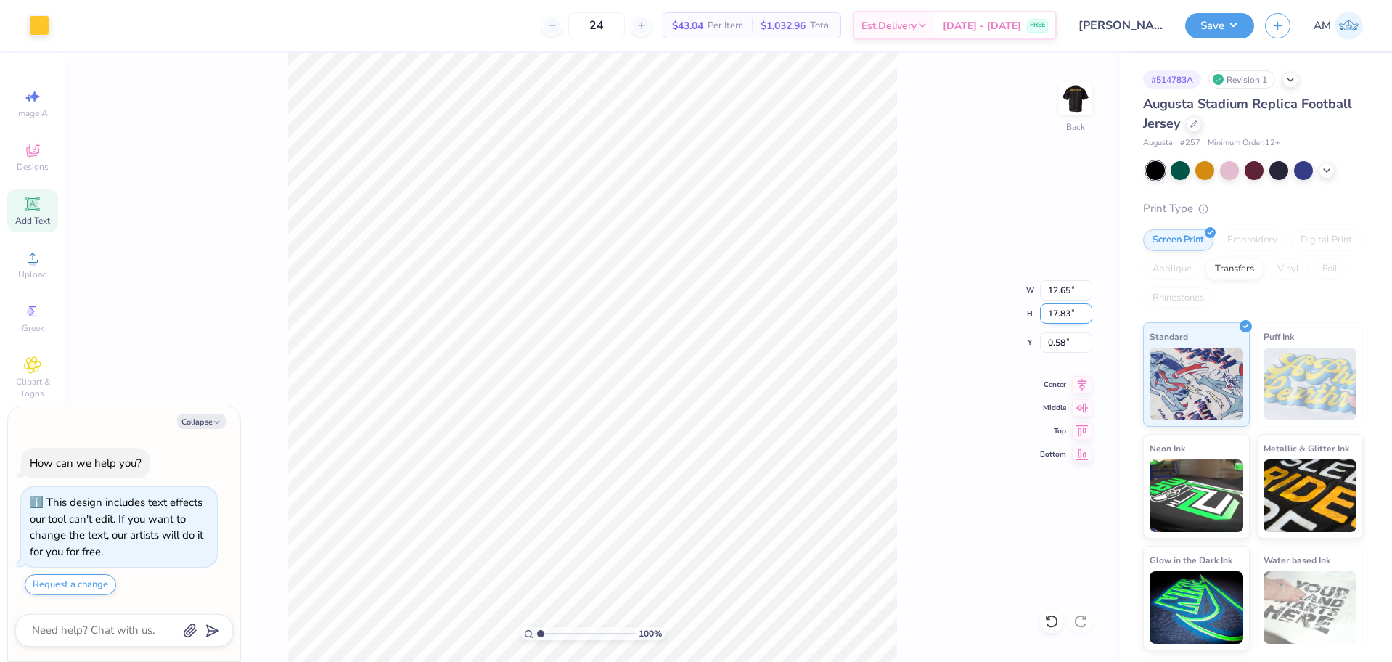
click at [1060, 312] on input "17.83" at bounding box center [1066, 313] width 52 height 20
click at [1057, 314] on input "17.83" at bounding box center [1066, 313] width 52 height 20
click at [1060, 348] on input "1.99" at bounding box center [1066, 342] width 52 height 20
click at [1060, 346] on input "1.00" at bounding box center [1066, 342] width 52 height 20
click at [1053, 316] on input "15.00" at bounding box center [1066, 313] width 52 height 20
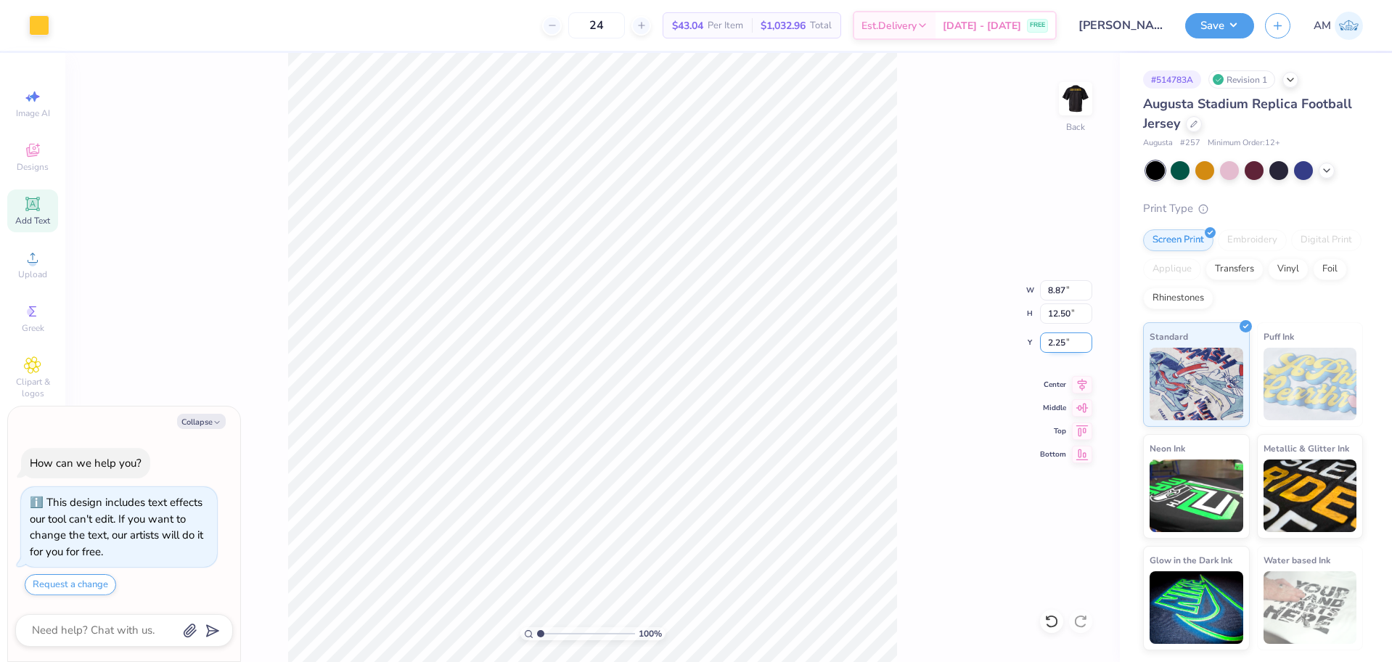
click at [1058, 338] on input "2.25" at bounding box center [1066, 342] width 52 height 20
click at [1058, 346] on input "2.00" at bounding box center [1066, 342] width 52 height 20
click at [925, 337] on div "100 % Back W 8.87 8.87 " H 12.50 12.50 " Y 1.00 1.00 " Center Middle Top Bottom" at bounding box center [592, 357] width 1055 height 609
click at [665, 520] on li "Ungroup" at bounding box center [687, 523] width 114 height 28
click at [653, 411] on li "Download vector" at bounding box center [654, 418] width 114 height 28
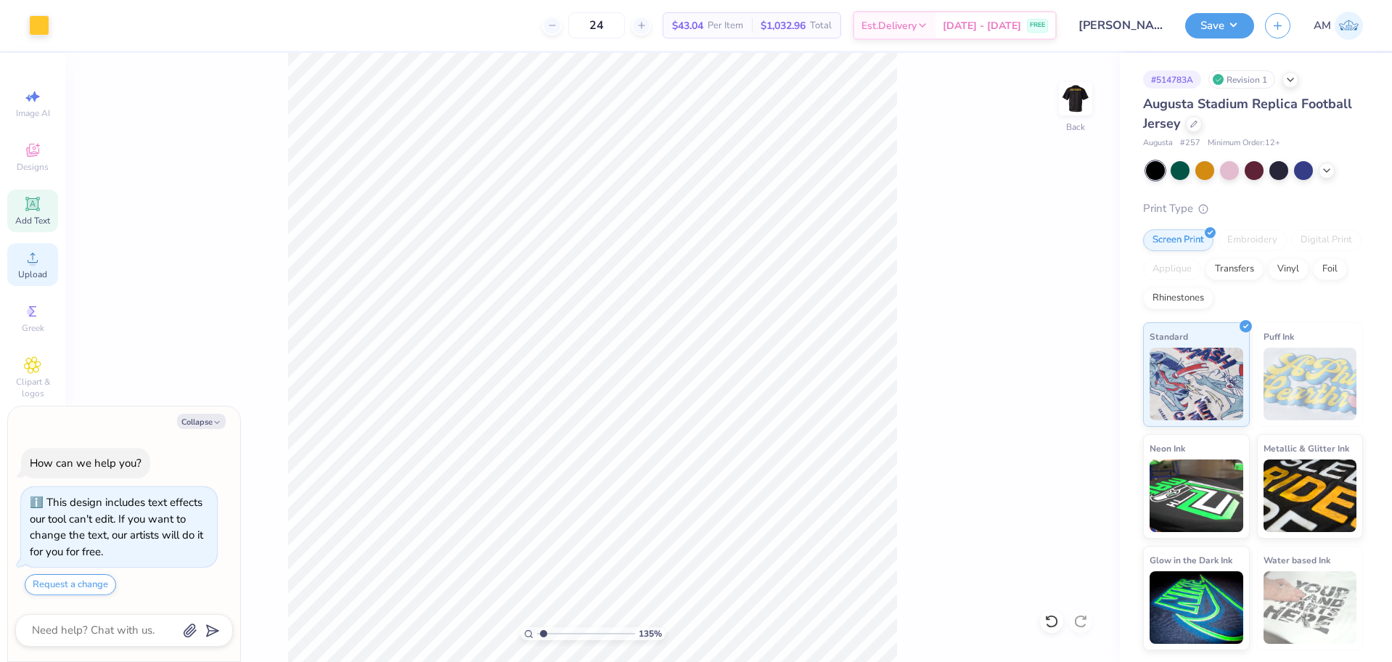
click at [29, 269] on span "Upload" at bounding box center [32, 275] width 29 height 12
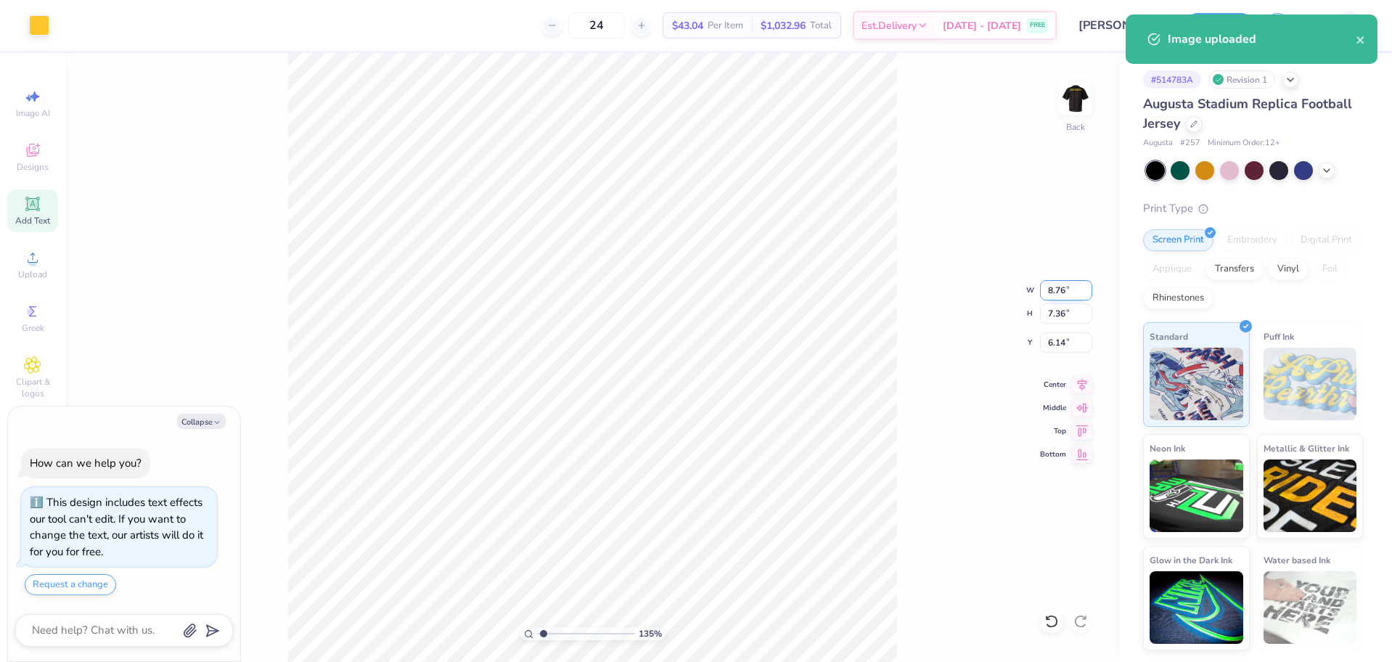
click at [1047, 296] on input "8.76" at bounding box center [1066, 290] width 52 height 20
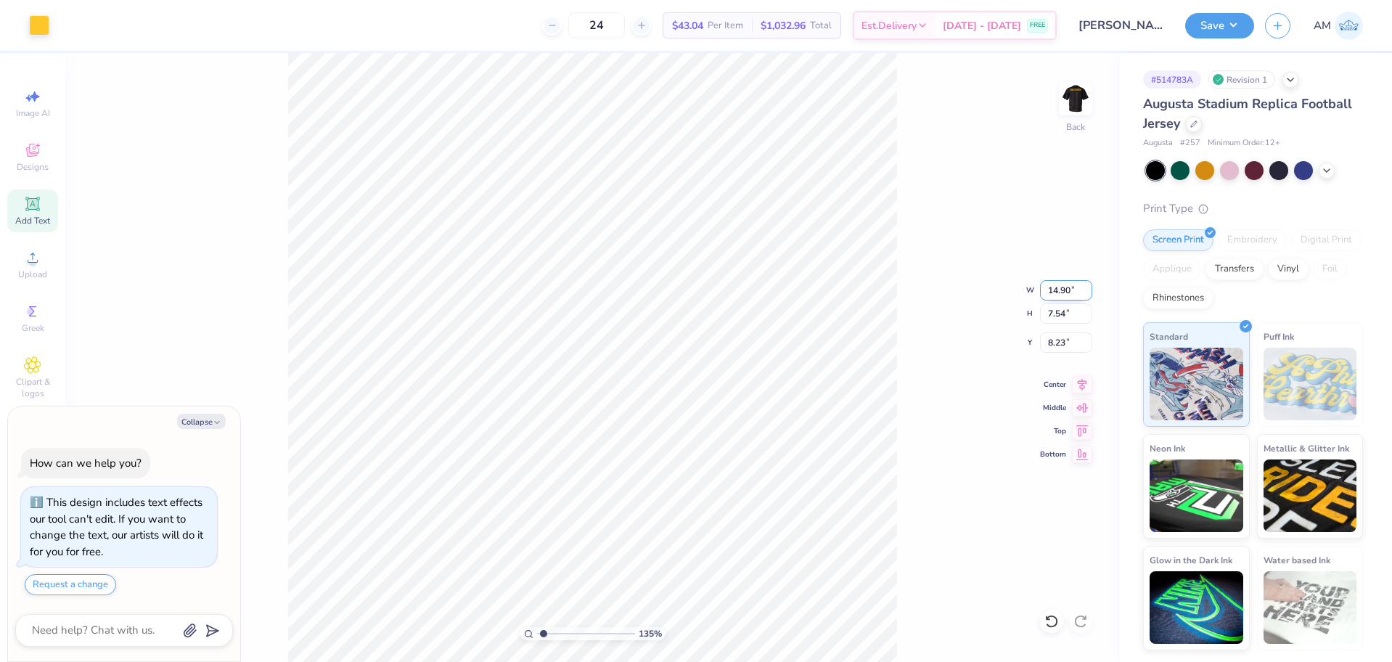
click at [1056, 293] on input "14.90" at bounding box center [1066, 290] width 52 height 20
click at [1077, 383] on icon at bounding box center [1082, 382] width 20 height 17
click at [648, 499] on li "Group" at bounding box center [675, 500] width 114 height 28
click at [1067, 313] on input "13.13" at bounding box center [1066, 313] width 52 height 20
click at [1066, 316] on input "13.13" at bounding box center [1066, 313] width 52 height 20
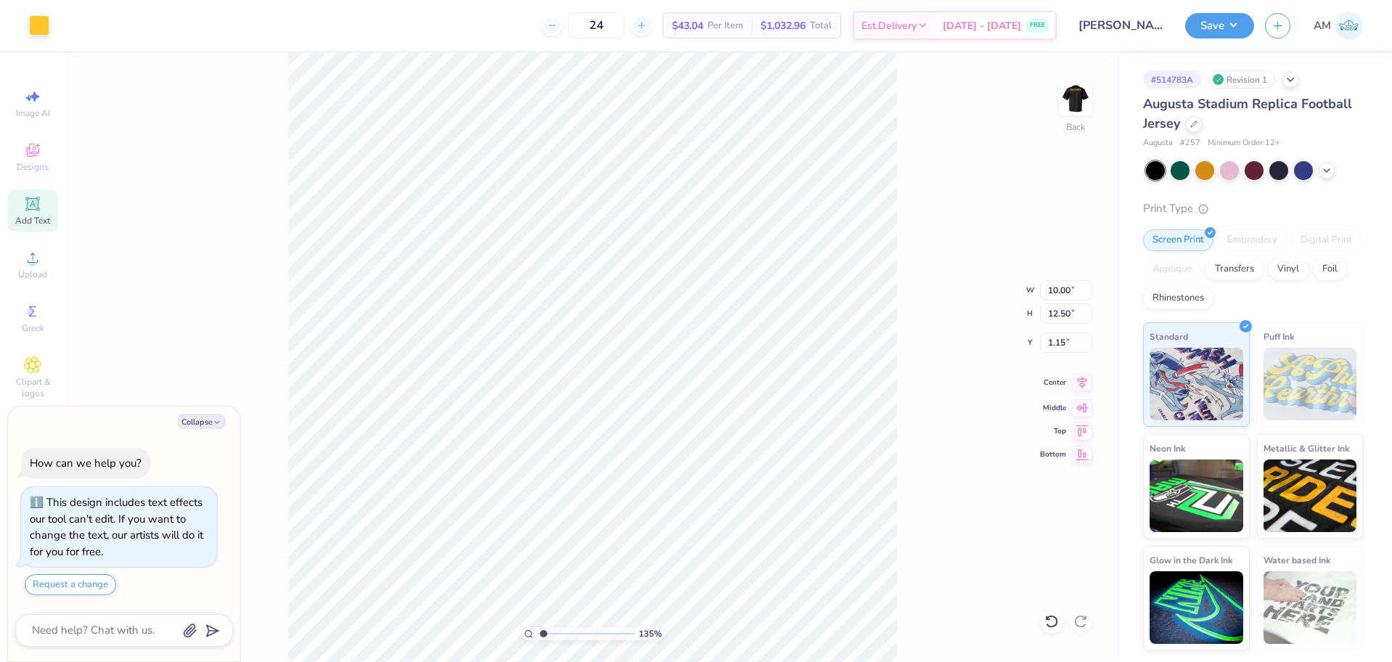
click at [1082, 388] on icon at bounding box center [1082, 382] width 20 height 17
click at [1060, 346] on input "1.15" at bounding box center [1066, 342] width 52 height 20
click at [1059, 339] on input "2.00" at bounding box center [1066, 342] width 52 height 20
click at [214, 421] on icon "button" at bounding box center [217, 422] width 9 height 9
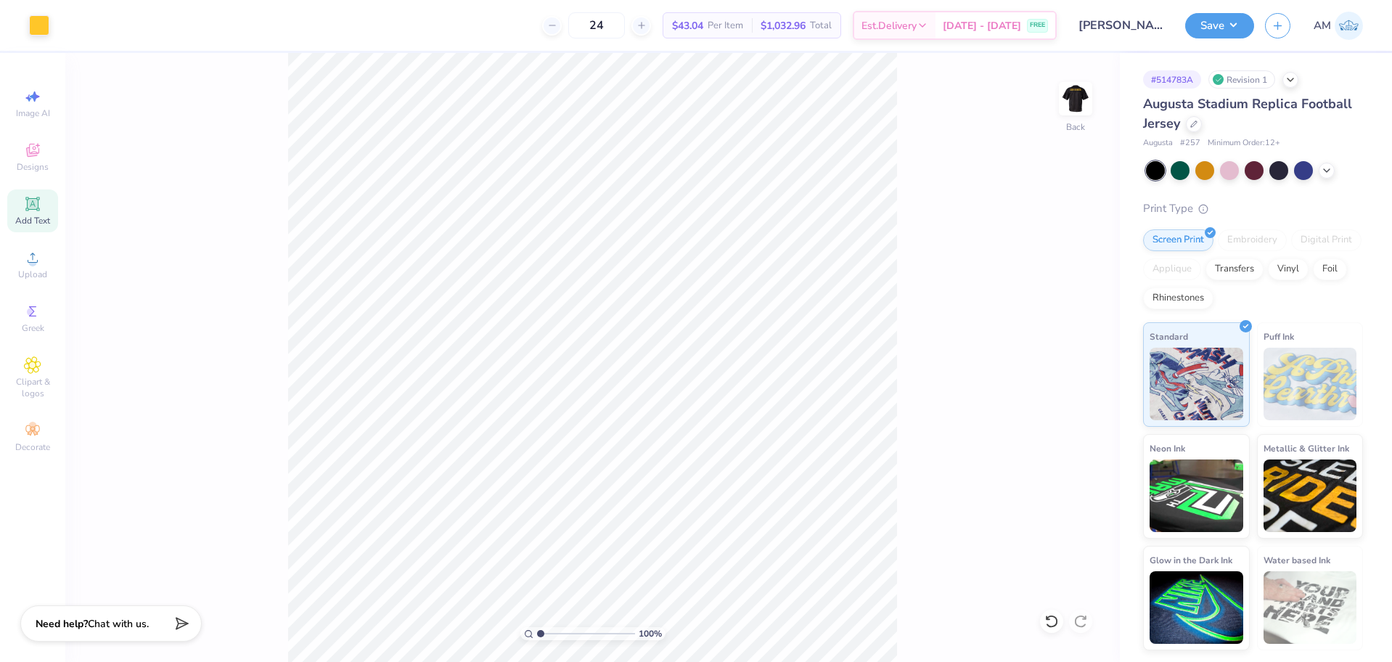
drag, startPoint x: 541, startPoint y: 634, endPoint x: 476, endPoint y: 643, distance: 65.2
click at [537, 640] on input "range" at bounding box center [586, 633] width 98 height 13
click at [1067, 103] on img at bounding box center [1076, 99] width 58 height 58
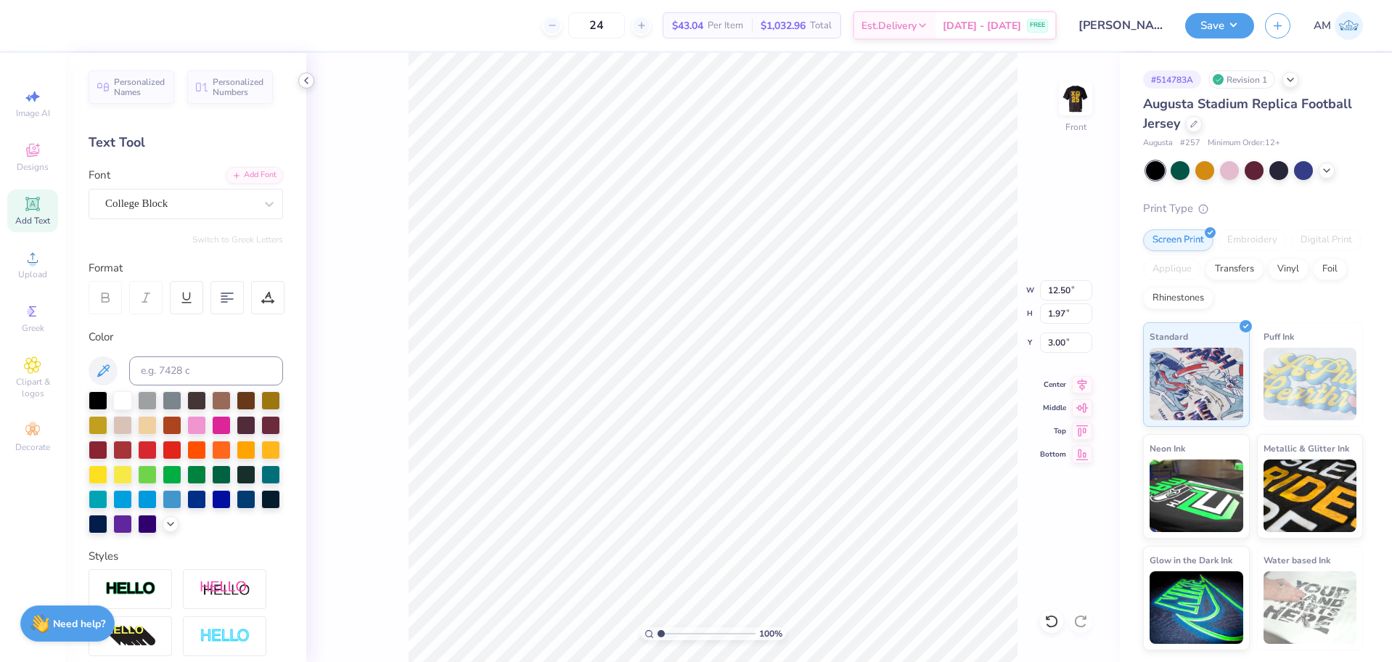
click at [306, 80] on icon at bounding box center [307, 81] width 12 height 12
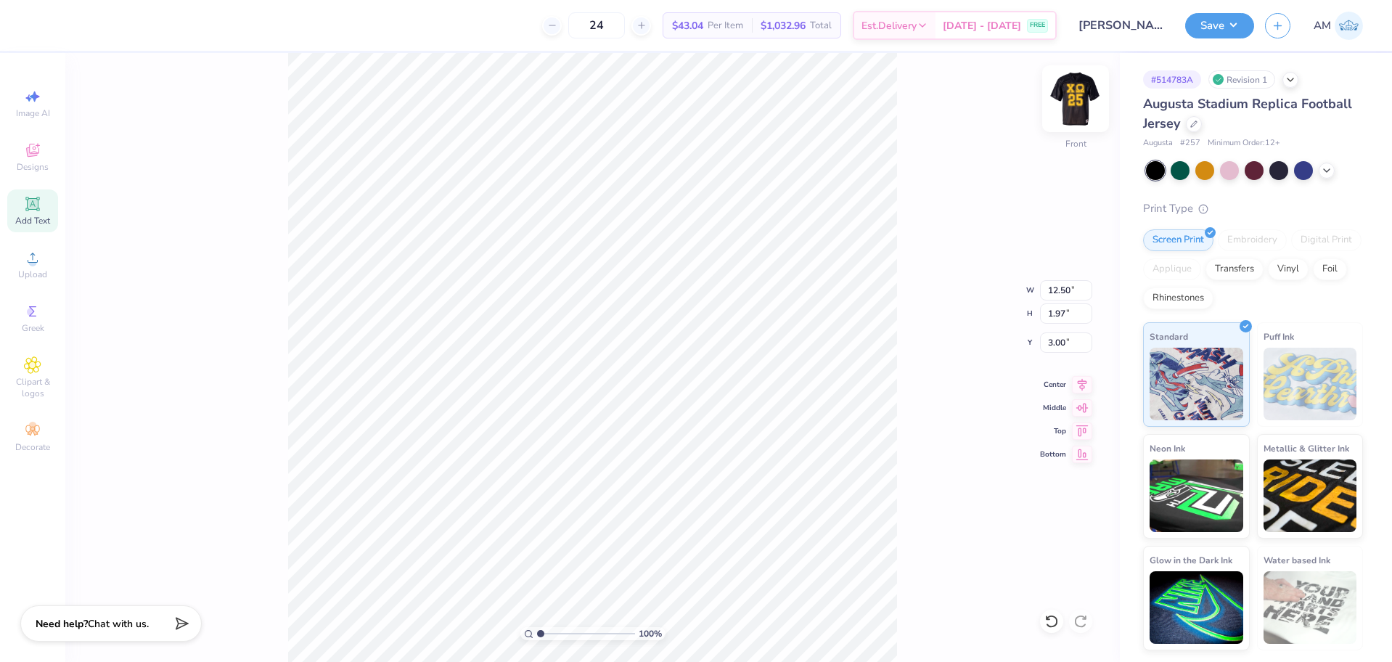
click at [1094, 110] on img at bounding box center [1076, 99] width 58 height 58
click at [1055, 312] on input "12.50" at bounding box center [1066, 313] width 52 height 20
click at [1052, 624] on icon at bounding box center [1052, 621] width 15 height 15
click at [351, 158] on div "100 % Back" at bounding box center [592, 357] width 1055 height 609
click at [1067, 95] on img at bounding box center [1076, 99] width 58 height 58
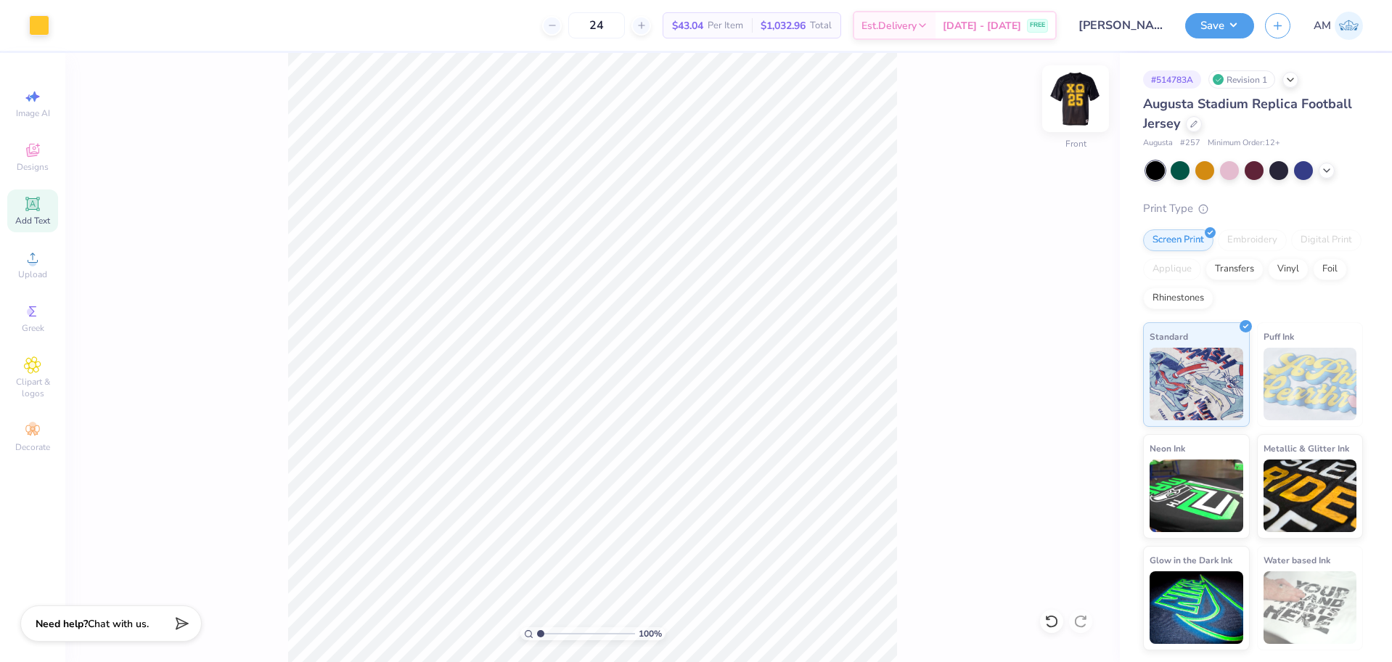
click at [1080, 103] on img at bounding box center [1076, 99] width 58 height 58
click at [1061, 317] on input "12.50" at bounding box center [1066, 313] width 52 height 20
click at [1058, 318] on input "12.50" at bounding box center [1066, 313] width 52 height 20
click at [1058, 290] on input "8.00" at bounding box center [1066, 290] width 52 height 20
click at [1083, 385] on icon at bounding box center [1082, 382] width 20 height 17
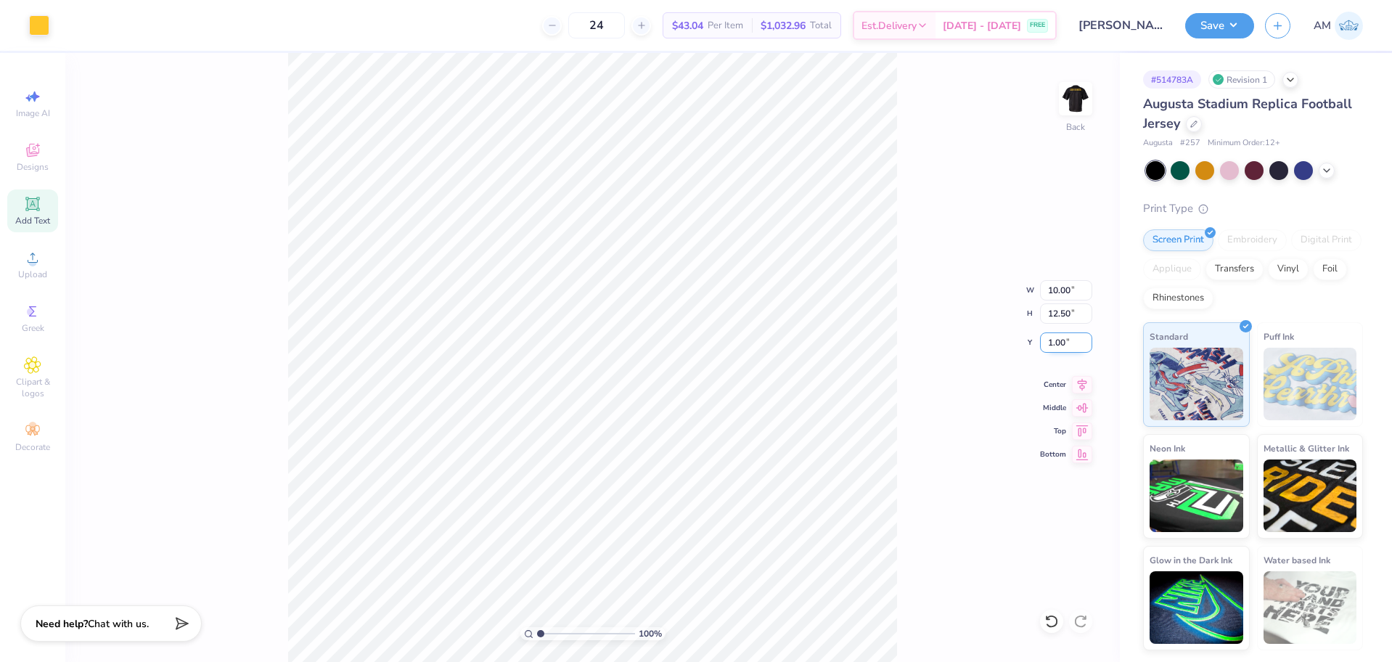
click at [1056, 346] on input "1.00" at bounding box center [1066, 342] width 52 height 20
click at [1084, 380] on icon at bounding box center [1082, 382] width 20 height 17
click at [1057, 347] on input "1.00" at bounding box center [1066, 342] width 52 height 20
click at [1050, 339] on input "2.00" at bounding box center [1066, 342] width 52 height 20
click at [1050, 339] on input "3.00" at bounding box center [1066, 342] width 52 height 20
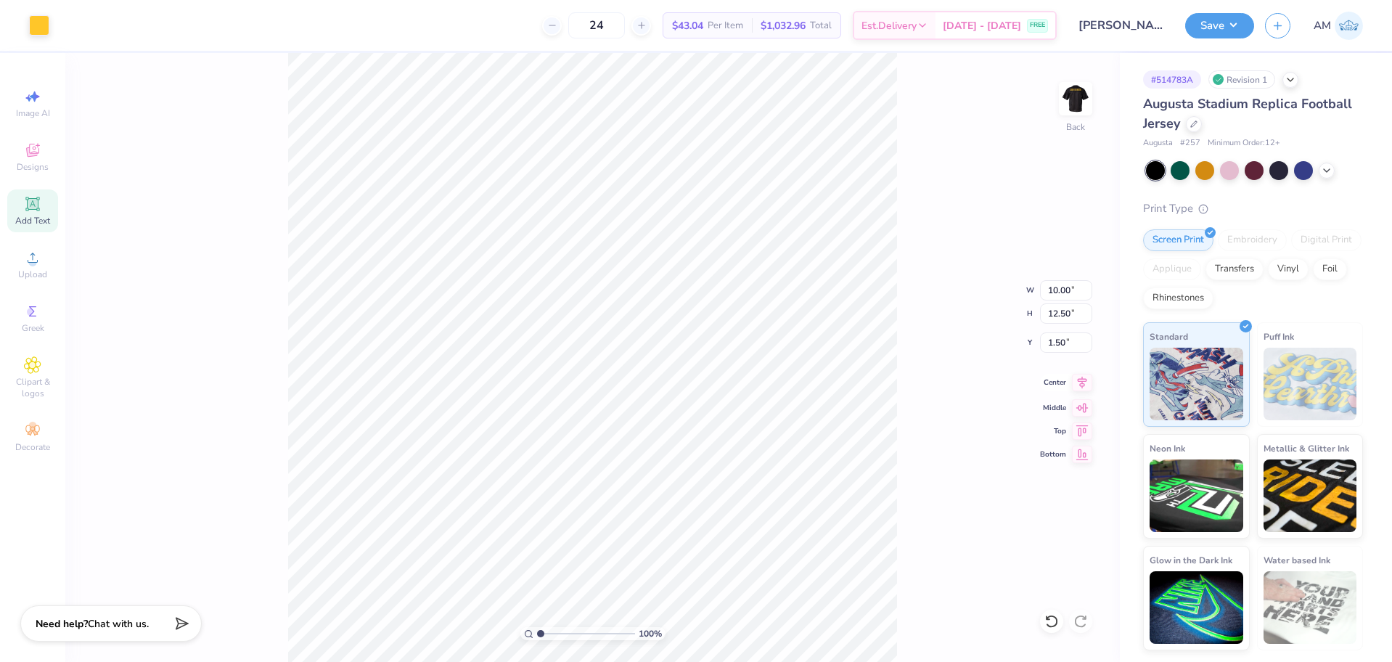
click at [1086, 388] on icon at bounding box center [1082, 382] width 20 height 17
click at [1073, 94] on img at bounding box center [1076, 99] width 58 height 58
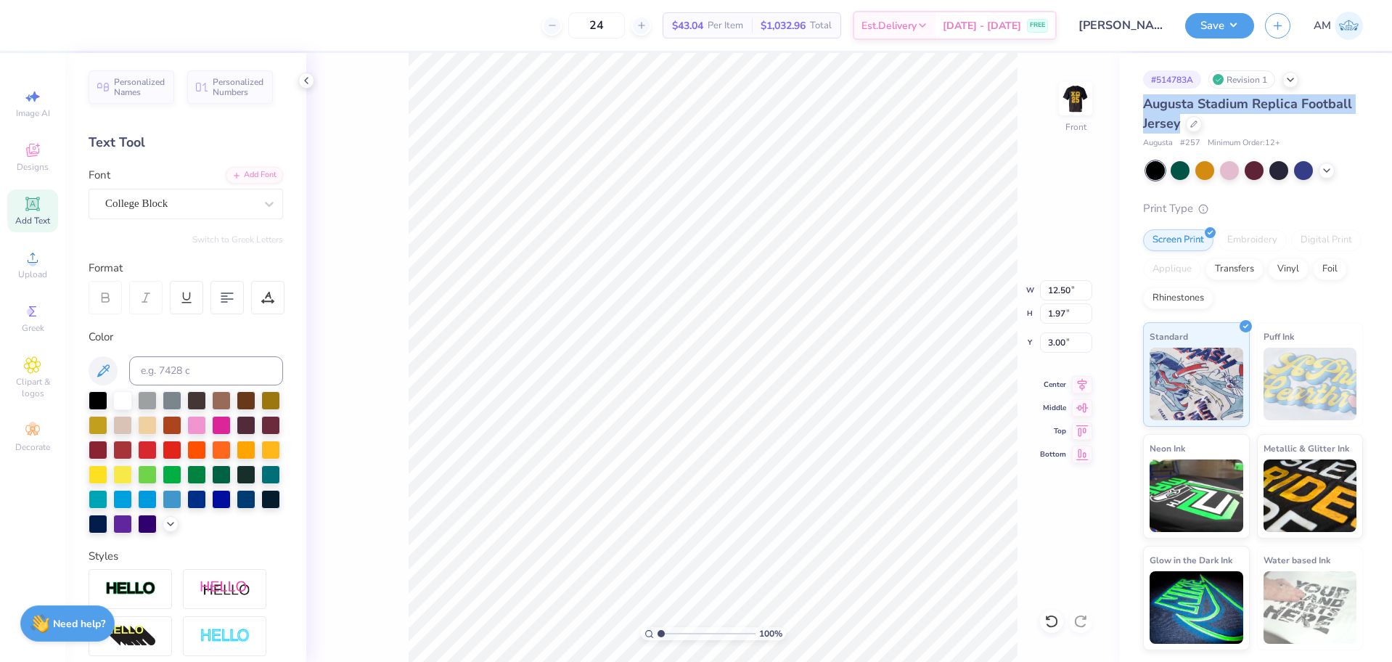
drag, startPoint x: 1142, startPoint y: 105, endPoint x: 1179, endPoint y: 124, distance: 41.6
click at [1179, 124] on div "# 514783A Revision 1 [GEOGRAPHIC_DATA] Replica Football Jersey Augusta # 257 Mi…" at bounding box center [1256, 351] width 272 height 597
copy span "Augusta Stadium Replica Football Jersey"
click at [1079, 91] on img at bounding box center [1076, 99] width 58 height 58
click at [1234, 25] on button "Save" at bounding box center [1219, 23] width 69 height 25
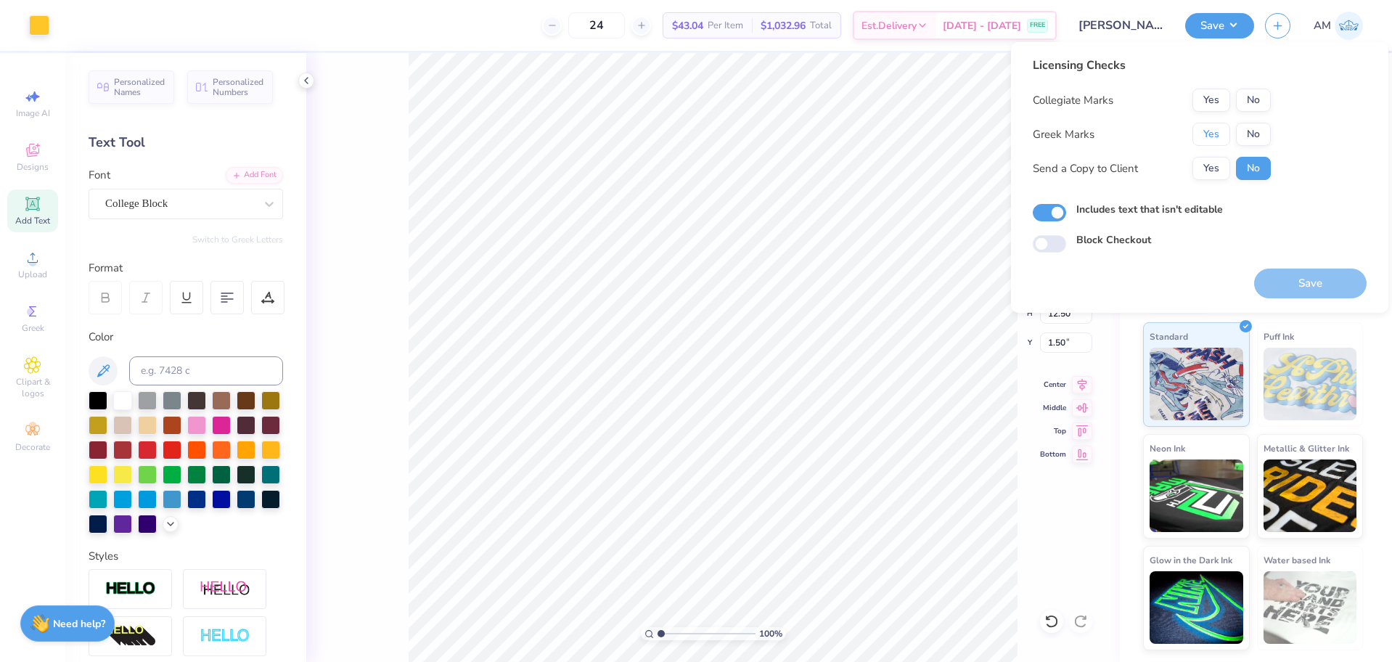
drag, startPoint x: 1214, startPoint y: 127, endPoint x: 1233, endPoint y: 114, distance: 23.6
click at [1214, 128] on button "Yes" at bounding box center [1212, 134] width 38 height 23
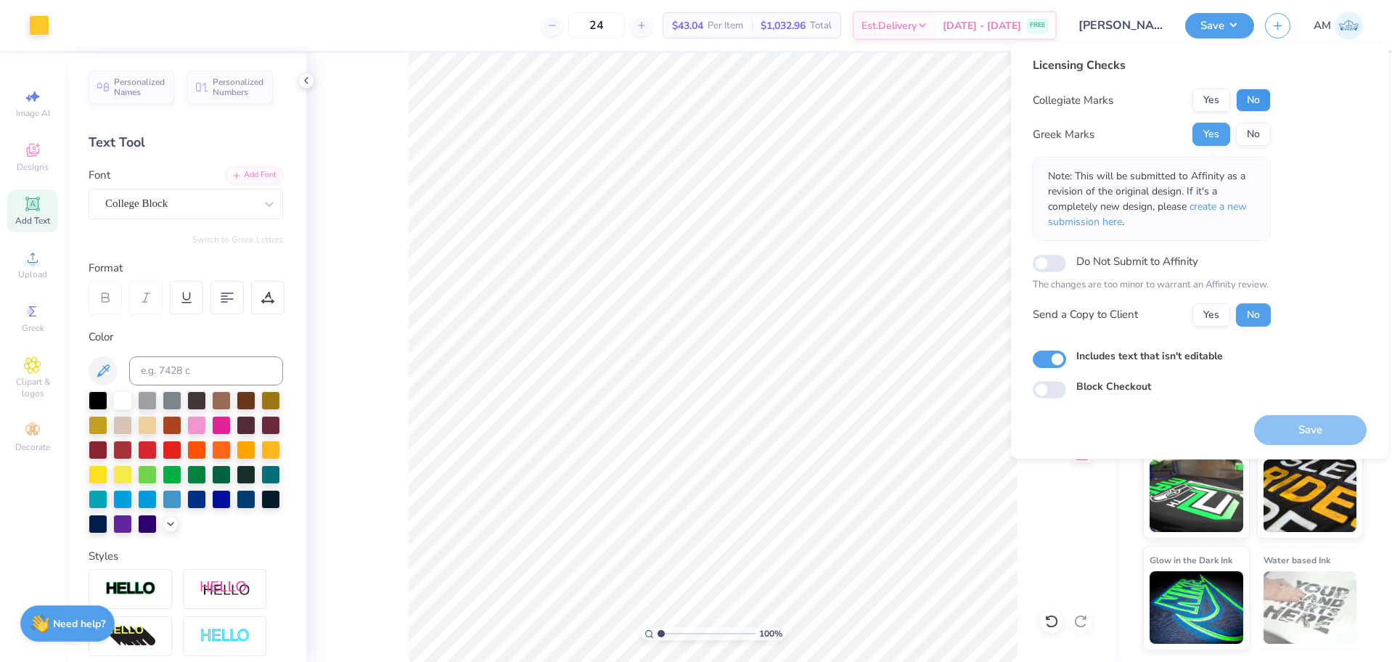
click at [1246, 105] on button "No" at bounding box center [1253, 100] width 35 height 23
click at [1210, 320] on button "Yes" at bounding box center [1212, 314] width 38 height 23
click at [1221, 20] on button "Save" at bounding box center [1219, 23] width 69 height 25
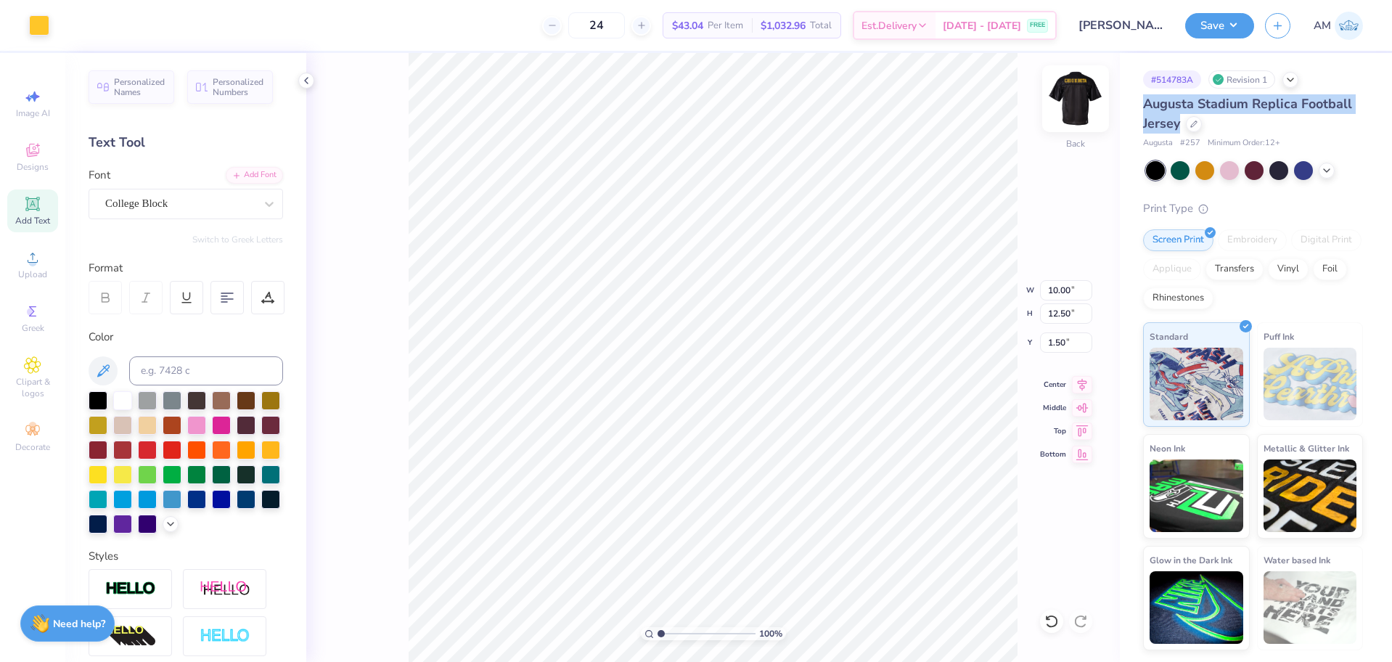
click at [1087, 110] on img at bounding box center [1076, 99] width 58 height 58
click at [1072, 94] on img at bounding box center [1076, 99] width 58 height 58
click at [1197, 23] on button "Save" at bounding box center [1219, 23] width 69 height 25
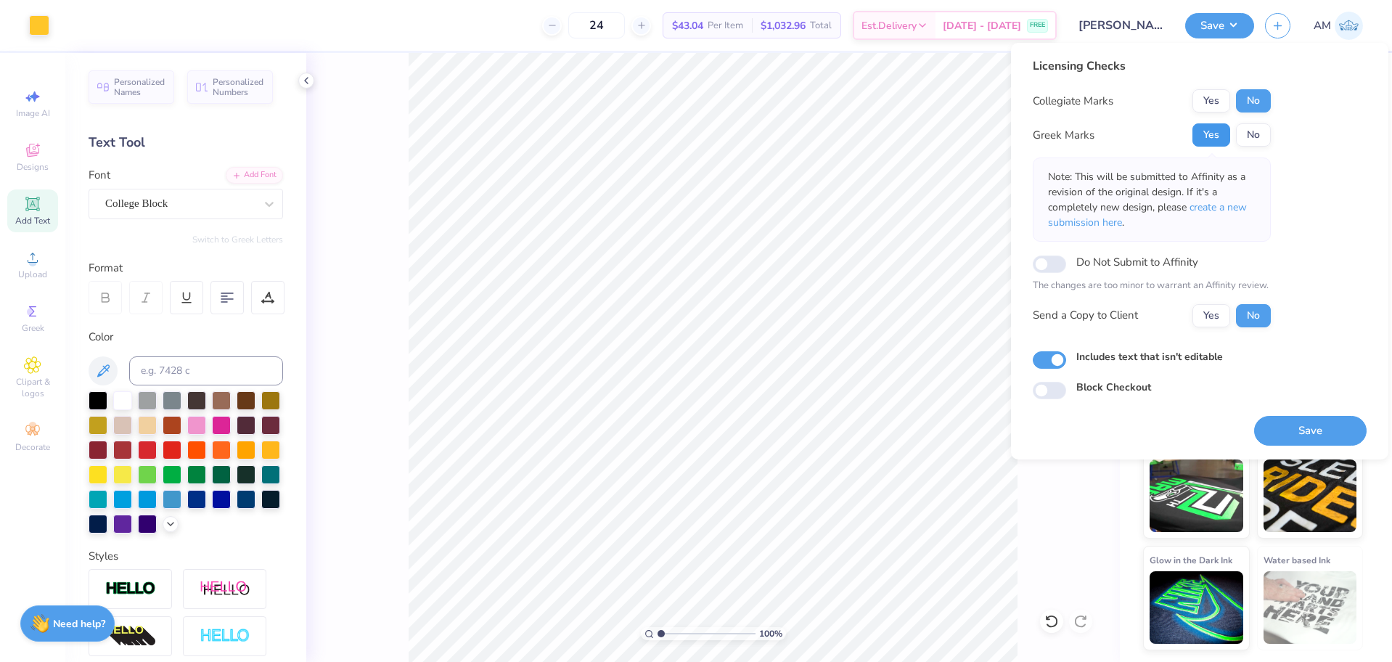
click at [1216, 131] on button "Yes" at bounding box center [1212, 134] width 38 height 23
click at [1250, 104] on button "No" at bounding box center [1253, 100] width 35 height 23
click at [1214, 318] on button "Yes" at bounding box center [1212, 315] width 38 height 23
click at [1291, 434] on button "Save" at bounding box center [1310, 431] width 113 height 30
